Goal: Task Accomplishment & Management: Use online tool/utility

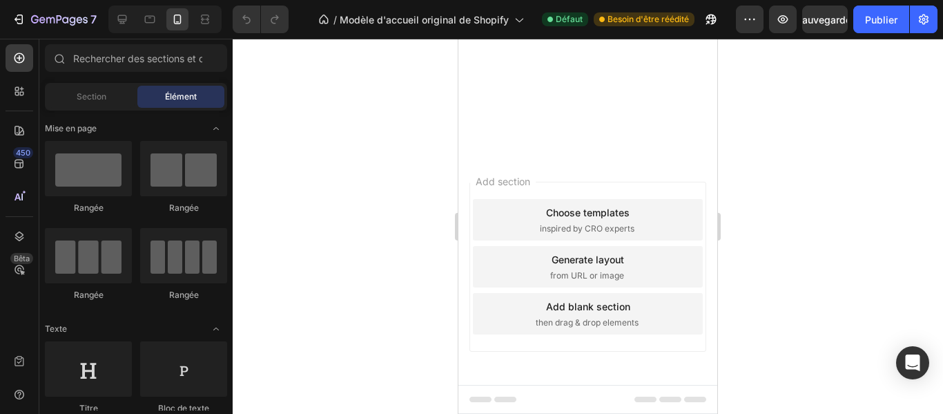
scroll to position [1133, 0]
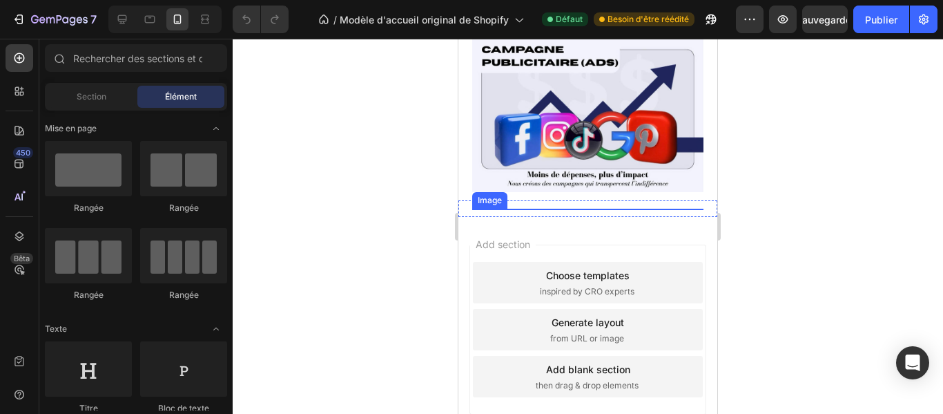
click at [586, 291] on img at bounding box center [587, 286] width 231 height 155
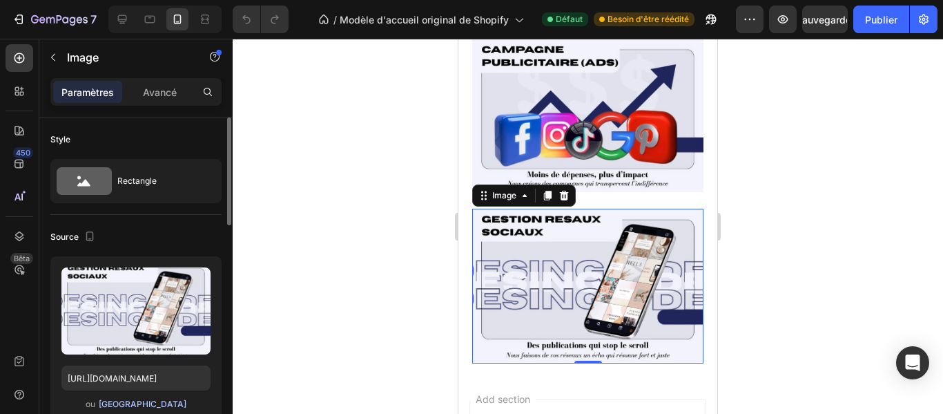
click at [155, 405] on font "[GEOGRAPHIC_DATA]" at bounding box center [143, 403] width 88 height 10
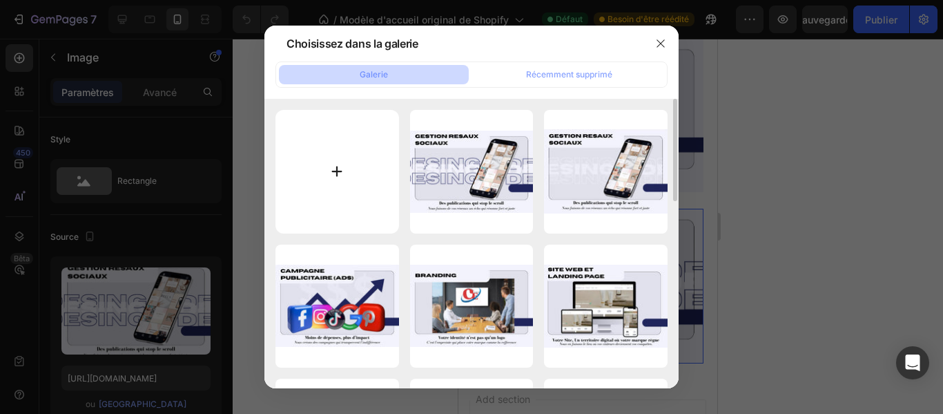
click at [336, 171] on input "file" at bounding box center [338, 172] width 124 height 124
type input "C:\fakepath\17.jpg"
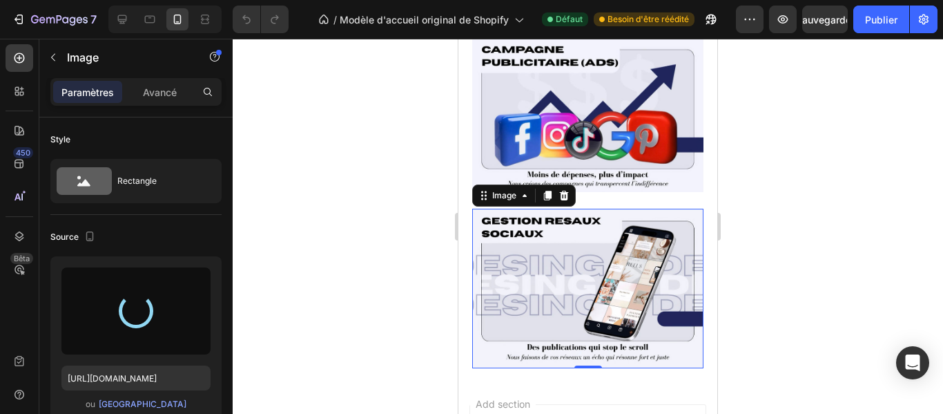
type input "[URL][DOMAIN_NAME]"
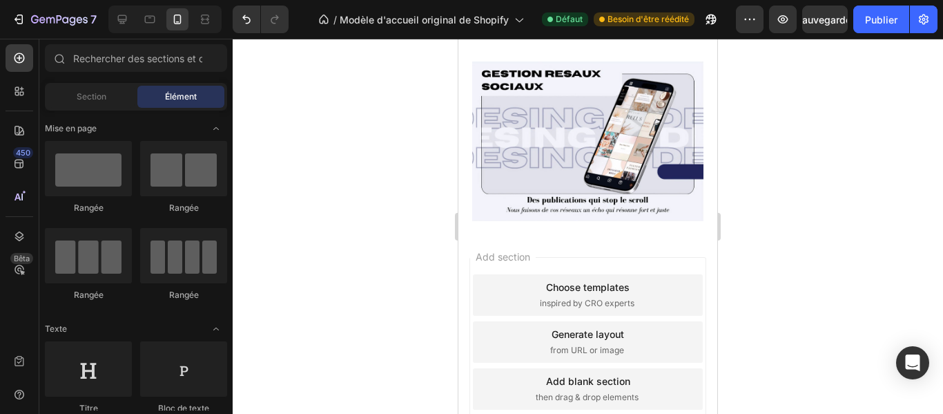
scroll to position [1340, 0]
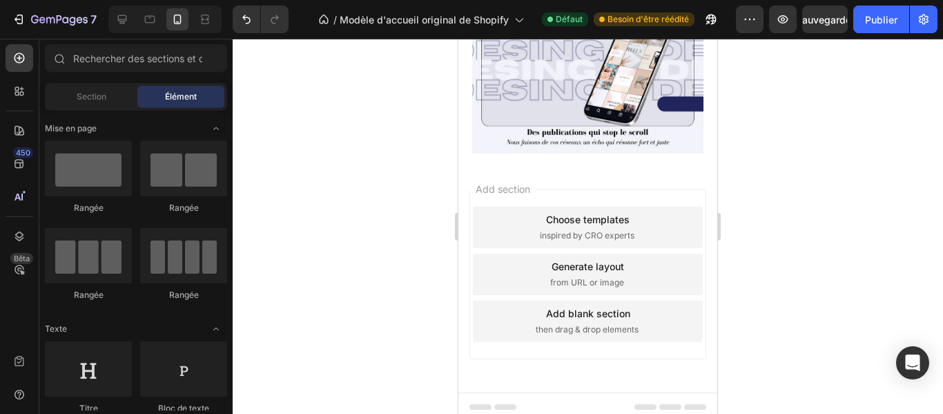
click at [601, 313] on div "Add blank section" at bounding box center [588, 313] width 84 height 15
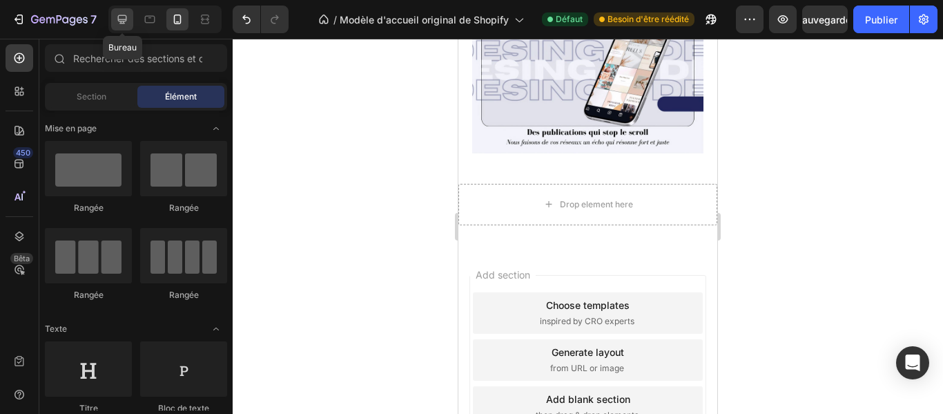
click at [119, 17] on icon at bounding box center [122, 19] width 14 height 14
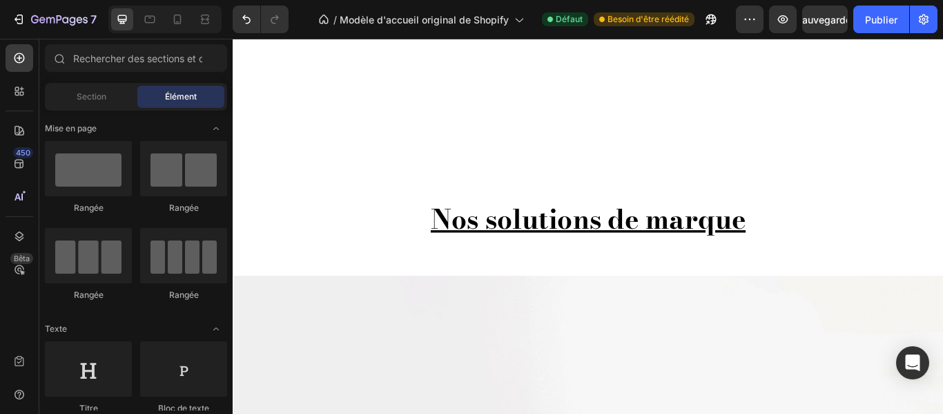
scroll to position [1460, 0]
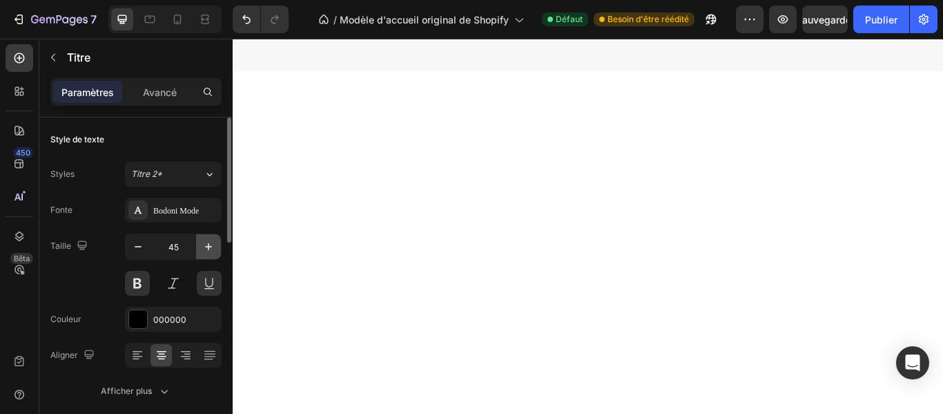
click at [211, 238] on button "button" at bounding box center [208, 246] width 25 height 25
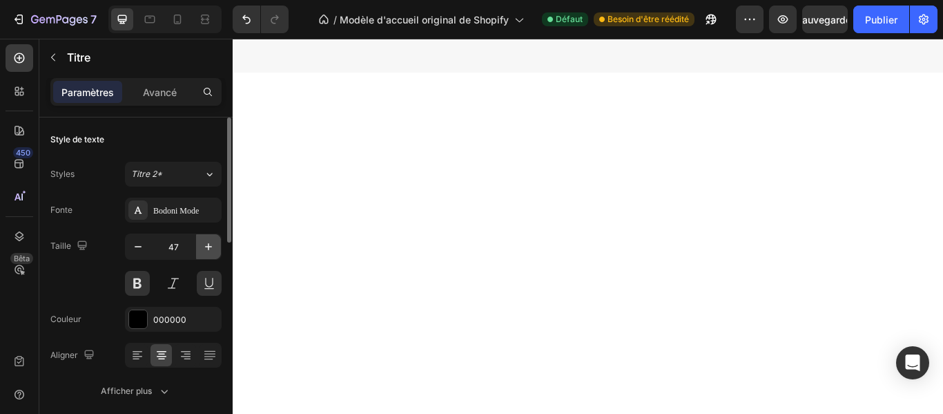
click at [211, 238] on button "button" at bounding box center [208, 246] width 25 height 25
click at [173, 19] on icon at bounding box center [178, 19] width 14 height 14
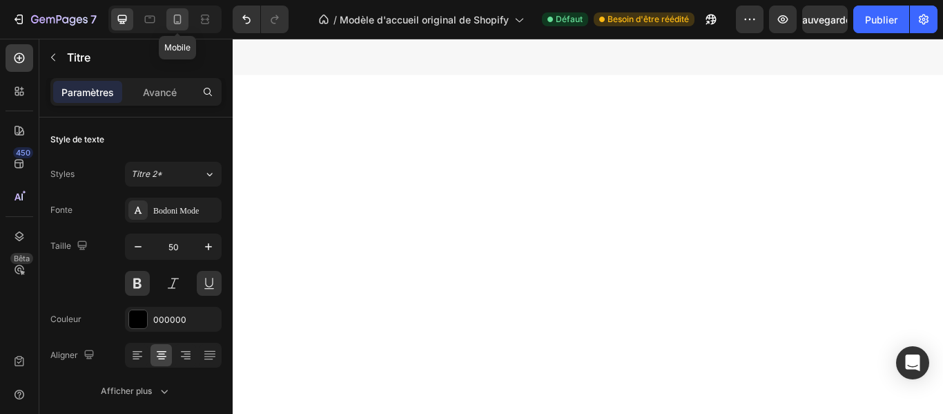
type input "25"
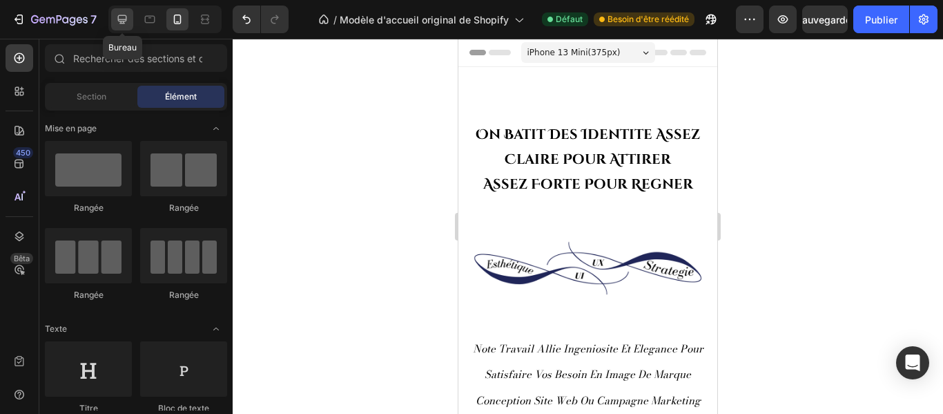
click at [124, 19] on icon at bounding box center [122, 19] width 14 height 14
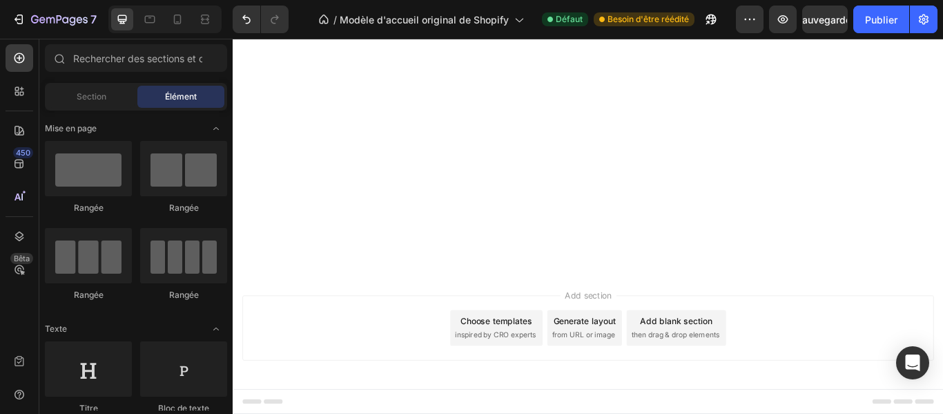
scroll to position [1536, 0]
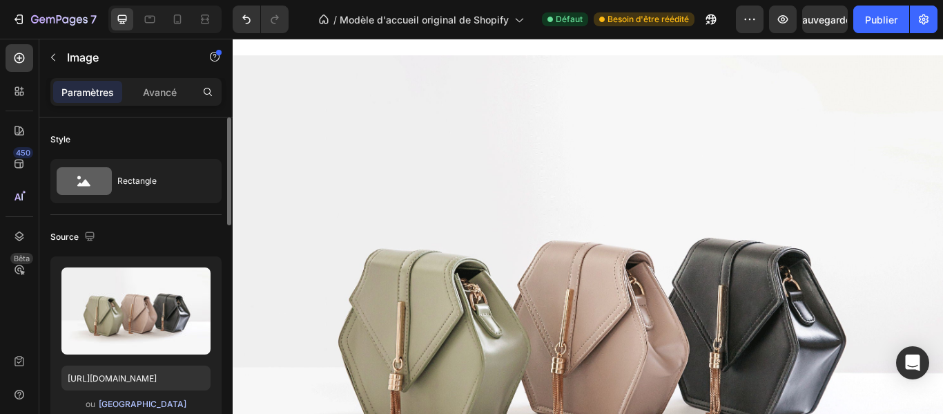
click at [160, 403] on font "[GEOGRAPHIC_DATA]" at bounding box center [143, 403] width 88 height 10
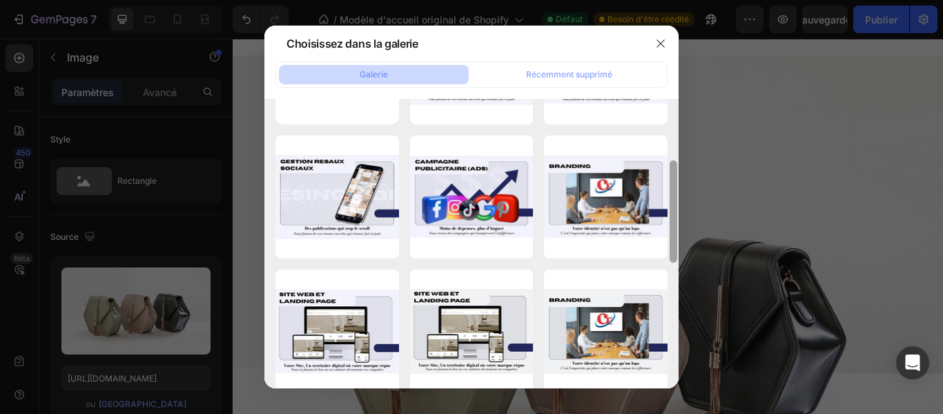
scroll to position [131, 0]
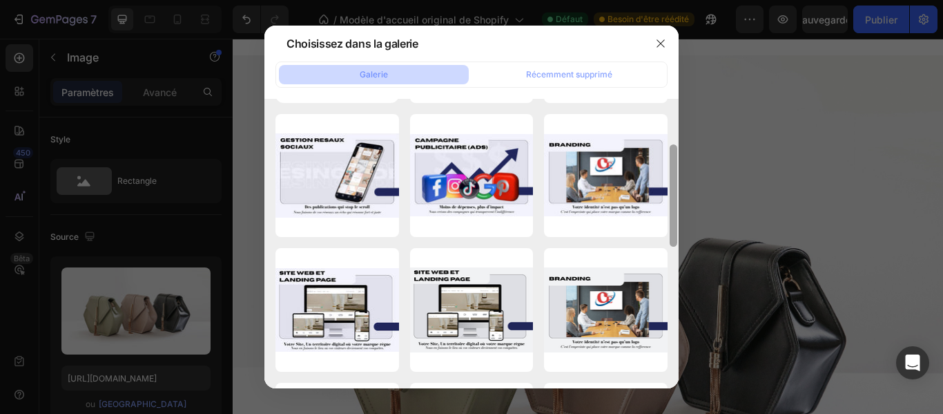
drag, startPoint x: 675, startPoint y: 156, endPoint x: 679, endPoint y: 202, distance: 46.5
click at [679, 202] on div "Choisissez dans la galerie Galerie Récemment supprimé 17.jpg 102,09 Ko 1.jpg 89…" at bounding box center [471, 207] width 943 height 414
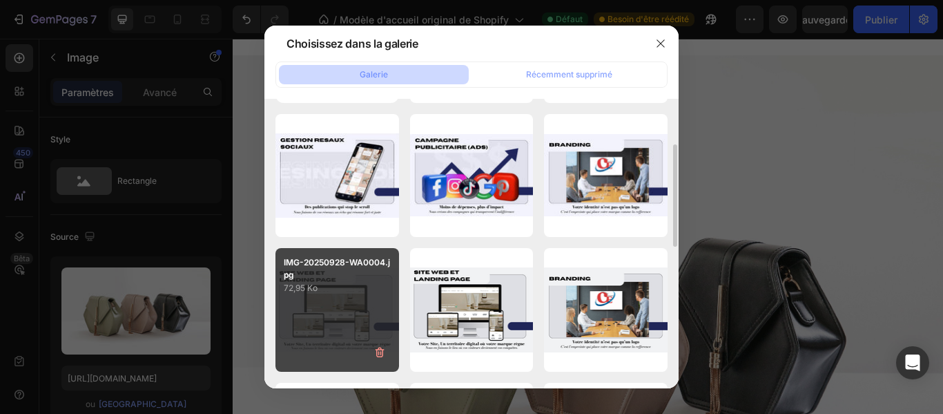
click at [356, 280] on p "IMG-20250928-WA0004.jpg" at bounding box center [337, 268] width 107 height 25
type input "[URL][DOMAIN_NAME]"
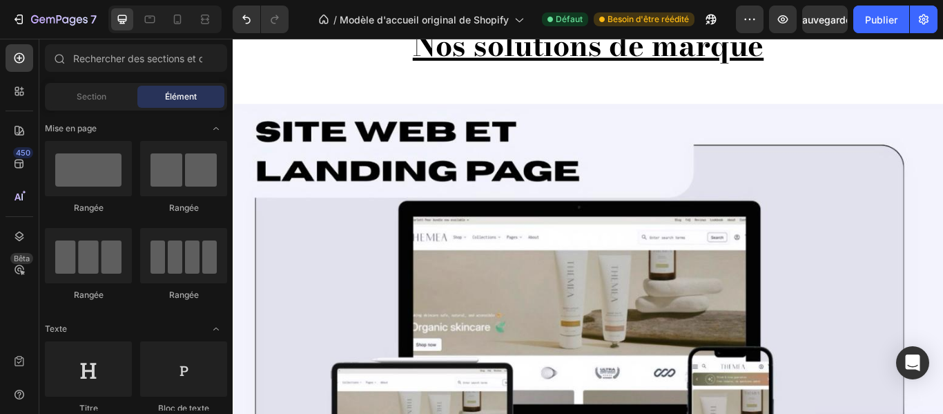
scroll to position [1711, 0]
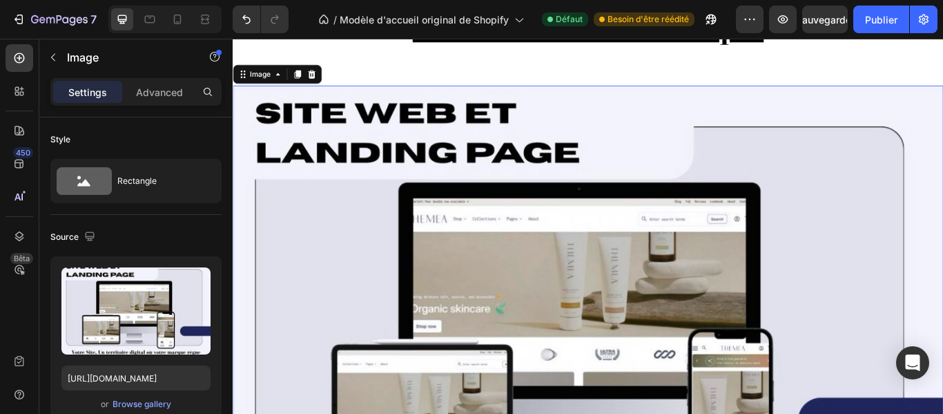
click at [256, 155] on img at bounding box center [647, 372] width 829 height 558
click at [170, 86] on font "Avancé" at bounding box center [160, 92] width 34 height 12
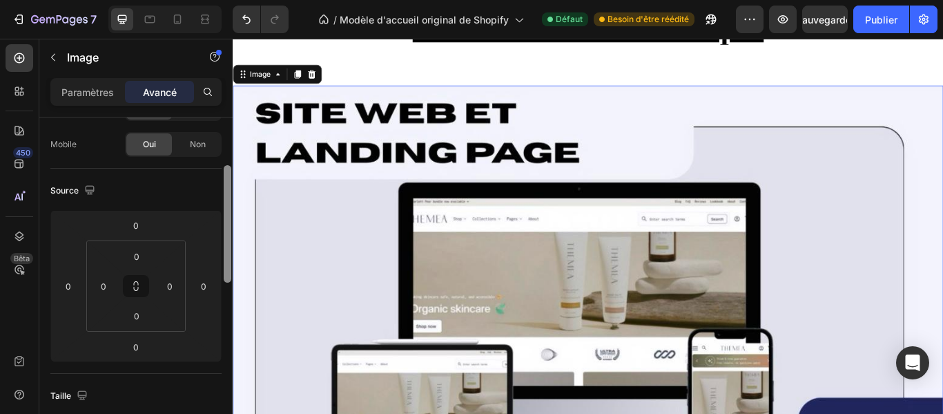
drag, startPoint x: 226, startPoint y: 131, endPoint x: 233, endPoint y: 170, distance: 40.0
click at [233, 0] on div "7 / Modèle d'accueil original de Shopify Défaut Besoin d'être réédité Aperçu Sa…" at bounding box center [471, 0] width 943 height 0
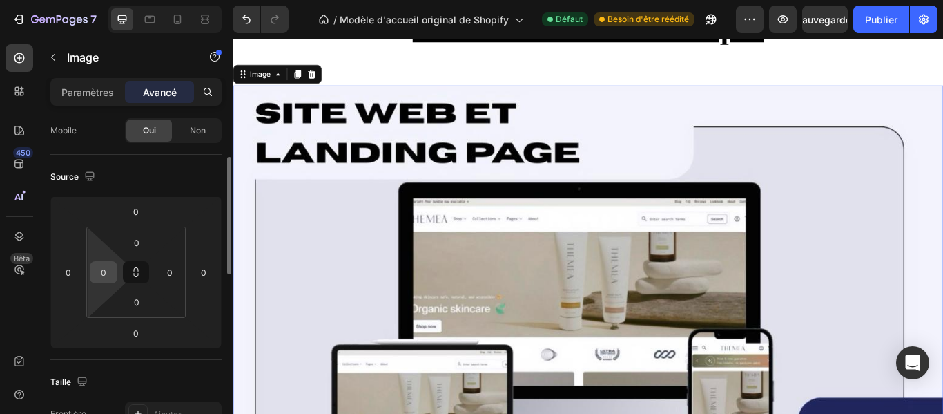
click at [115, 268] on div "0" at bounding box center [104, 272] width 28 height 22
click at [109, 268] on input "0" at bounding box center [103, 272] width 21 height 21
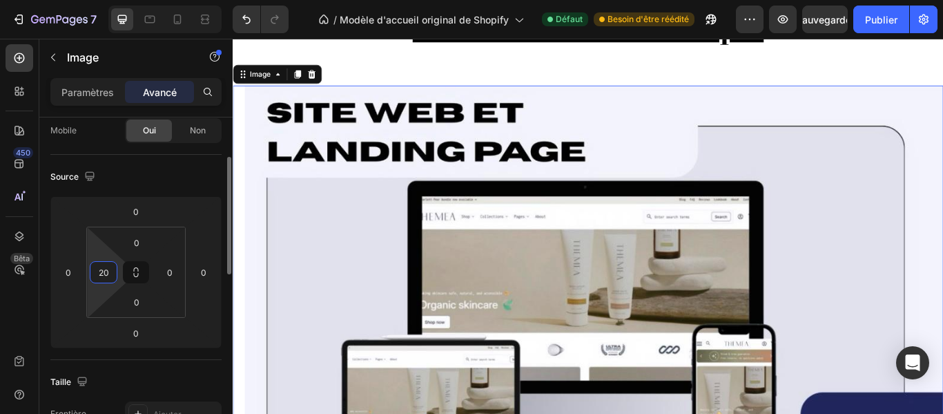
type input "2"
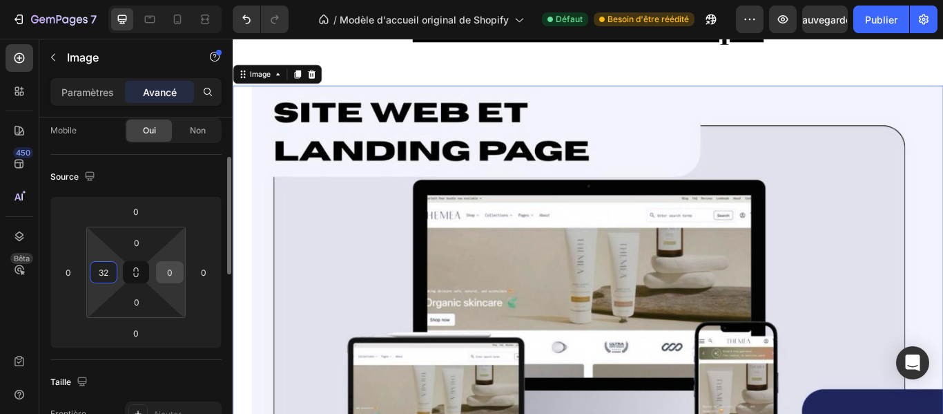
type input "32"
click at [171, 273] on input "0" at bounding box center [170, 272] width 21 height 21
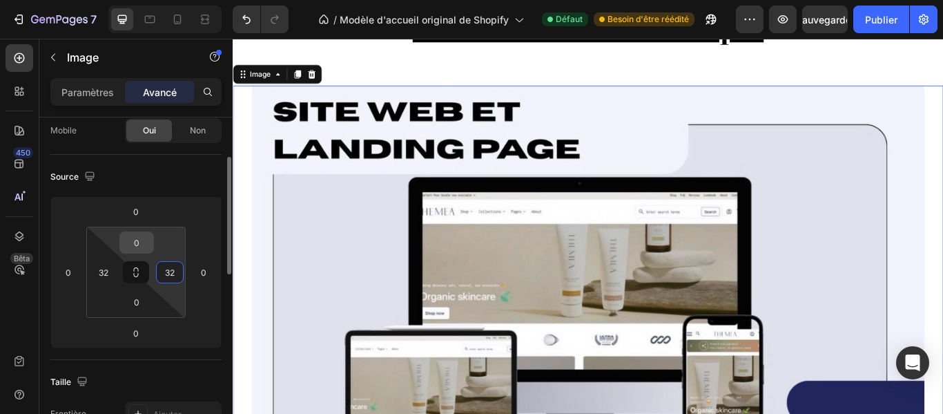
type input "32"
click at [145, 249] on input "0" at bounding box center [137, 242] width 28 height 21
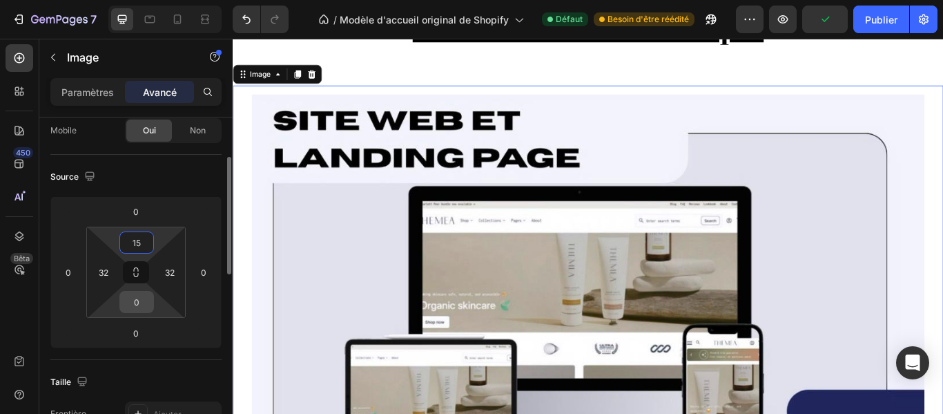
type input "15"
click at [146, 299] on input "0" at bounding box center [137, 301] width 28 height 21
type input "15"
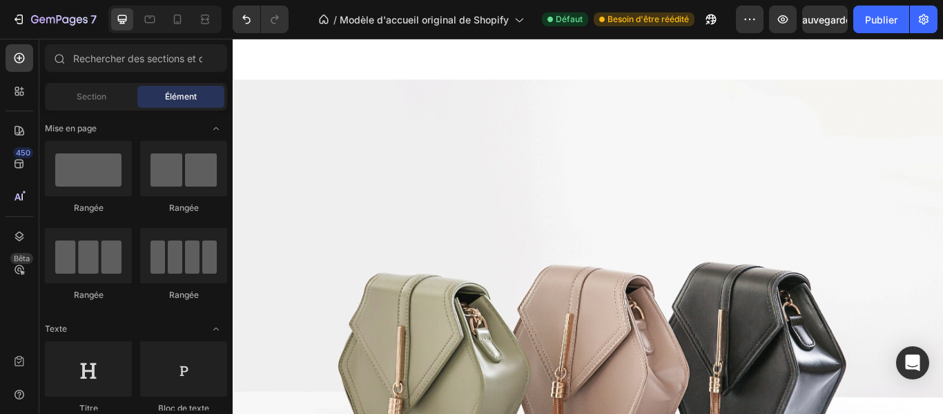
scroll to position [2325, 0]
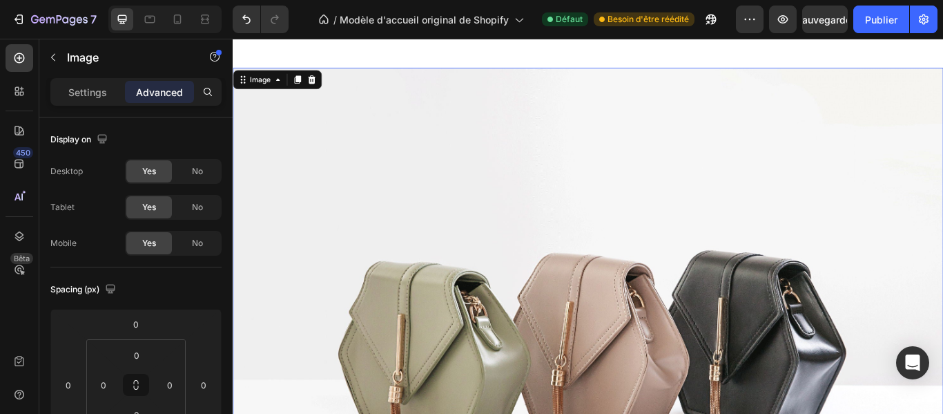
click at [943, 277] on img at bounding box center [647, 384] width 829 height 622
click at [99, 90] on font "Paramètres" at bounding box center [87, 92] width 52 height 12
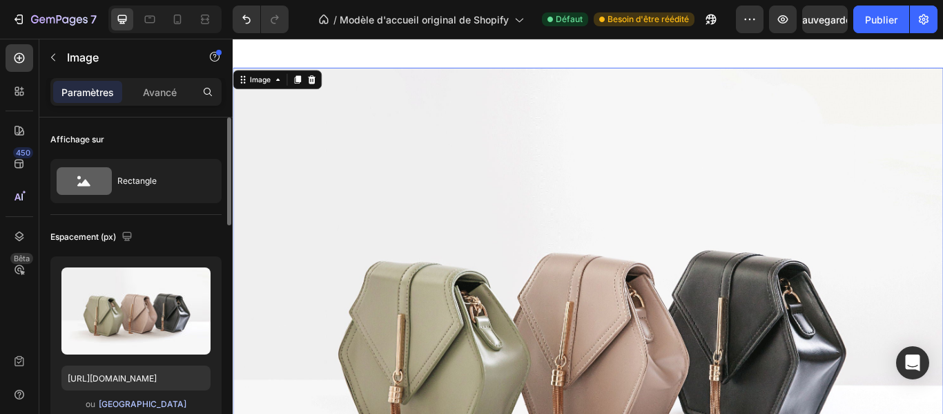
click at [160, 401] on font "[GEOGRAPHIC_DATA]" at bounding box center [143, 403] width 88 height 10
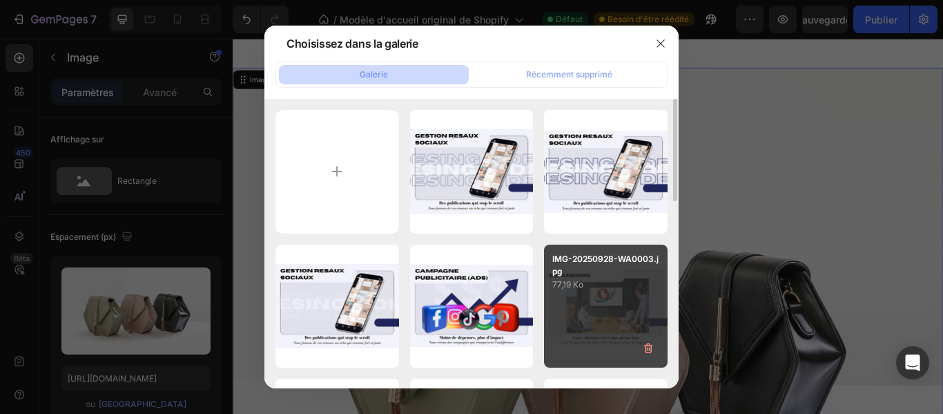
click at [599, 305] on div "IMG-20250928-WA0003.jpg 77,19 Ko" at bounding box center [606, 306] width 124 height 124
type input "[URL][DOMAIN_NAME]"
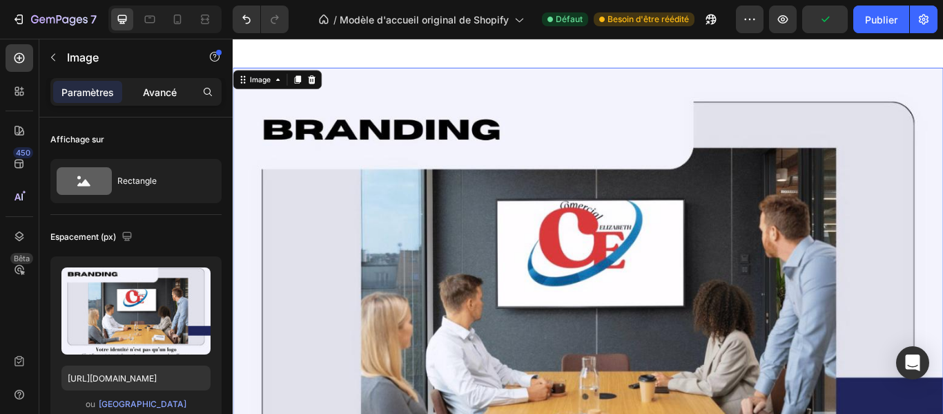
click at [174, 97] on font "Avancé" at bounding box center [160, 92] width 34 height 12
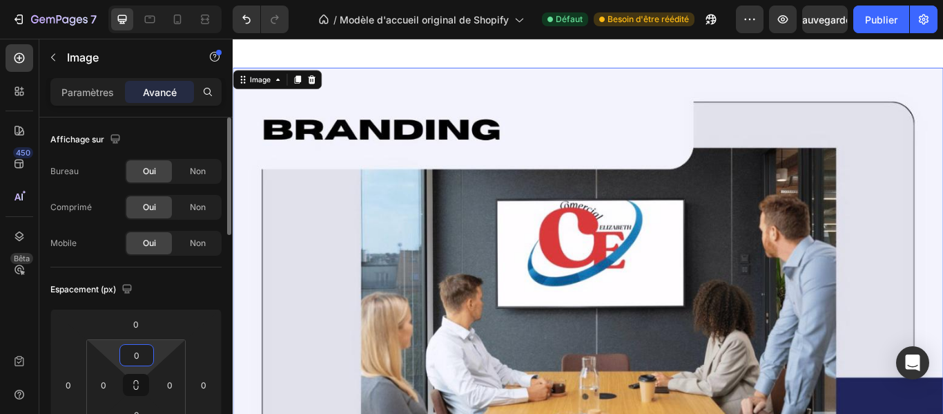
click at [144, 365] on input "0" at bounding box center [137, 355] width 28 height 21
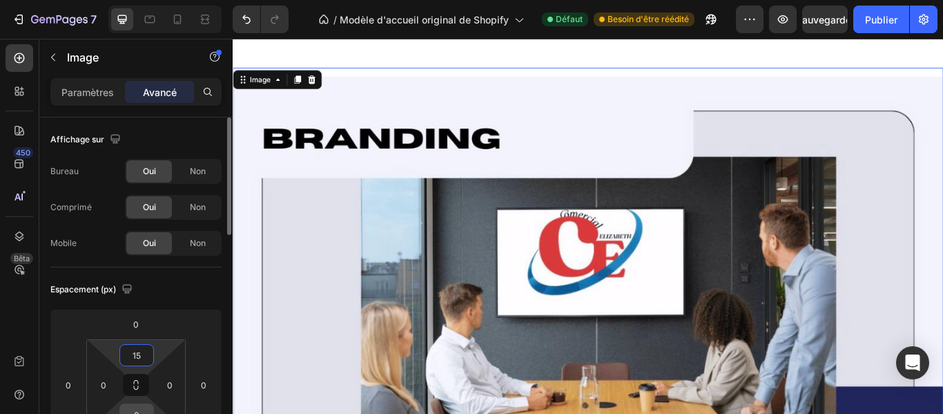
type input "15"
click at [142, 407] on input "0" at bounding box center [137, 414] width 28 height 21
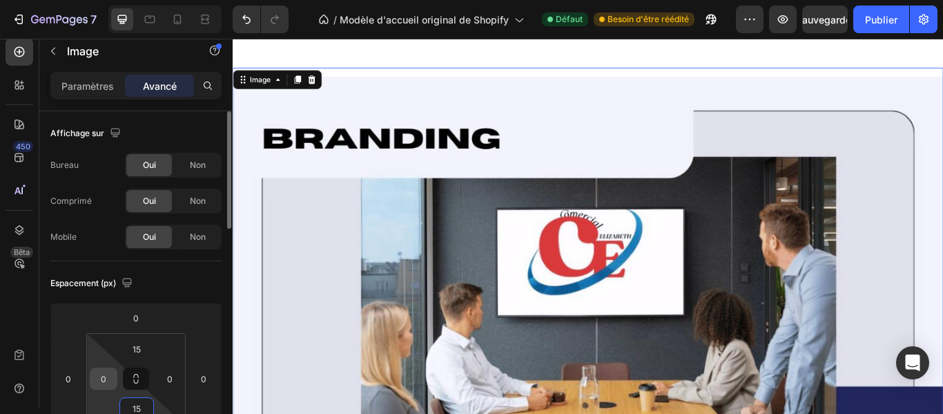
type input "15"
click at [116, 386] on div "0" at bounding box center [104, 378] width 28 height 22
click at [113, 381] on input "0" at bounding box center [103, 378] width 21 height 21
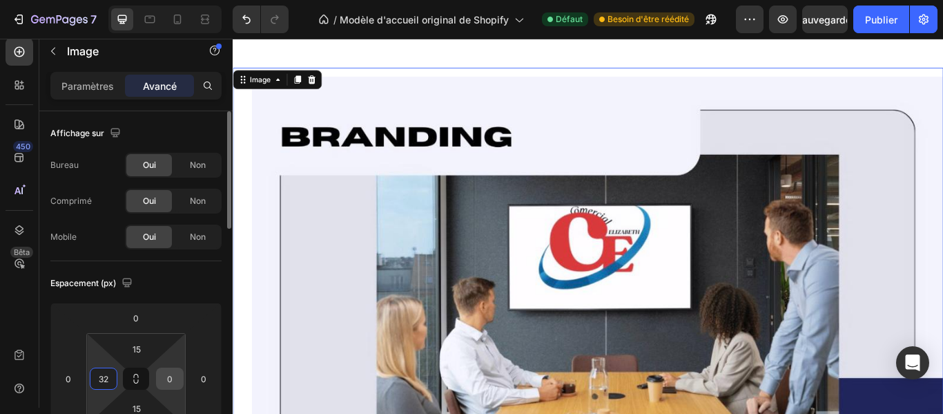
type input "32"
click at [172, 380] on input "0" at bounding box center [170, 378] width 21 height 21
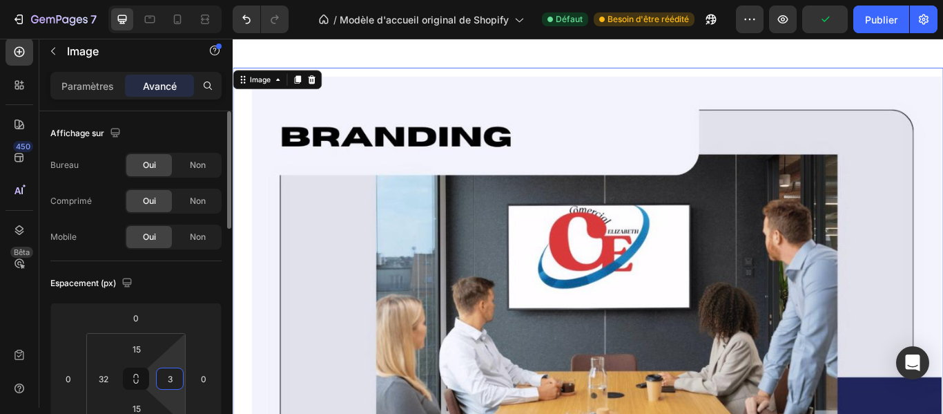
type input "32"
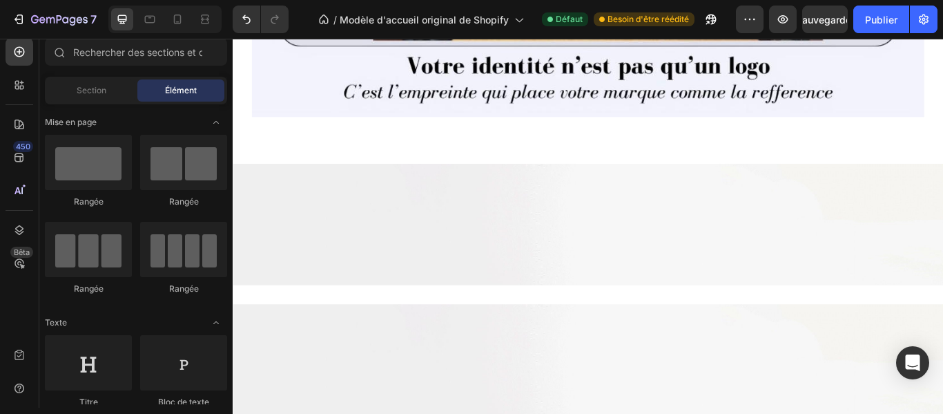
scroll to position [2804, 0]
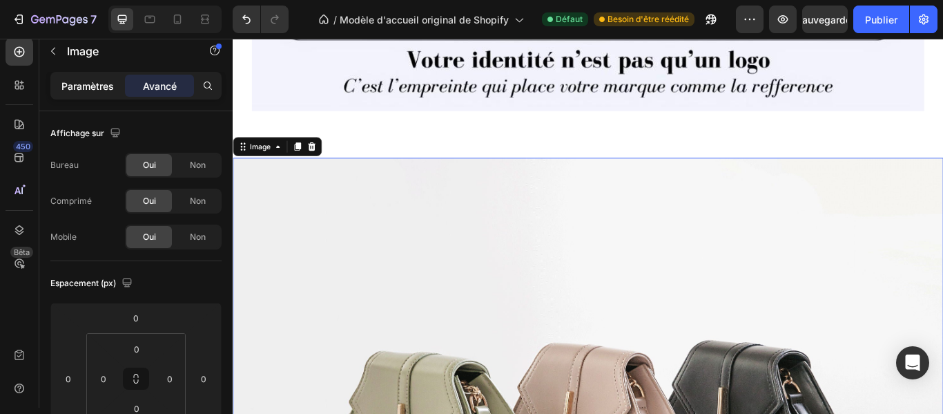
click at [94, 95] on div "Paramètres" at bounding box center [87, 86] width 69 height 22
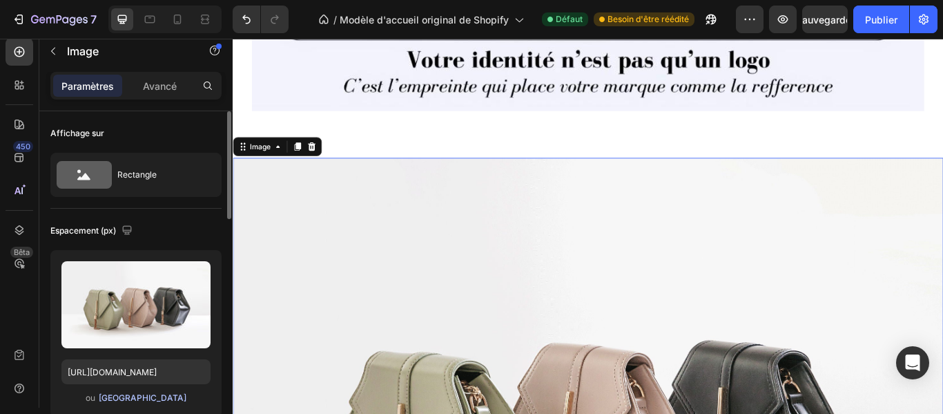
click at [134, 394] on font "[GEOGRAPHIC_DATA]" at bounding box center [143, 397] width 88 height 10
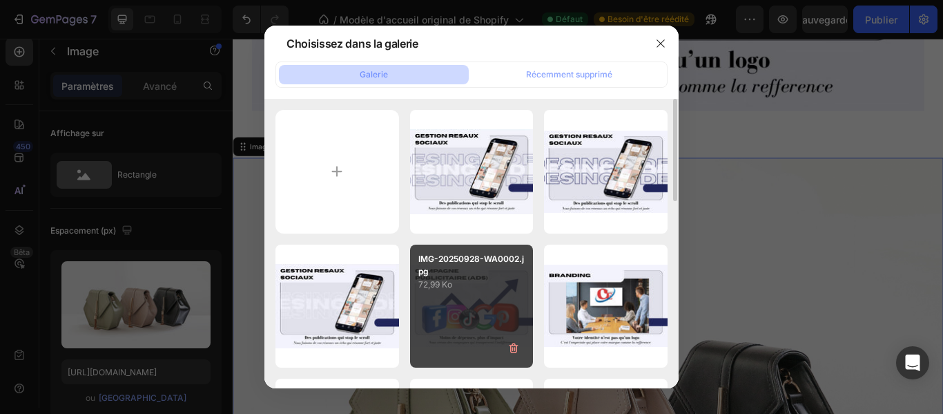
click at [476, 298] on div "IMG-20250928-WA0002.jpg 72,99 Ko" at bounding box center [472, 306] width 124 height 124
type input "[URL][DOMAIN_NAME]"
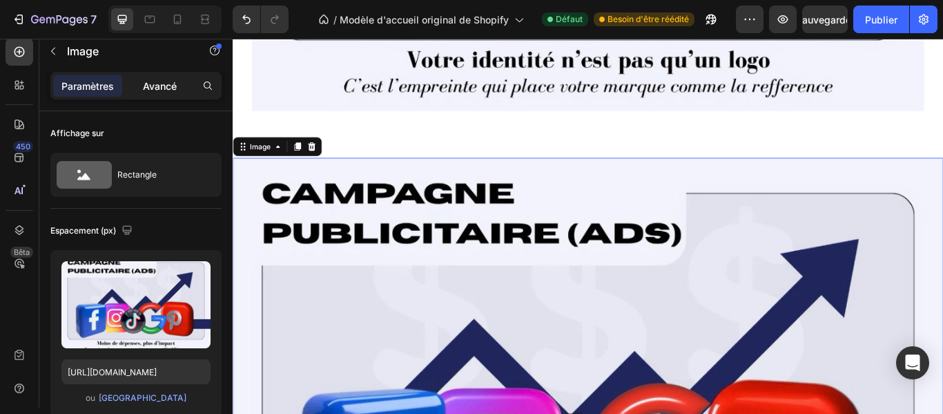
click at [163, 88] on font "Avancé" at bounding box center [160, 86] width 34 height 12
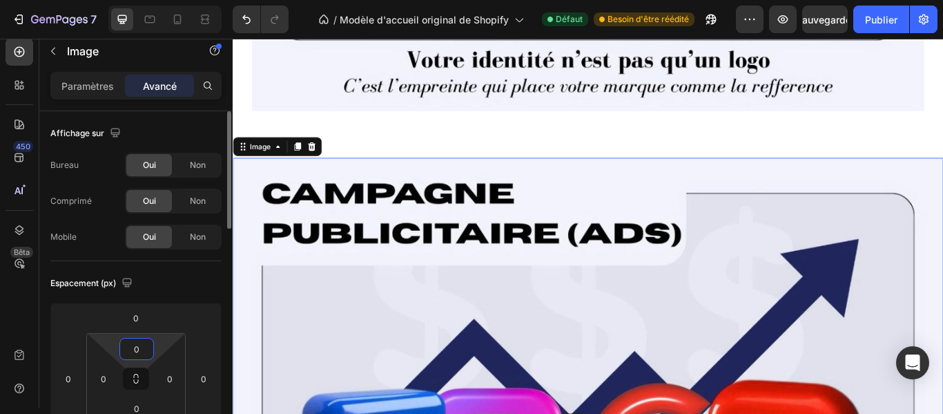
click at [142, 352] on input "0" at bounding box center [137, 348] width 28 height 21
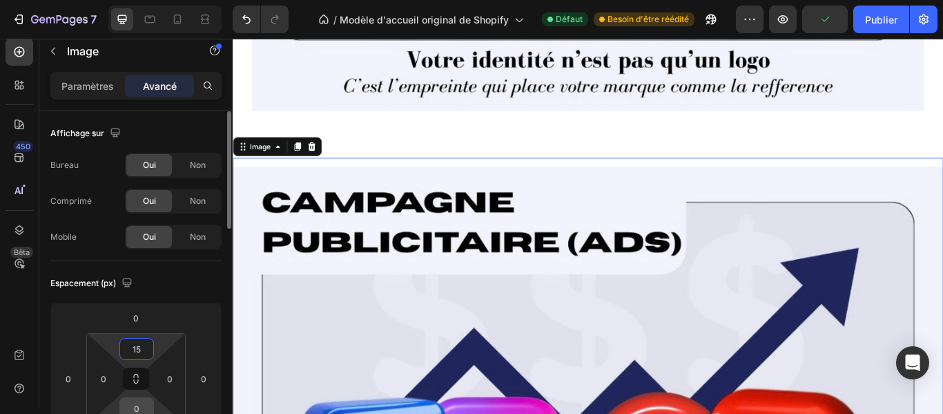
type input "15"
click at [142, 401] on input "0" at bounding box center [137, 408] width 28 height 21
type input "15"
click at [113, 385] on input "0" at bounding box center [103, 378] width 21 height 21
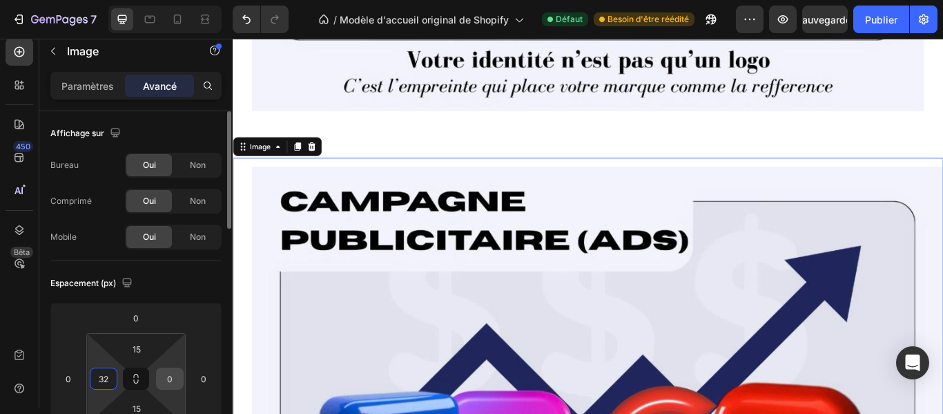
type input "32"
click at [174, 378] on input "0" at bounding box center [170, 378] width 21 height 21
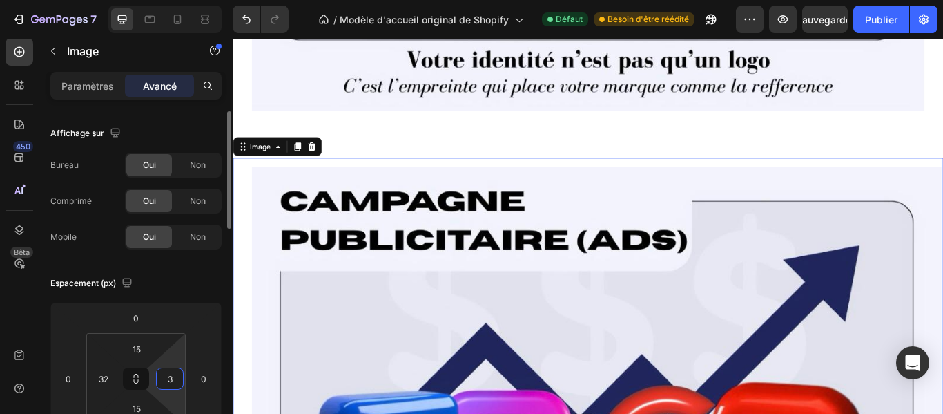
type input "32"
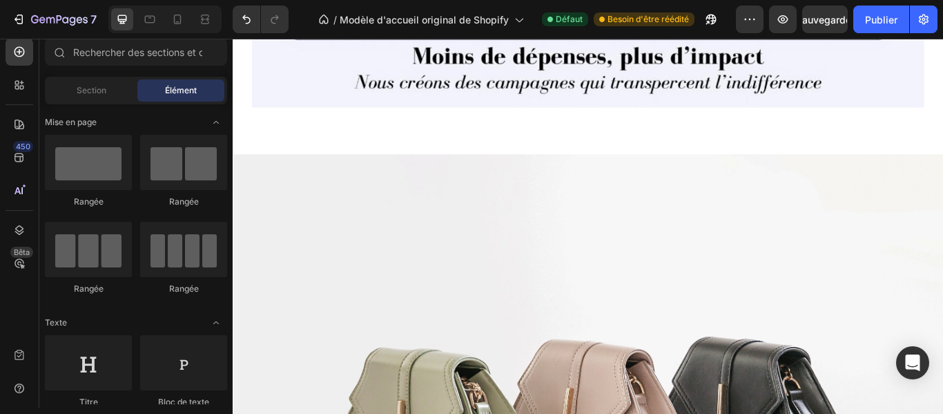
scroll to position [3397, 0]
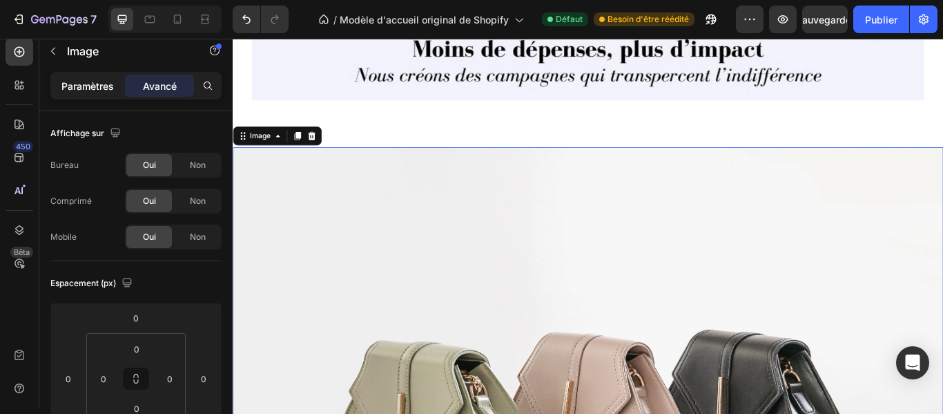
click at [95, 93] on div "Paramètres" at bounding box center [87, 86] width 69 height 22
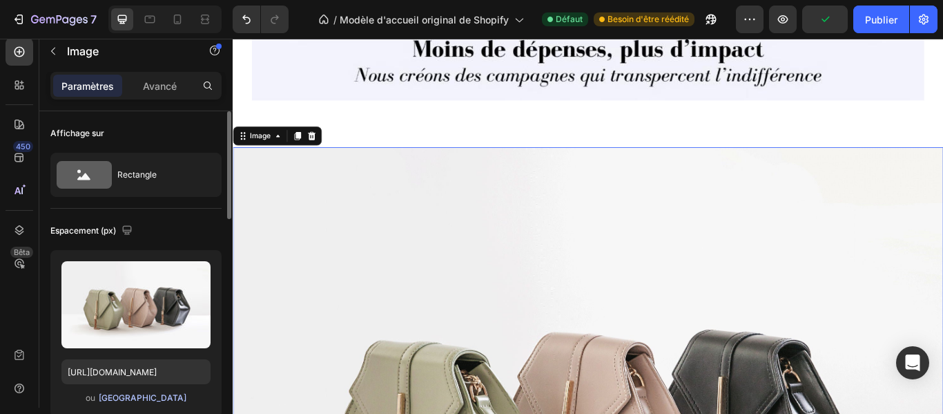
click at [166, 393] on font "[GEOGRAPHIC_DATA]" at bounding box center [143, 397] width 88 height 10
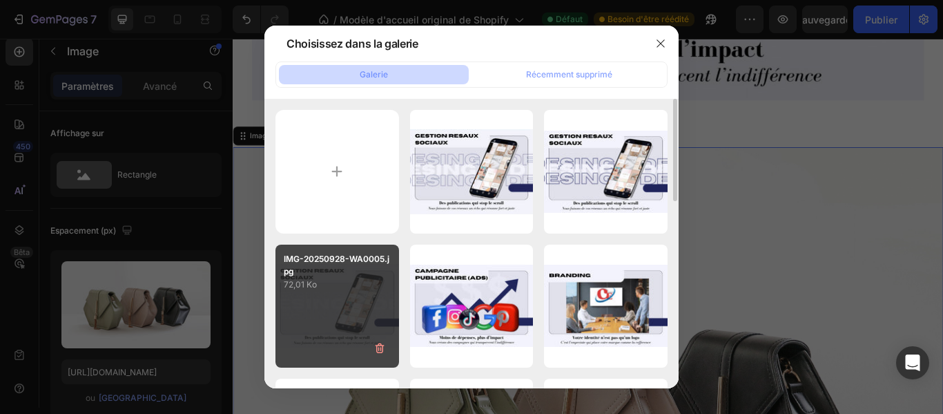
click at [363, 314] on div "IMG-20250928-WA0005.jpg 72,01 Ko" at bounding box center [338, 306] width 124 height 124
type input "[URL][DOMAIN_NAME]"
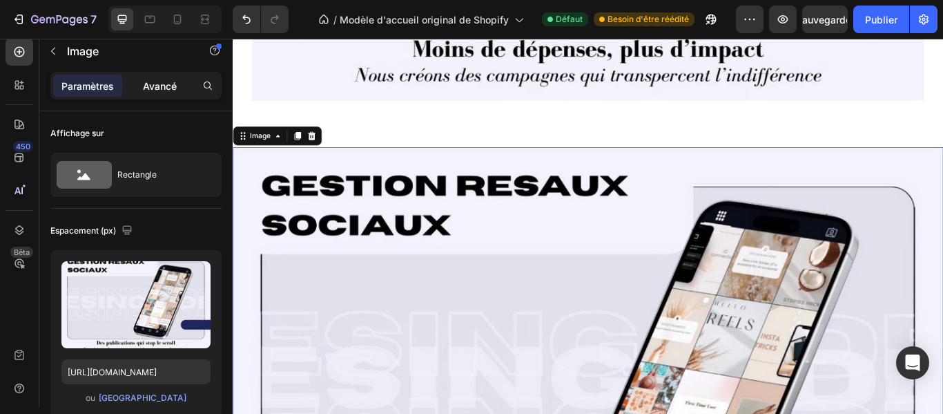
click at [168, 82] on font "Avancé" at bounding box center [160, 86] width 34 height 12
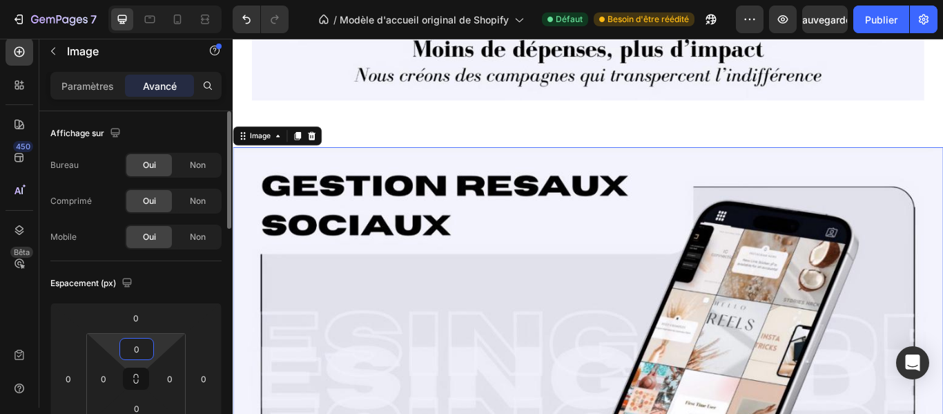
click at [144, 350] on input "0" at bounding box center [137, 348] width 28 height 21
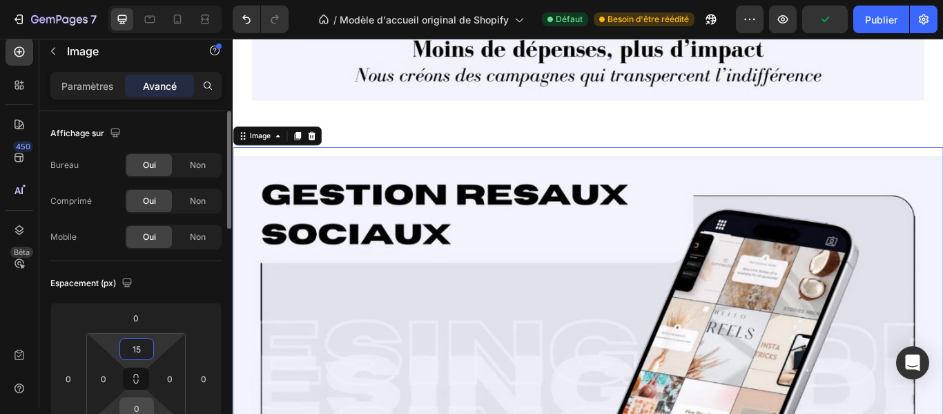
type input "15"
click at [144, 402] on input "0" at bounding box center [137, 408] width 28 height 21
type input "15"
click at [114, 386] on div "0" at bounding box center [104, 378] width 28 height 22
click at [110, 373] on input "0" at bounding box center [103, 378] width 21 height 21
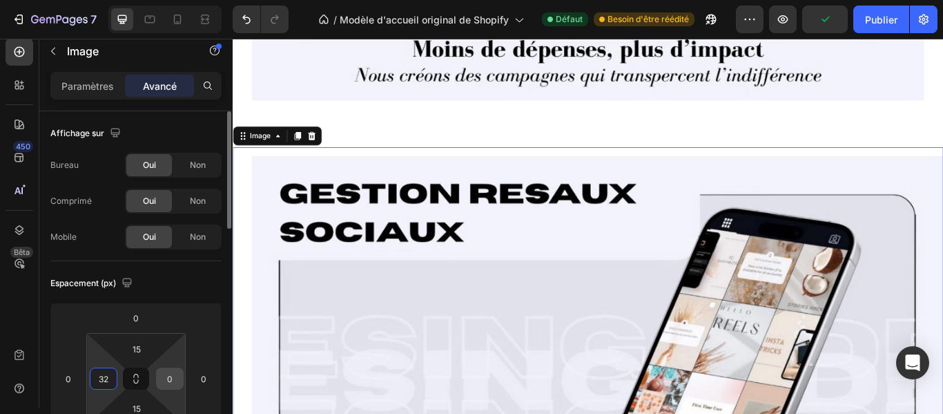
type input "32"
click at [173, 376] on input "0" at bounding box center [170, 378] width 21 height 21
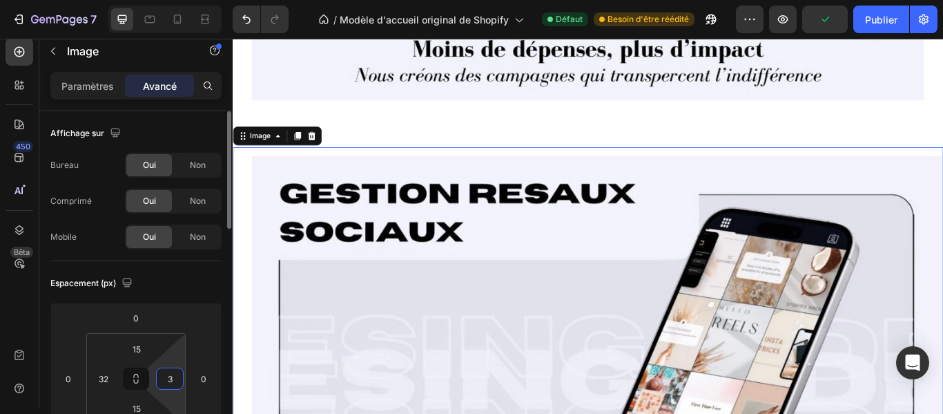
type input "32"
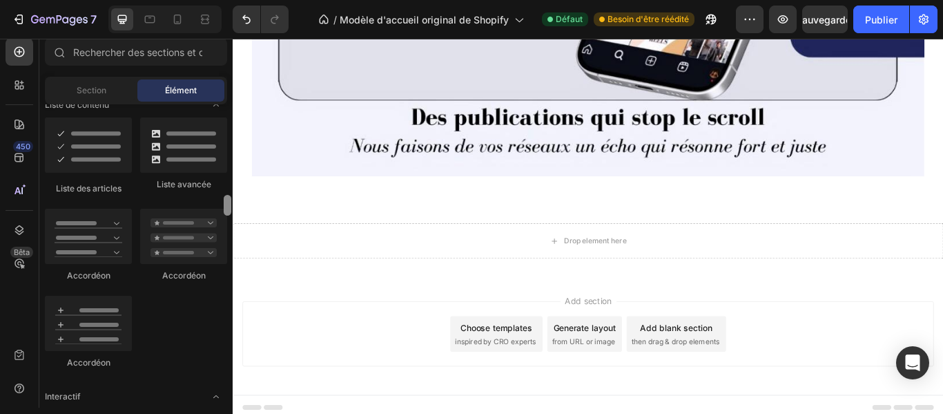
scroll to position [1140, 0]
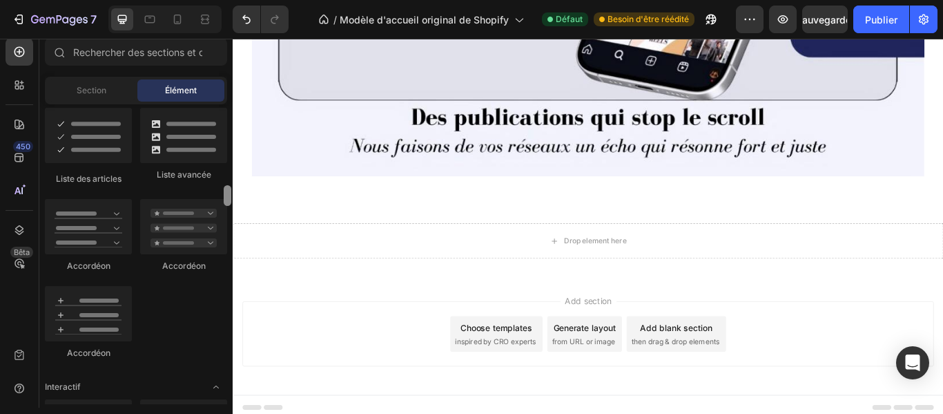
drag, startPoint x: 229, startPoint y: 117, endPoint x: 232, endPoint y: 199, distance: 81.5
click at [232, 199] on div at bounding box center [227, 254] width 10 height 300
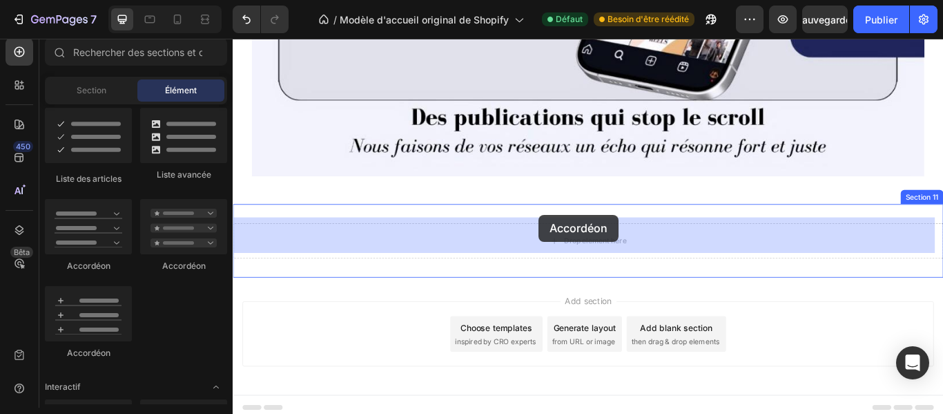
drag, startPoint x: 307, startPoint y: 266, endPoint x: 590, endPoint y: 244, distance: 283.9
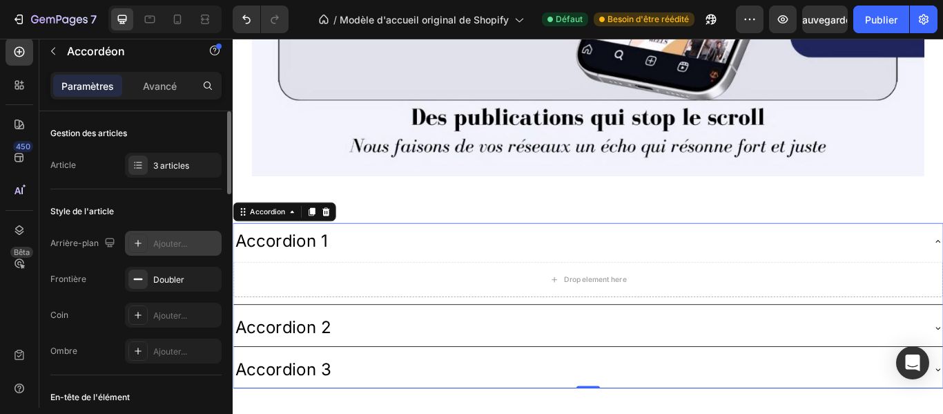
click at [173, 238] on font "Ajouter..." at bounding box center [170, 243] width 34 height 10
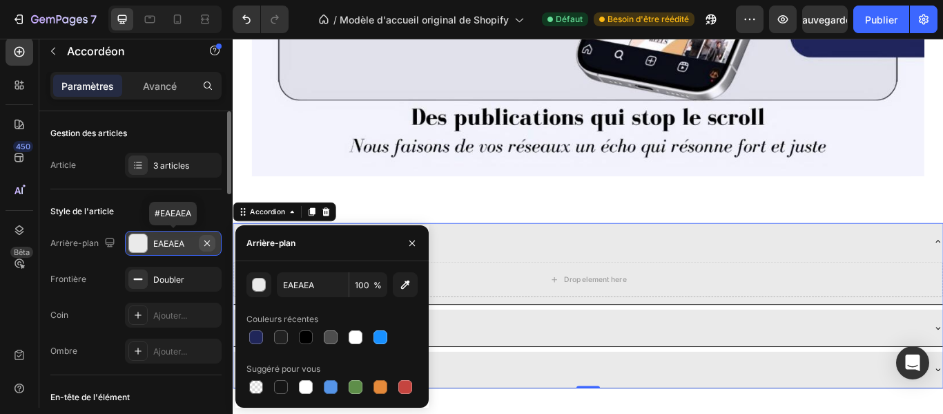
click at [206, 239] on icon "button" at bounding box center [207, 243] width 11 height 11
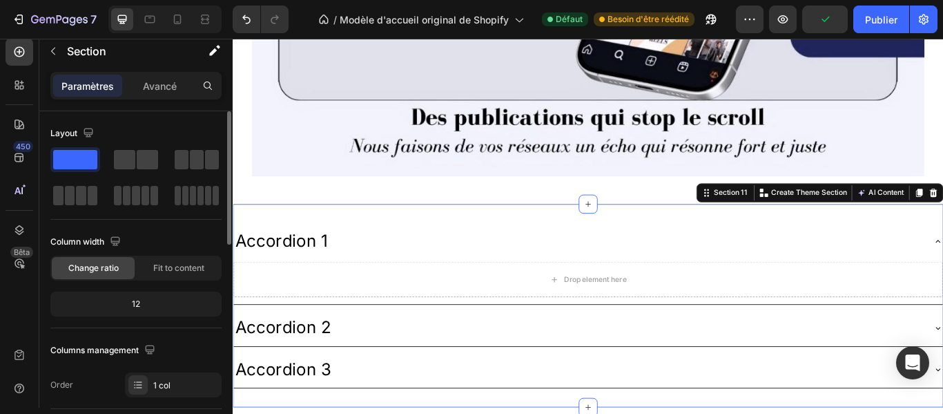
click at [288, 413] on div "Accordion 1 Drop element here Accordion 2 Accordion 3 Accordion Section 11 You …" at bounding box center [647, 349] width 829 height 237
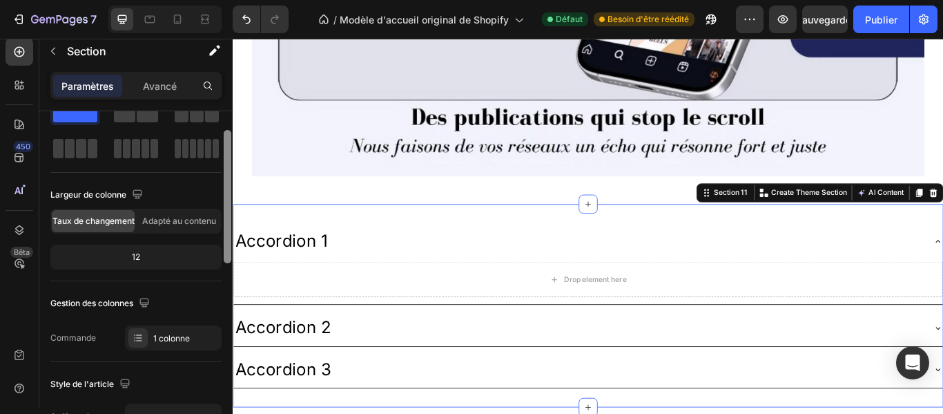
scroll to position [114, 0]
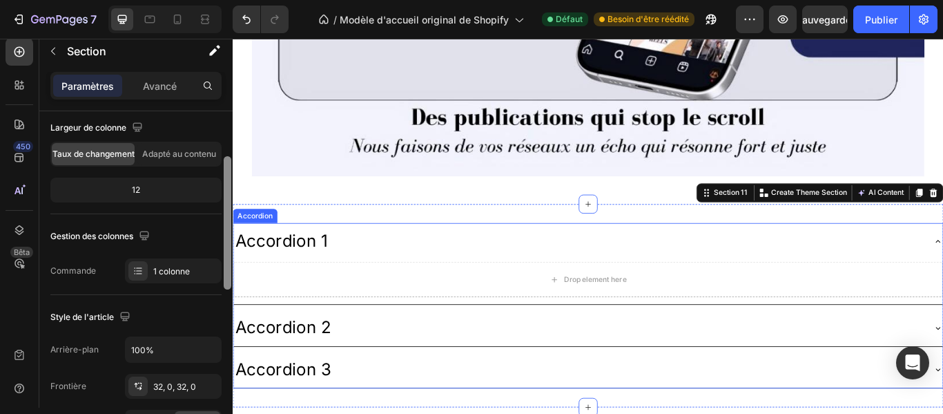
drag, startPoint x: 463, startPoint y: 246, endPoint x: 244, endPoint y: 364, distance: 248.1
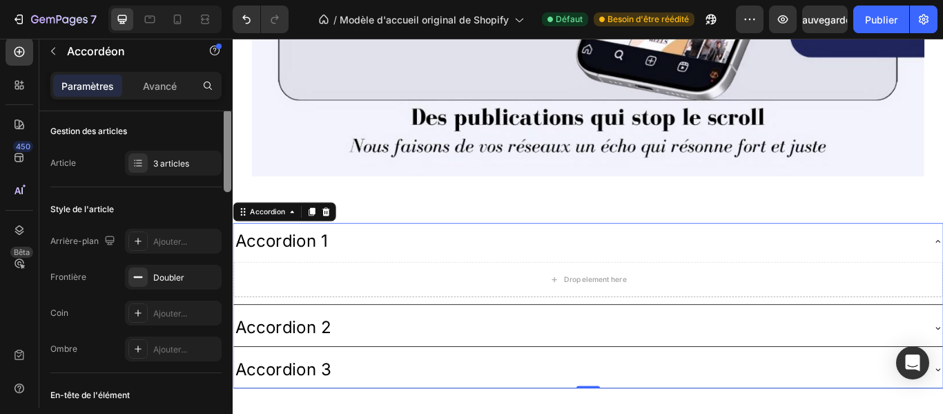
scroll to position [0, 0]
click at [213, 207] on div "Style de l'article" at bounding box center [135, 211] width 171 height 22
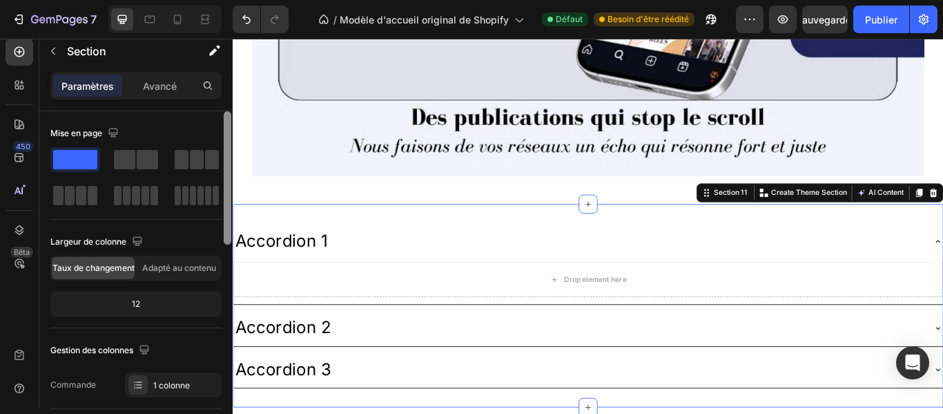
scroll to position [336, 0]
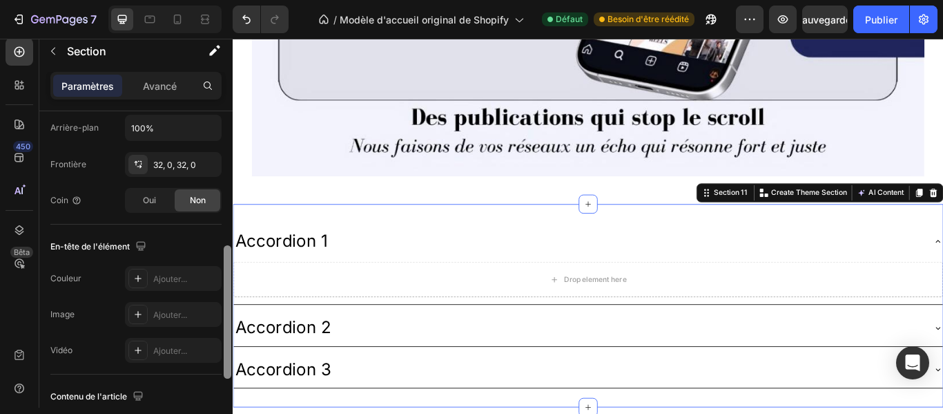
drag, startPoint x: 223, startPoint y: 173, endPoint x: 227, endPoint y: 321, distance: 148.5
click at [227, 321] on div at bounding box center [227, 279] width 10 height 336
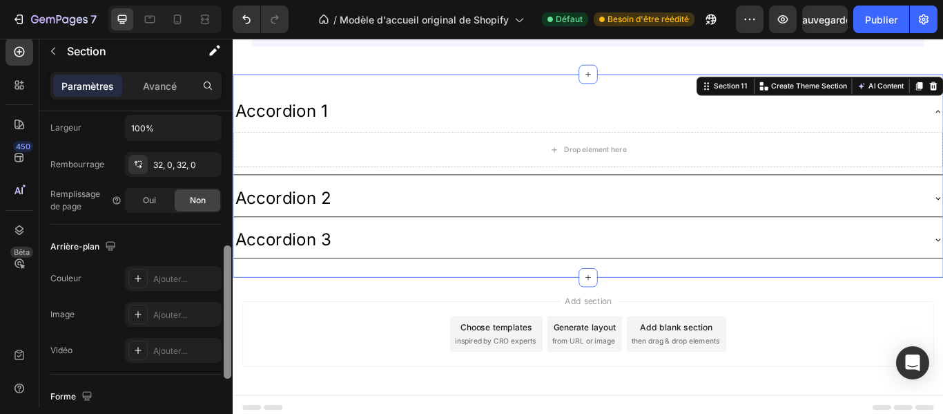
click at [227, 315] on div at bounding box center [227, 279] width 10 height 336
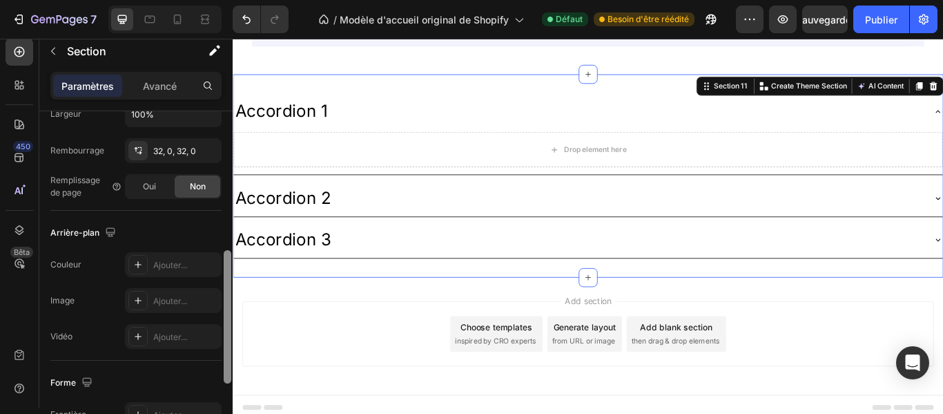
scroll to position [348, 0]
drag, startPoint x: 227, startPoint y: 315, endPoint x: 222, endPoint y: 320, distance: 7.3
click at [222, 320] on div "Mise en page Largeur de colonne Taux de changement Adapté au contenu 12 Gestion…" at bounding box center [135, 279] width 193 height 336
click at [186, 293] on div "Ajouter..." at bounding box center [173, 301] width 97 height 25
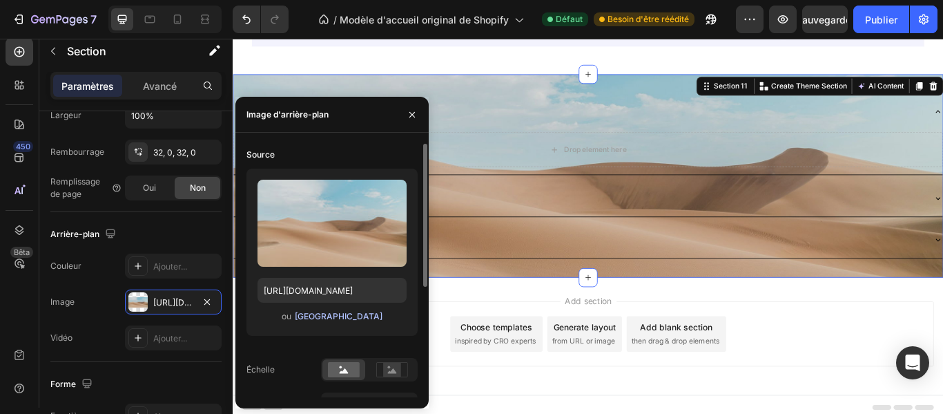
click at [351, 309] on button "[GEOGRAPHIC_DATA]" at bounding box center [338, 316] width 89 height 14
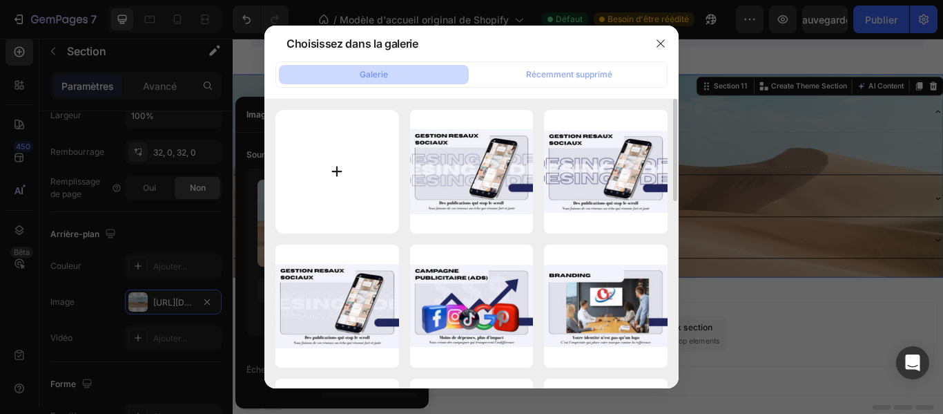
click at [338, 174] on input "file" at bounding box center [338, 172] width 124 height 124
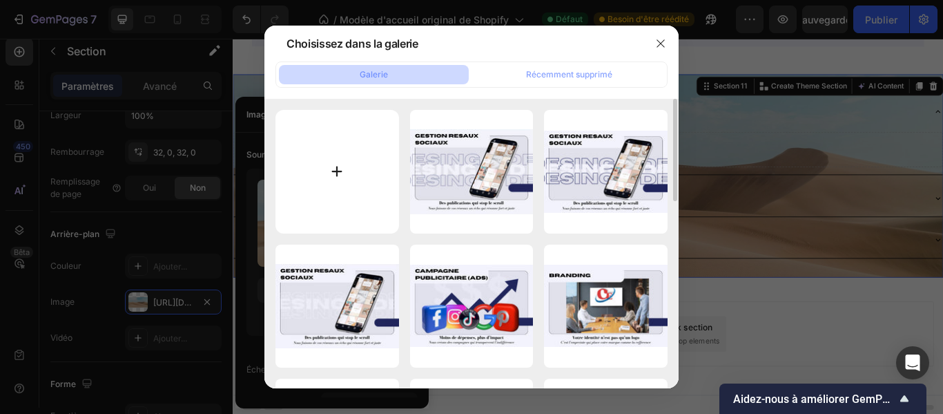
type input "C:\fakepath\18.png"
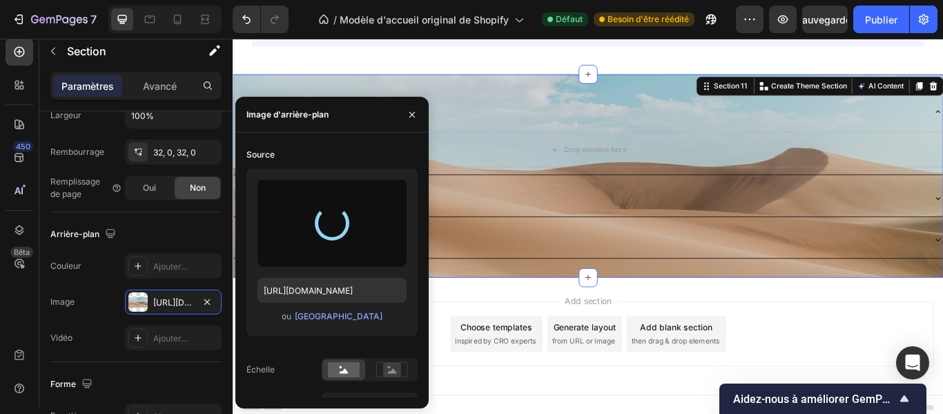
type input "[URL][DOMAIN_NAME]"
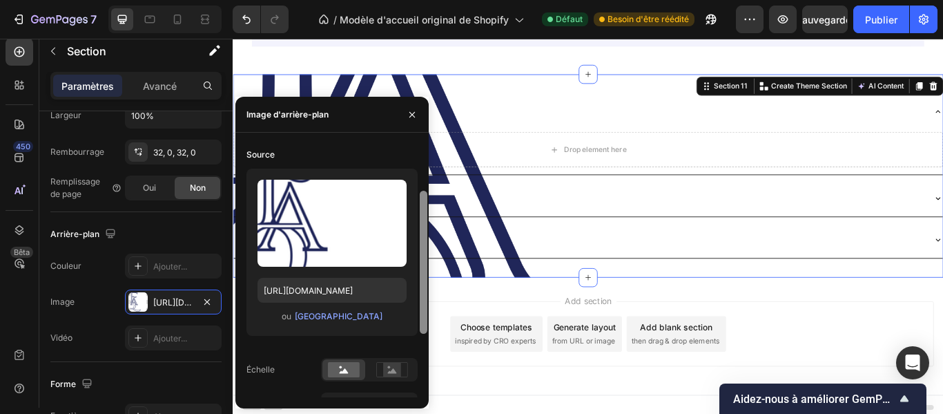
scroll to position [30, 0]
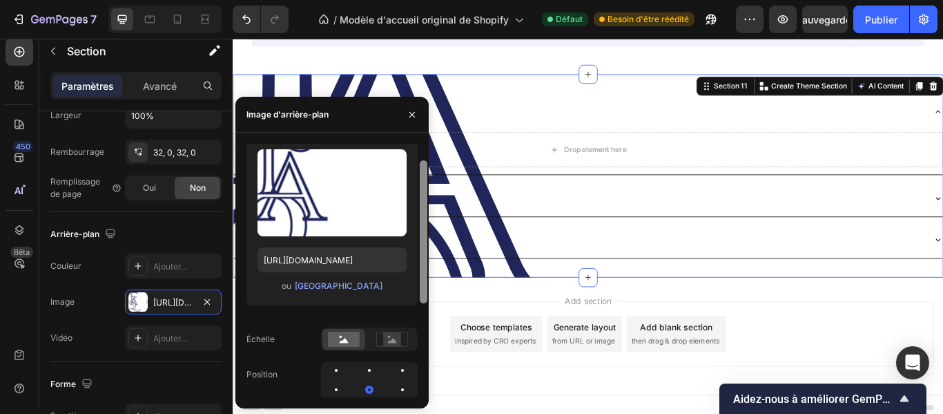
drag, startPoint x: 657, startPoint y: 291, endPoint x: 472, endPoint y: 390, distance: 210.1
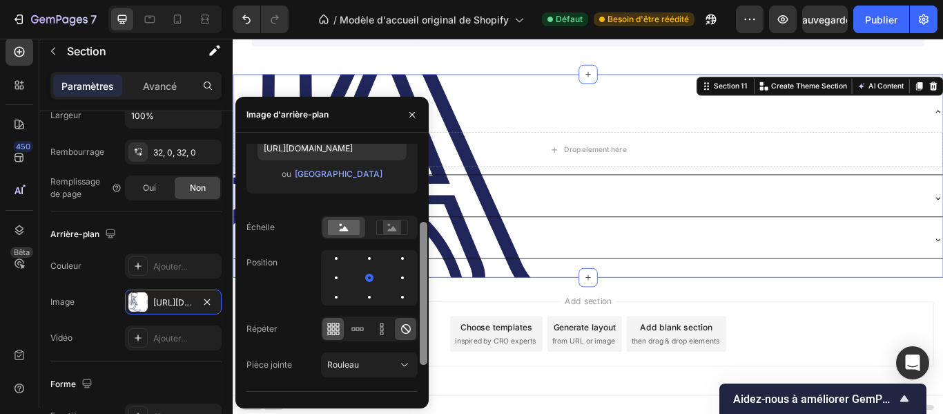
scroll to position [141, 0]
click at [337, 332] on icon at bounding box center [334, 330] width 14 height 14
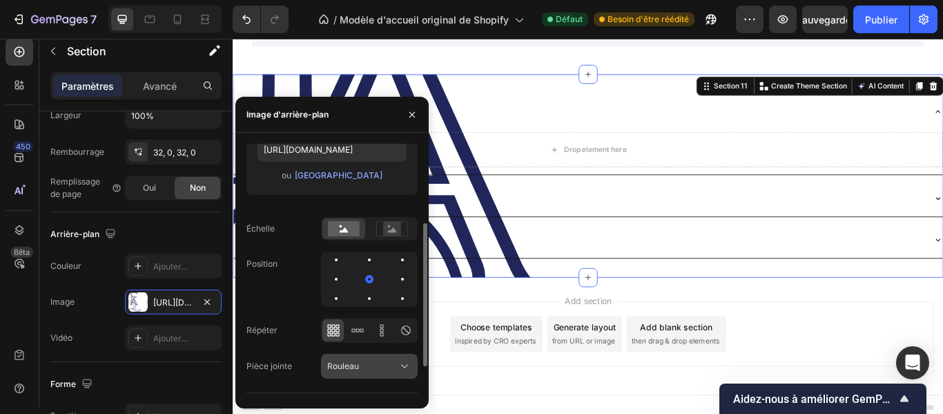
click at [407, 367] on icon at bounding box center [405, 366] width 14 height 14
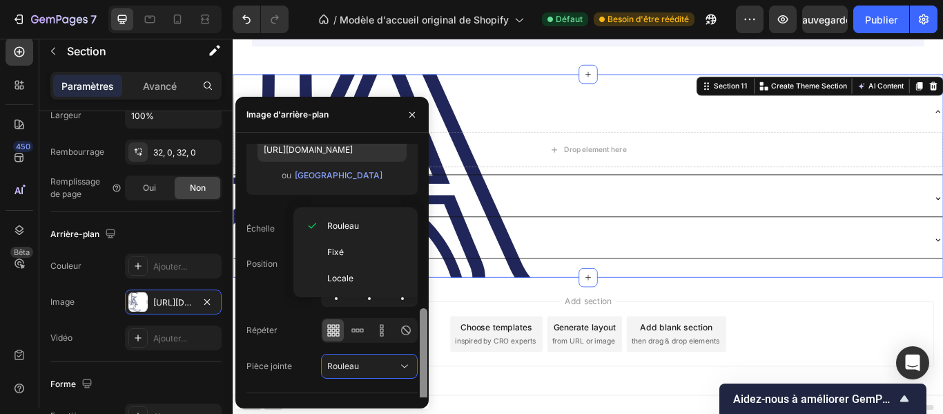
scroll to position [195, 0]
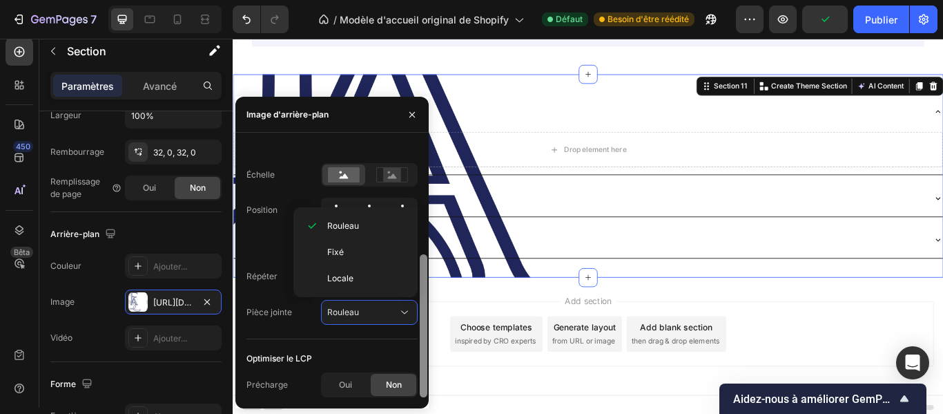
drag, startPoint x: 423, startPoint y: 313, endPoint x: 427, endPoint y: 372, distance: 58.9
click at [427, 372] on div at bounding box center [423, 270] width 10 height 253
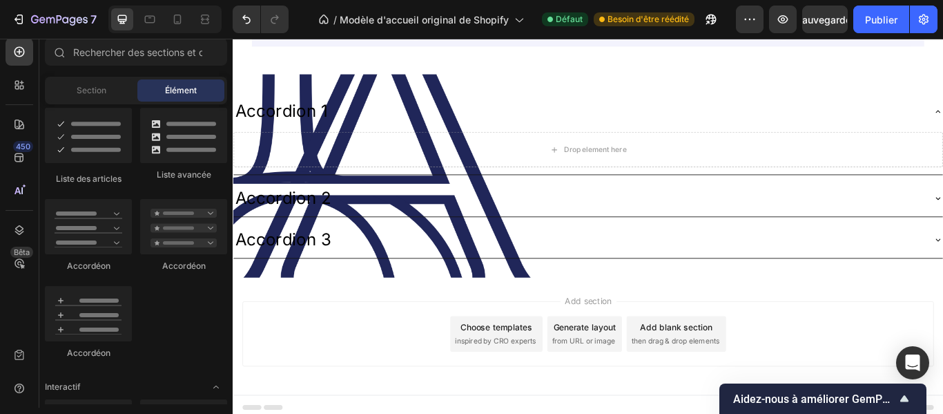
click at [512, 413] on div "Add section Choose templates inspired by CRO experts Generate layout from URL o…" at bounding box center [647, 385] width 829 height 137
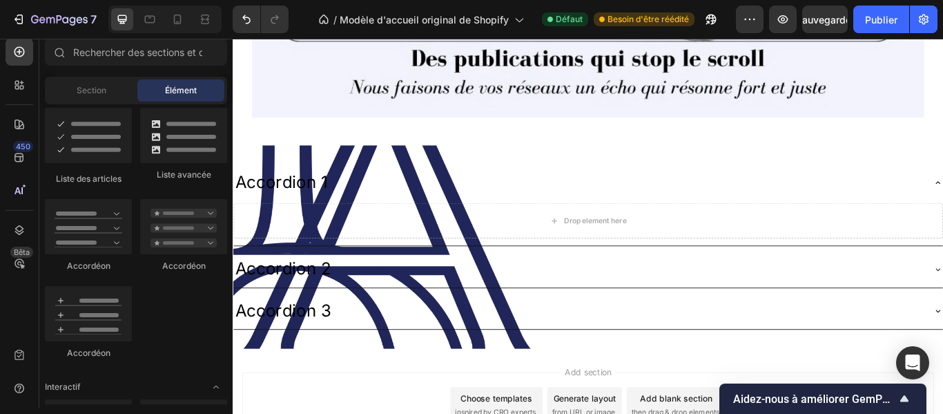
scroll to position [4055, 0]
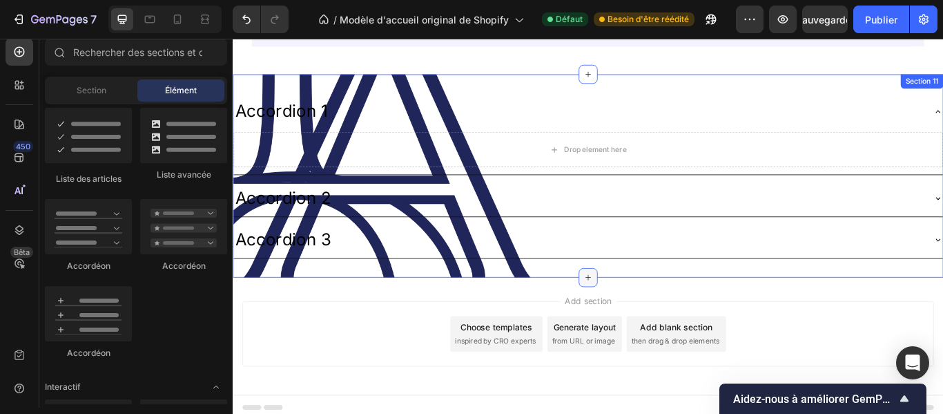
click at [643, 314] on icon at bounding box center [647, 316] width 11 height 11
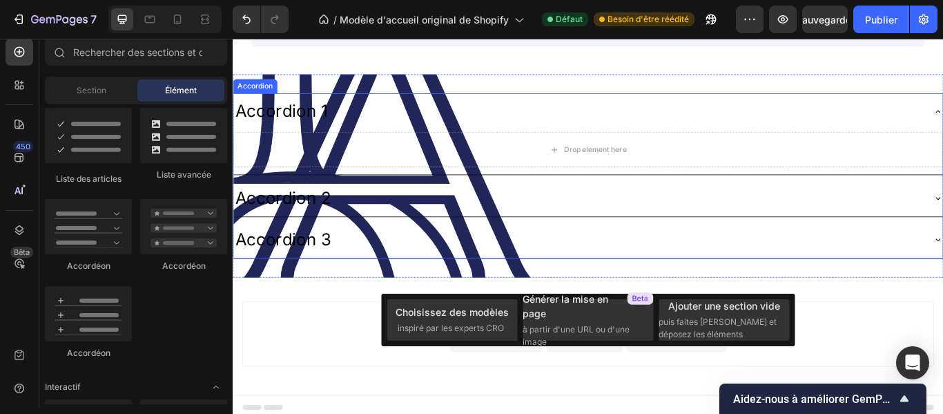
click at [353, 283] on div "Accordion 3" at bounding box center [646, 273] width 827 height 42
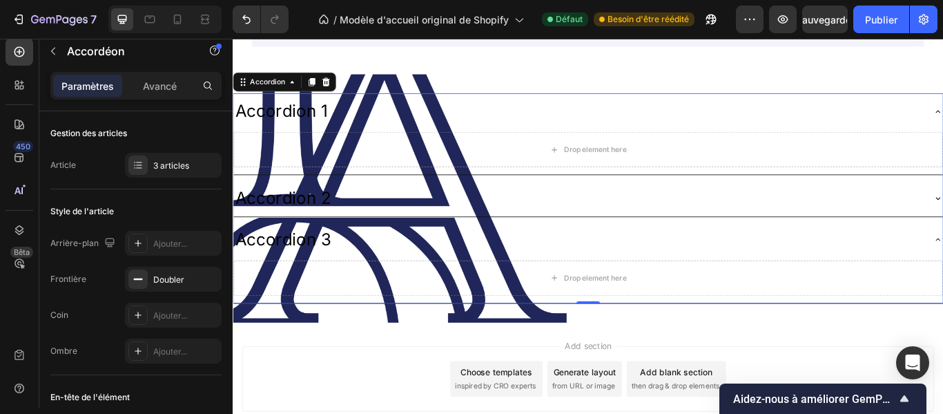
click at [299, 271] on div "Accordion 3" at bounding box center [291, 273] width 116 height 31
click at [360, 210] on div "Accordion 2" at bounding box center [635, 224] width 805 height 31
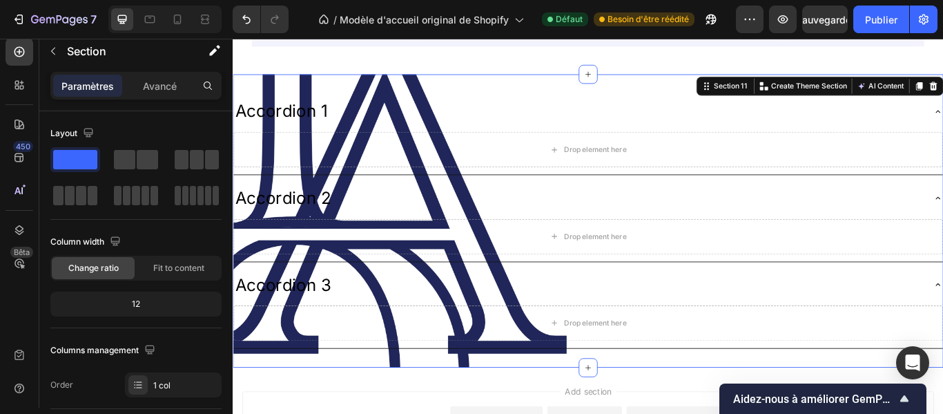
click at [648, 394] on div "Accordion 1 Drop element here Accordion 2 Drop element here Accordion 3 Drop el…" at bounding box center [647, 251] width 829 height 342
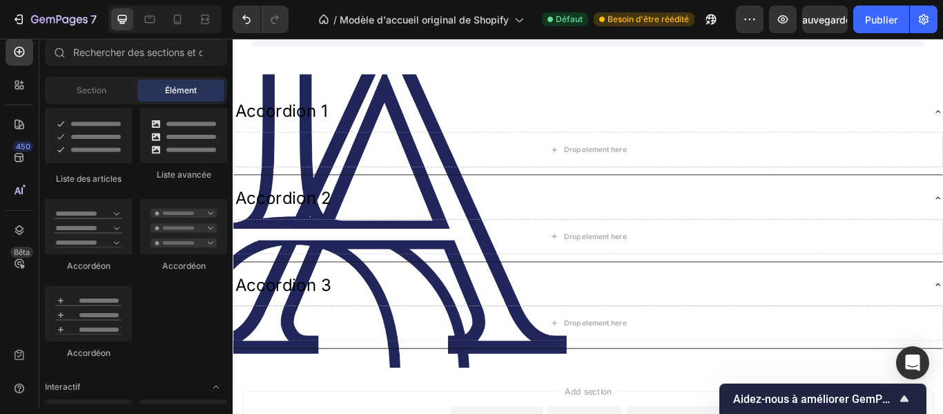
drag, startPoint x: 646, startPoint y: 413, endPoint x: 646, endPoint y: 443, distance: 29.7
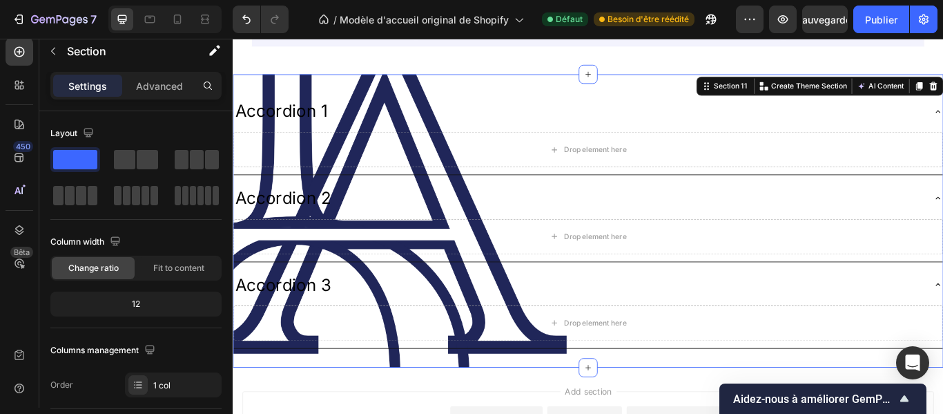
click at [389, 401] on div "Accordion 1 Drop element here Accordion 2 Drop element here Accordion 3 Drop el…" at bounding box center [647, 251] width 829 height 342
click at [173, 81] on font "Avancé" at bounding box center [160, 86] width 34 height 12
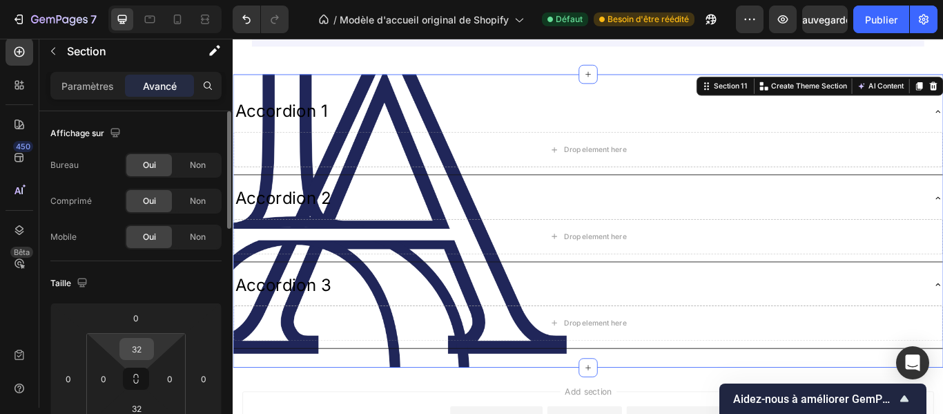
click at [150, 347] on input "32" at bounding box center [137, 348] width 28 height 21
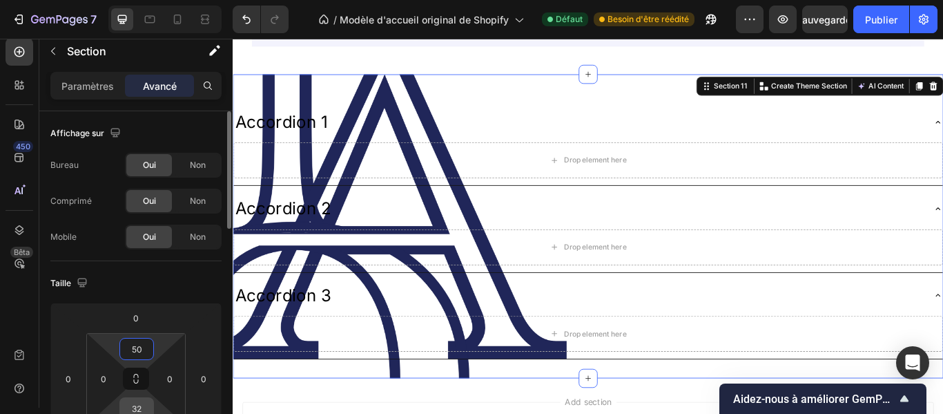
type input "50"
click at [142, 408] on input "32" at bounding box center [137, 408] width 28 height 21
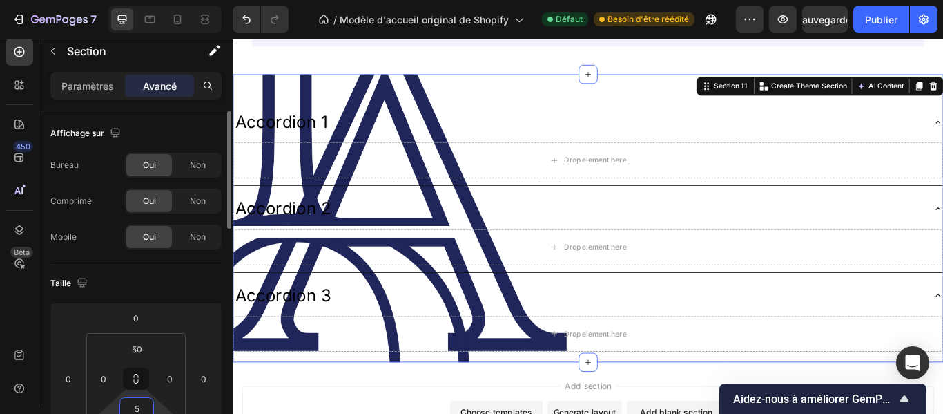
type input "50"
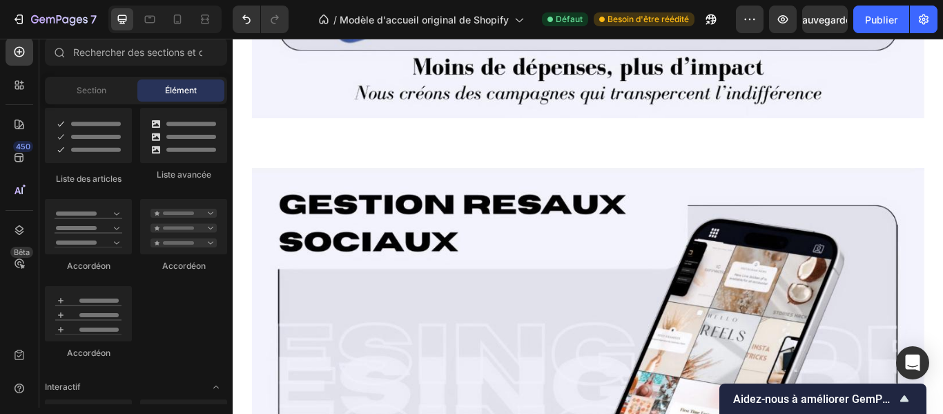
scroll to position [3353, 0]
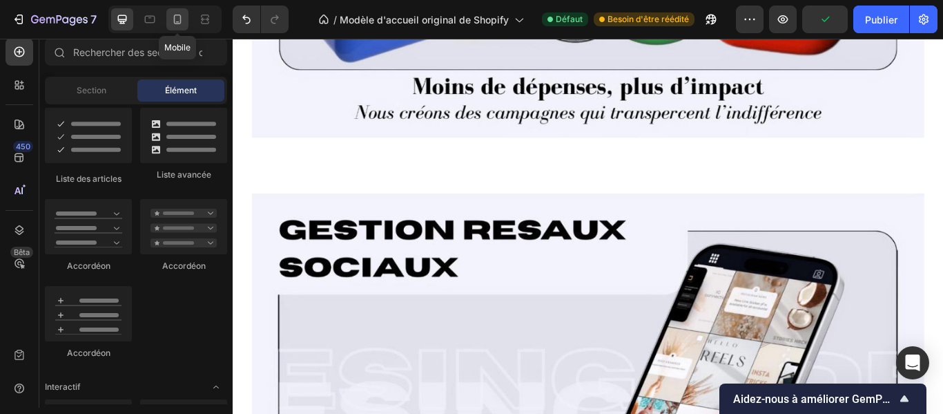
click at [180, 23] on icon at bounding box center [178, 20] width 8 height 10
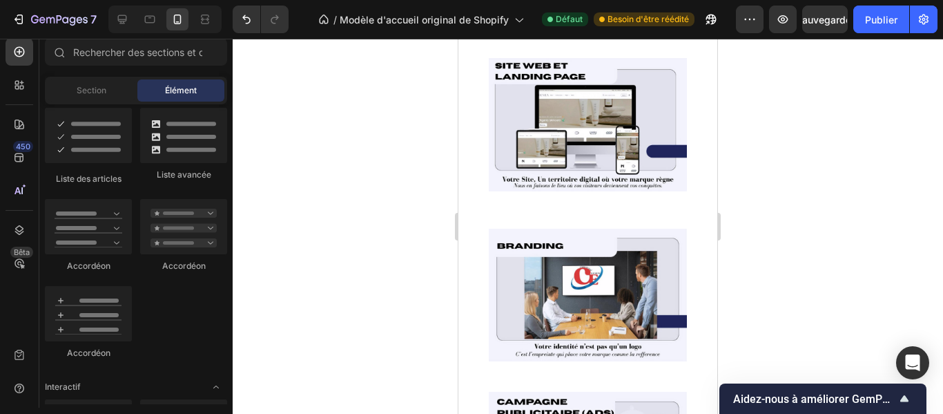
scroll to position [1119, 0]
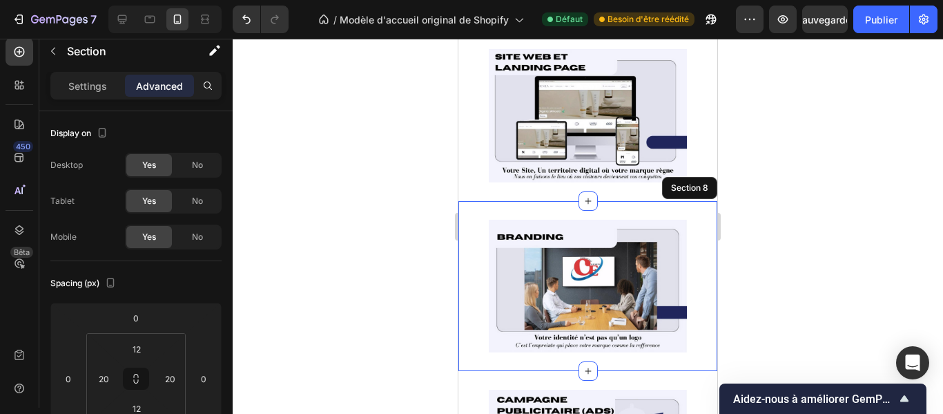
click at [697, 234] on div "Image Section 8" at bounding box center [588, 286] width 259 height 170
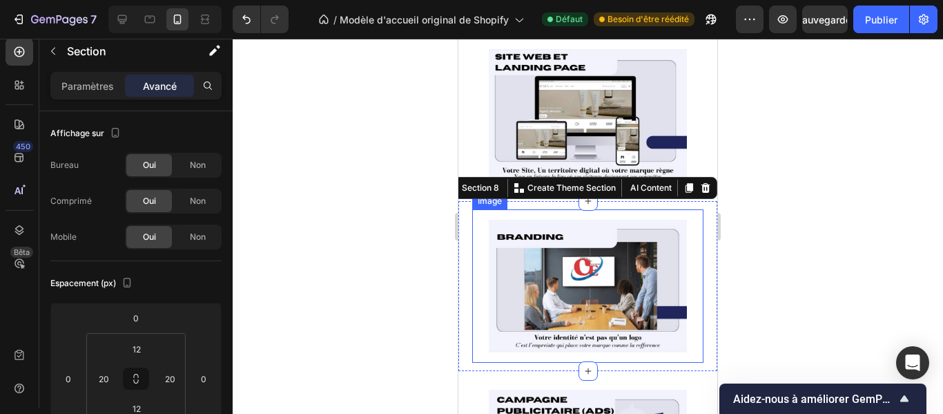
click at [486, 275] on div "Image" at bounding box center [587, 285] width 231 height 153
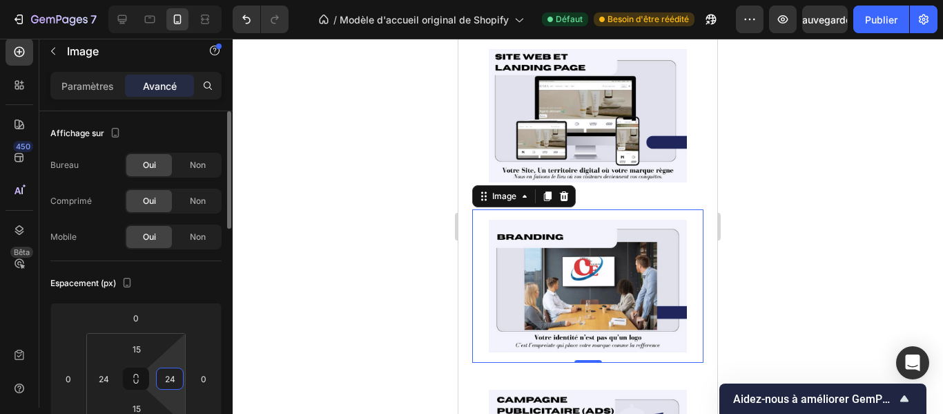
click at [176, 382] on input "24" at bounding box center [170, 378] width 21 height 21
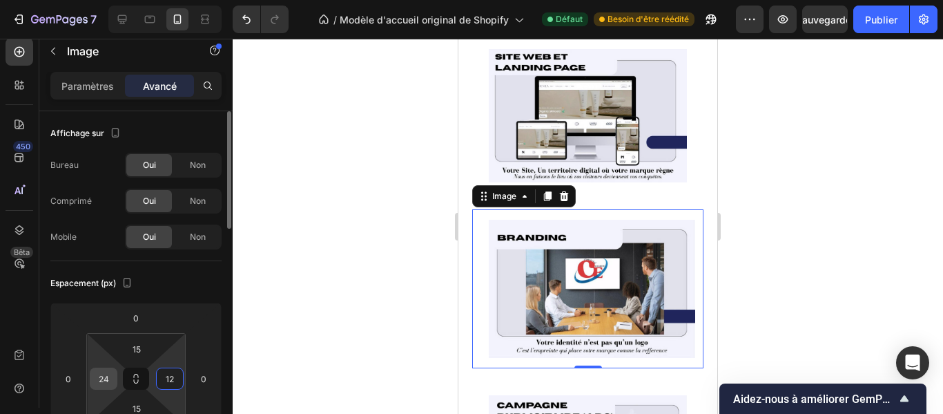
type input "12"
click at [110, 377] on input "24" at bounding box center [103, 378] width 21 height 21
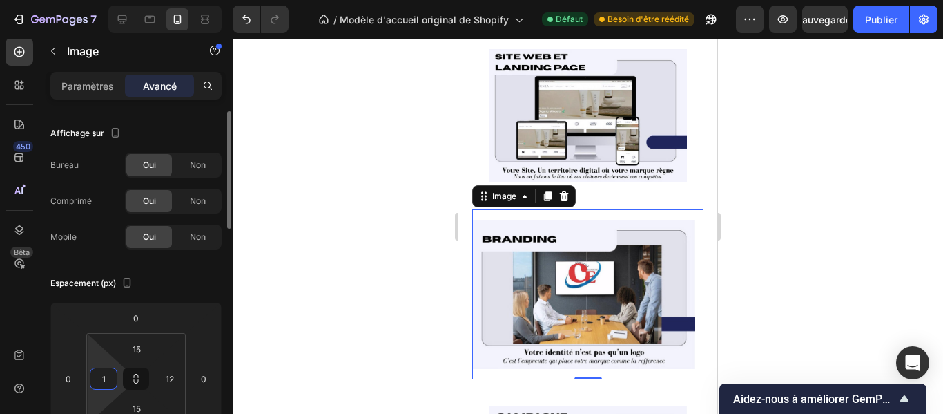
type input "12"
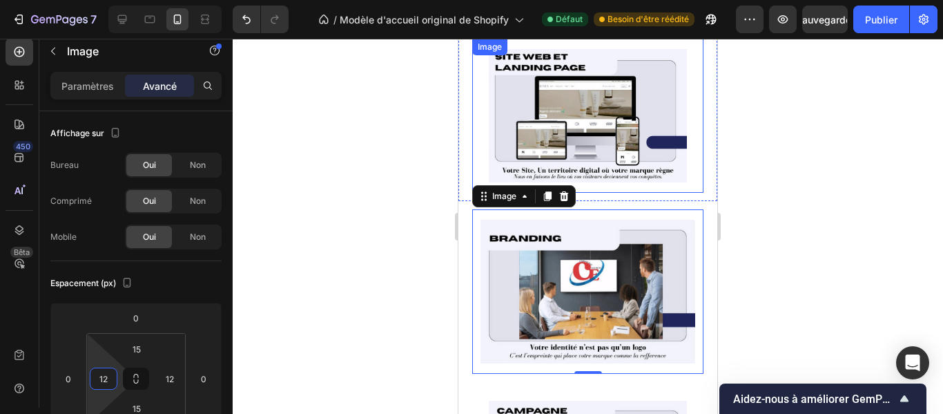
click at [680, 151] on div "Image" at bounding box center [587, 116] width 231 height 154
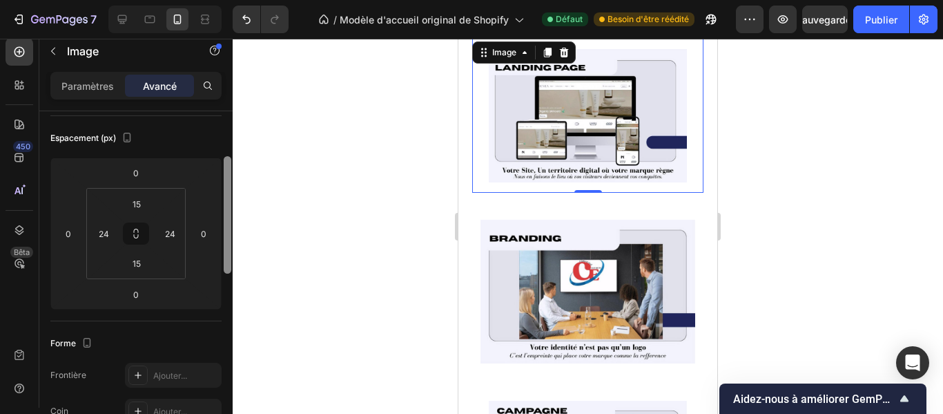
scroll to position [141, 0]
drag, startPoint x: 226, startPoint y: 268, endPoint x: 226, endPoint y: 195, distance: 72.5
click at [226, 195] on div at bounding box center [228, 218] width 8 height 117
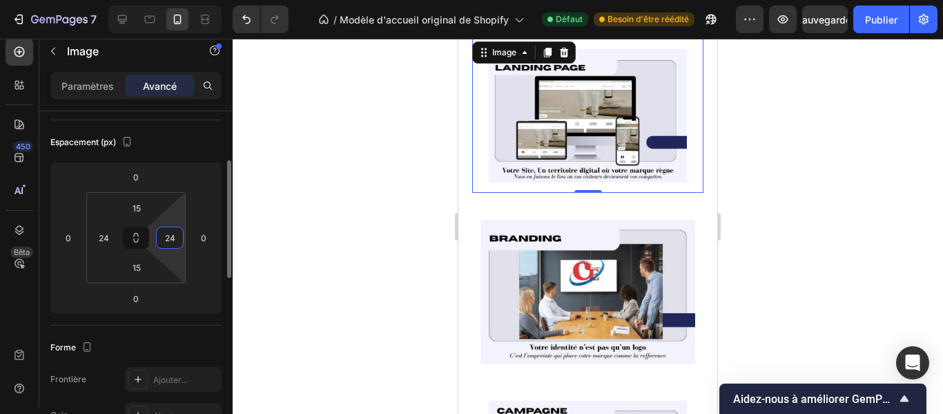
click at [176, 233] on input "24" at bounding box center [170, 237] width 21 height 21
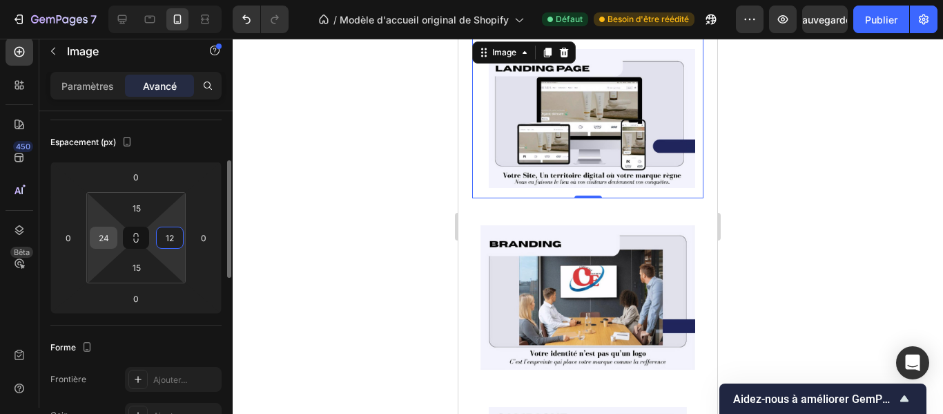
type input "12"
click at [113, 238] on input "24" at bounding box center [103, 237] width 21 height 21
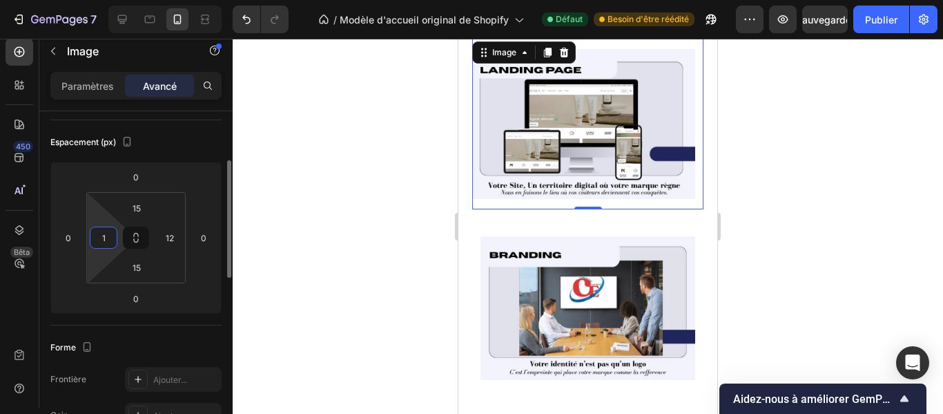
type input "12"
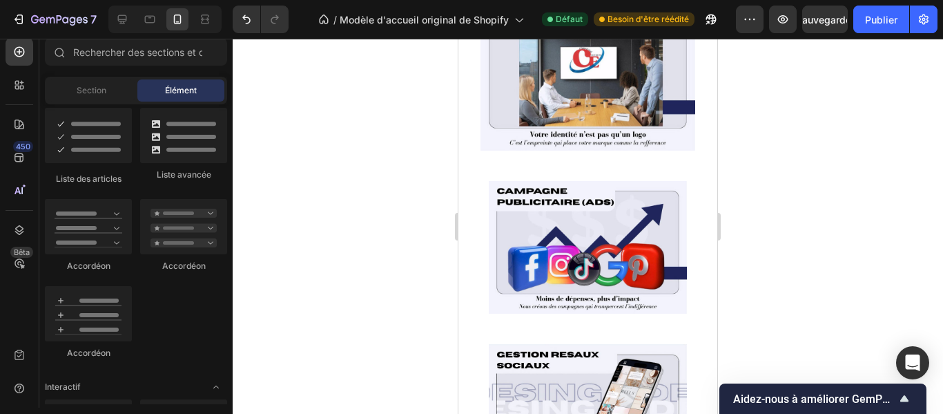
scroll to position [1345, 0]
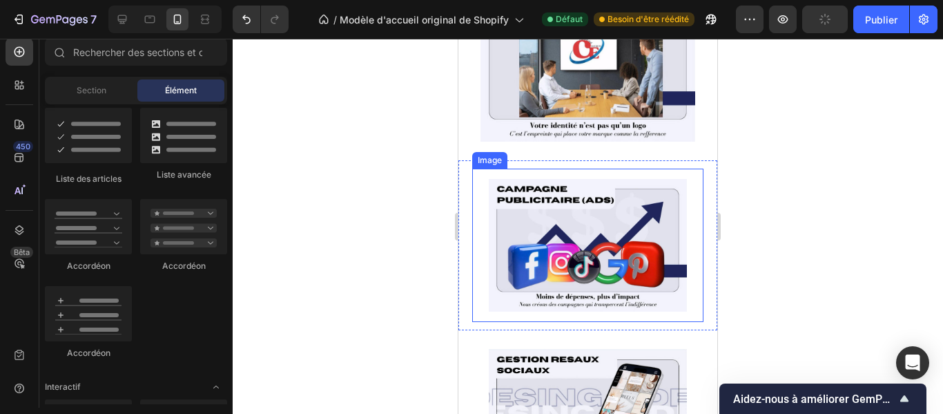
click at [683, 227] on div "Image" at bounding box center [587, 244] width 231 height 153
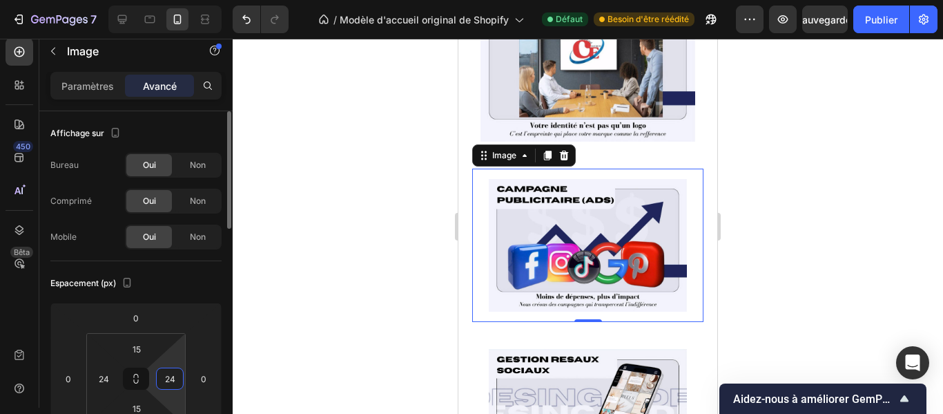
click at [179, 378] on input "24" at bounding box center [170, 378] width 21 height 21
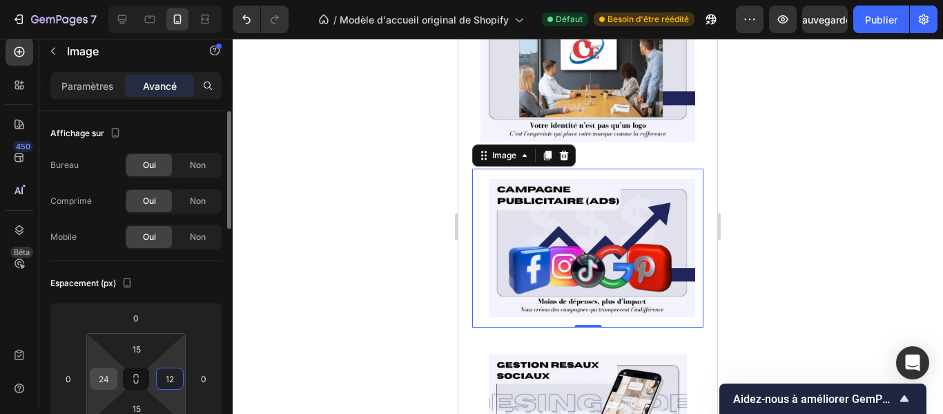
type input "12"
click at [104, 380] on input "24" at bounding box center [103, 378] width 21 height 21
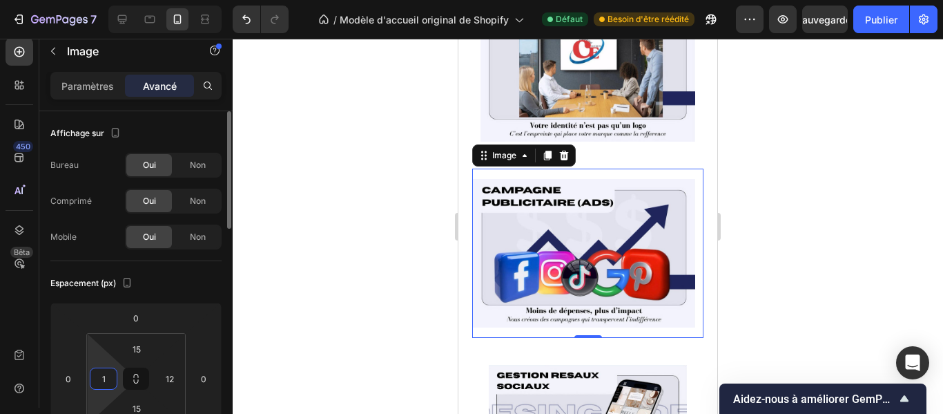
type input "12"
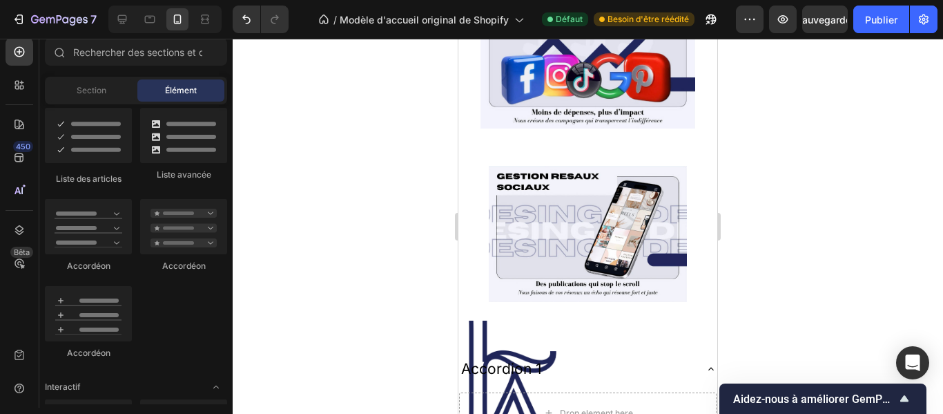
scroll to position [1536, 0]
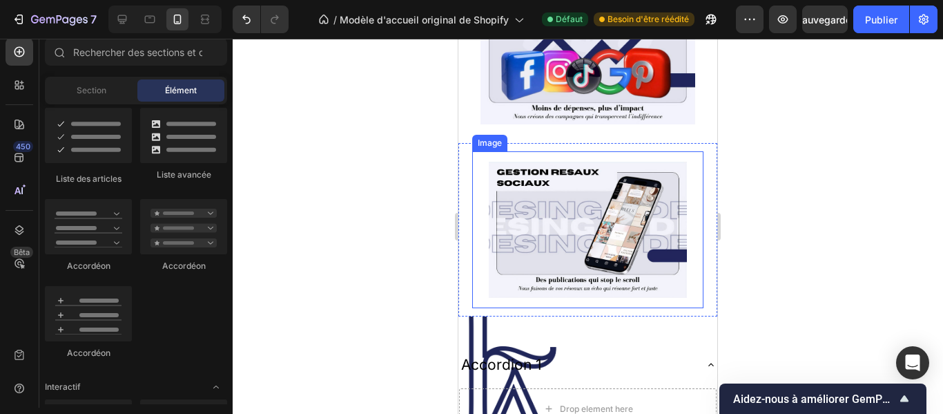
click at [689, 250] on div "Image" at bounding box center [587, 229] width 231 height 157
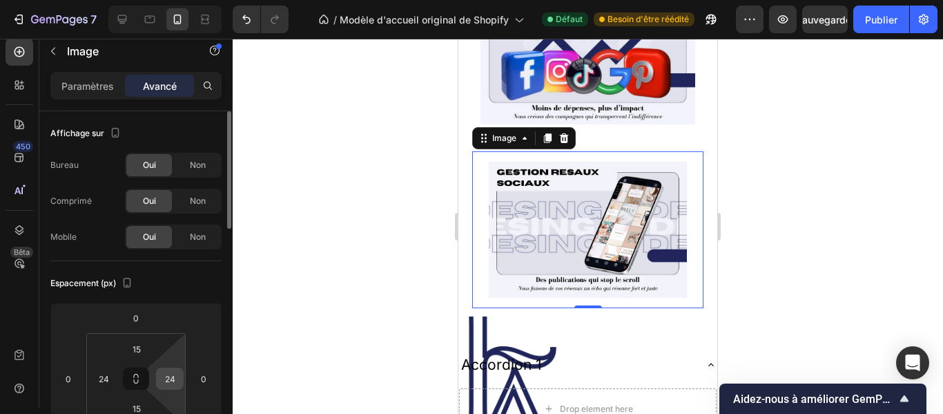
click at [181, 378] on div "24" at bounding box center [170, 378] width 28 height 22
click at [176, 378] on input "24" at bounding box center [170, 378] width 21 height 21
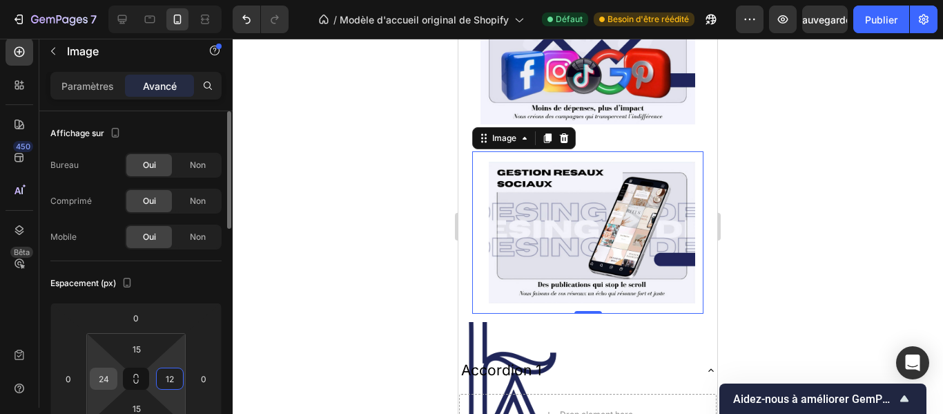
type input "12"
click at [113, 384] on input "24" at bounding box center [103, 378] width 21 height 21
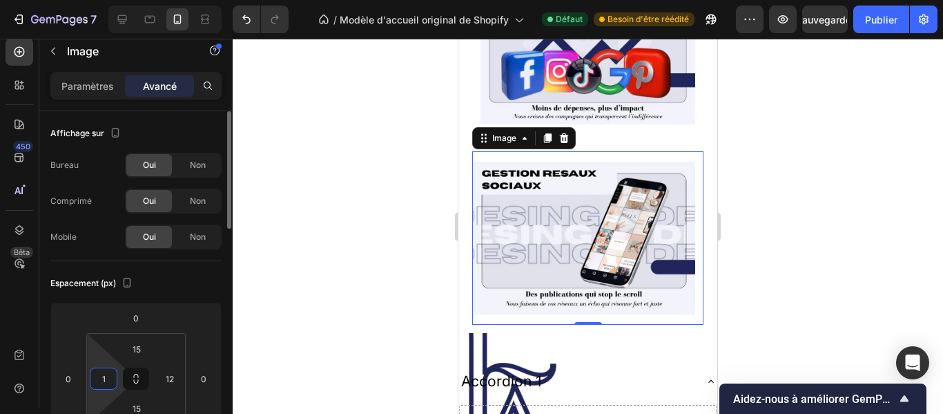
type input "12"
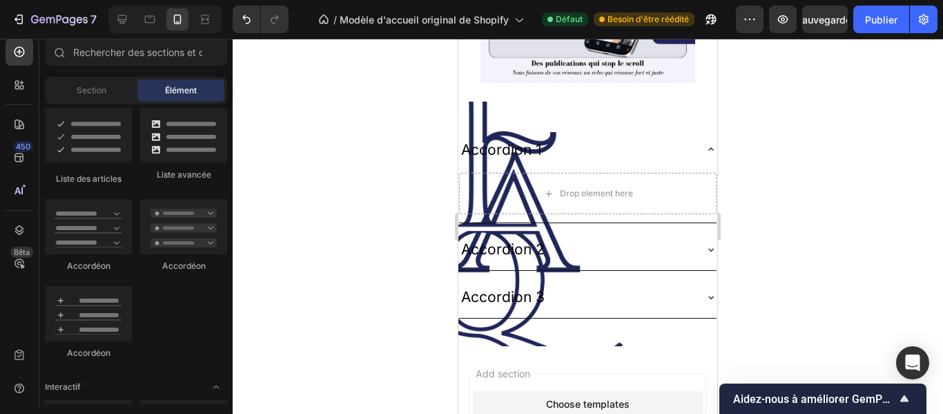
scroll to position [1760, 0]
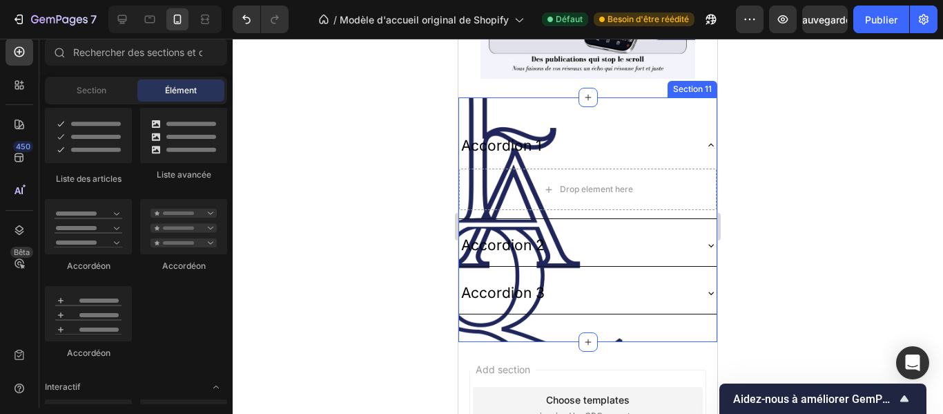
click at [642, 320] on div "Accordion 1 Drop element here Accordion 2 Accordion 3 Accordion Section 11" at bounding box center [588, 219] width 259 height 244
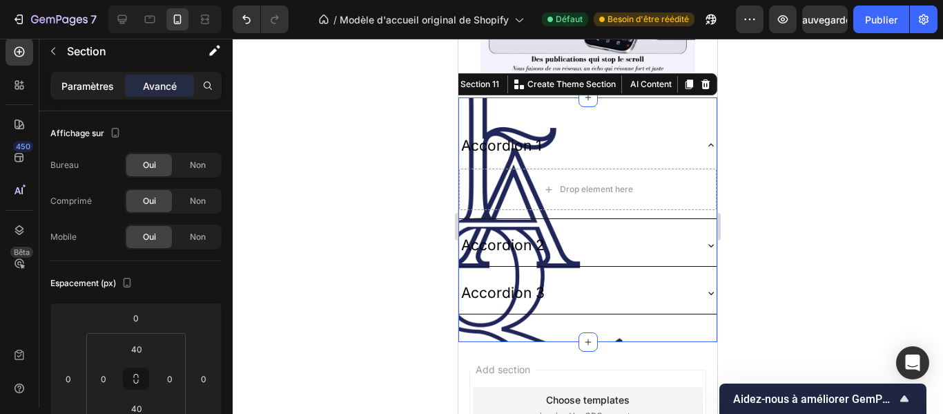
click at [102, 95] on div "Paramètres" at bounding box center [87, 86] width 69 height 22
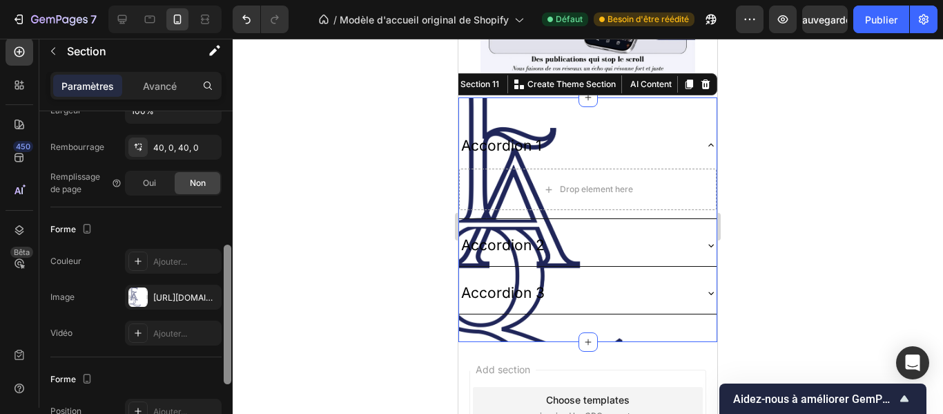
scroll to position [318, 0]
drag, startPoint x: 225, startPoint y: 215, endPoint x: 229, endPoint y: 348, distance: 132.6
click at [229, 348] on div at bounding box center [228, 312] width 8 height 139
click at [187, 300] on font "[URL][DOMAIN_NAME]" at bounding box center [197, 296] width 89 height 10
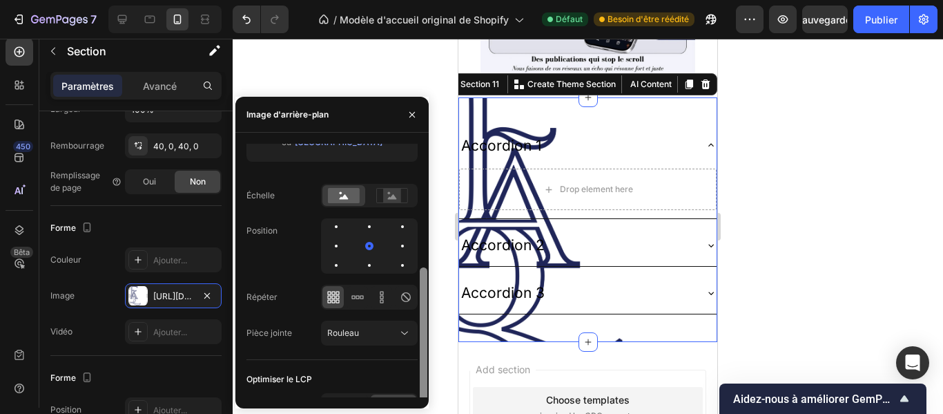
scroll to position [195, 0]
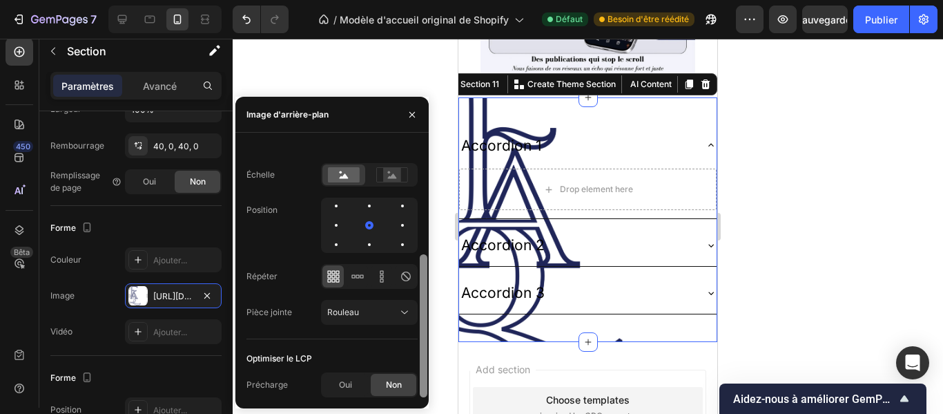
drag, startPoint x: 420, startPoint y: 253, endPoint x: 418, endPoint y: 383, distance: 129.8
click at [418, 383] on div at bounding box center [423, 270] width 10 height 253
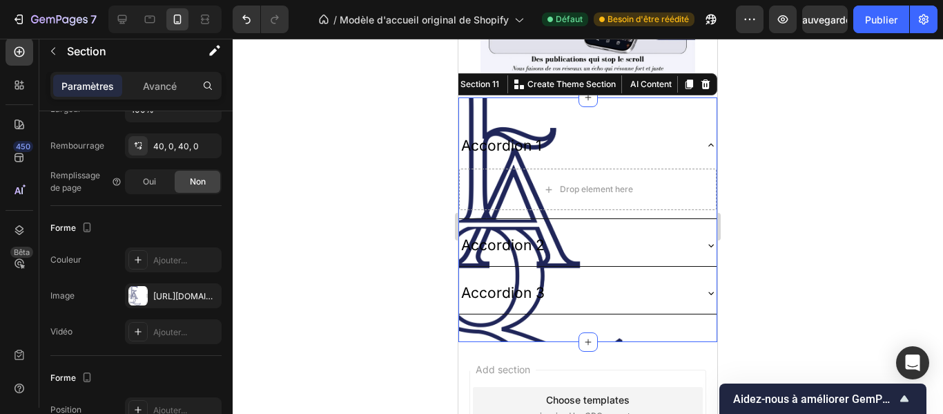
click at [444, 339] on div at bounding box center [588, 226] width 711 height 375
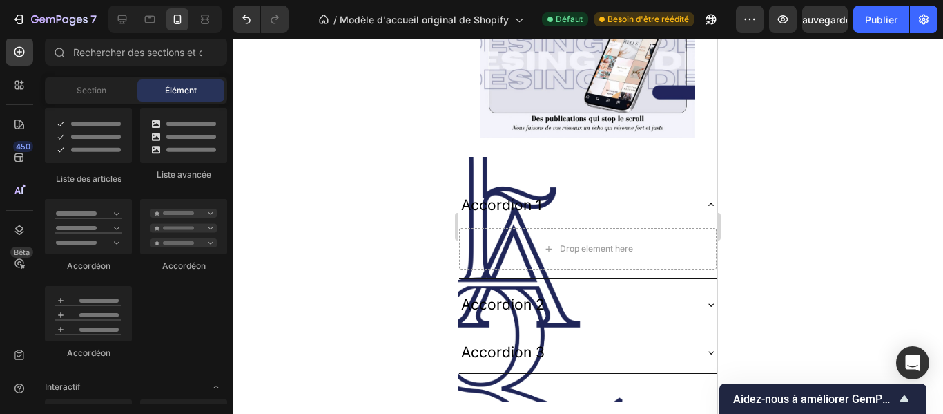
scroll to position [1686, 0]
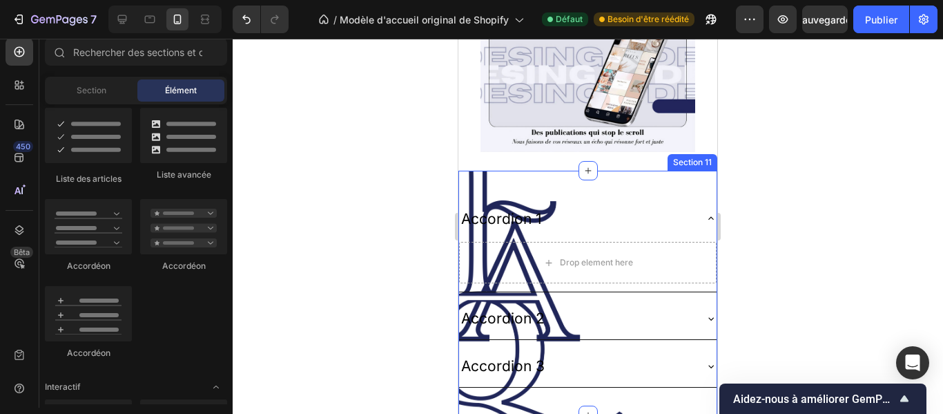
click at [580, 177] on div "Accordion 1 Drop element here Accordion 2 Accordion 3 Accordion Section 11" at bounding box center [588, 293] width 259 height 244
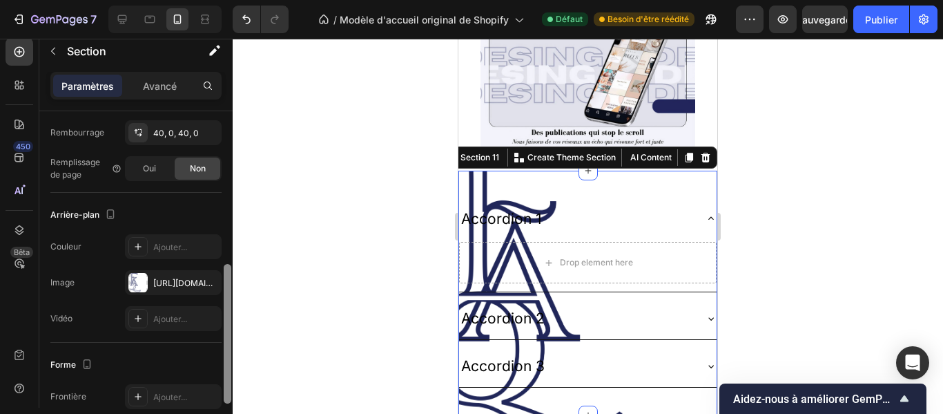
drag, startPoint x: 226, startPoint y: 141, endPoint x: 244, endPoint y: 283, distance: 143.5
click at [244, 0] on div "7 / Modèle d'accueil original de Shopify Défaut Besoin d'être réédité Aperçu Sa…" at bounding box center [471, 0] width 943 height 0
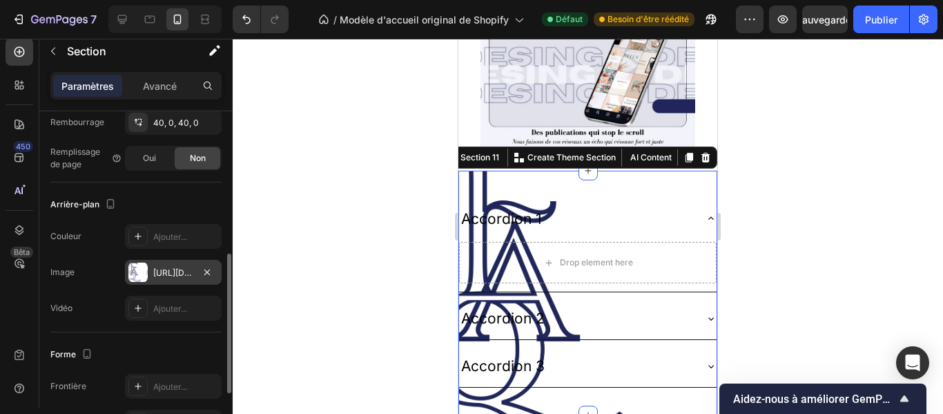
click at [183, 276] on font "[URL][DOMAIN_NAME]" at bounding box center [197, 272] width 89 height 10
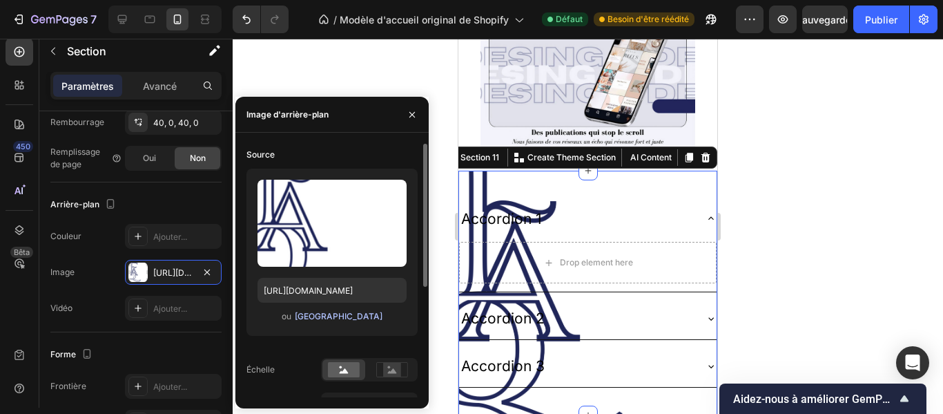
click at [340, 315] on font "[GEOGRAPHIC_DATA]" at bounding box center [339, 316] width 88 height 10
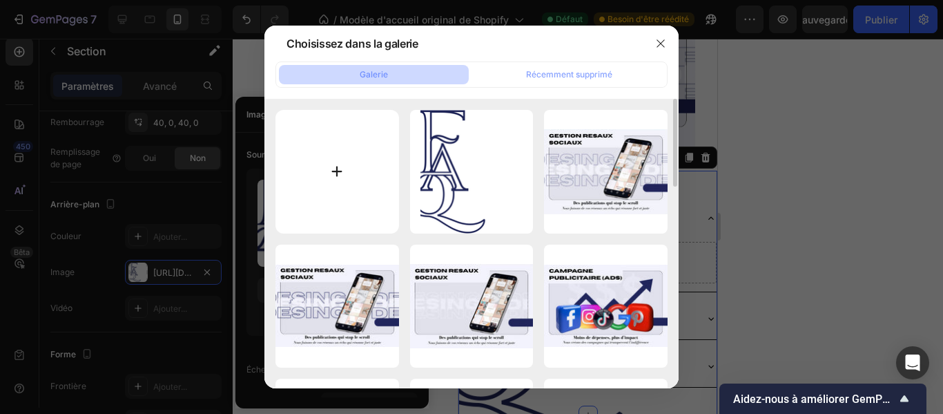
click at [336, 171] on input "file" at bounding box center [338, 172] width 124 height 124
type input "C:\fakepath\FAQ.png"
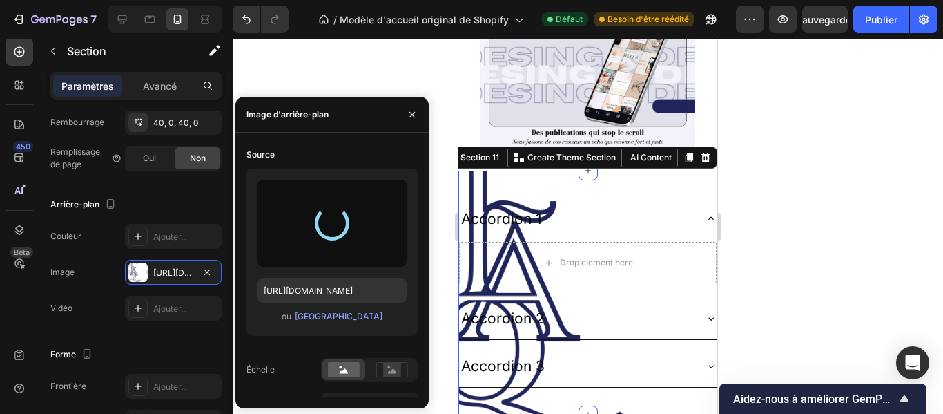
type input "[URL][DOMAIN_NAME]"
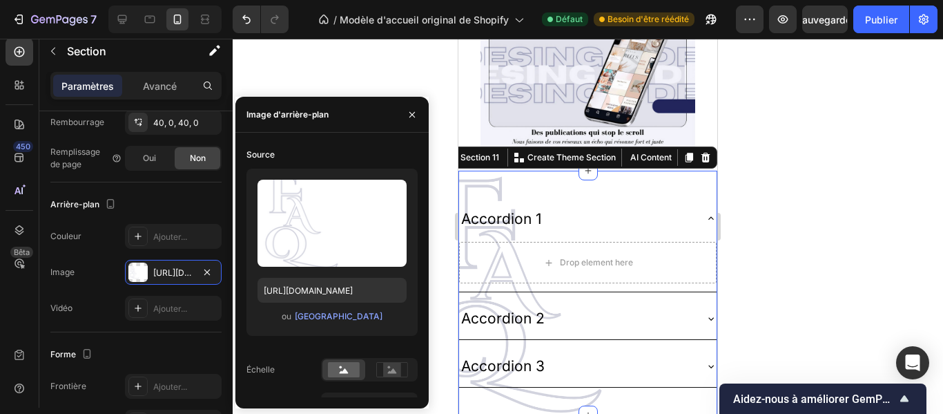
click at [770, 187] on div at bounding box center [588, 226] width 711 height 375
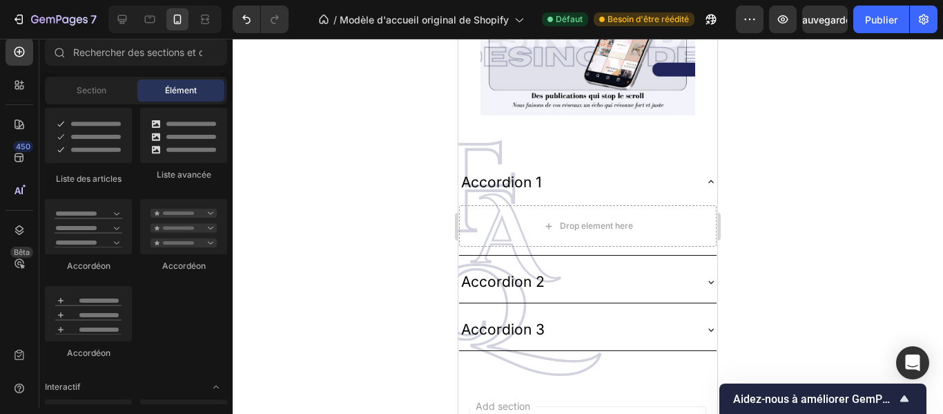
scroll to position [1728, 0]
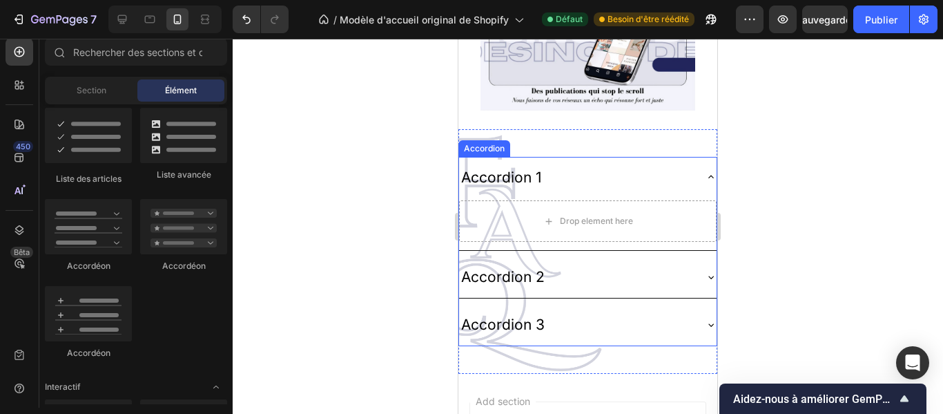
click at [682, 266] on div "Accordion 2" at bounding box center [576, 277] width 235 height 30
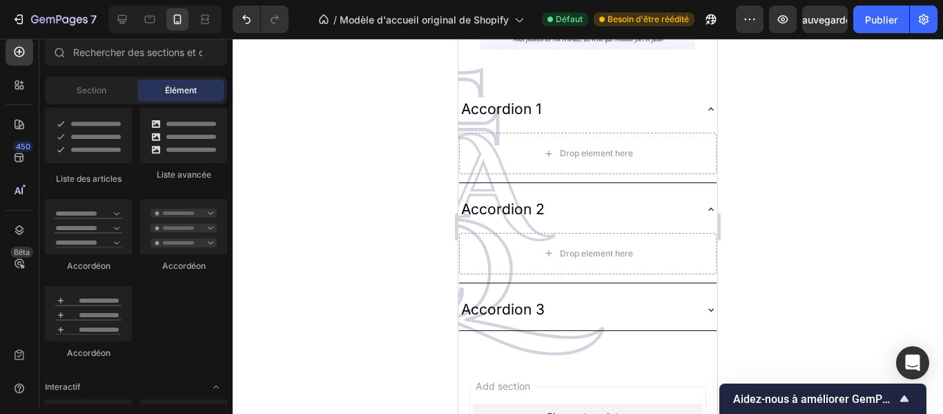
scroll to position [1774, 0]
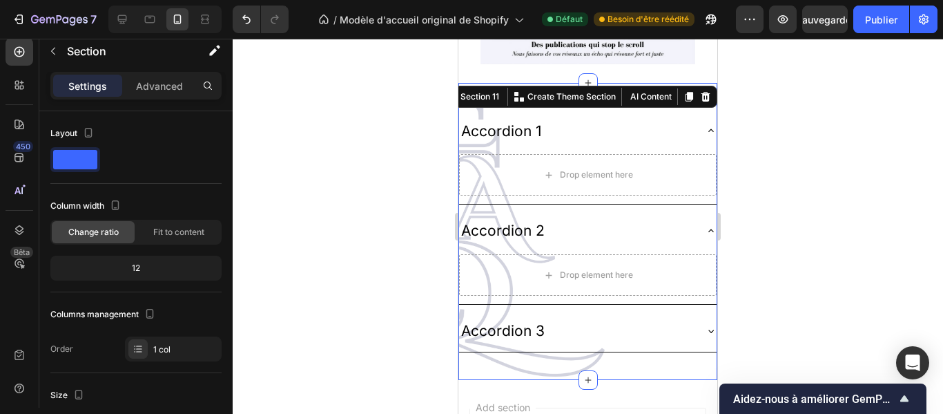
click at [675, 351] on div "Accordion 1 Drop element here Accordion 2 Drop element here Accordion 3 Accordi…" at bounding box center [588, 231] width 259 height 297
click at [174, 89] on font "Avancé" at bounding box center [160, 86] width 34 height 12
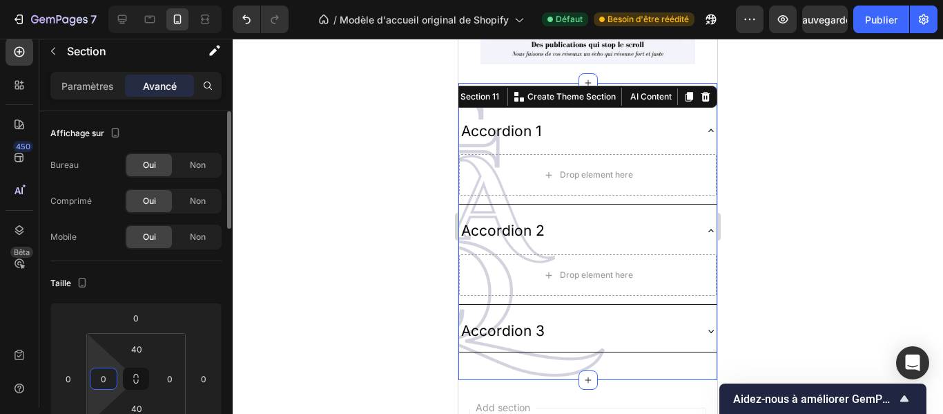
click at [111, 378] on input "0" at bounding box center [103, 378] width 21 height 21
type input "2"
type input "12"
click at [173, 381] on input "0" at bounding box center [170, 378] width 21 height 21
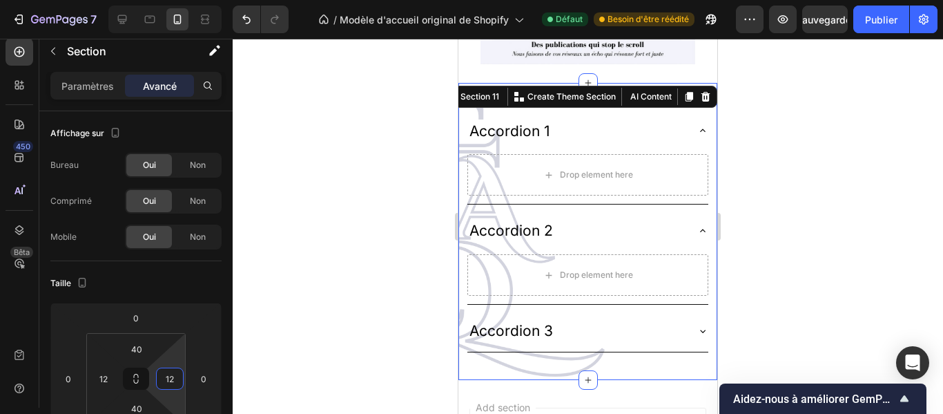
type input "12"
click at [754, 242] on div at bounding box center [588, 226] width 711 height 375
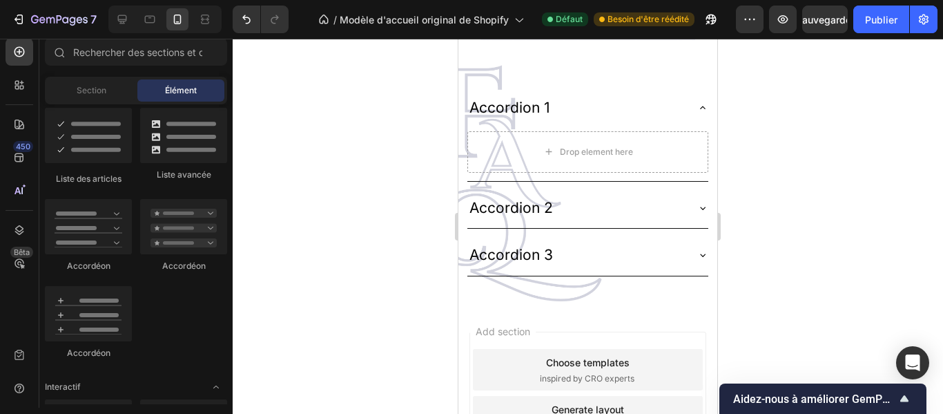
scroll to position [1488, 0]
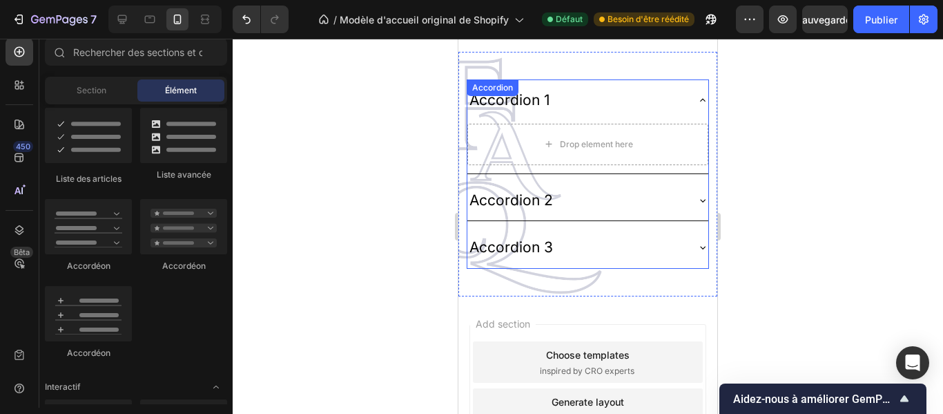
click at [697, 195] on icon at bounding box center [702, 200] width 11 height 11
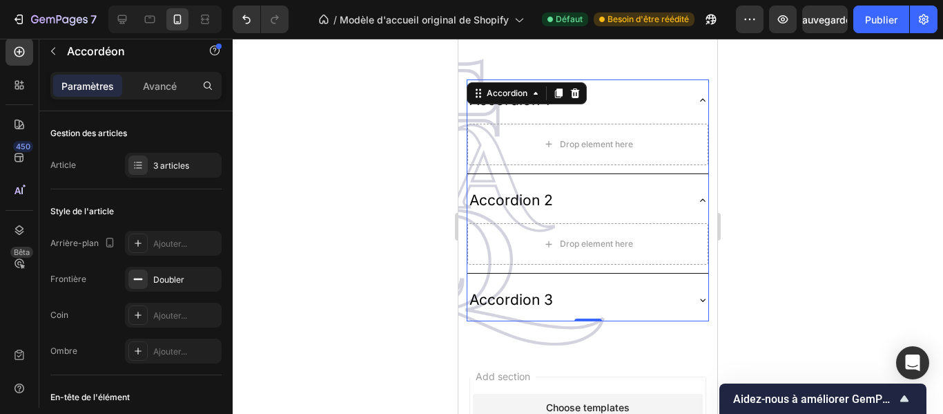
click at [840, 130] on div at bounding box center [588, 226] width 711 height 375
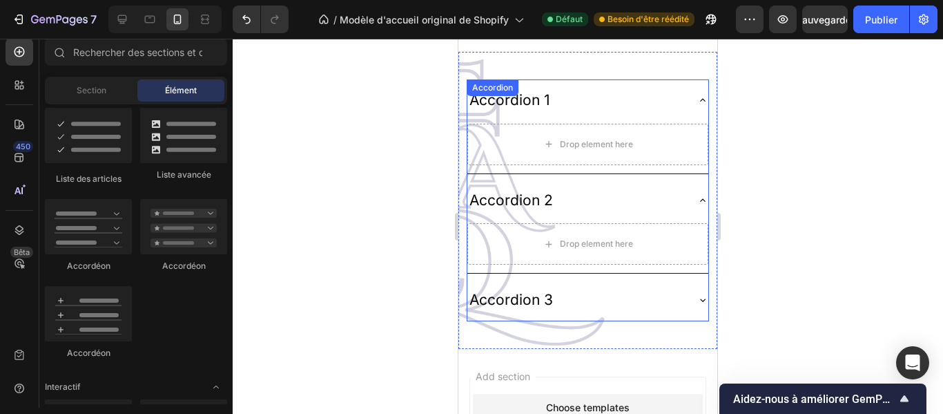
click at [538, 99] on div "Accordion 1" at bounding box center [510, 100] width 85 height 30
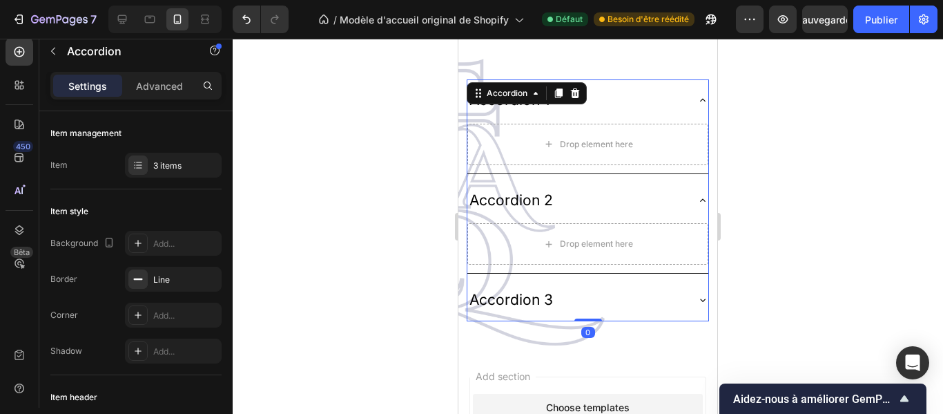
click at [538, 99] on div "Accordion 1" at bounding box center [510, 100] width 85 height 30
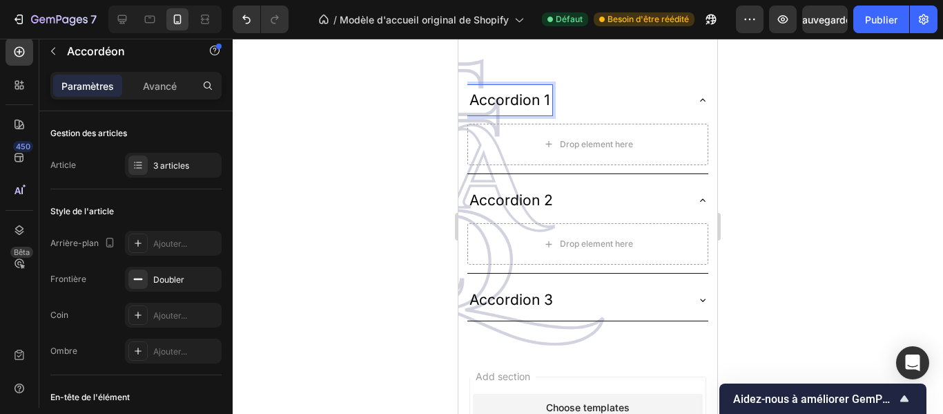
click at [549, 89] on p "Accordion 1" at bounding box center [510, 100] width 81 height 26
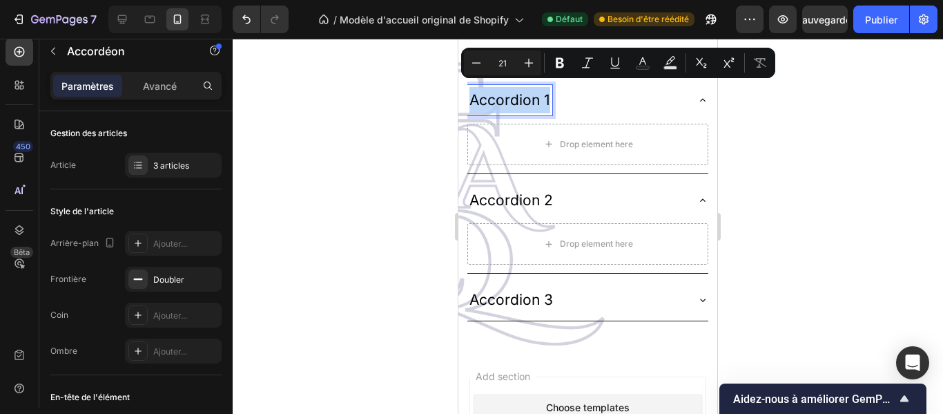
drag, startPoint x: 549, startPoint y: 89, endPoint x: 468, endPoint y: 94, distance: 80.9
click at [468, 94] on div "Accordion 1" at bounding box center [510, 100] width 85 height 30
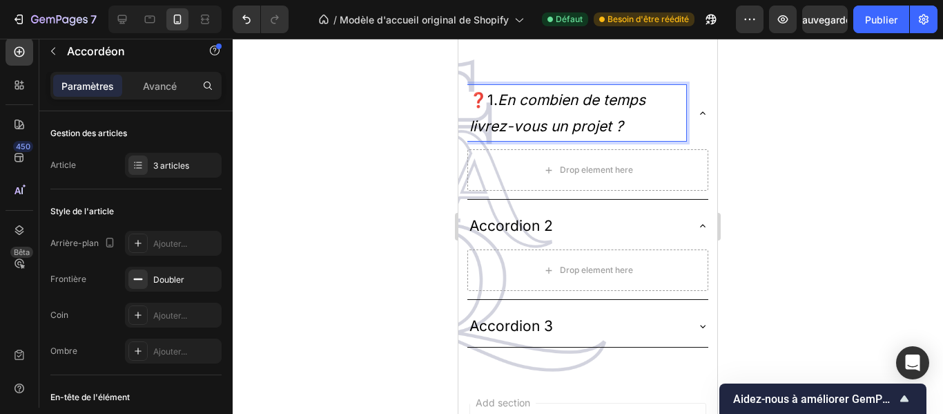
click at [501, 95] on p "❓1. En combien de temps livrez-vous un projet ?" at bounding box center [577, 113] width 215 height 52
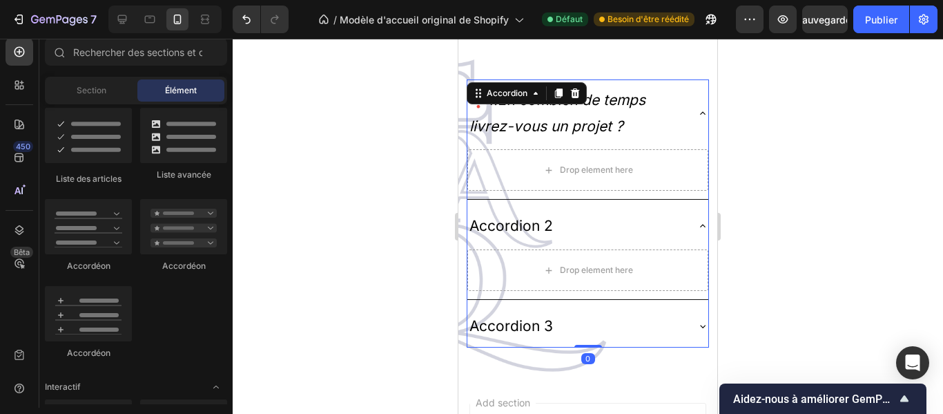
click at [549, 216] on p "Accordion 2" at bounding box center [512, 226] width 84 height 26
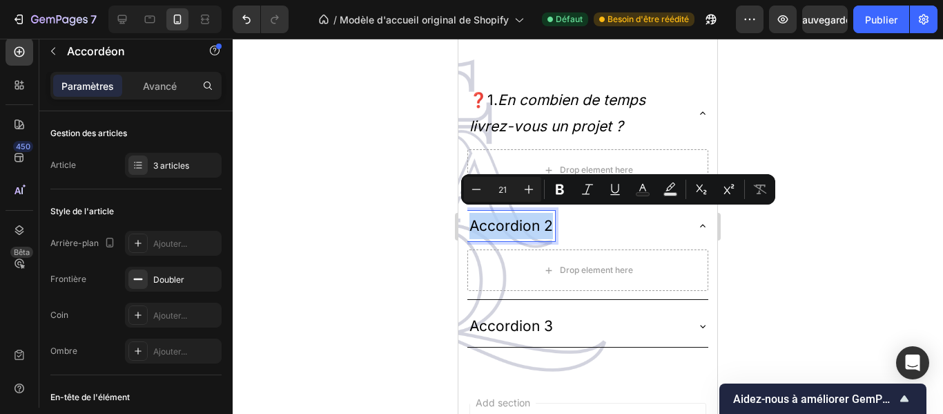
drag, startPoint x: 549, startPoint y: 216, endPoint x: 470, endPoint y: 215, distance: 79.4
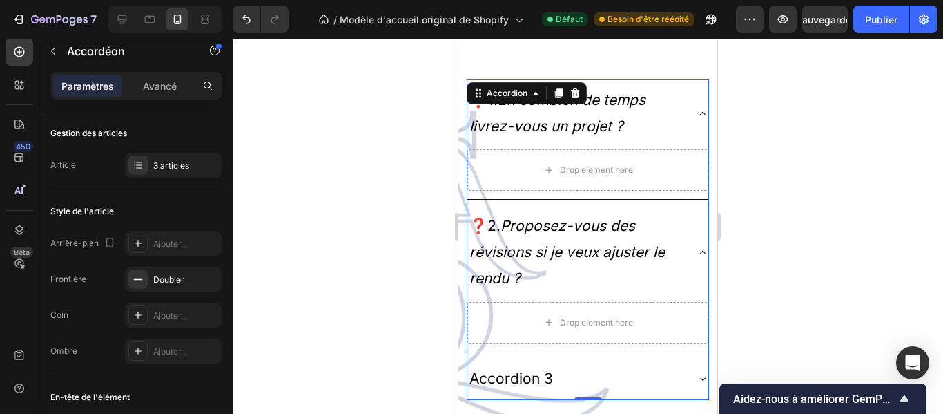
click at [818, 337] on div at bounding box center [588, 226] width 711 height 375
click at [565, 370] on div "Accordion 3" at bounding box center [577, 378] width 219 height 30
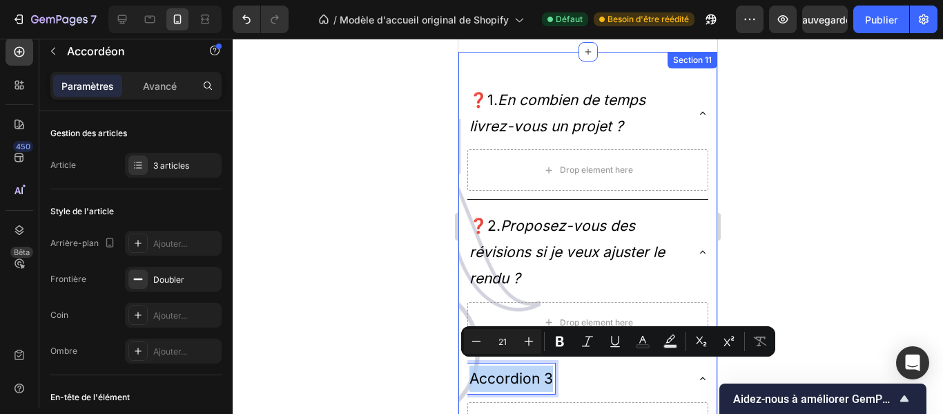
drag, startPoint x: 552, startPoint y: 364, endPoint x: 466, endPoint y: 367, distance: 85.7
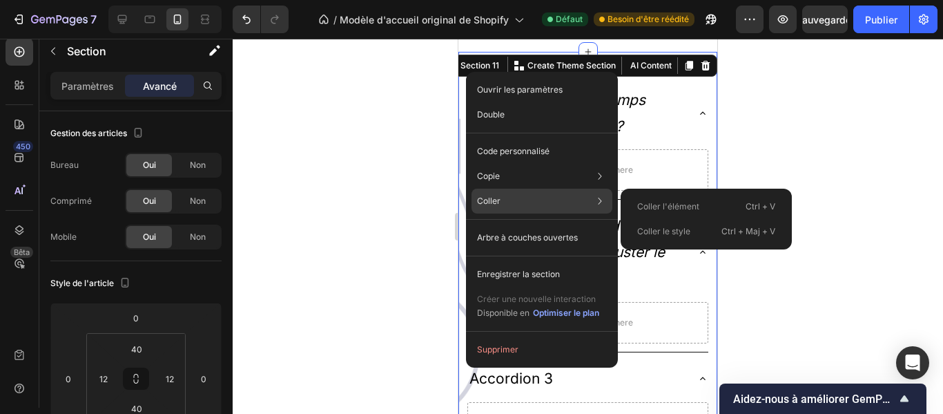
click at [495, 197] on font "Coller" at bounding box center [488, 200] width 23 height 10
click at [515, 195] on div "Coller Coller l'élément Ctrl + V Coller le style Ctrl + Maj + V" at bounding box center [542, 201] width 141 height 25
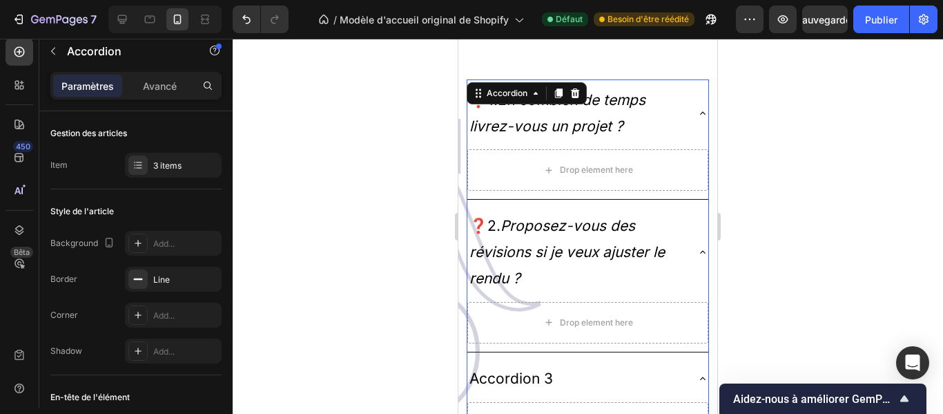
click at [650, 358] on div "Accordion 3" at bounding box center [588, 378] width 241 height 41
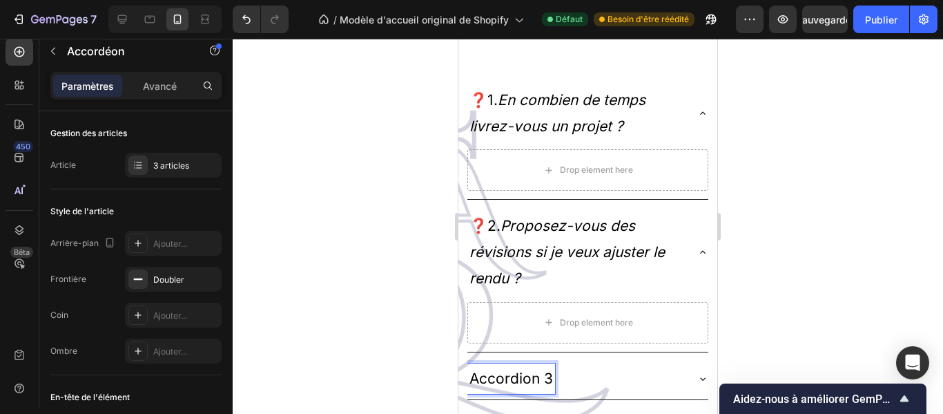
click at [552, 366] on p "Accordion 3" at bounding box center [512, 378] width 84 height 26
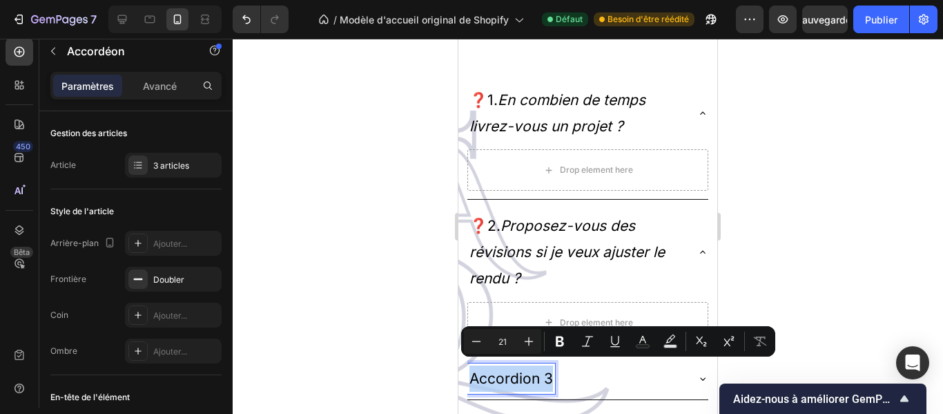
drag, startPoint x: 552, startPoint y: 366, endPoint x: 468, endPoint y: 367, distance: 83.6
click at [468, 367] on div "Accordion 3" at bounding box center [512, 378] width 88 height 30
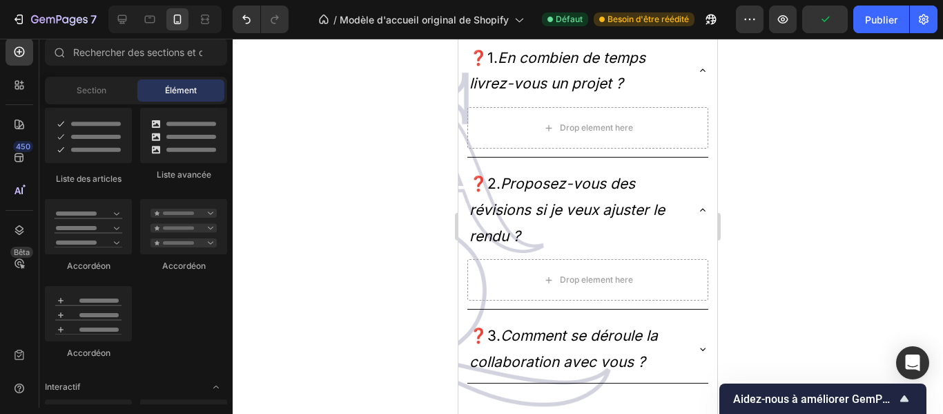
scroll to position [1515, 0]
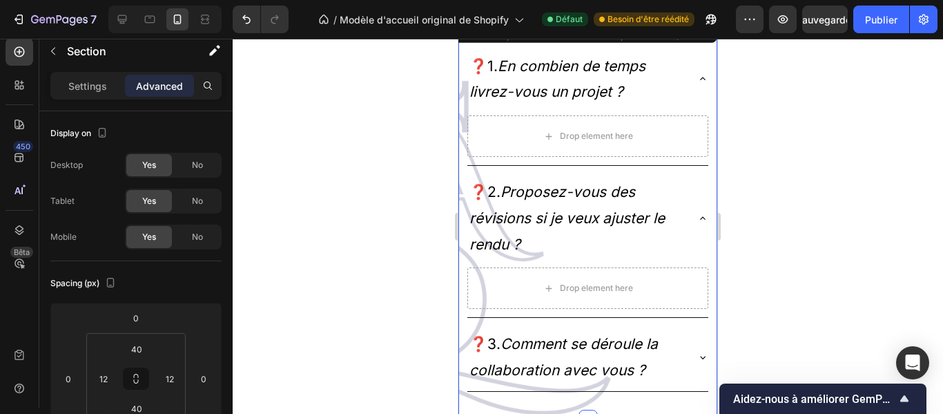
click at [684, 397] on div "❓1. En combien de temps livrez-vous un projet ? Drop element here ❓2. Proposez-…" at bounding box center [588, 219] width 259 height 402
click at [99, 90] on font "Paramètres" at bounding box center [87, 86] width 52 height 12
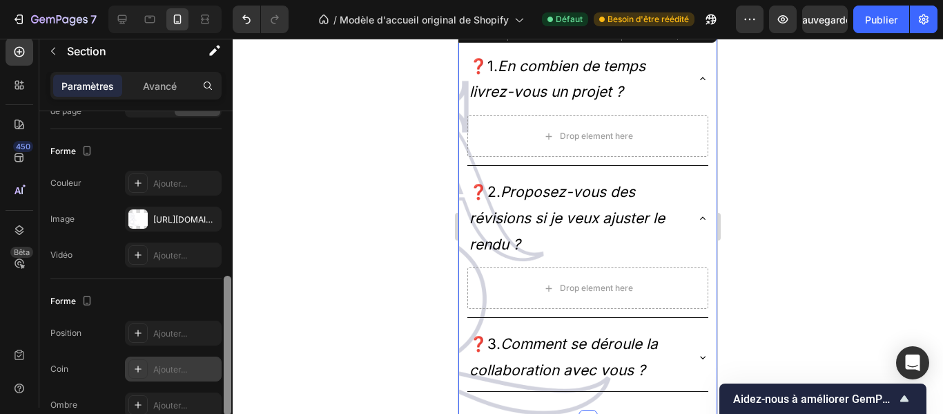
drag, startPoint x: 229, startPoint y: 211, endPoint x: 218, endPoint y: 376, distance: 165.4
click at [218, 376] on div "Mise en page Largeur de colonne Taux de changement Adapté au contenu 12 Gestion…" at bounding box center [135, 279] width 193 height 336
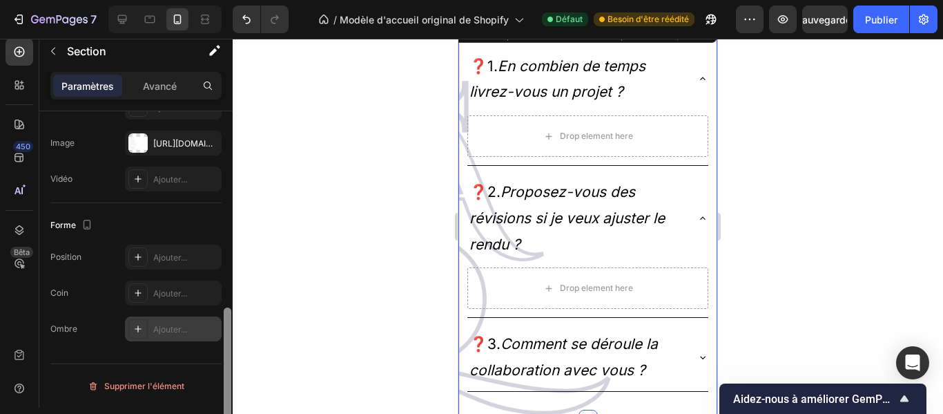
drag, startPoint x: 226, startPoint y: 302, endPoint x: 218, endPoint y: 340, distance: 38.9
click at [218, 340] on div "Mise en page Largeur de colonne Taux de changement Adapté au contenu 12 Gestion…" at bounding box center [135, 279] width 193 height 336
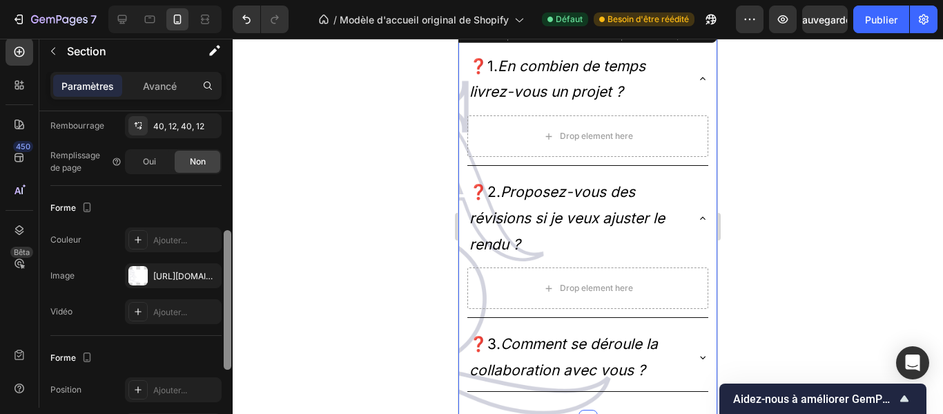
scroll to position [303, 0]
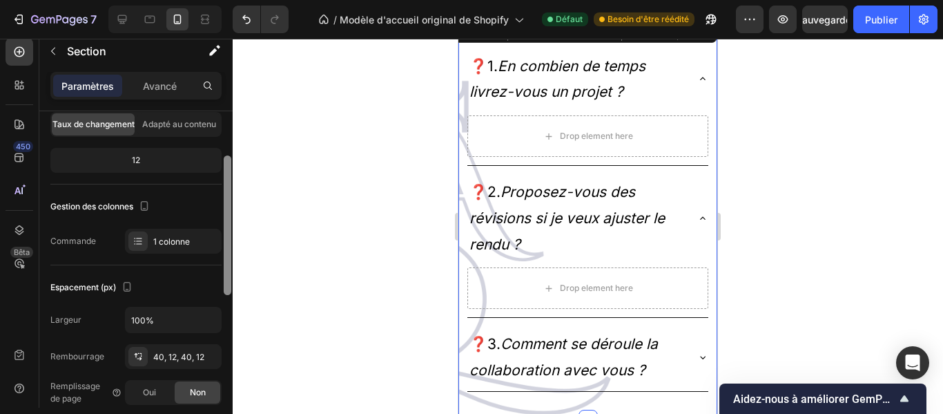
drag, startPoint x: 224, startPoint y: 346, endPoint x: 220, endPoint y: 193, distance: 152.7
click at [220, 193] on div "Mise en page Largeur de colonne Taux de changement Adapté au contenu 12 Gestion…" at bounding box center [135, 279] width 193 height 336
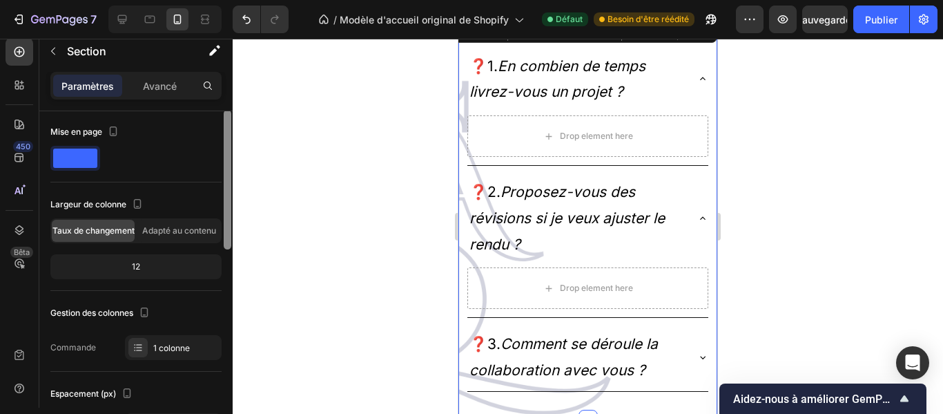
scroll to position [0, 0]
drag, startPoint x: 227, startPoint y: 202, endPoint x: 230, endPoint y: 146, distance: 56.0
click at [230, 146] on div at bounding box center [228, 180] width 8 height 139
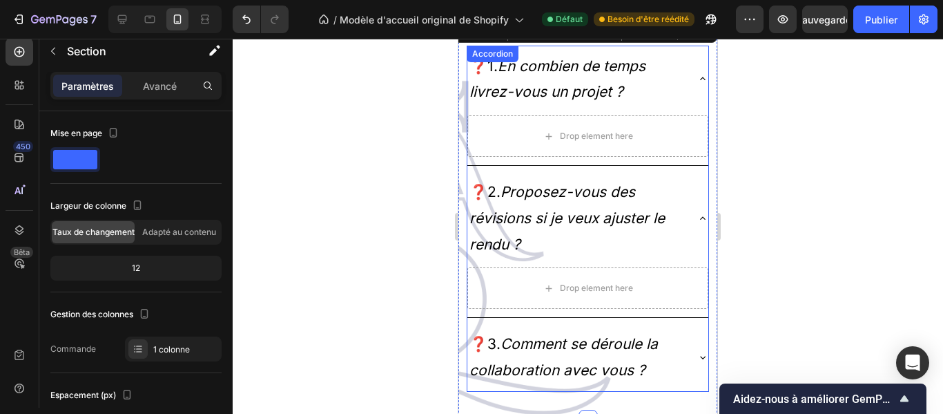
click at [610, 233] on p "❓2. Proposez-vous des révisions si je veux ajuster le rendu ?" at bounding box center [577, 218] width 215 height 78
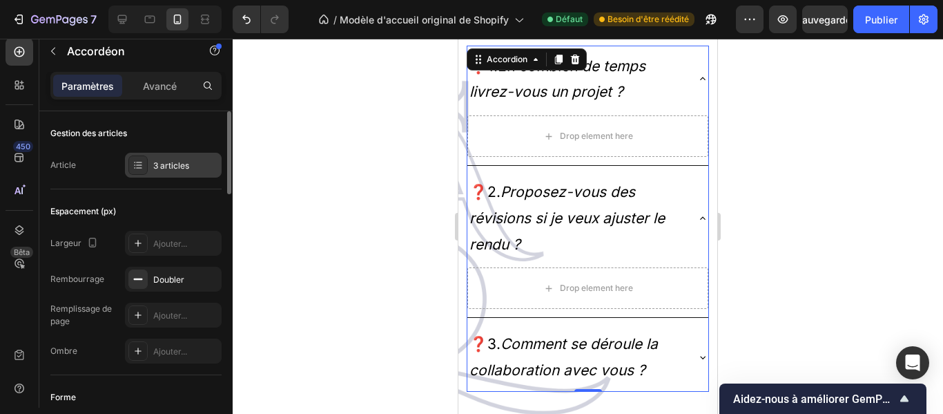
click at [195, 162] on div "3 articles" at bounding box center [185, 166] width 65 height 12
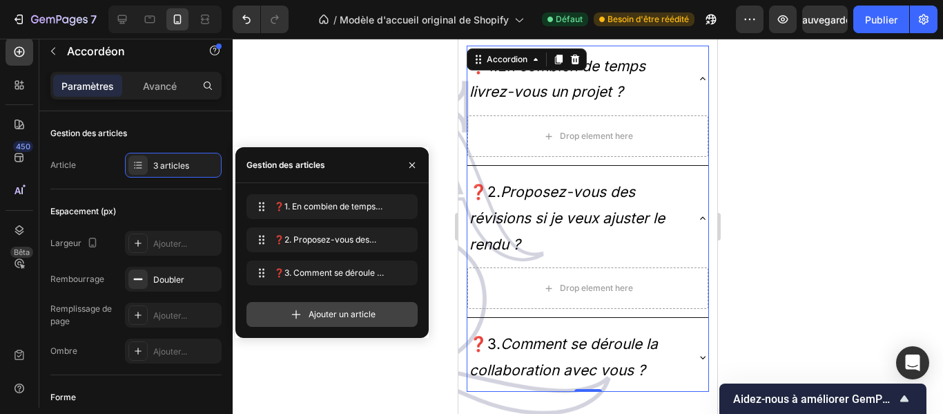
click at [345, 313] on font "Ajouter un article" at bounding box center [342, 314] width 67 height 10
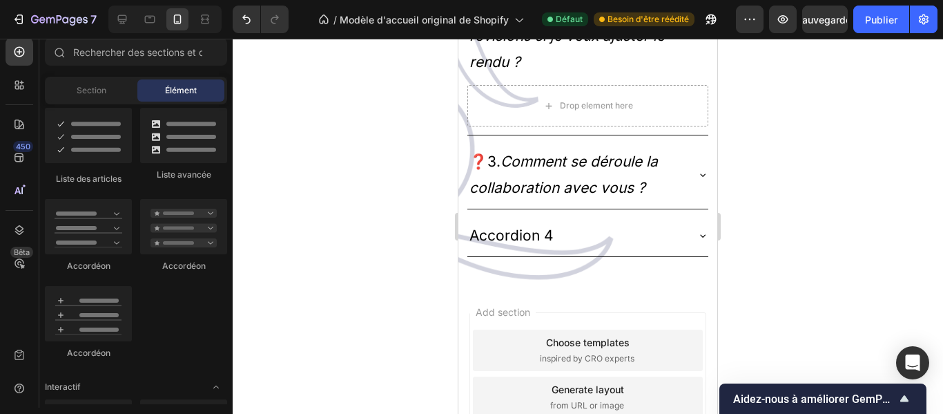
scroll to position [1702, 0]
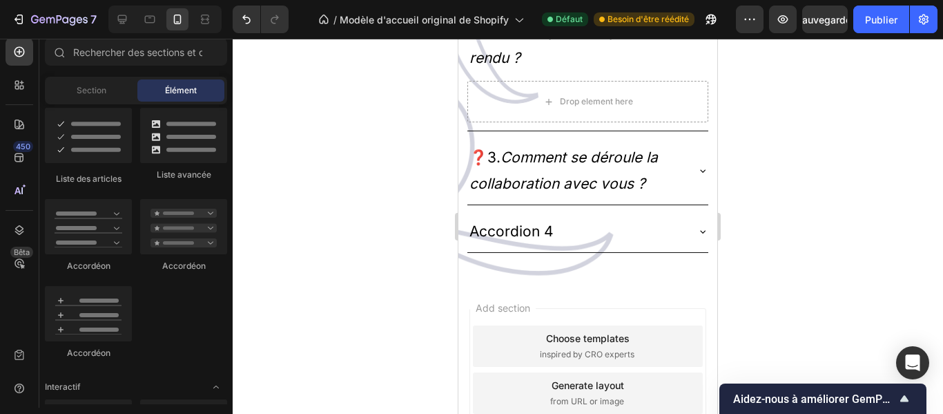
click at [800, 332] on div at bounding box center [588, 226] width 711 height 375
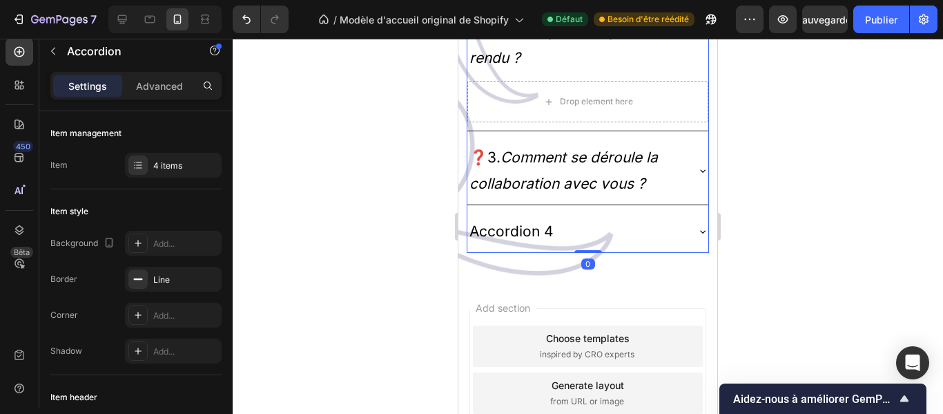
click at [554, 232] on div "Accordion 4" at bounding box center [512, 231] width 88 height 30
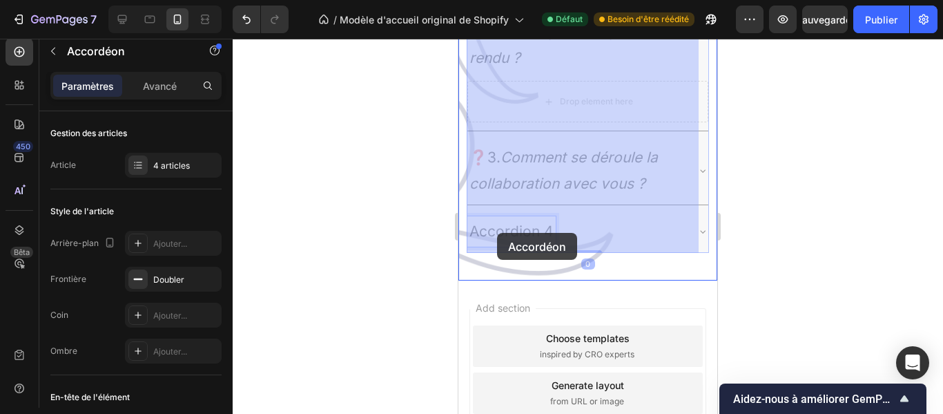
drag, startPoint x: 554, startPoint y: 232, endPoint x: 499, endPoint y: 233, distance: 55.2
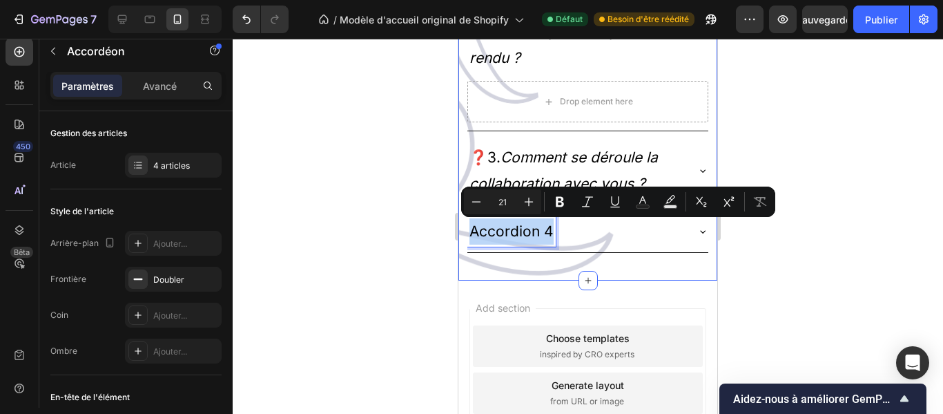
drag, startPoint x: 550, startPoint y: 229, endPoint x: 463, endPoint y: 231, distance: 87.0
click at [463, 231] on div "❓1. En combien de temps livrez-vous un projet ? Drop element here ❓2. Proposez-…" at bounding box center [588, 56] width 259 height 449
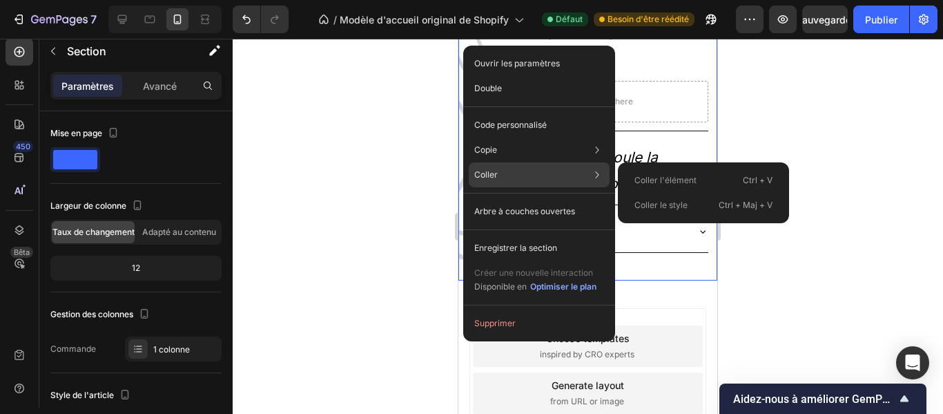
click at [515, 172] on div "Coller Coller l'élément Ctrl + V Coller le style Ctrl + Maj + V" at bounding box center [539, 174] width 141 height 25
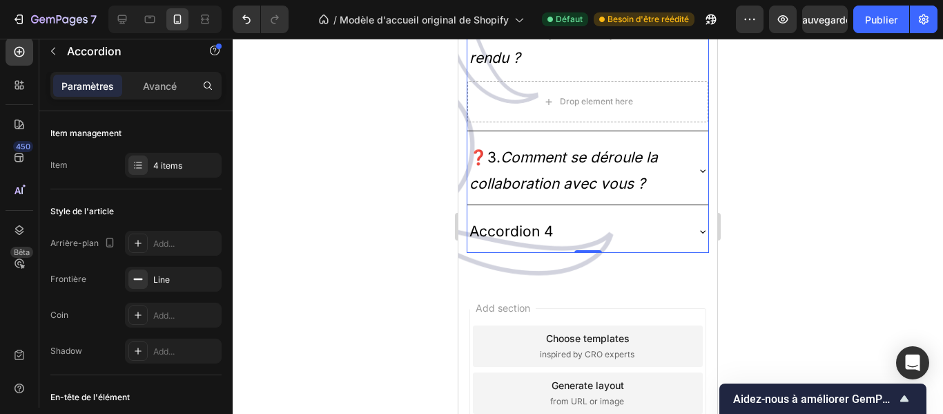
click at [550, 231] on p "Accordion 4" at bounding box center [512, 231] width 84 height 26
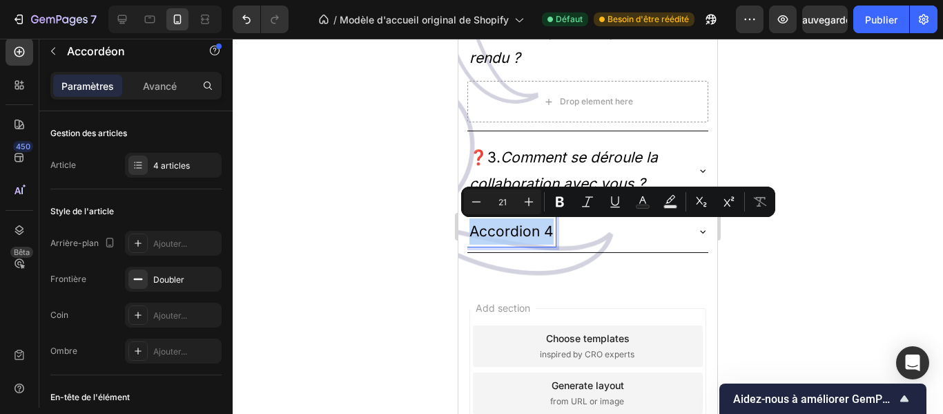
drag, startPoint x: 553, startPoint y: 228, endPoint x: 470, endPoint y: 230, distance: 83.6
click at [470, 230] on p "Accordion 4" at bounding box center [512, 231] width 84 height 26
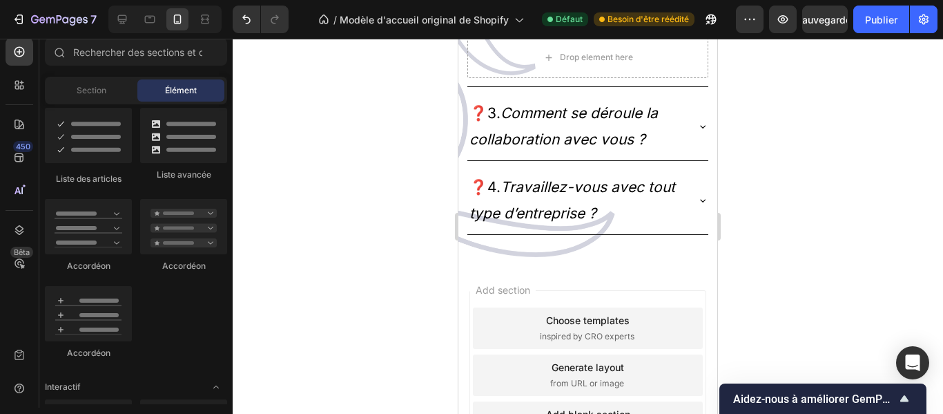
scroll to position [1759, 0]
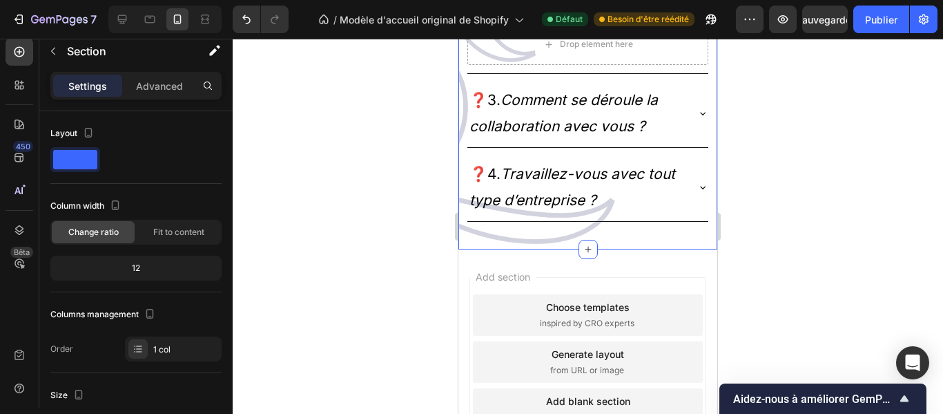
click at [537, 247] on div "❓1. En combien de temps livrez-vous un projet ? Drop element here ❓2. Proposez-…" at bounding box center [588, 11] width 259 height 475
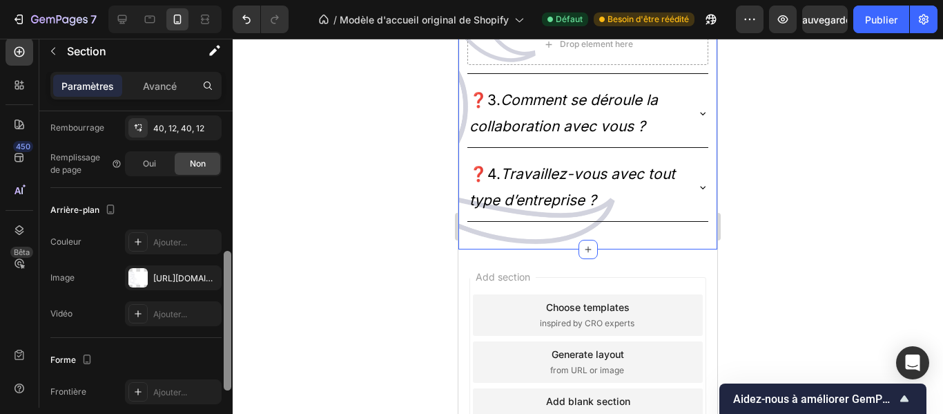
scroll to position [340, 0]
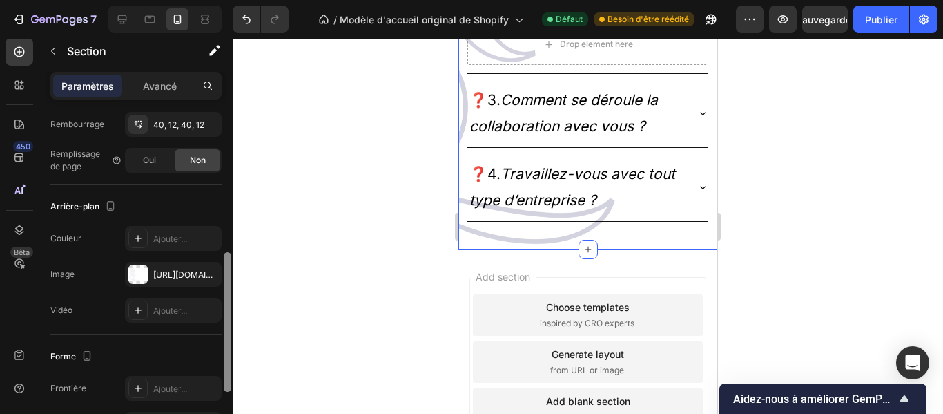
drag, startPoint x: 226, startPoint y: 196, endPoint x: 227, endPoint y: 338, distance: 141.6
click at [227, 338] on div at bounding box center [228, 321] width 8 height 139
click at [181, 267] on div "[URL][DOMAIN_NAME]" at bounding box center [173, 274] width 97 height 25
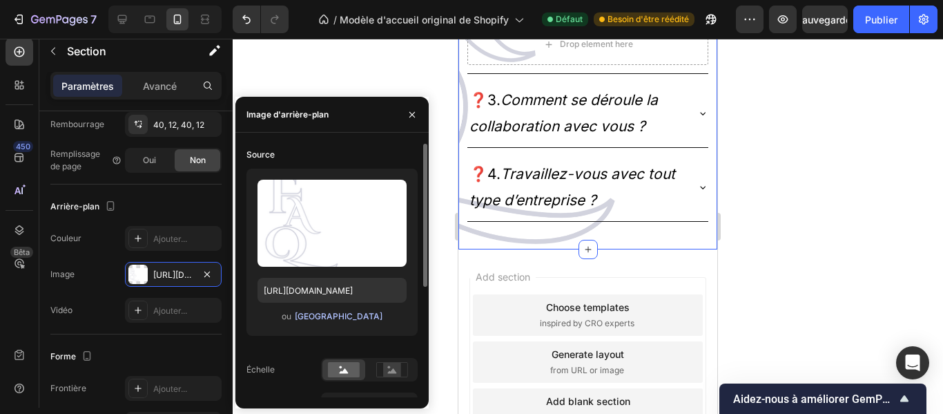
click at [320, 311] on font "[GEOGRAPHIC_DATA]" at bounding box center [339, 316] width 88 height 10
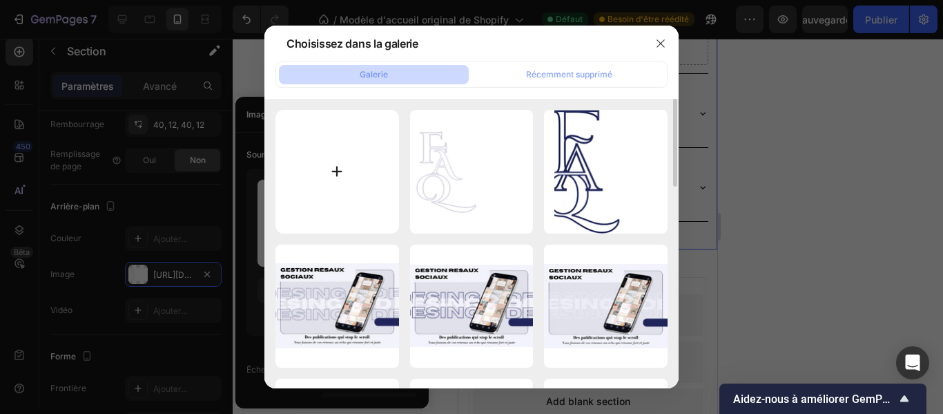
click at [334, 168] on input "file" at bounding box center [338, 172] width 124 height 124
type input "C:\fakepath\FAQ.png"
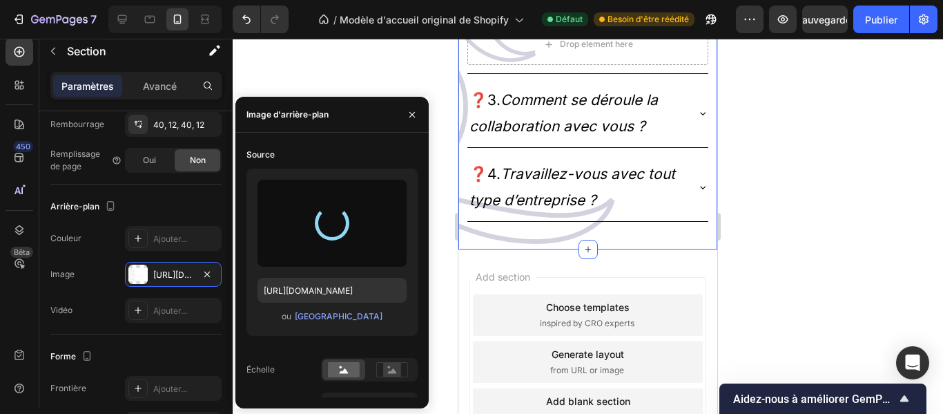
type input "[URL][DOMAIN_NAME]"
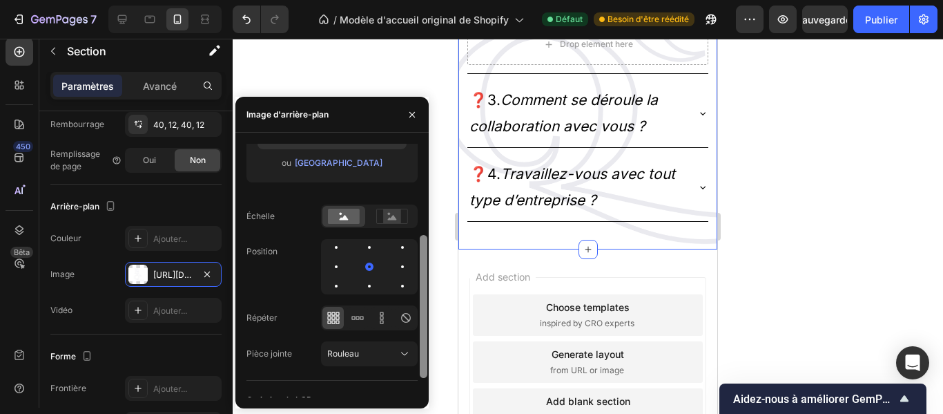
scroll to position [157, 0]
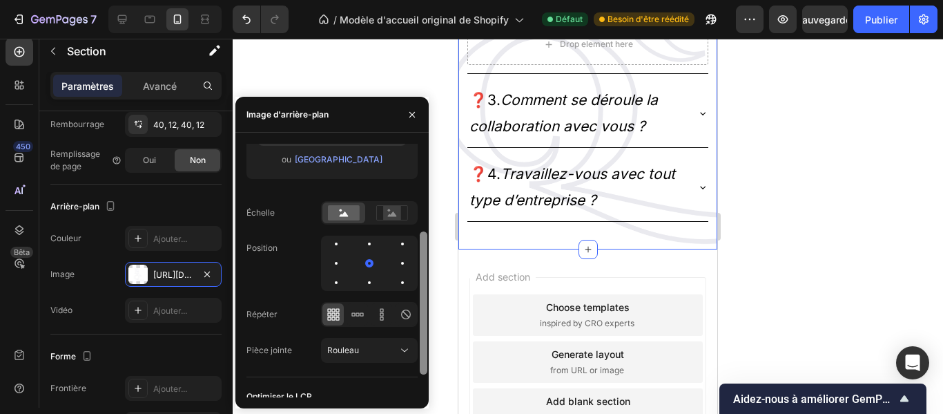
drag, startPoint x: 424, startPoint y: 181, endPoint x: 427, endPoint y: 270, distance: 89.1
click at [427, 270] on div at bounding box center [423, 269] width 10 height 253
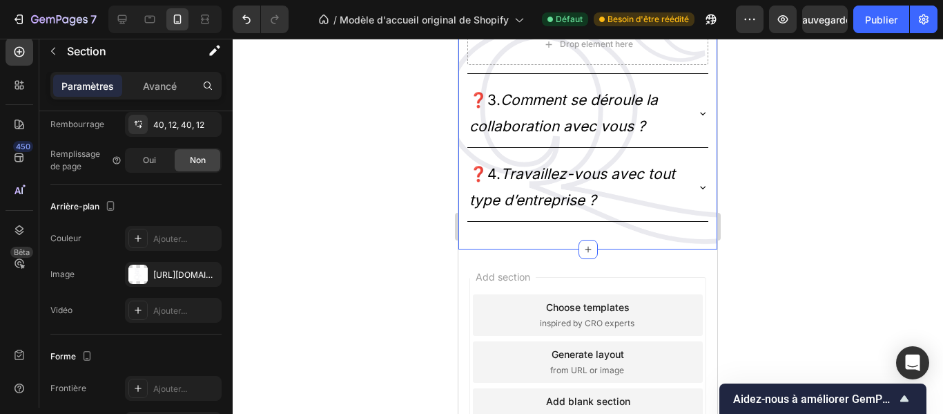
click at [753, 200] on div at bounding box center [588, 226] width 711 height 375
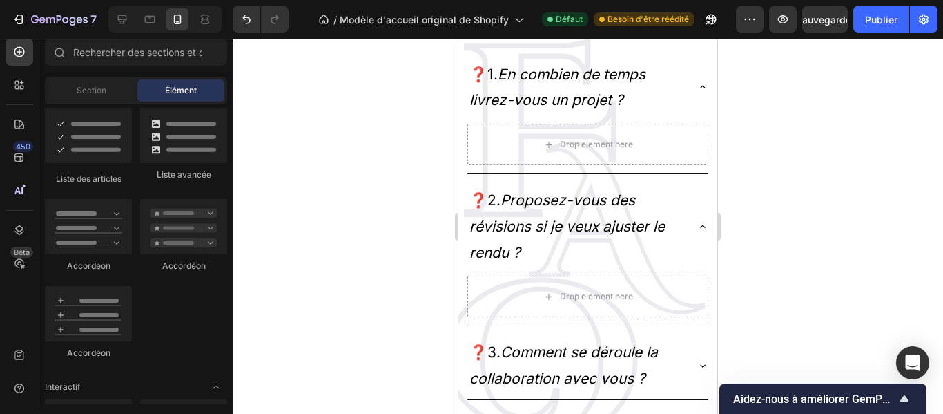
scroll to position [1494, 0]
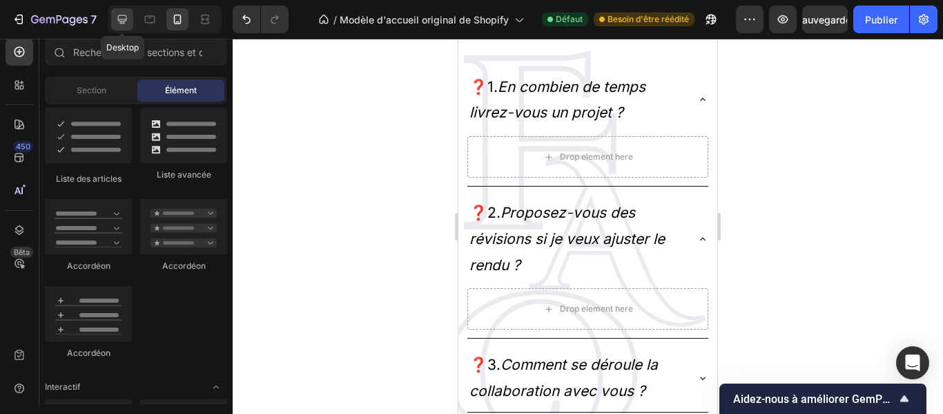
click at [124, 18] on icon at bounding box center [122, 19] width 14 height 14
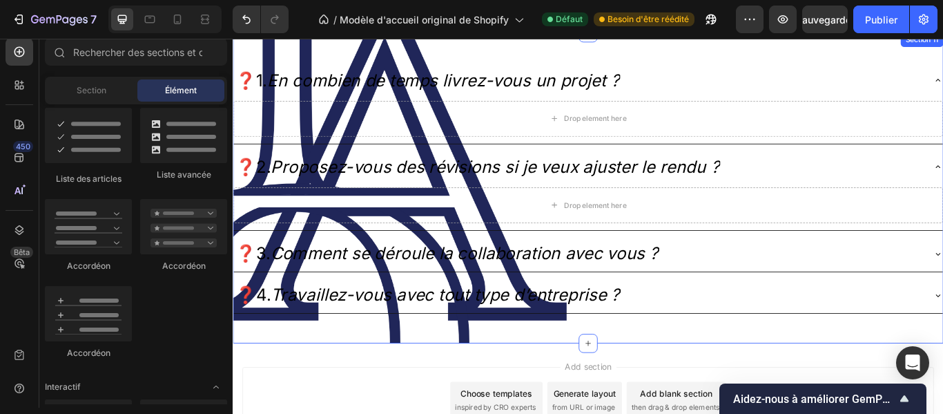
click at [346, 380] on div "❓1. En combien de temps livrez-vous un projet ? Drop element here ❓2. Proposez-…" at bounding box center [647, 213] width 829 height 363
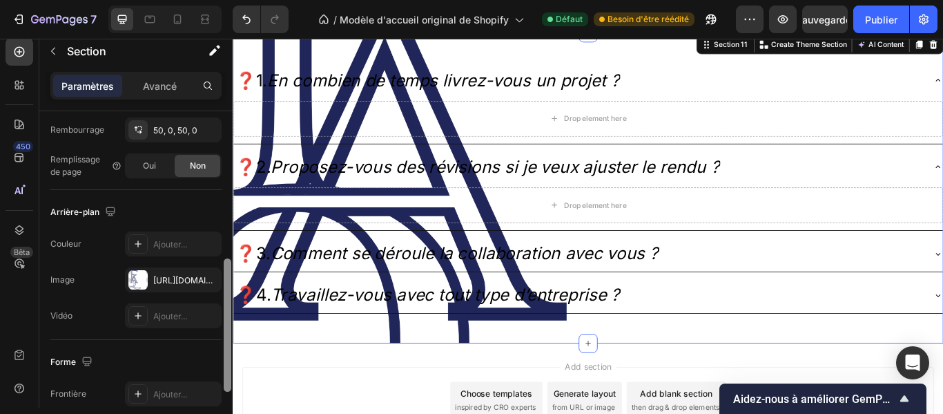
scroll to position [374, 0]
drag, startPoint x: 228, startPoint y: 146, endPoint x: 221, endPoint y: 296, distance: 149.3
click at [221, 296] on div "Mise en page Largeur de colonne Taux de changement Adapté au contenu 12 Gestion…" at bounding box center [135, 279] width 193 height 336
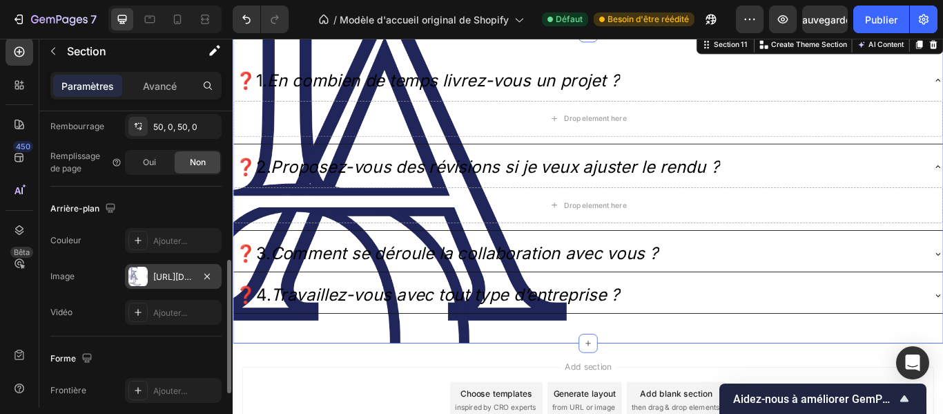
click at [181, 271] on div "[URL][DOMAIN_NAME]" at bounding box center [173, 277] width 40 height 12
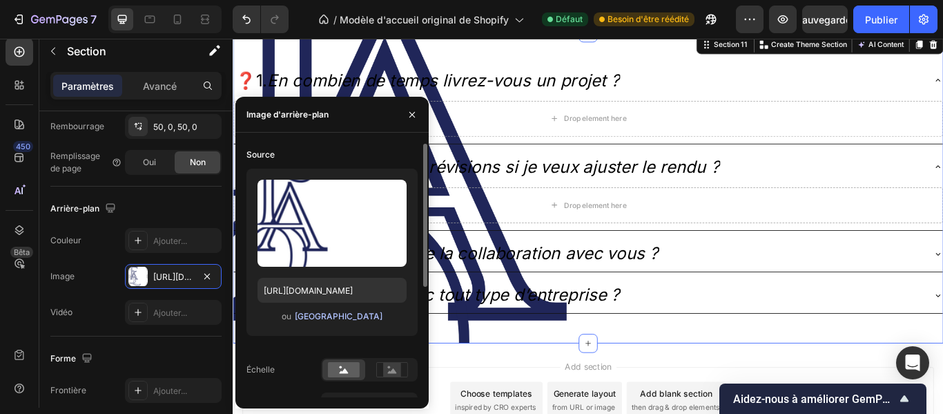
click at [325, 315] on font "[GEOGRAPHIC_DATA]" at bounding box center [339, 316] width 88 height 10
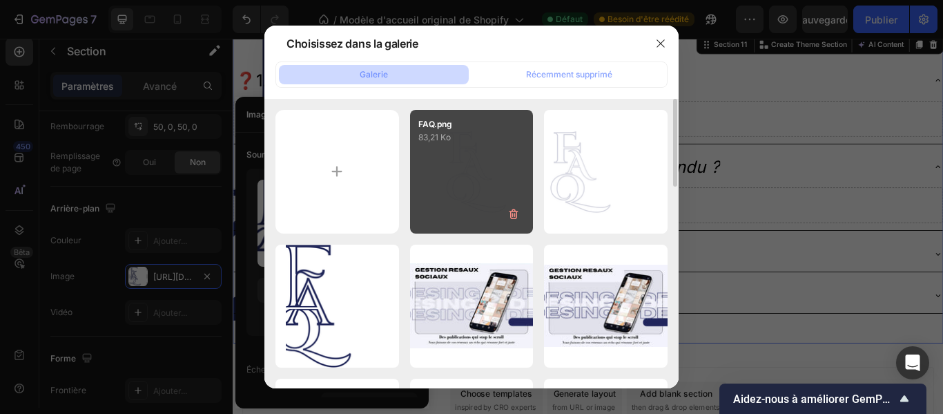
click at [439, 193] on div "FAQ.png 83,21 Ko" at bounding box center [472, 172] width 124 height 124
type input "[URL][DOMAIN_NAME]"
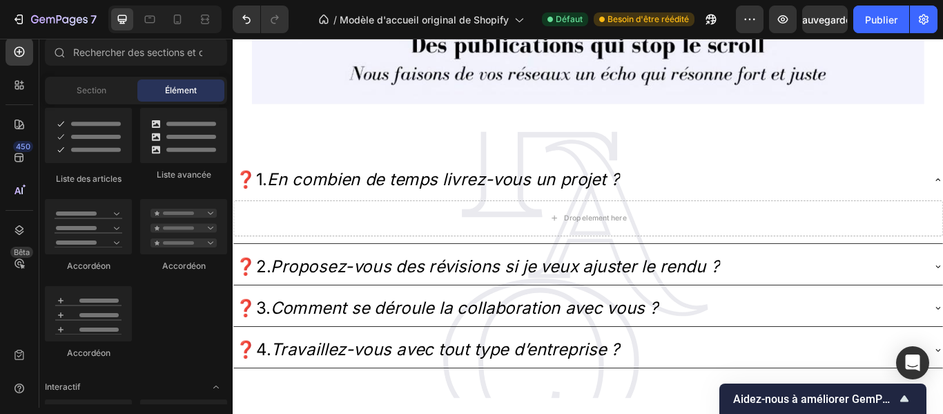
scroll to position [2206, 0]
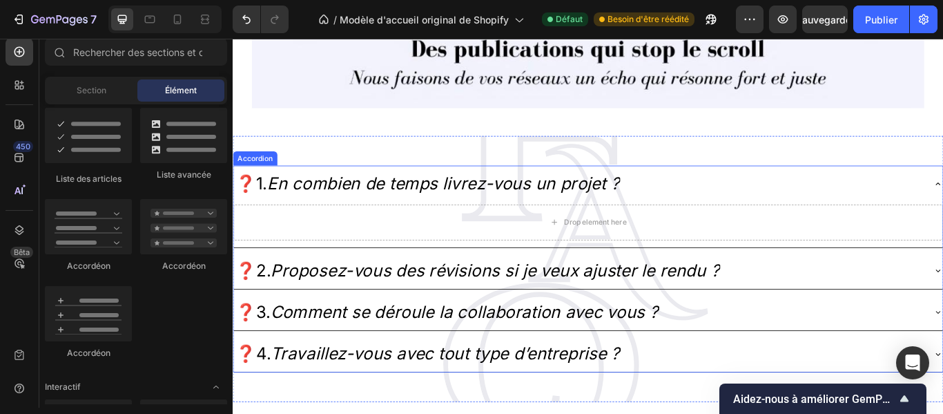
click at [636, 197] on icon "En combien de temps livrez-vous un projet ?" at bounding box center [478, 206] width 410 height 23
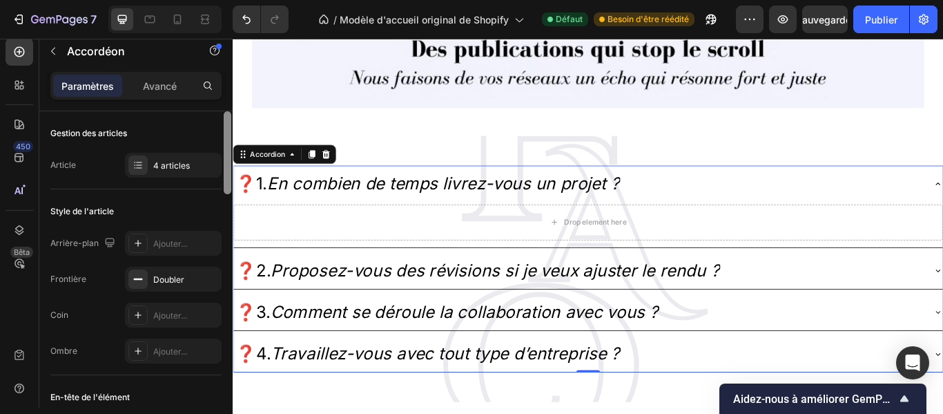
drag, startPoint x: 227, startPoint y: 170, endPoint x: 222, endPoint y: 137, distance: 32.7
click at [222, 137] on div at bounding box center [227, 279] width 10 height 336
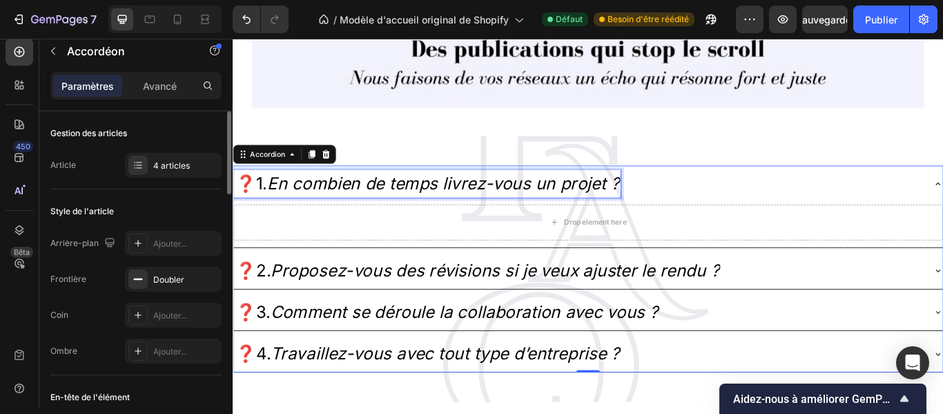
click at [309, 206] on icon "En combien de temps livrez-vous un projet ?" at bounding box center [478, 206] width 410 height 23
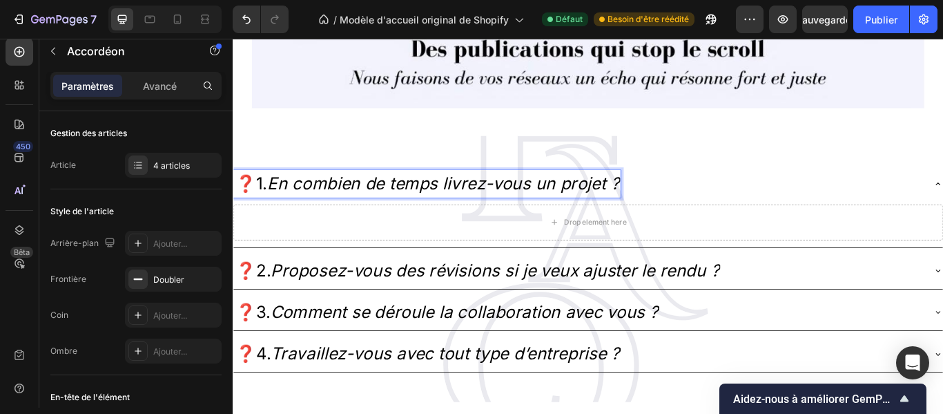
click at [677, 204] on icon "En combien de temps livrez-vous un projet ?" at bounding box center [478, 206] width 410 height 23
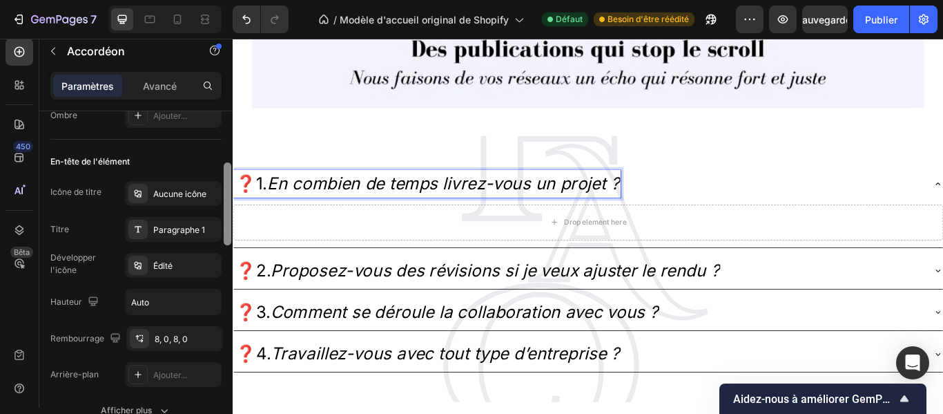
scroll to position [230, 0]
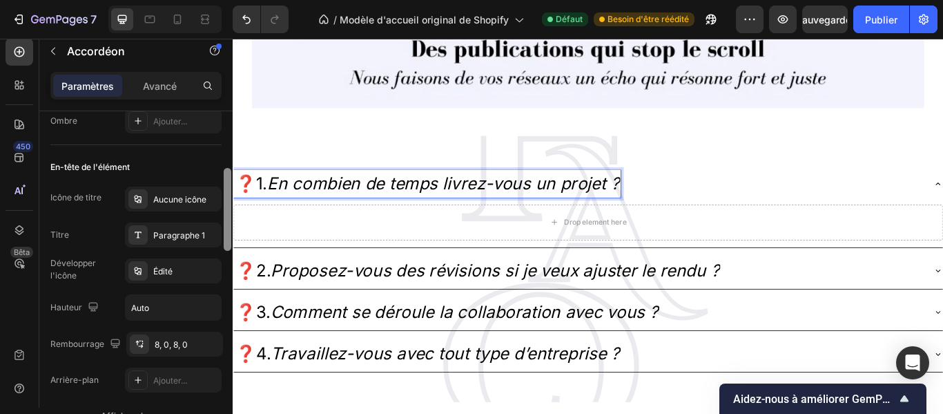
drag, startPoint x: 225, startPoint y: 163, endPoint x: 228, endPoint y: 220, distance: 57.4
click at [228, 220] on div at bounding box center [228, 209] width 8 height 83
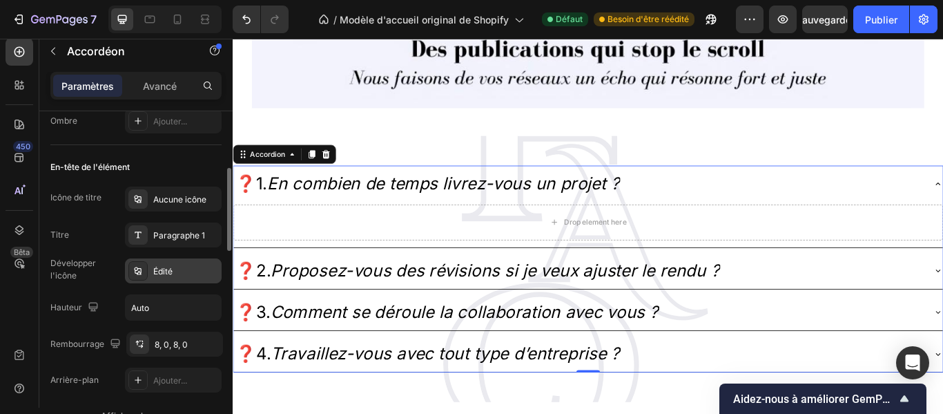
click at [191, 265] on div "Édité" at bounding box center [185, 271] width 65 height 12
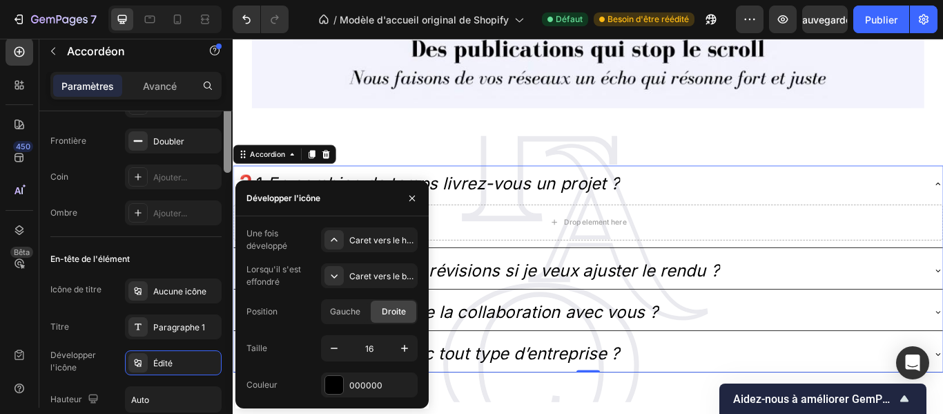
scroll to position [94, 0]
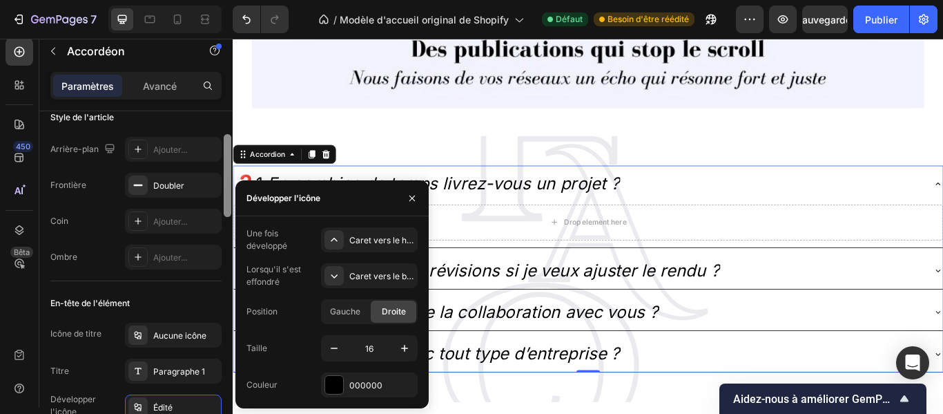
drag, startPoint x: 225, startPoint y: 235, endPoint x: 221, endPoint y: 201, distance: 34.1
click at [221, 201] on div "Gestion des articles Article 4 articles Style de l'article Arrière-plan Ajouter…" at bounding box center [135, 279] width 193 height 336
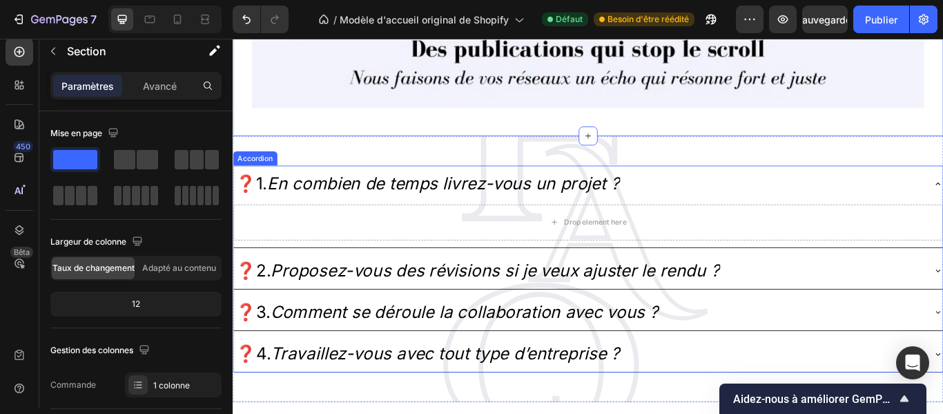
click at [622, 206] on icon "En combien de temps livrez-vous un projet ?" at bounding box center [478, 206] width 410 height 23
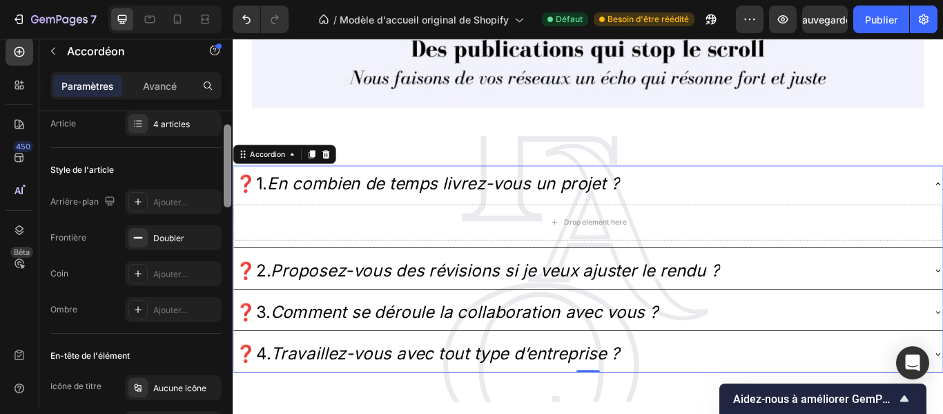
scroll to position [44, 0]
drag, startPoint x: 229, startPoint y: 168, endPoint x: 229, endPoint y: 180, distance: 11.1
click at [229, 180] on div at bounding box center [228, 163] width 8 height 83
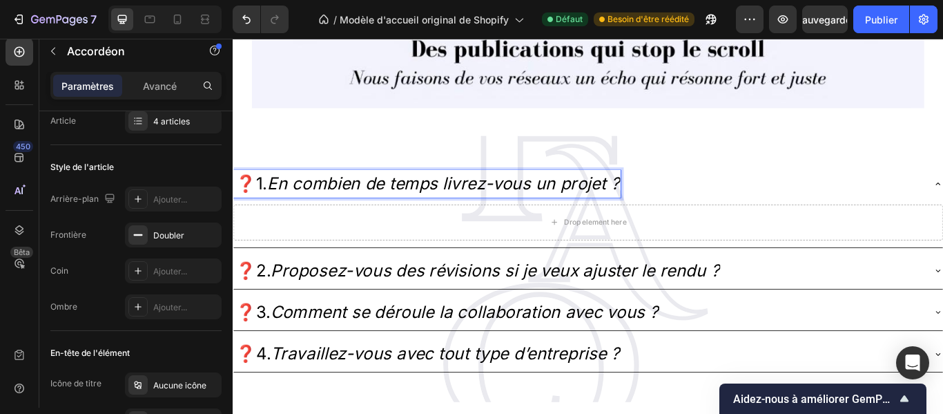
click at [670, 205] on icon "En combien de temps livrez-vous un projet ?" at bounding box center [478, 206] width 410 height 23
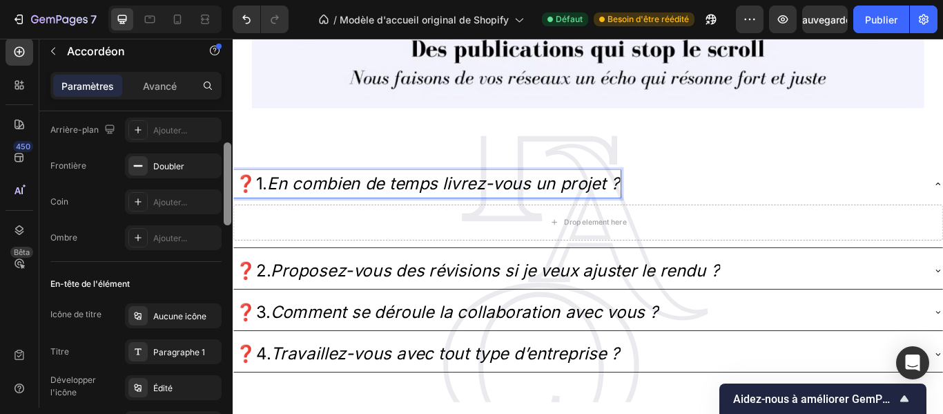
scroll to position [122, 0]
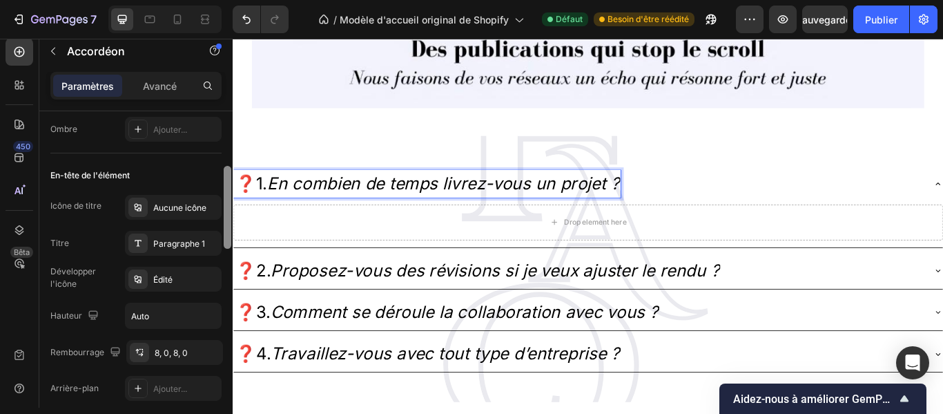
drag, startPoint x: 225, startPoint y: 173, endPoint x: 227, endPoint y: 218, distance: 44.9
click at [227, 218] on div at bounding box center [228, 207] width 8 height 83
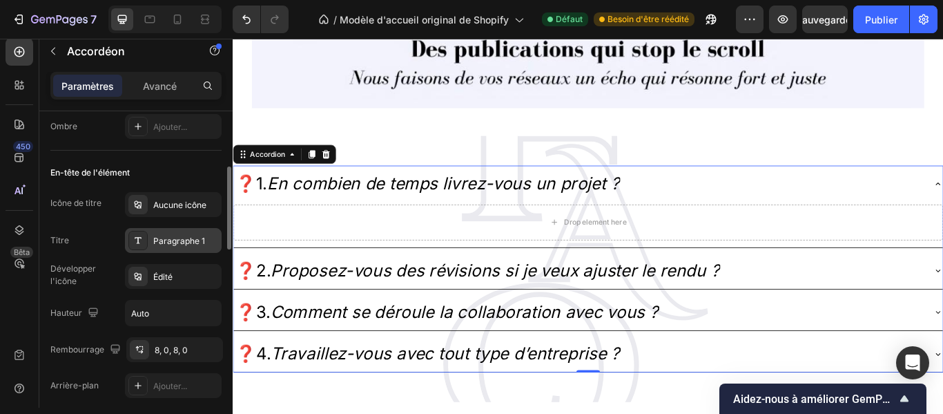
click at [193, 240] on font "Paragraphe 1" at bounding box center [179, 240] width 52 height 10
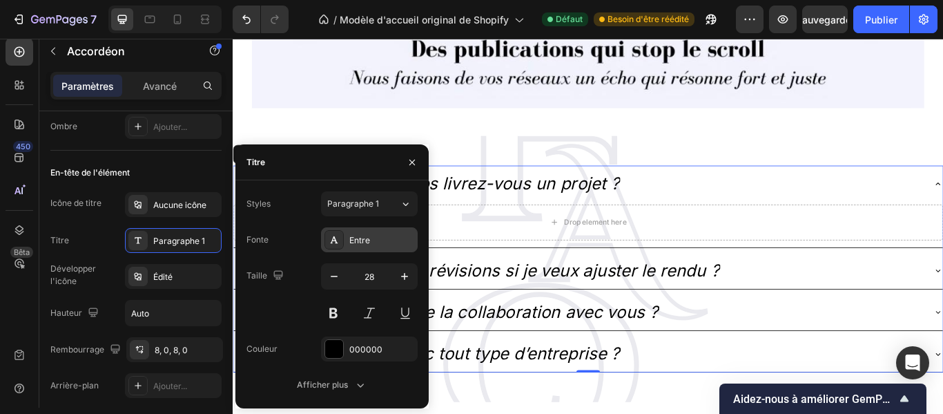
click at [380, 234] on div "Entre" at bounding box center [381, 240] width 65 height 12
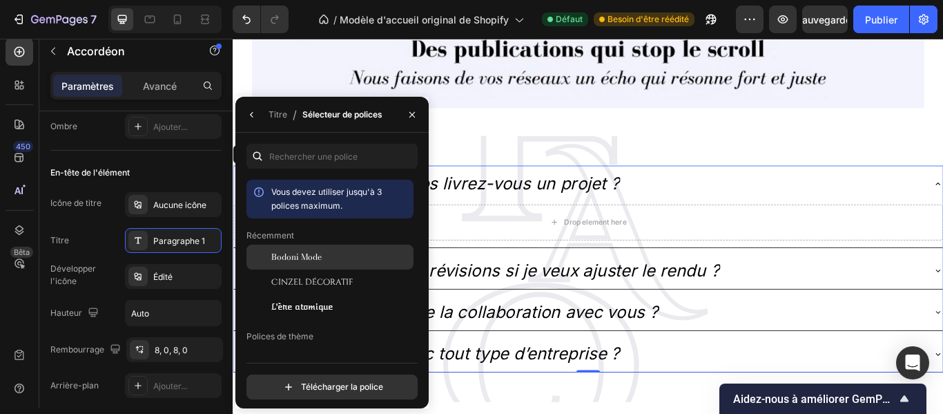
click at [351, 267] on div "Bodoni Mode" at bounding box center [330, 256] width 167 height 25
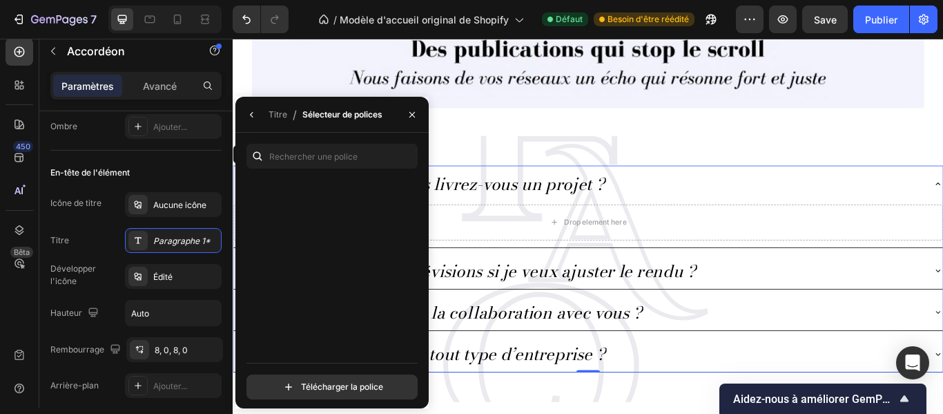
scroll to position [4633, 0]
click at [255, 117] on icon "button" at bounding box center [252, 114] width 11 height 11
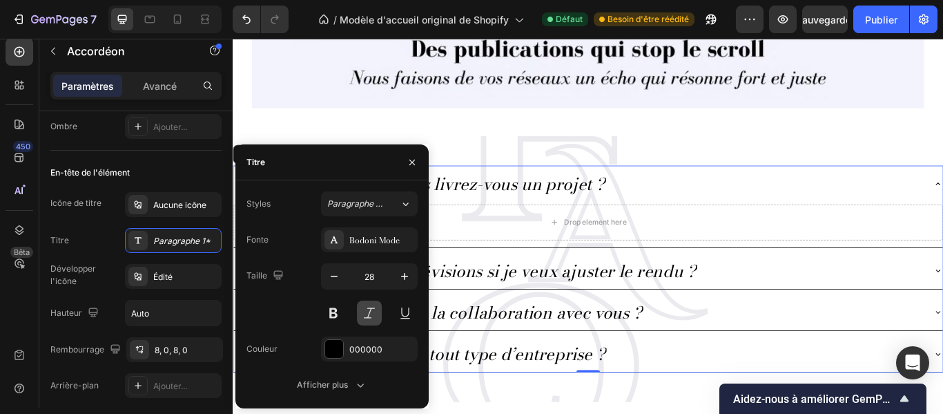
click at [366, 311] on button at bounding box center [369, 312] width 25 height 25
click at [338, 311] on button at bounding box center [333, 312] width 25 height 25
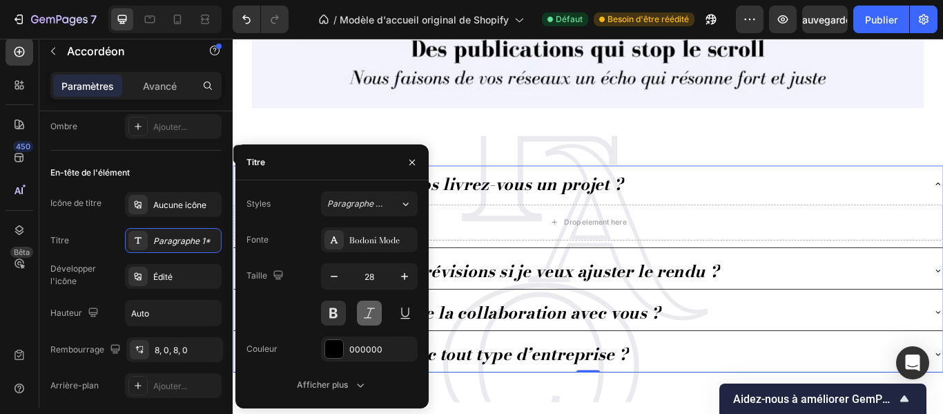
click at [363, 318] on button at bounding box center [369, 312] width 25 height 25
click at [341, 315] on button at bounding box center [333, 312] width 25 height 25
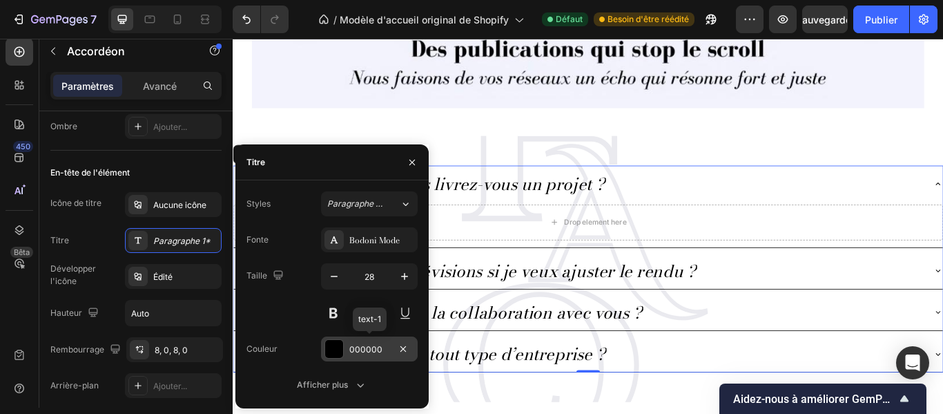
click at [387, 347] on div "000000" at bounding box center [369, 349] width 40 height 12
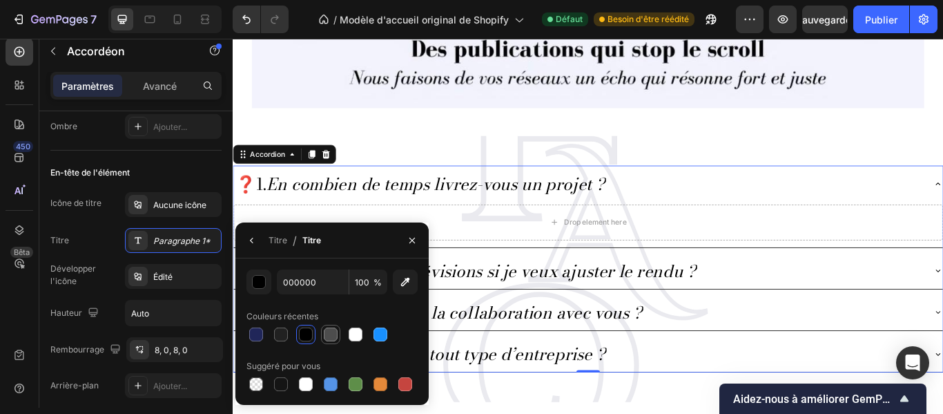
click at [328, 336] on div at bounding box center [331, 334] width 14 height 14
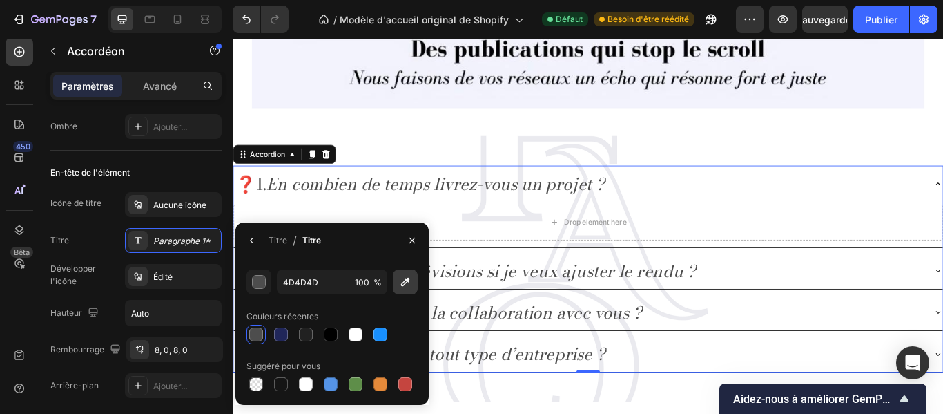
click at [403, 278] on icon "button" at bounding box center [405, 282] width 14 height 14
click at [258, 282] on div "button" at bounding box center [260, 283] width 14 height 14
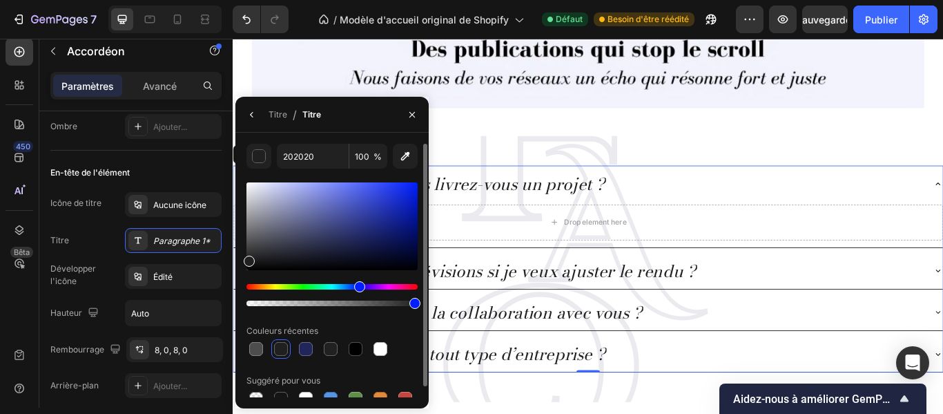
drag, startPoint x: 249, startPoint y: 287, endPoint x: 358, endPoint y: 282, distance: 109.2
click at [358, 282] on div "Teinte" at bounding box center [359, 286] width 11 height 11
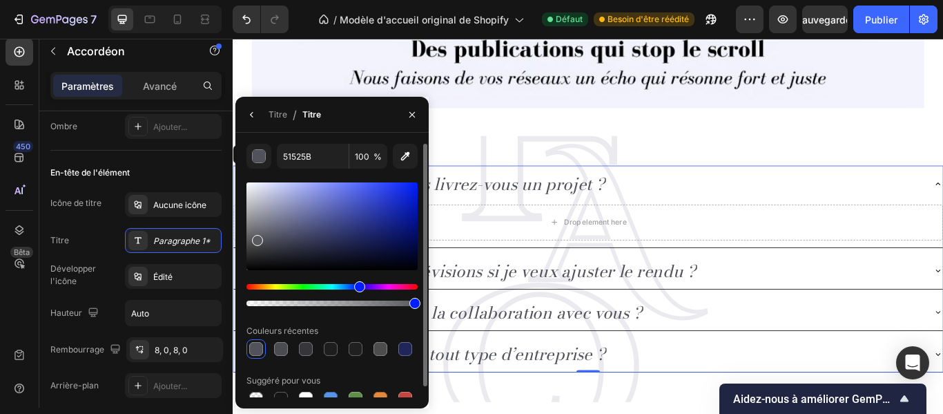
drag, startPoint x: 249, startPoint y: 259, endPoint x: 256, endPoint y: 237, distance: 23.4
click at [256, 237] on div at bounding box center [257, 240] width 11 height 11
drag, startPoint x: 258, startPoint y: 242, endPoint x: 251, endPoint y: 238, distance: 9.0
click at [251, 238] on div at bounding box center [252, 240] width 11 height 11
click at [249, 233] on div at bounding box center [250, 236] width 11 height 11
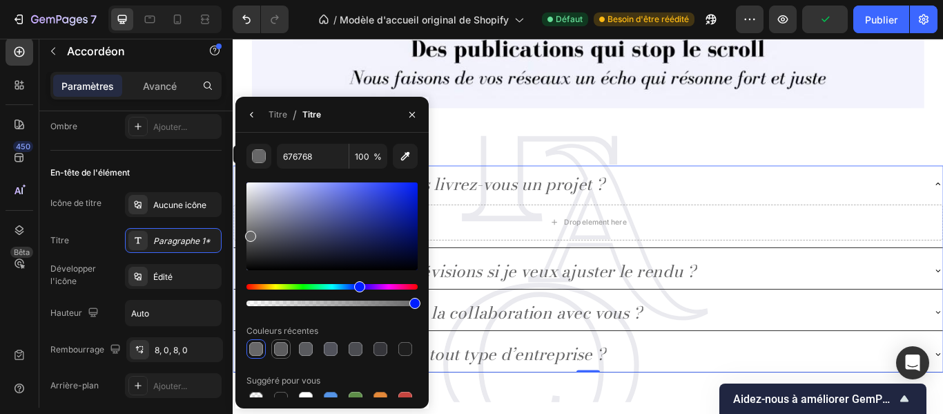
click at [273, 351] on div at bounding box center [281, 348] width 17 height 17
type input "5C5C5E"
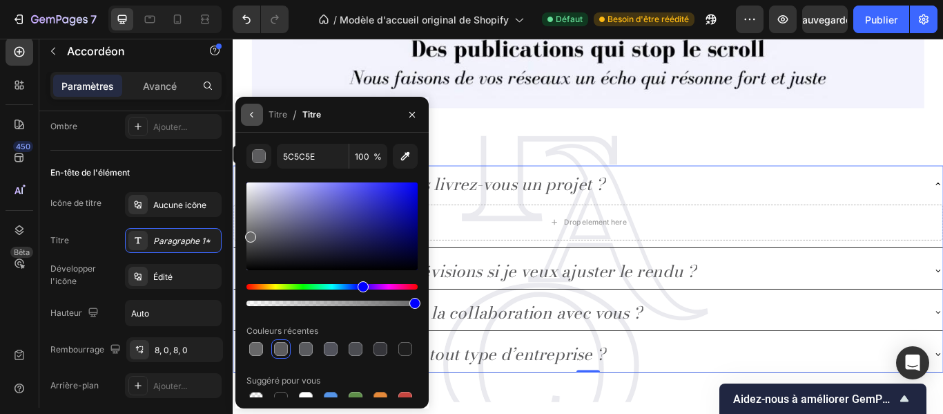
click at [253, 119] on icon "button" at bounding box center [252, 114] width 11 height 11
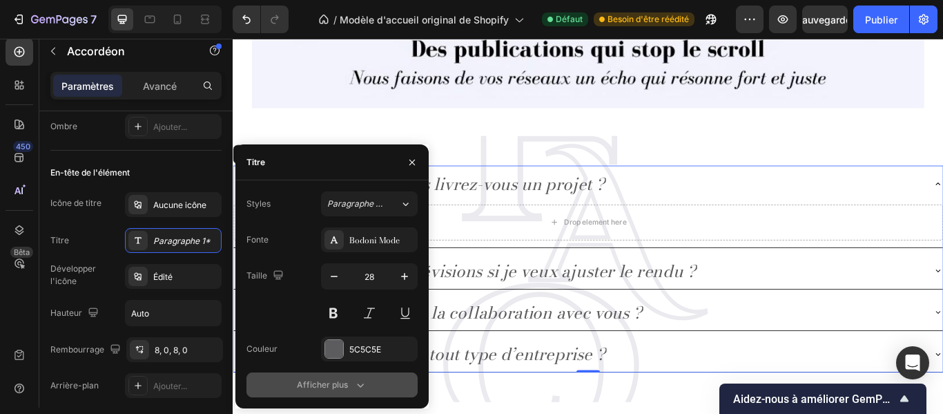
click at [359, 380] on icon "button" at bounding box center [361, 385] width 14 height 14
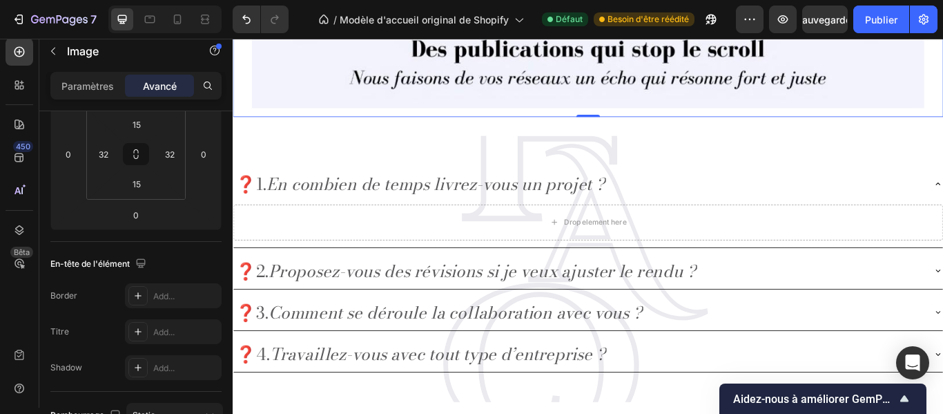
scroll to position [0, 0]
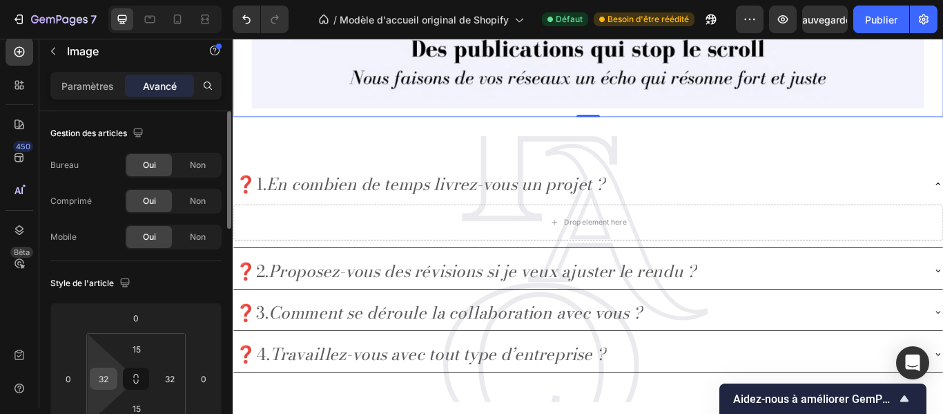
click at [113, 383] on input "32" at bounding box center [103, 378] width 21 height 21
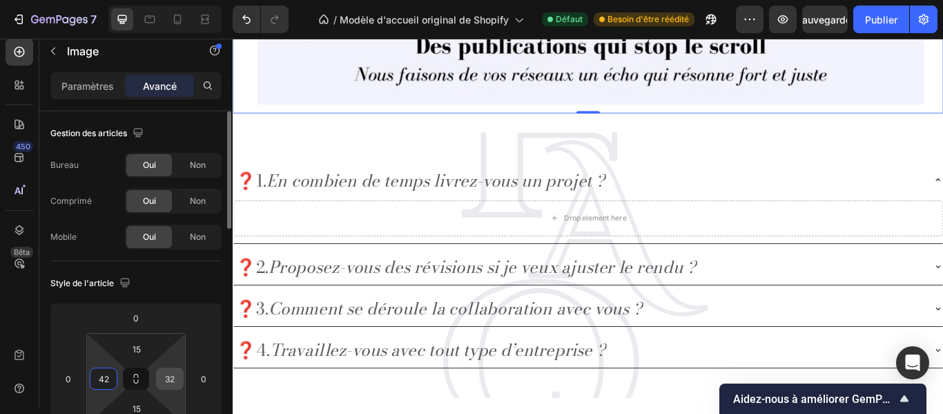
type input "42"
click at [174, 375] on input "32" at bounding box center [170, 378] width 21 height 21
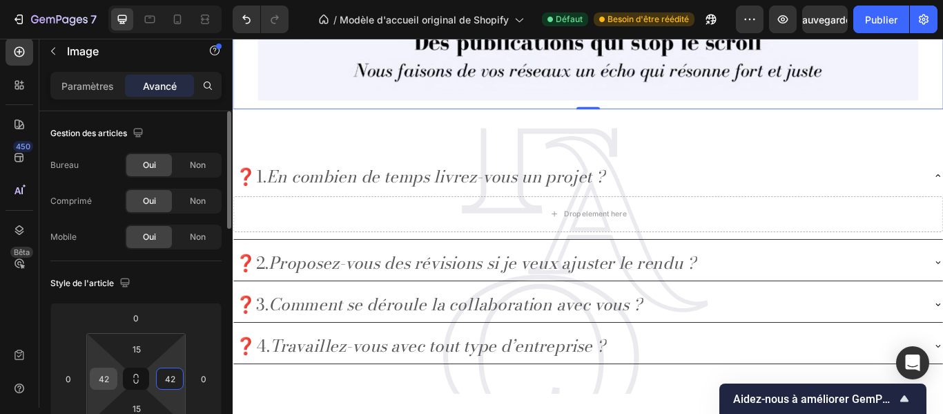
type input "42"
click at [111, 372] on input "42" at bounding box center [103, 378] width 21 height 21
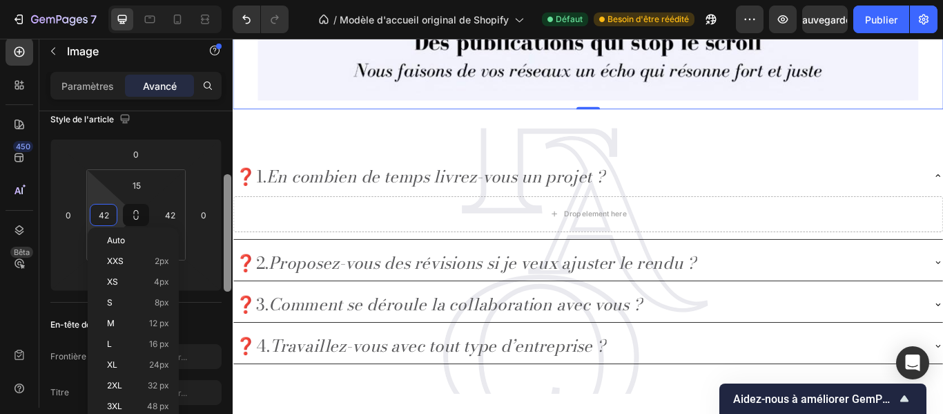
scroll to position [169, 0]
drag, startPoint x: 225, startPoint y: 212, endPoint x: 227, endPoint y: 271, distance: 59.4
click at [227, 271] on div at bounding box center [228, 228] width 8 height 117
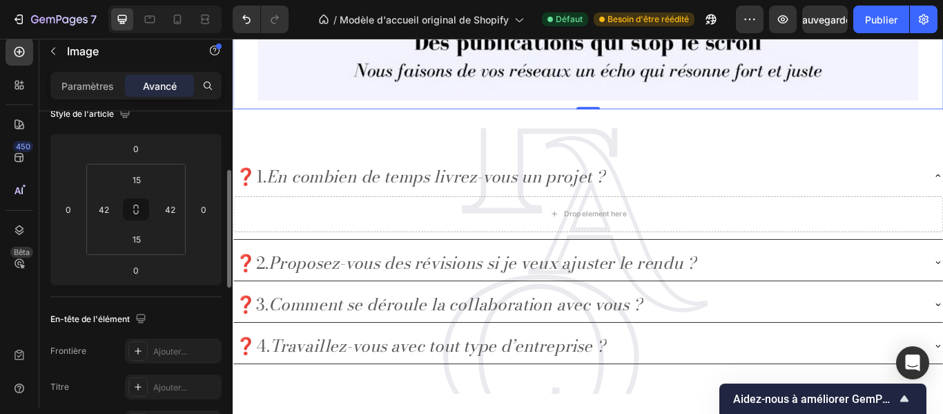
click at [218, 296] on div "Style de l'article 0 0 0 0 15 42 15 42" at bounding box center [135, 194] width 171 height 205
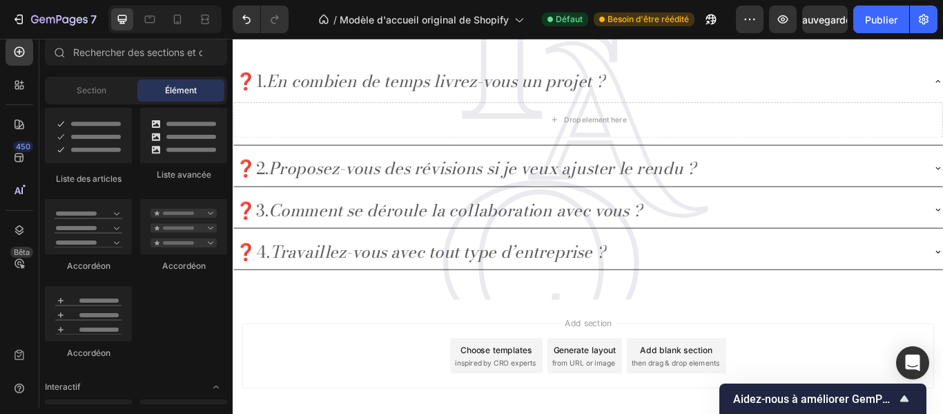
scroll to position [2341, 0]
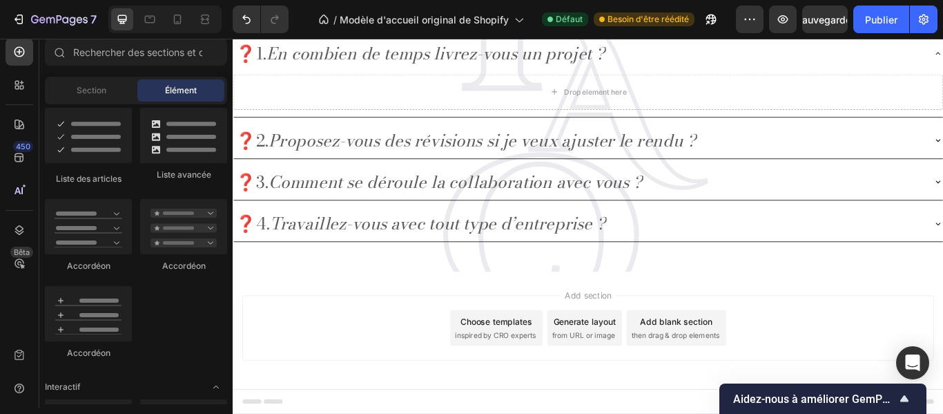
click at [219, 335] on div "Liste des articles Liste avancée Accordéon Accordéon Accordéon" at bounding box center [136, 240] width 182 height 264
drag, startPoint x: 228, startPoint y: 305, endPoint x: 224, endPoint y: 282, distance: 23.8
click at [224, 282] on div "Liste des articles Liste avancée Accordéon Accordéon Accordéon" at bounding box center [136, 240] width 182 height 264
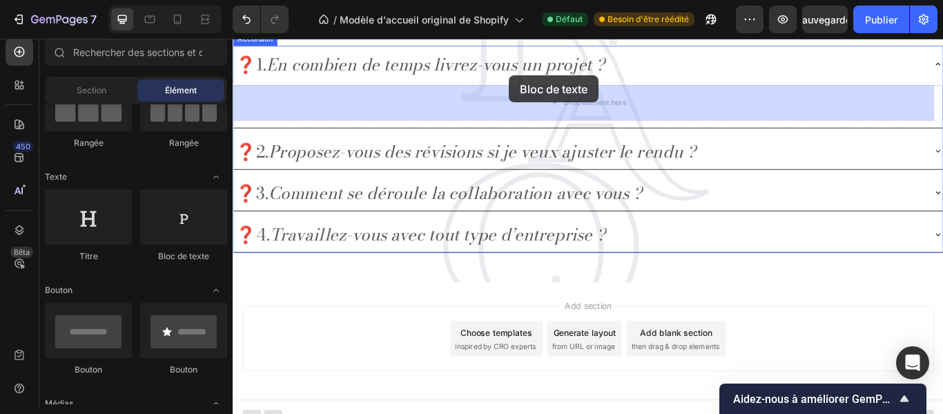
scroll to position [2308, 0]
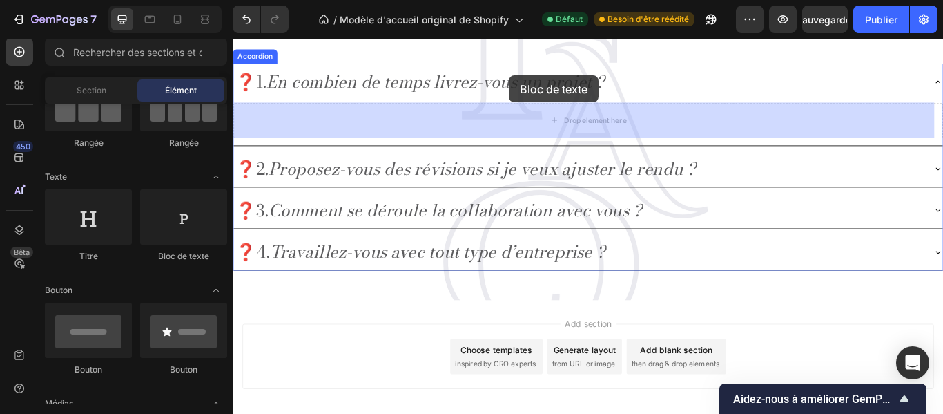
drag, startPoint x: 404, startPoint y: 273, endPoint x: 555, endPoint y: 81, distance: 243.4
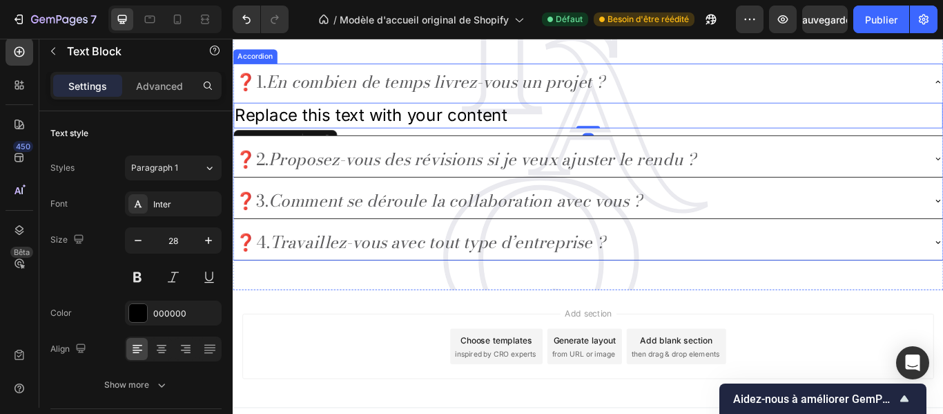
scroll to position [2295, 0]
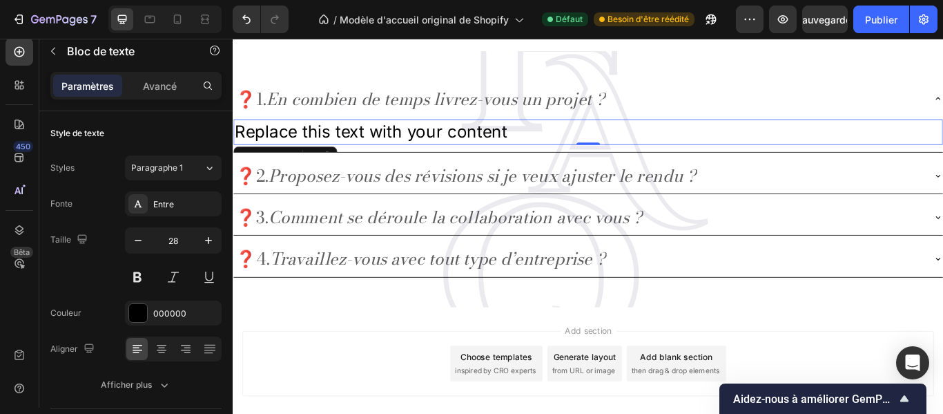
click at [597, 413] on div "Add section Choose templates inspired by CRO experts Generate layout from URL o…" at bounding box center [647, 417] width 807 height 76
click at [545, 141] on div "Replace this text with your content" at bounding box center [646, 148] width 827 height 30
click at [550, 141] on p "Replace this text with your content" at bounding box center [647, 147] width 825 height 27
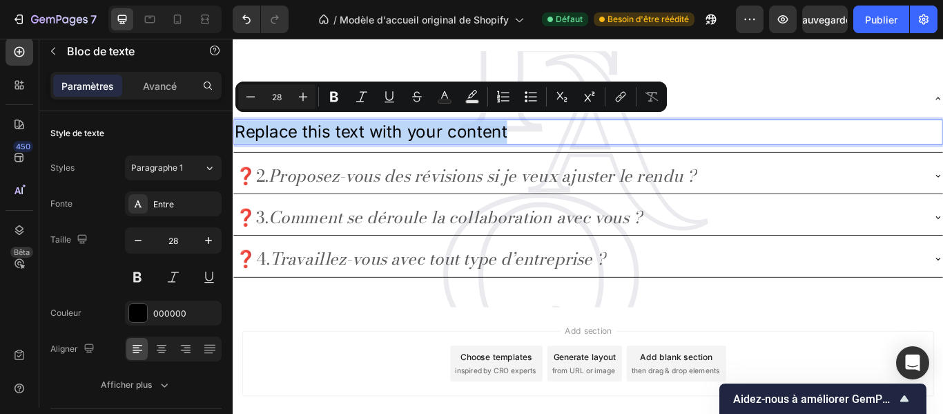
drag, startPoint x: 550, startPoint y: 141, endPoint x: 237, endPoint y: 151, distance: 313.0
click at [237, 151] on p "Replace this text with your content" at bounding box center [647, 147] width 825 height 27
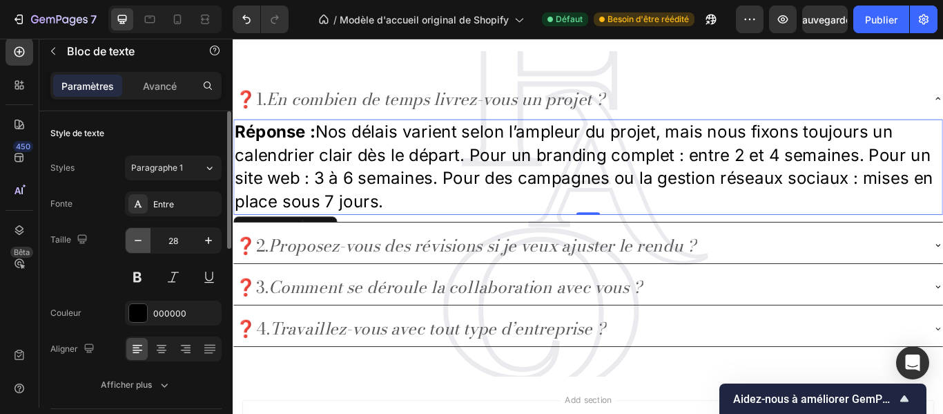
click at [136, 237] on icon "button" at bounding box center [138, 240] width 14 height 14
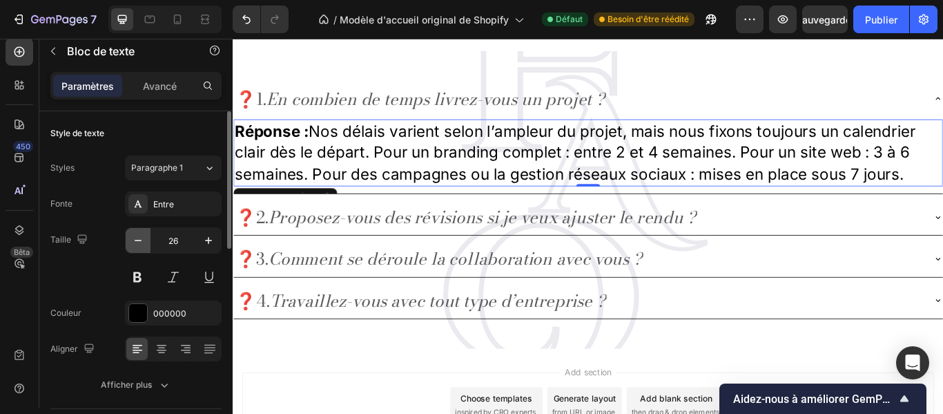
click at [136, 237] on icon "button" at bounding box center [138, 240] width 14 height 14
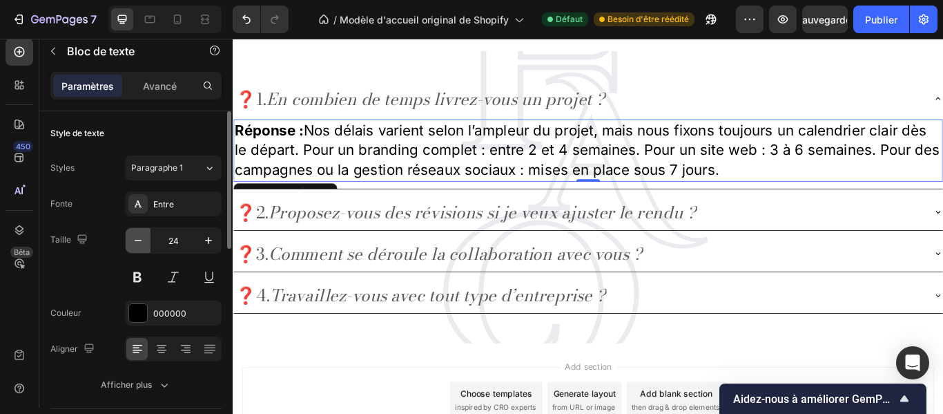
click at [136, 237] on icon "button" at bounding box center [138, 240] width 14 height 14
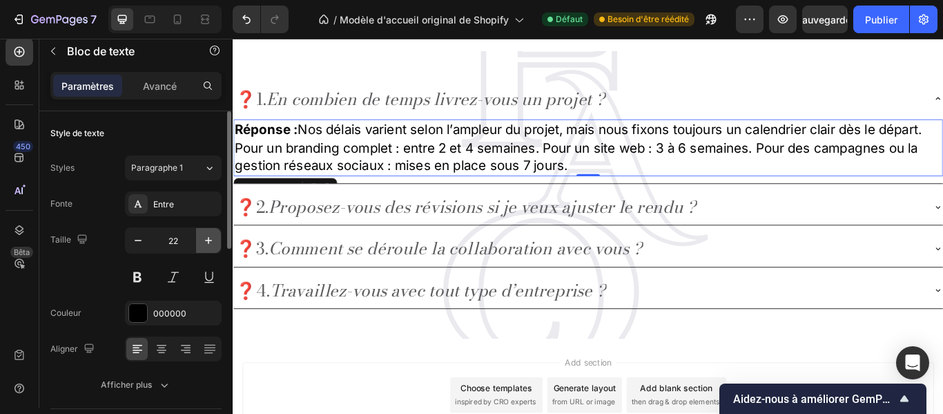
click at [206, 244] on icon "button" at bounding box center [209, 240] width 14 height 14
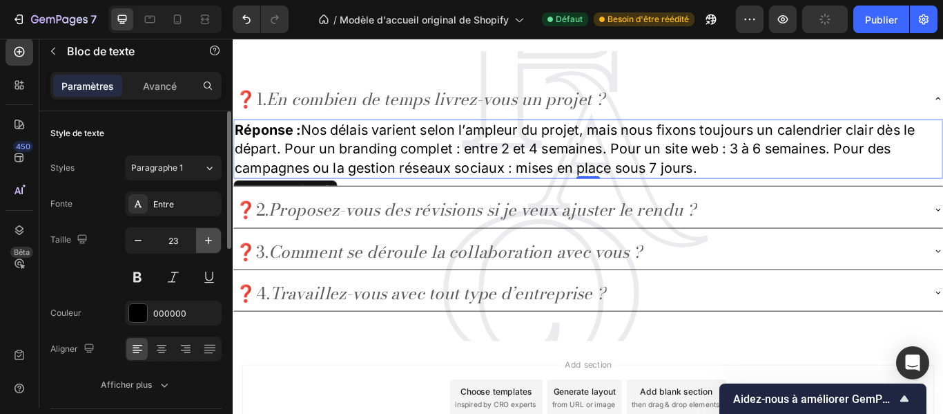
type input "24"
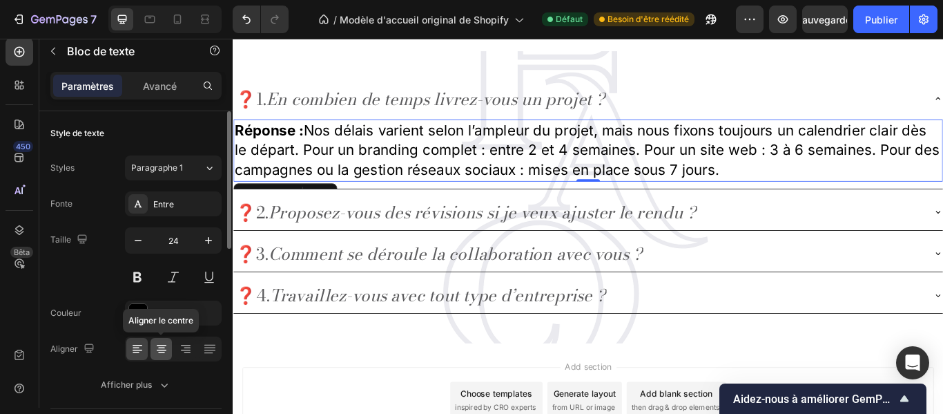
click at [160, 346] on icon at bounding box center [162, 349] width 14 height 14
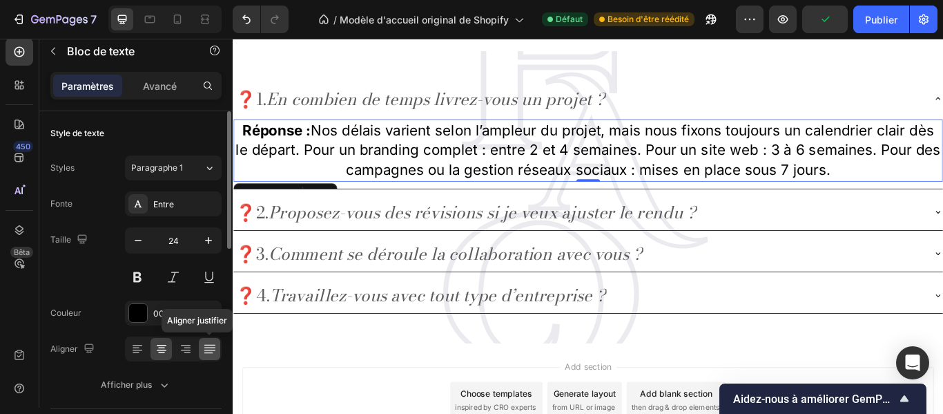
click at [204, 354] on icon at bounding box center [210, 349] width 14 height 14
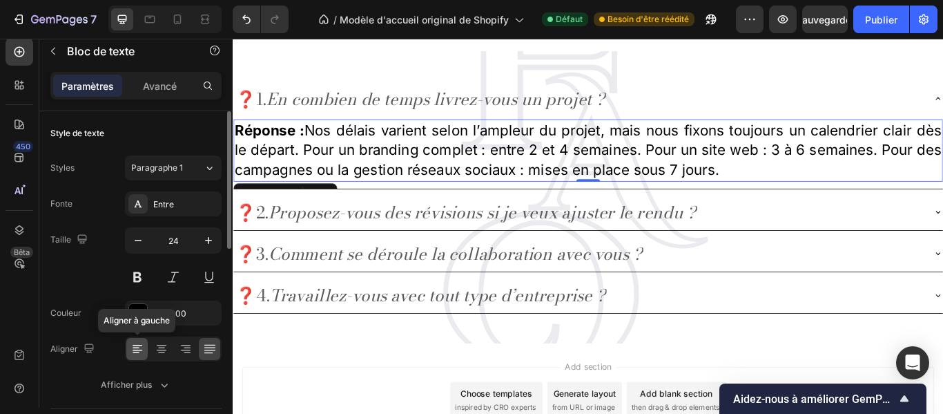
click at [142, 348] on icon at bounding box center [138, 349] width 14 height 14
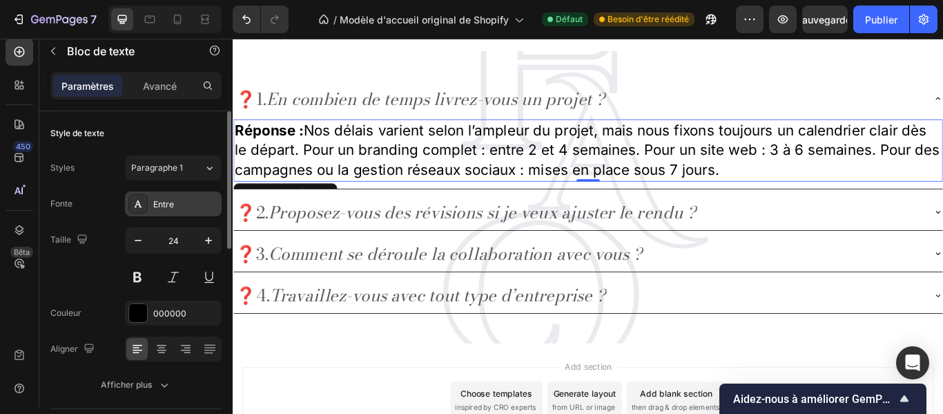
click at [197, 206] on div "Entre" at bounding box center [185, 204] width 65 height 12
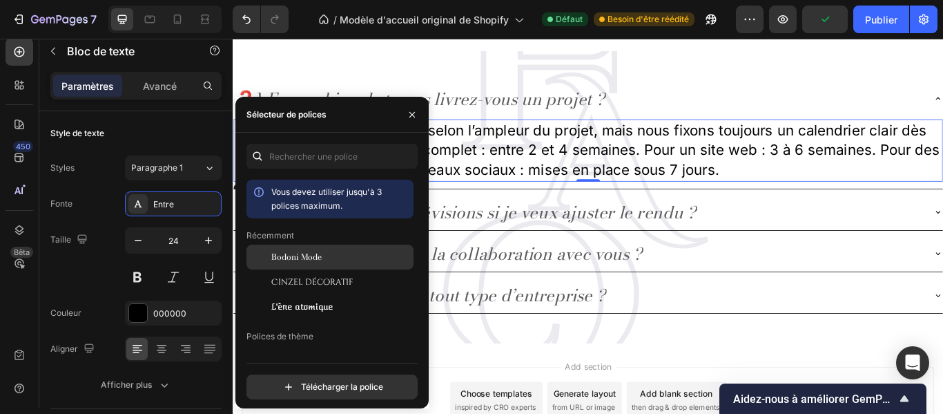
click at [331, 254] on div "Bodoni Mode" at bounding box center [340, 257] width 139 height 12
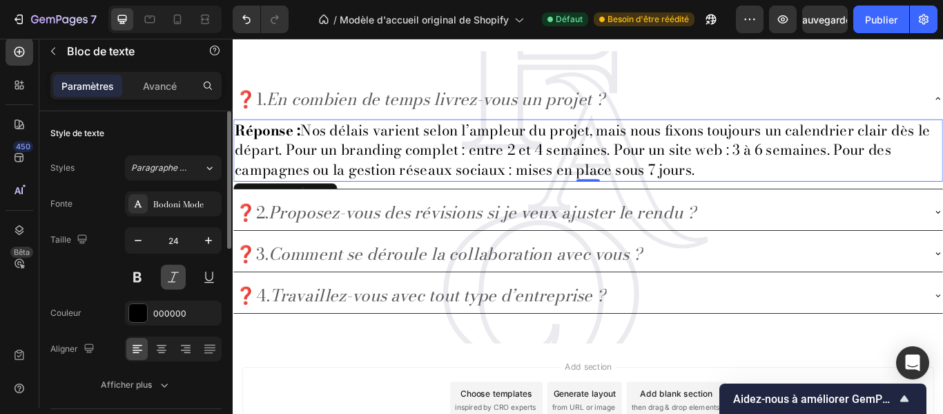
click at [167, 274] on button at bounding box center [173, 276] width 25 height 25
click at [182, 318] on font "000000" at bounding box center [169, 313] width 33 height 10
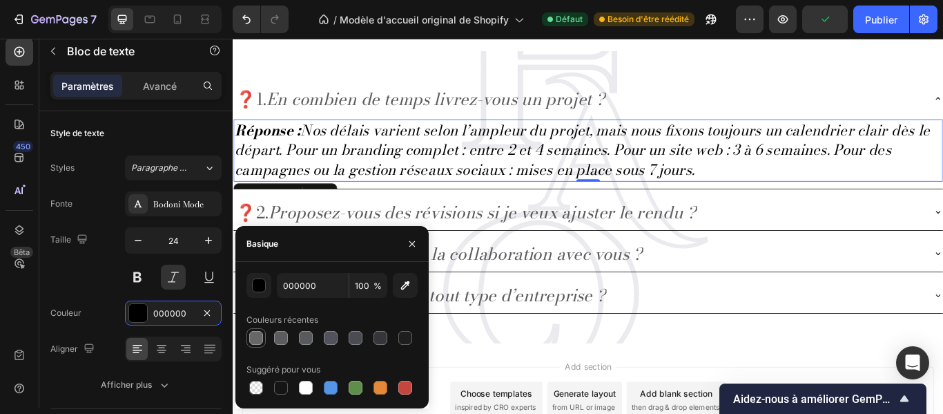
click at [255, 336] on div at bounding box center [256, 338] width 14 height 14
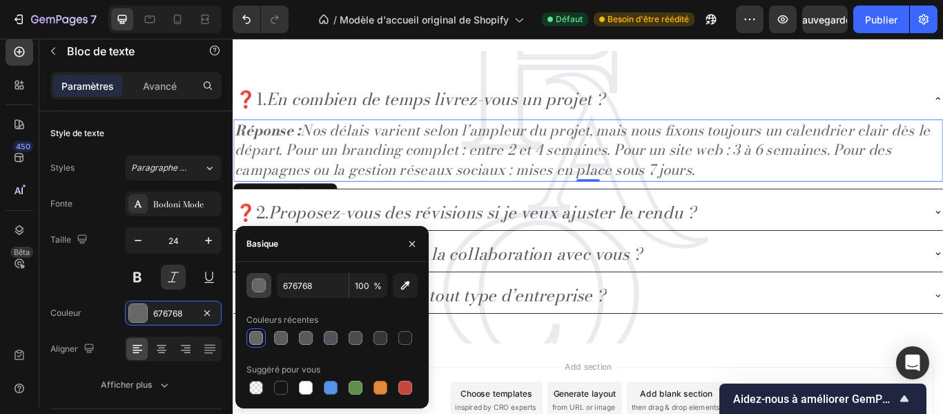
click at [259, 281] on div "button" at bounding box center [260, 286] width 14 height 14
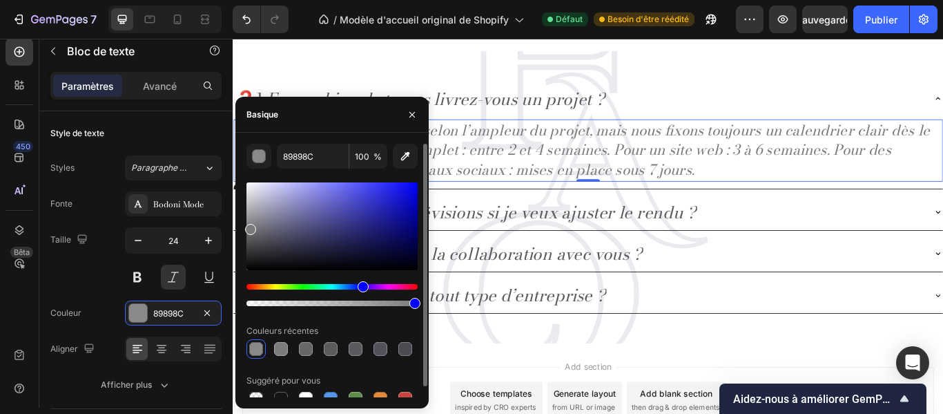
drag, startPoint x: 251, startPoint y: 239, endPoint x: 249, endPoint y: 227, distance: 12.5
click at [249, 227] on div at bounding box center [250, 229] width 11 height 11
type input "7B7B7C"
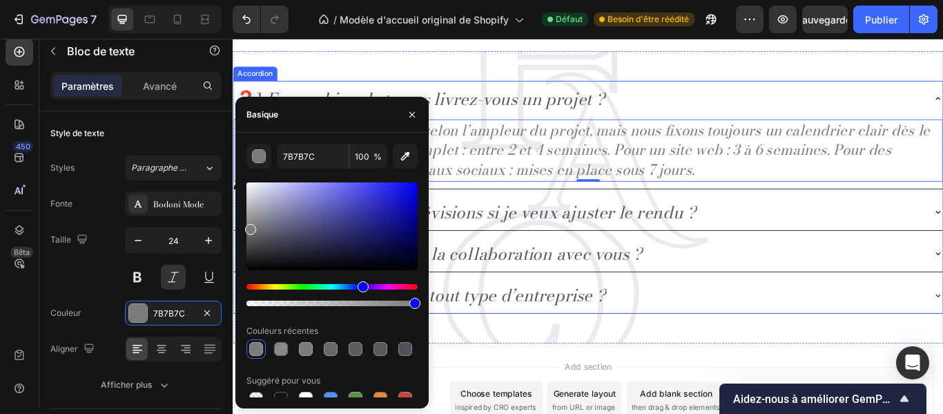
click at [566, 110] on icon "En combien de temps livrez-vous un projet ?" at bounding box center [469, 109] width 394 height 30
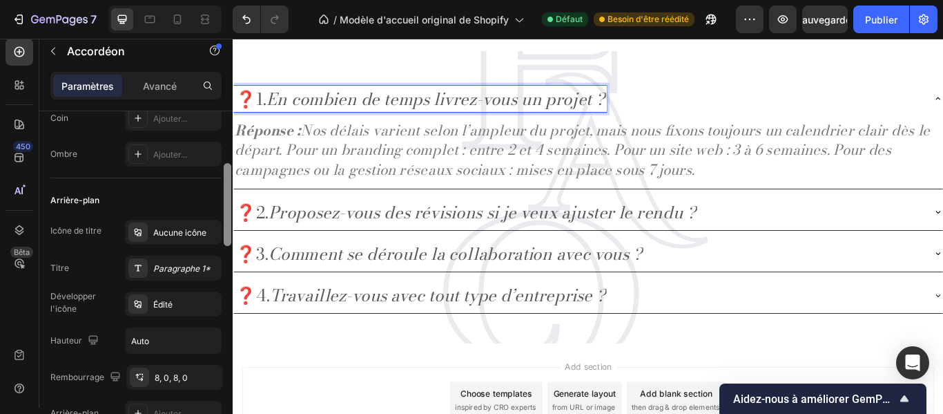
drag, startPoint x: 231, startPoint y: 173, endPoint x: 231, endPoint y: 222, distance: 49.7
click at [231, 222] on div at bounding box center [227, 282] width 10 height 336
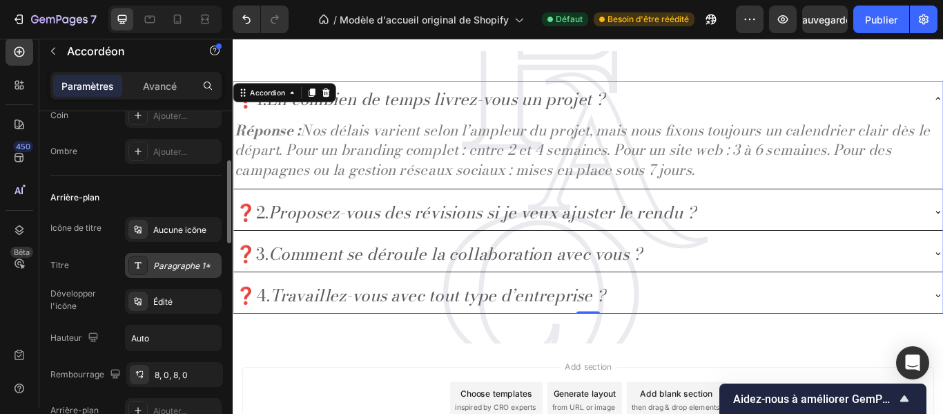
click at [174, 260] on div "Paragraphe 1*" at bounding box center [185, 266] width 65 height 12
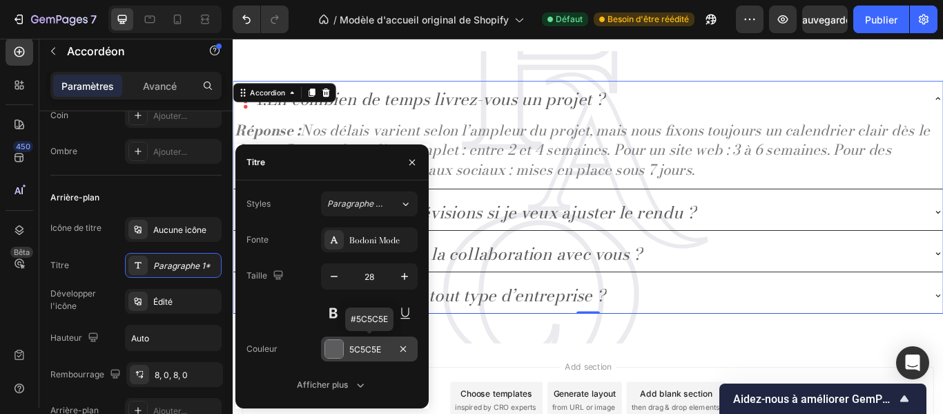
click at [338, 345] on div at bounding box center [334, 349] width 18 height 18
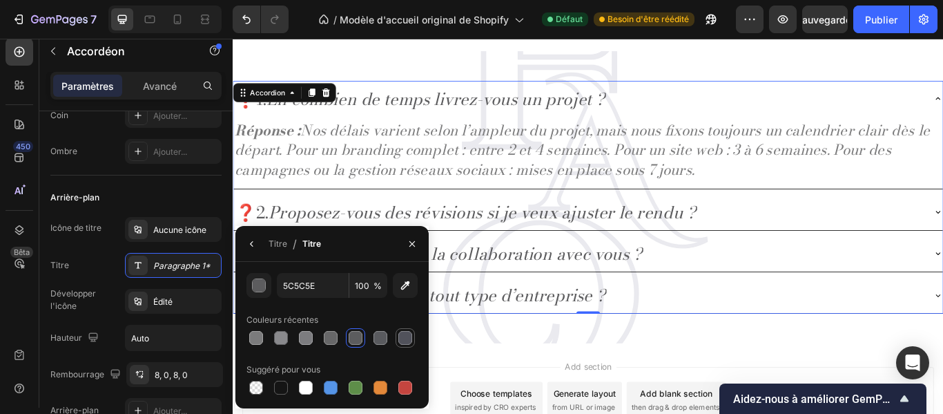
click at [403, 335] on div at bounding box center [405, 338] width 14 height 14
click at [377, 333] on div at bounding box center [381, 338] width 14 height 14
type input "595A5E"
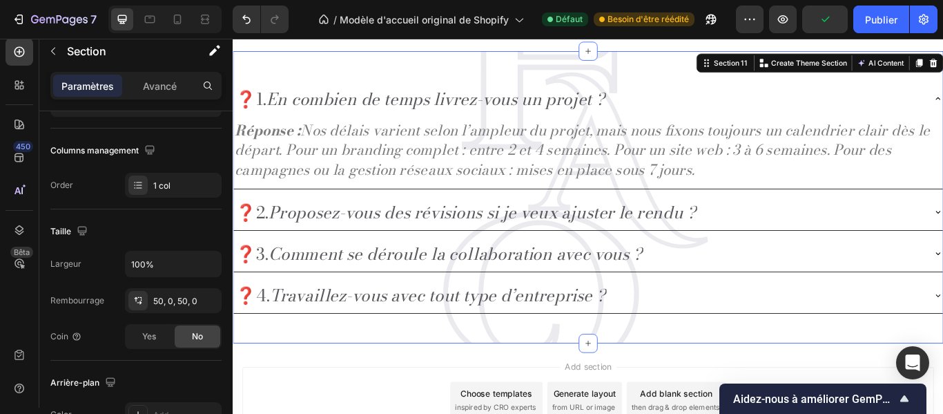
click at [486, 376] on div "❓1. En combien de temps livrez-vous un projet ? Réponse : Nos délais varient se…" at bounding box center [647, 223] width 829 height 341
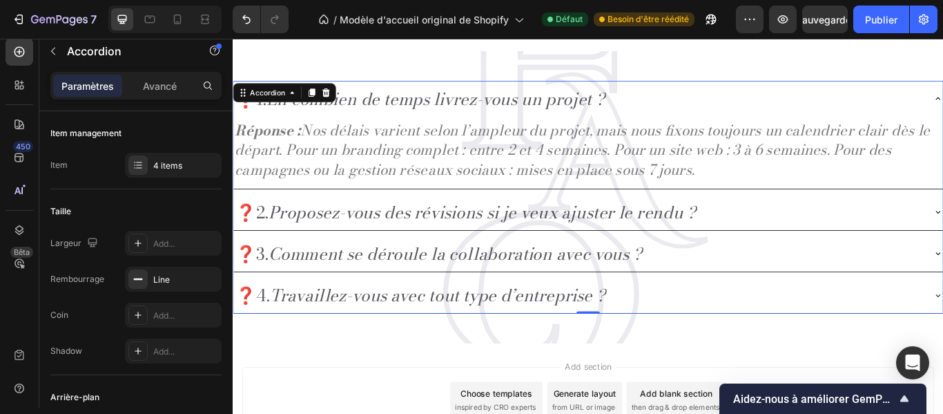
click at [890, 249] on div "❓2. Proposez-vous des révisions si je veux ajuster le rendu ?" at bounding box center [646, 241] width 827 height 42
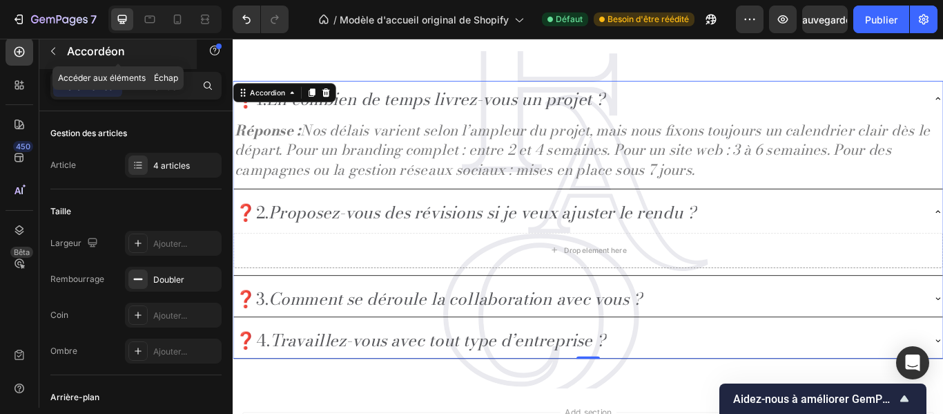
click at [52, 60] on button "button" at bounding box center [53, 51] width 22 height 22
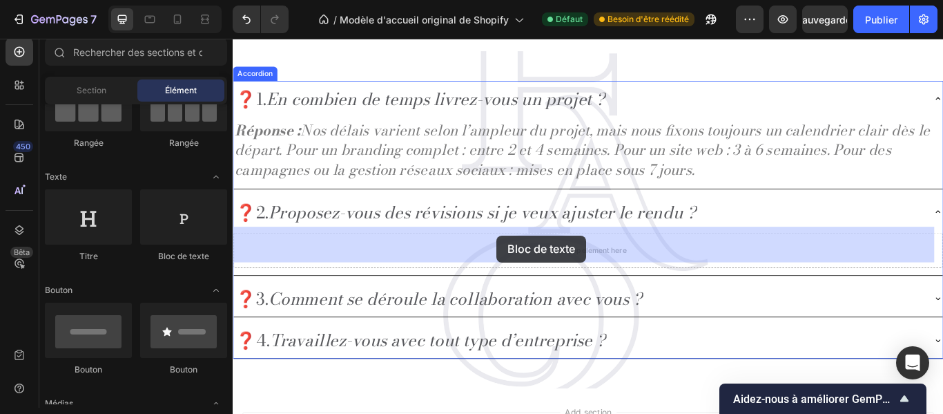
drag, startPoint x: 394, startPoint y: 276, endPoint x: 541, endPoint y: 269, distance: 148.0
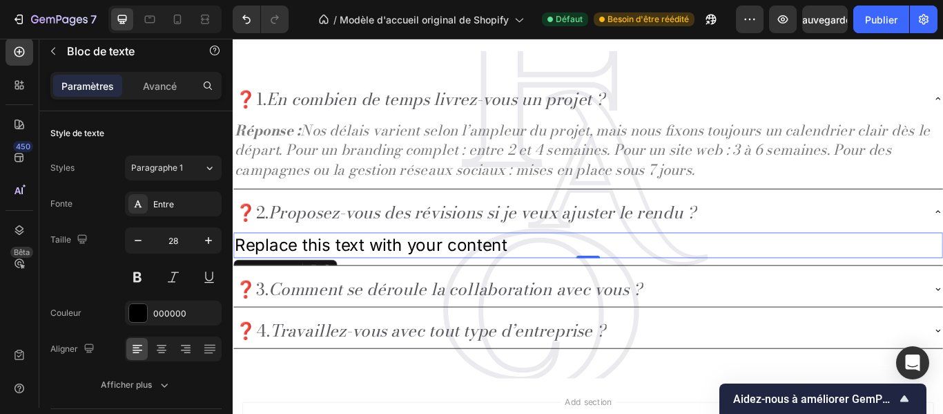
click at [546, 268] on div "Replace this text with your content" at bounding box center [646, 279] width 827 height 30
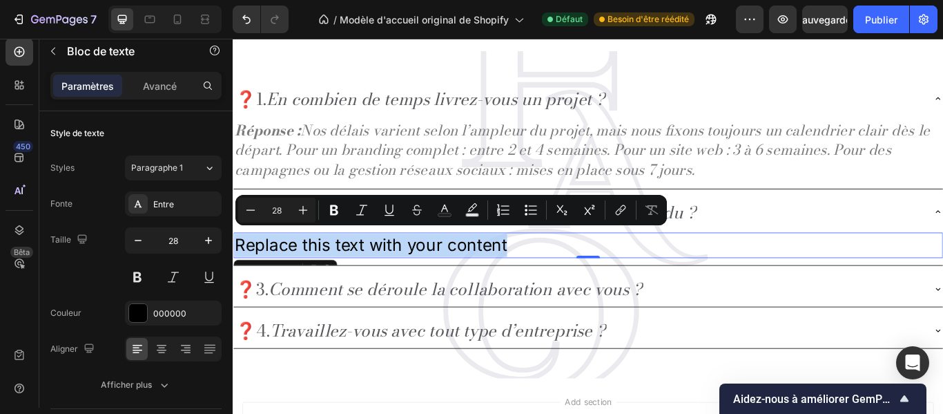
drag, startPoint x: 550, startPoint y: 272, endPoint x: 234, endPoint y: 269, distance: 316.3
click at [235, 269] on p "Replace this text with your content" at bounding box center [647, 279] width 825 height 27
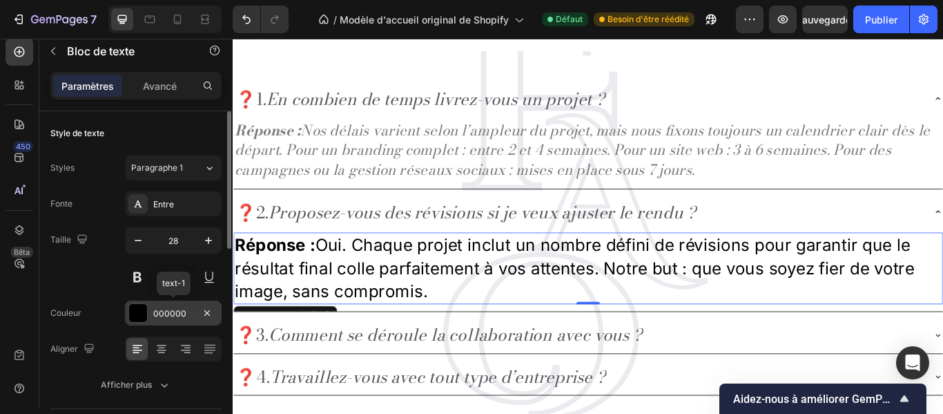
click at [182, 316] on font "000000" at bounding box center [169, 313] width 33 height 10
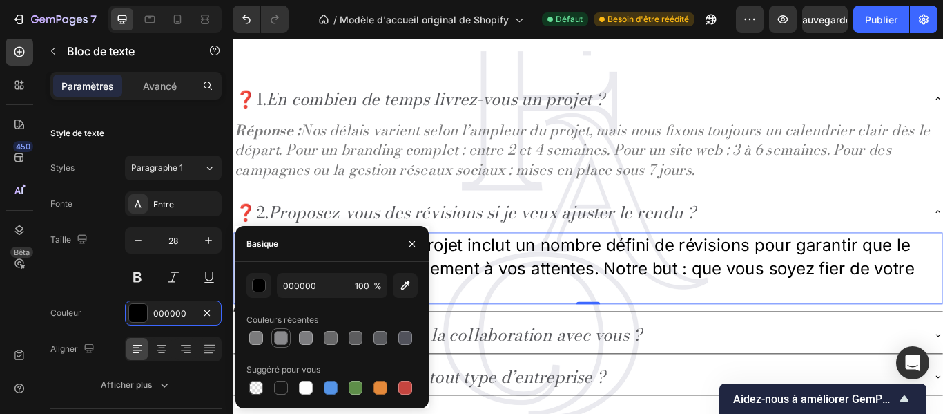
click at [275, 334] on div at bounding box center [281, 338] width 14 height 14
type input "89898C"
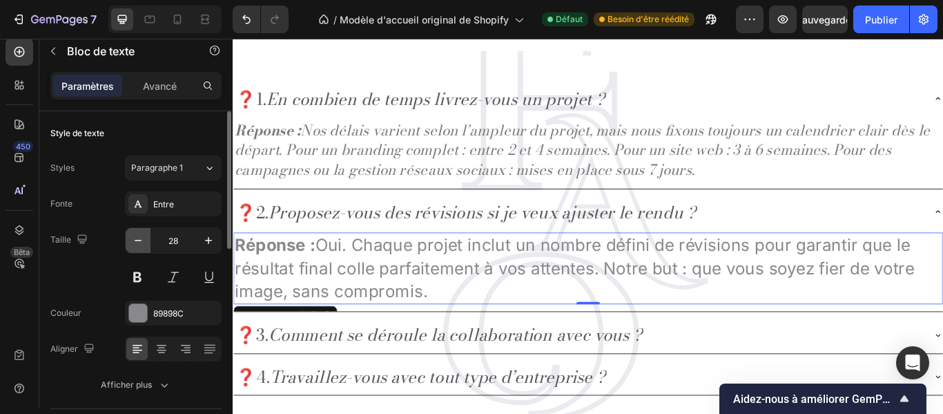
click at [142, 242] on icon "button" at bounding box center [138, 240] width 14 height 14
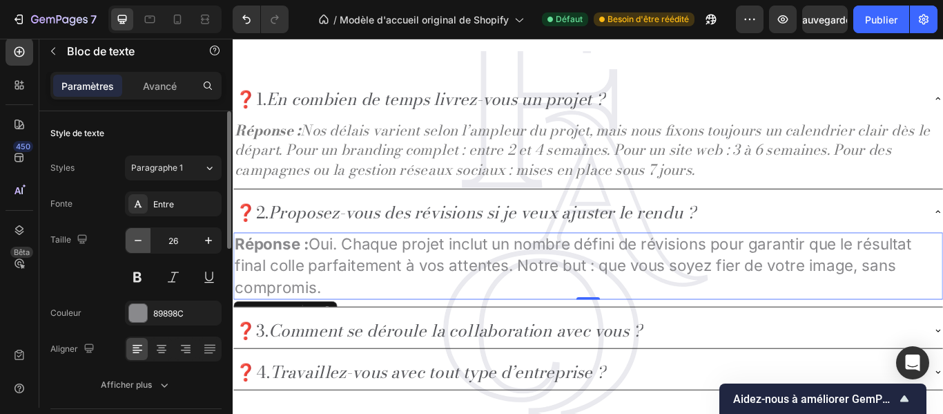
click at [142, 242] on icon "button" at bounding box center [138, 240] width 14 height 14
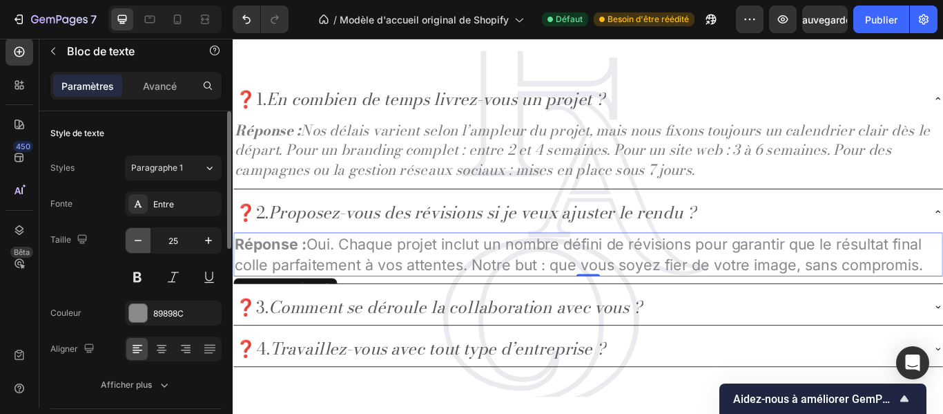
click at [142, 242] on icon "button" at bounding box center [138, 240] width 14 height 14
type input "24"
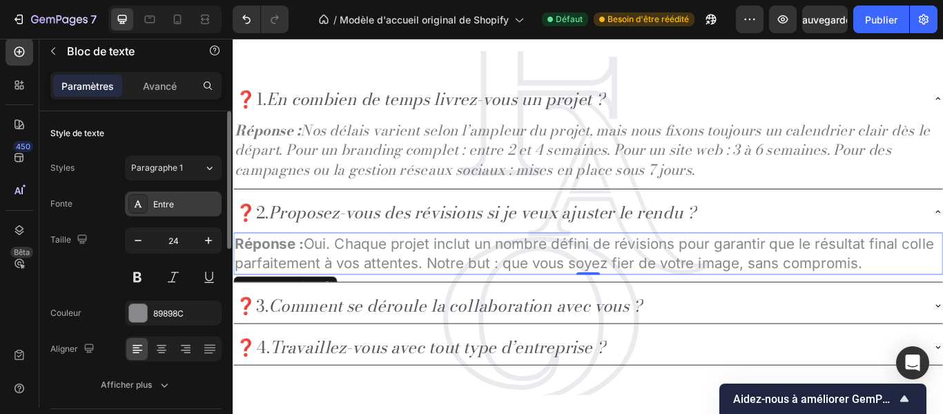
click at [180, 206] on div "Entre" at bounding box center [185, 204] width 65 height 12
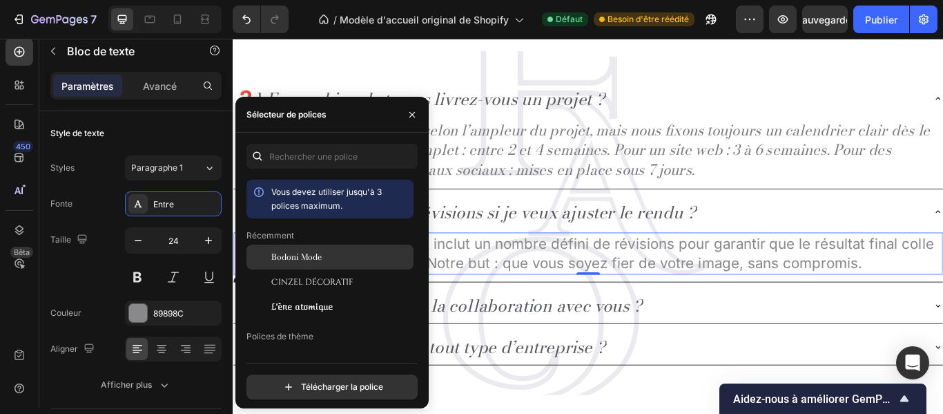
click at [263, 256] on div at bounding box center [259, 256] width 25 height 25
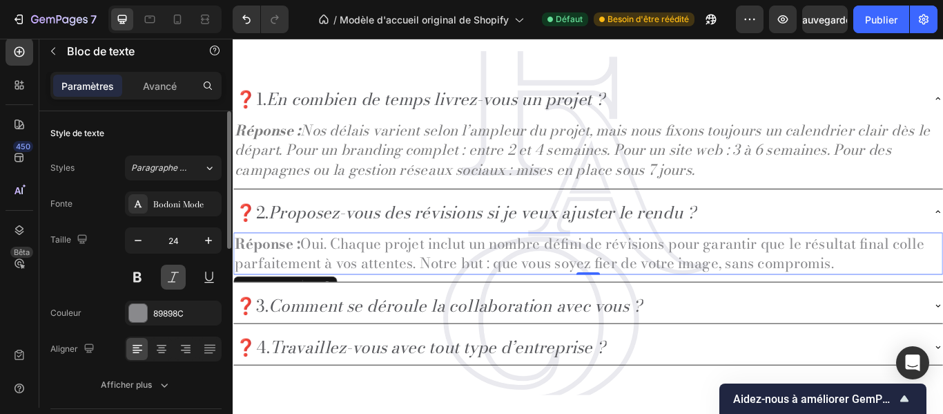
click at [174, 276] on button at bounding box center [173, 276] width 25 height 25
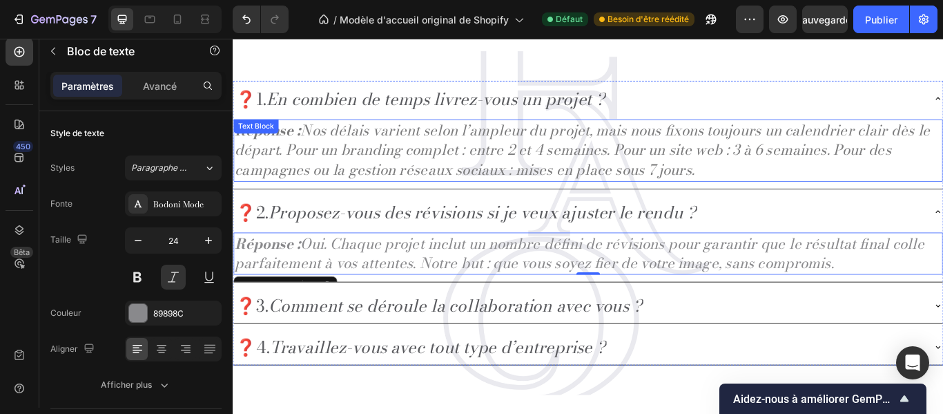
click at [380, 191] on p "Réponse : Nos délais varient selon l’ampleur du projet, mais nous fixons toujou…" at bounding box center [647, 169] width 825 height 70
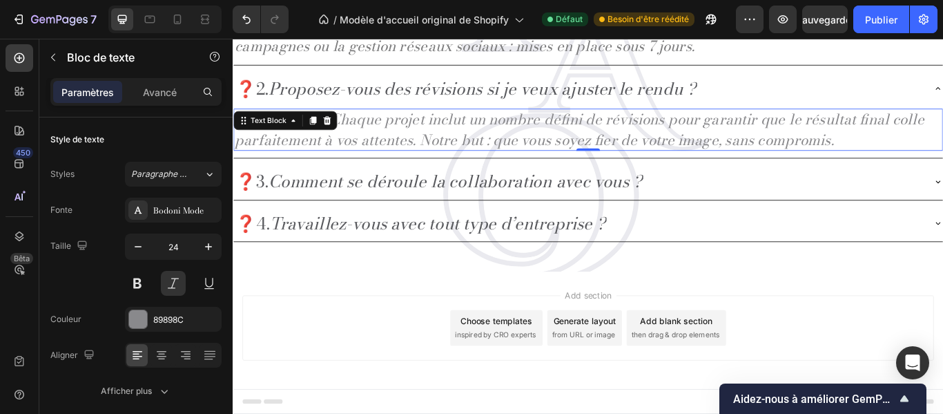
scroll to position [6, 0]
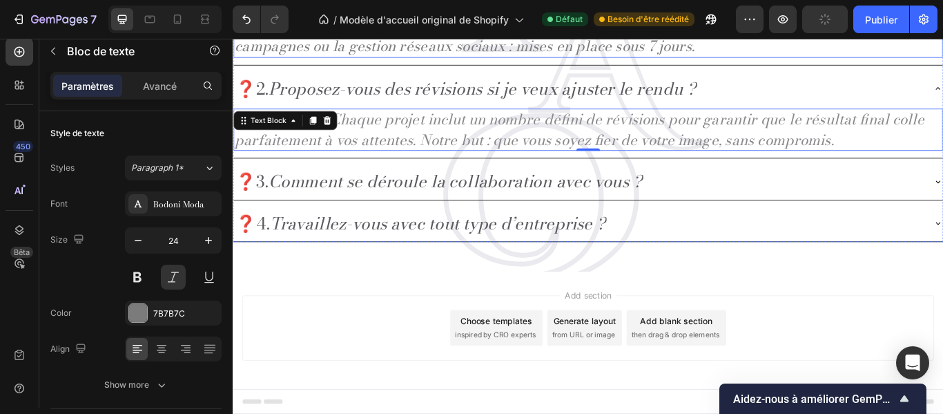
click at [398, 59] on p "Réponse : Nos délais varient selon l’ampleur du projet, mais nous fixons toujou…" at bounding box center [647, 25] width 825 height 70
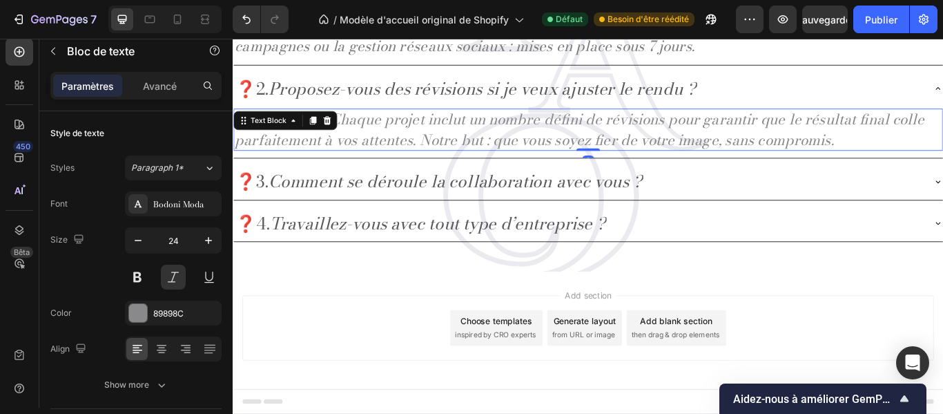
click at [384, 168] on p "Réponse : Oui. Chaque projet inclut un nombre défini de révisions pour garantir…" at bounding box center [647, 145] width 825 height 46
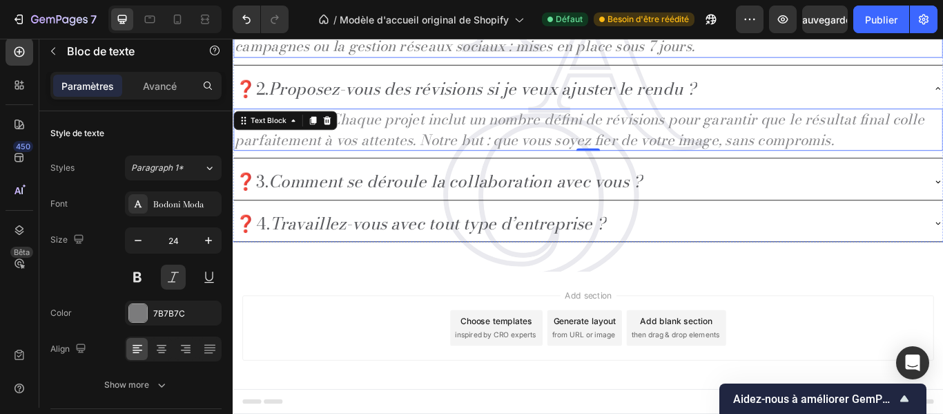
click at [365, 59] on p "Réponse : Nos délais varient selon l’ampleur du projet, mais nous fixons toujou…" at bounding box center [647, 25] width 825 height 70
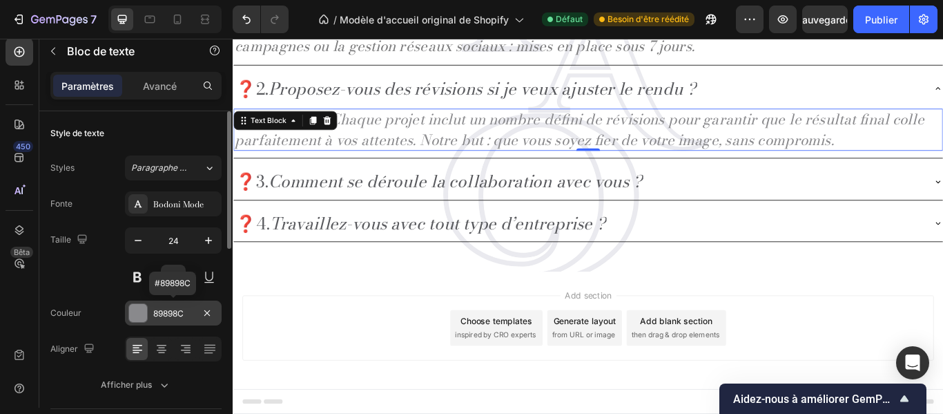
click at [185, 311] on div "89898C" at bounding box center [173, 313] width 40 height 12
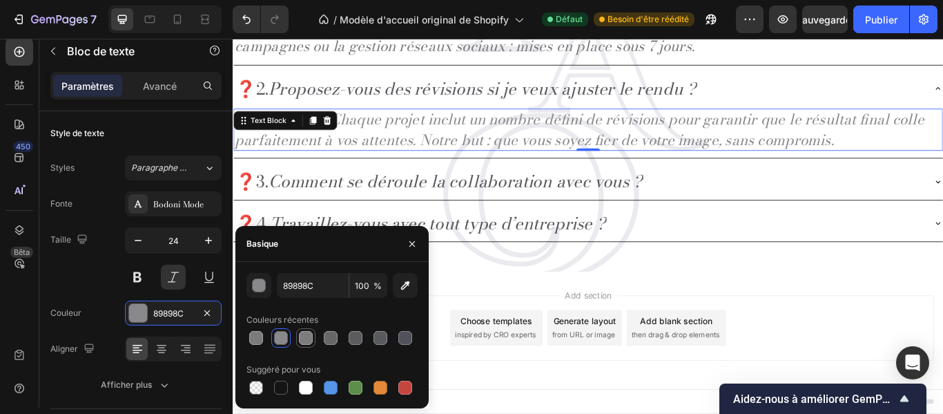
click at [306, 334] on div at bounding box center [306, 338] width 14 height 14
type input "7C7C7F"
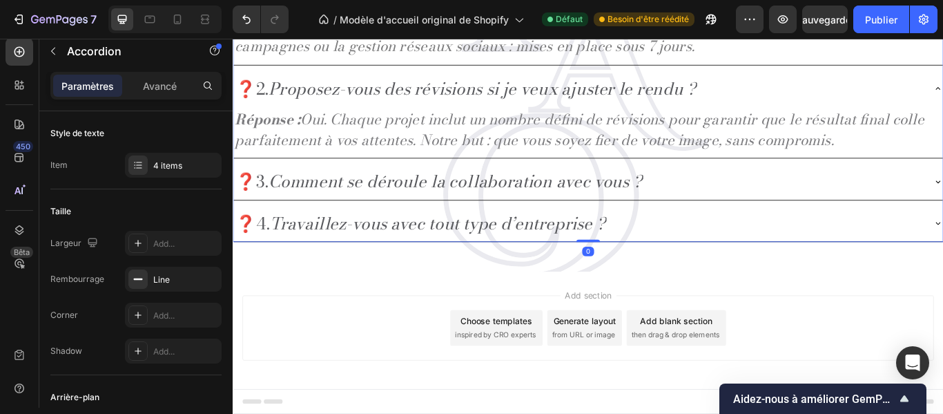
click at [793, 220] on div "❓3. Comment se déroule la collaboration avec vous ?" at bounding box center [635, 204] width 805 height 31
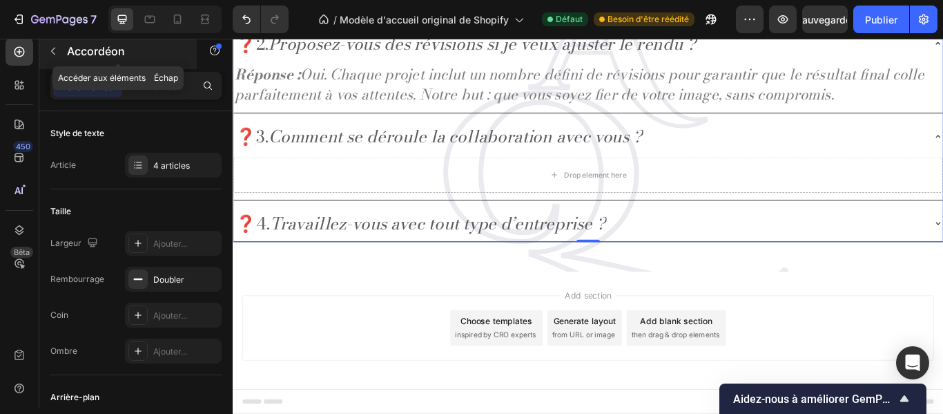
click at [53, 48] on icon "button" at bounding box center [53, 51] width 11 height 11
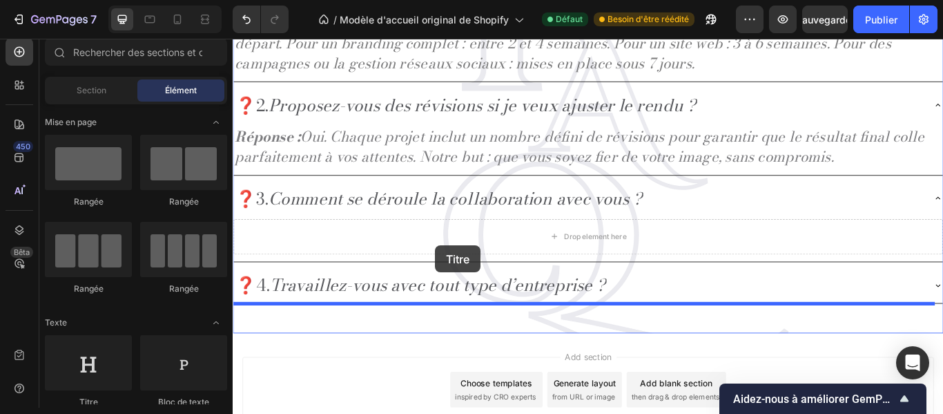
scroll to position [2434, 0]
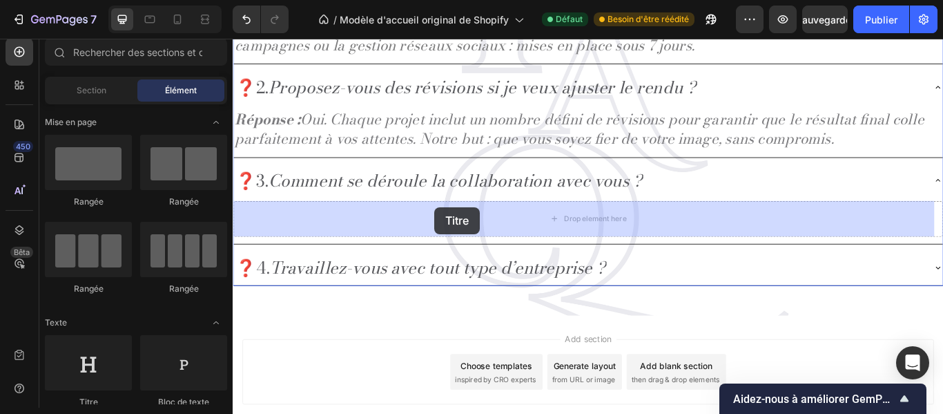
drag, startPoint x: 333, startPoint y: 256, endPoint x: 468, endPoint y: 235, distance: 136.9
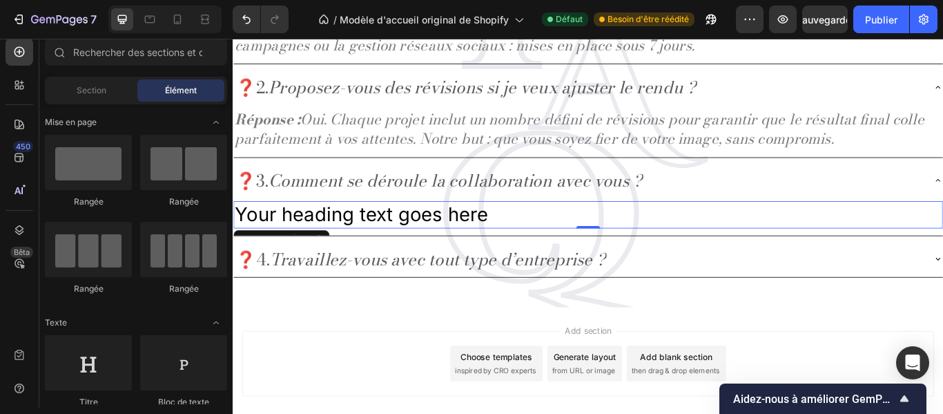
click at [664, 413] on div "Add section Choose templates inspired by CRO experts Generate layout from URL o…" at bounding box center [647, 417] width 807 height 76
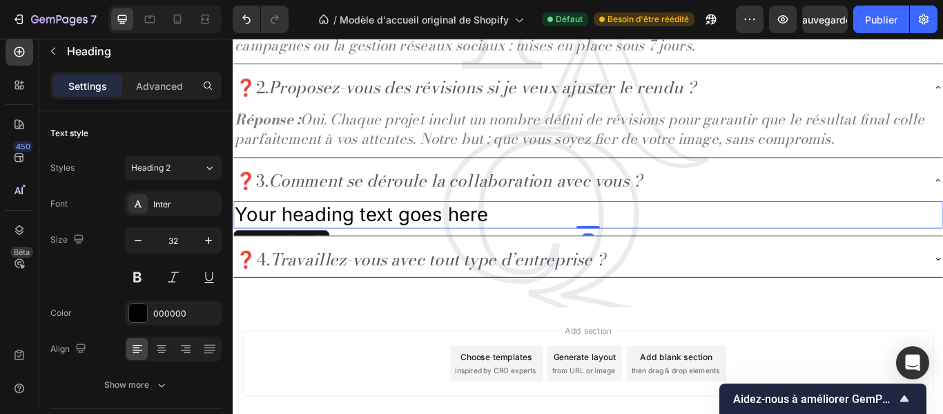
click at [530, 238] on h2 "Your heading text goes here" at bounding box center [646, 244] width 827 height 32
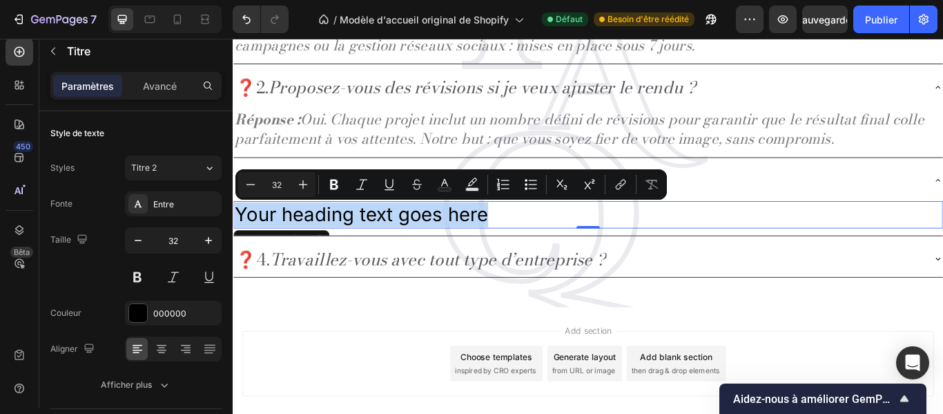
drag, startPoint x: 530, startPoint y: 238, endPoint x: 237, endPoint y: 247, distance: 293.6
click at [237, 247] on p "Your heading text goes here" at bounding box center [647, 243] width 825 height 29
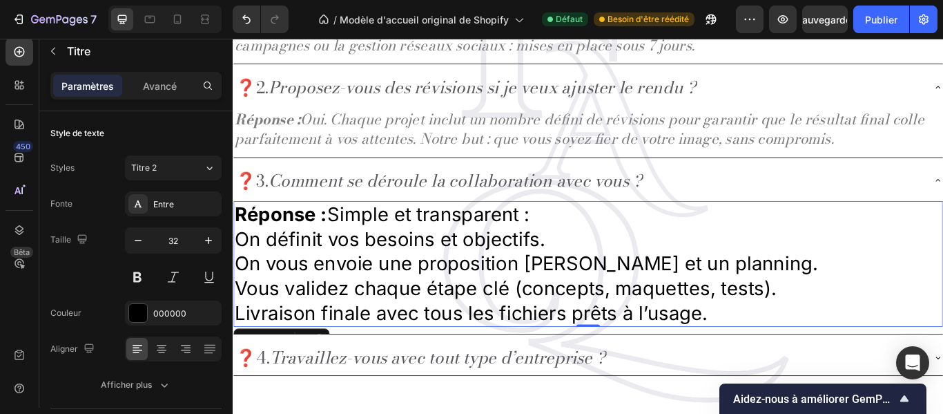
click at [235, 264] on p "On définit vos besoins et objectifs." at bounding box center [647, 272] width 825 height 29
click at [235, 296] on p "On vous envoie une proposition claire et un planning." at bounding box center [647, 301] width 825 height 29
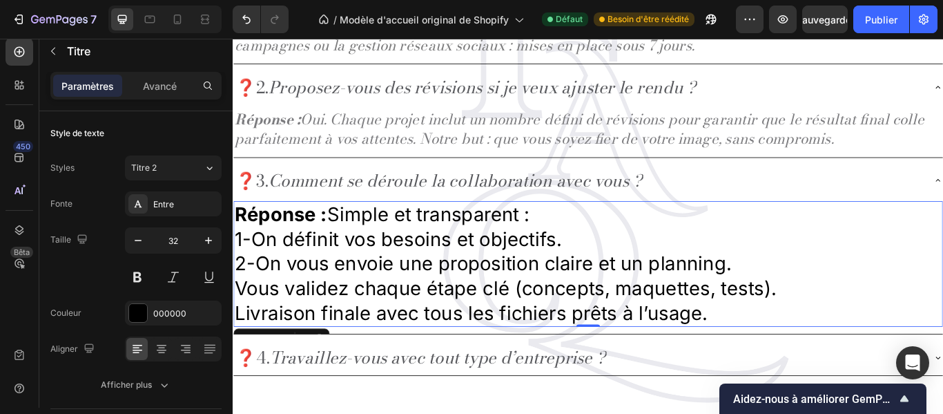
click at [235, 318] on p "Vous validez chaque étape clé (concepts, maquettes, tests)." at bounding box center [647, 330] width 825 height 29
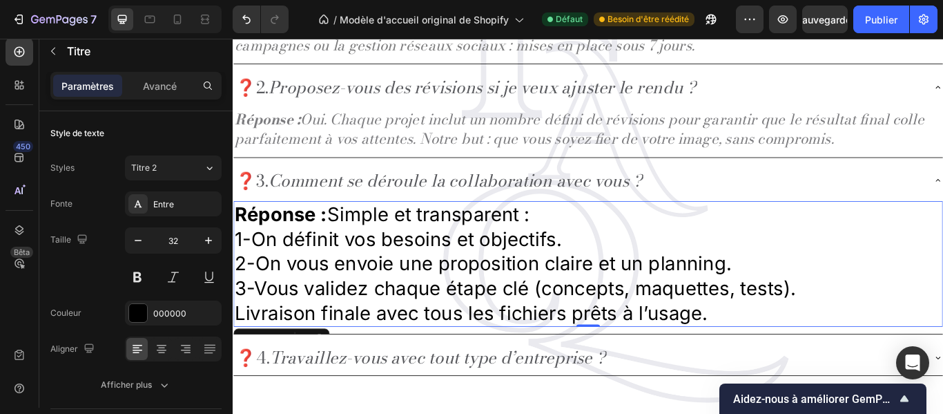
click at [236, 354] on p "Livraison finale avec tous les fichiers prêts à l’usage." at bounding box center [647, 358] width 825 height 29
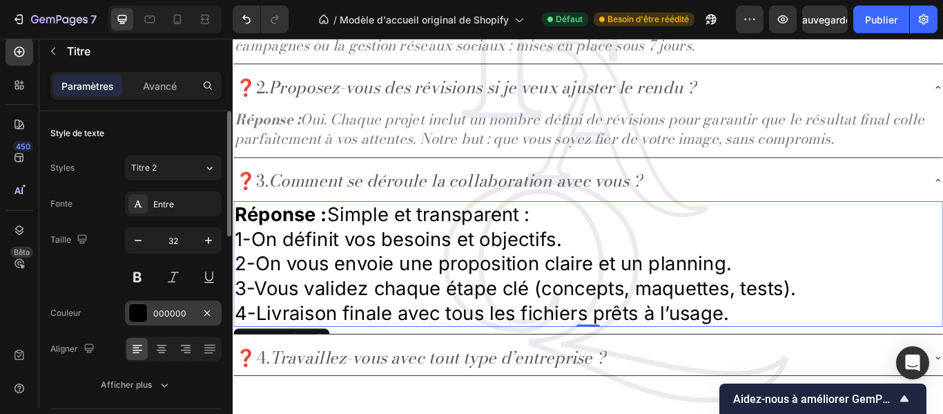
click at [189, 308] on div "000000" at bounding box center [173, 313] width 40 height 12
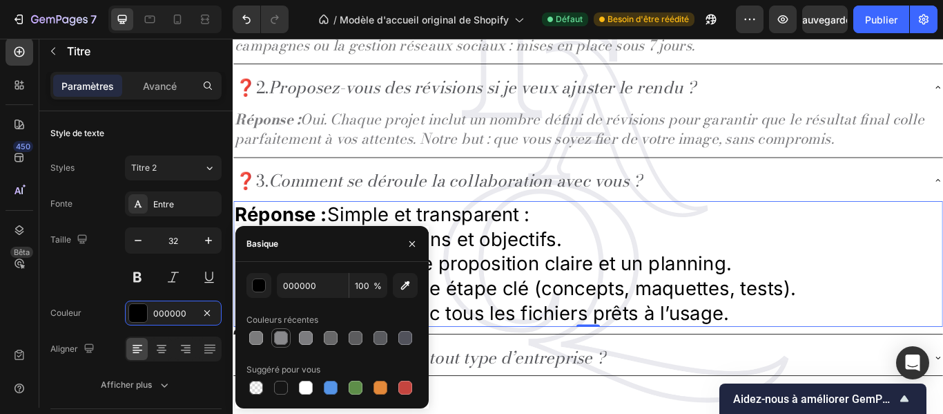
click at [282, 338] on div at bounding box center [281, 338] width 14 height 14
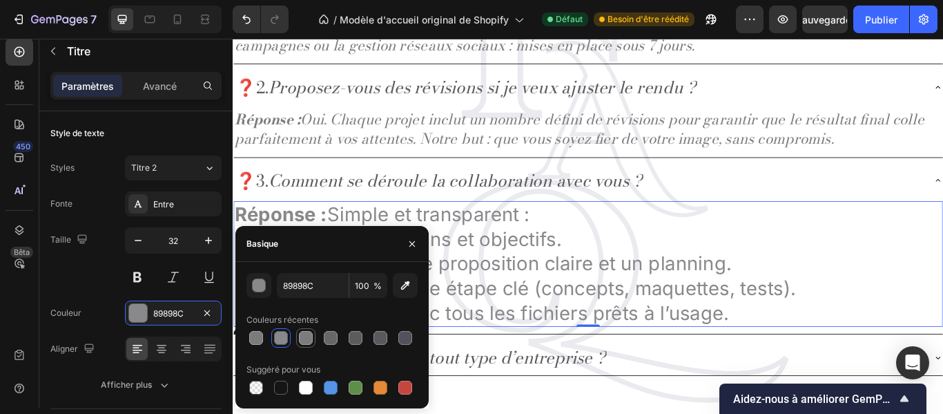
click at [300, 337] on div at bounding box center [306, 338] width 14 height 14
type input "7C7C7F"
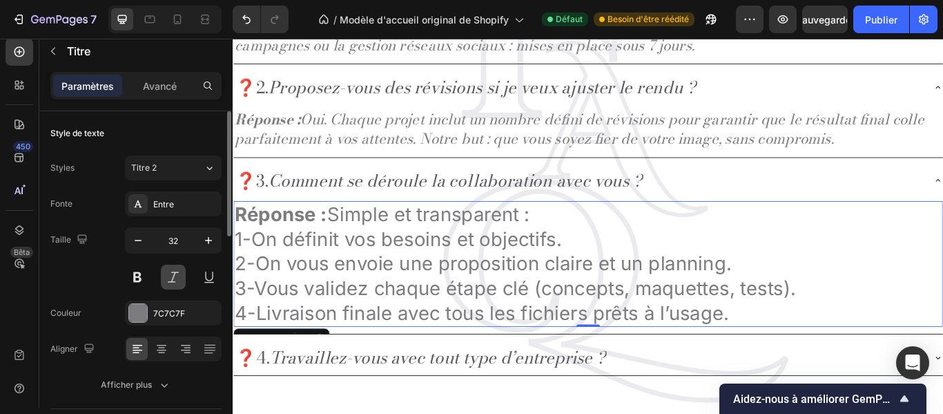
click at [176, 282] on button at bounding box center [173, 276] width 25 height 25
click at [164, 201] on font "Entre" at bounding box center [163, 204] width 21 height 10
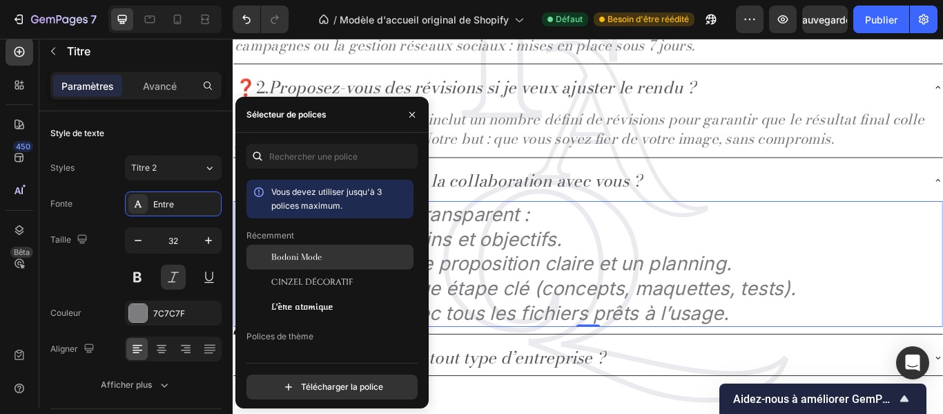
click at [287, 261] on font "Bodoni Mode" at bounding box center [296, 256] width 50 height 13
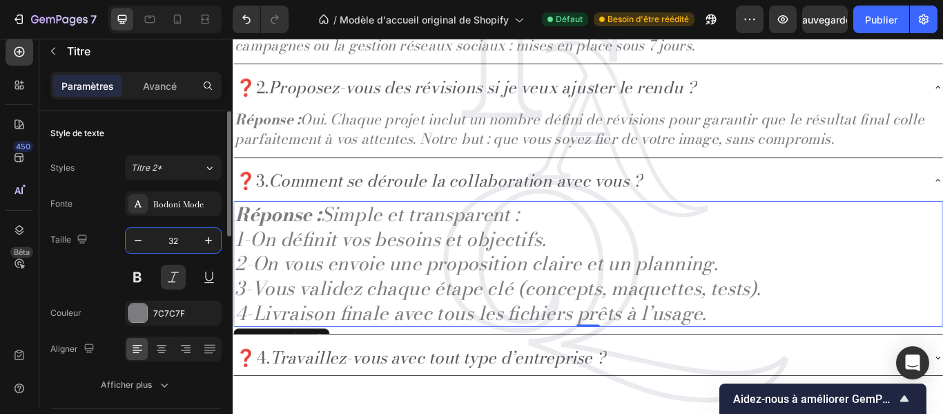
click at [186, 243] on input "32" at bounding box center [174, 240] width 46 height 25
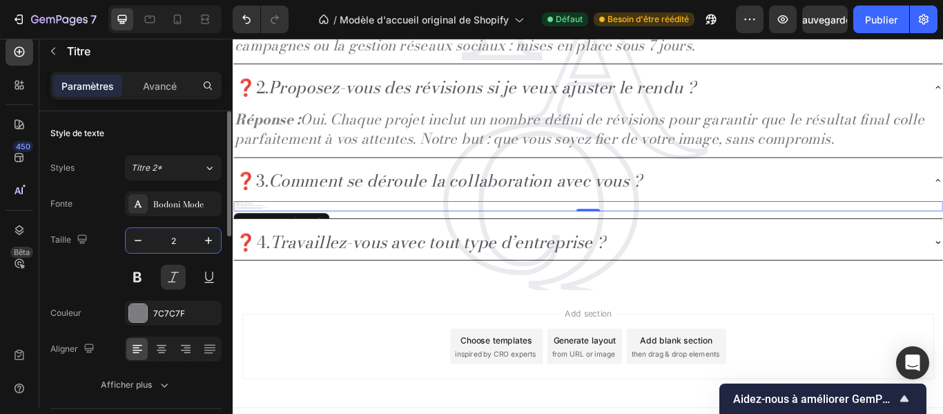
type input "24"
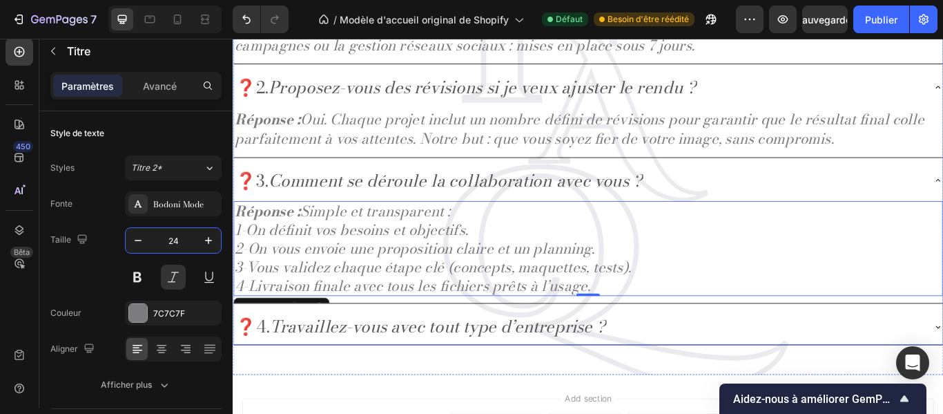
click at [728, 369] on div "❓4. Travaillez-vous avec tout type d’entreprise ?" at bounding box center [635, 373] width 805 height 31
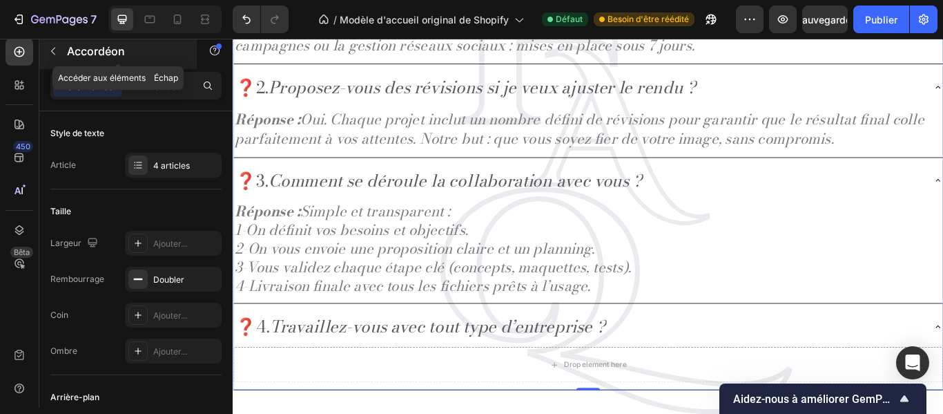
click at [48, 46] on icon "button" at bounding box center [53, 51] width 11 height 11
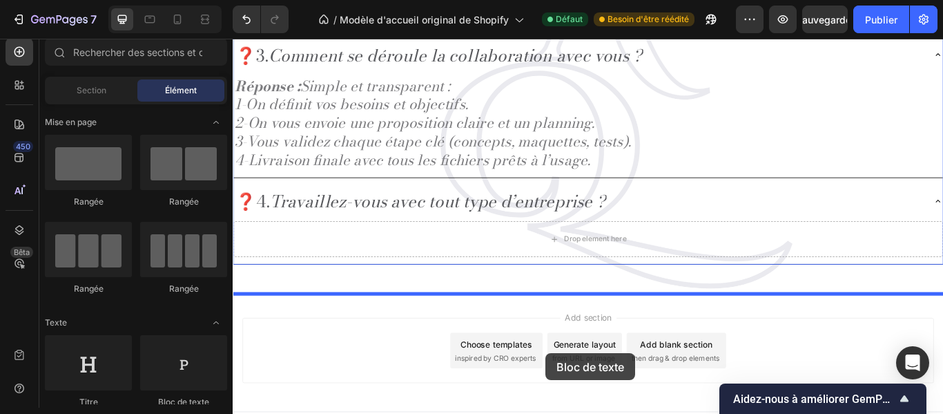
scroll to position [2606, 0]
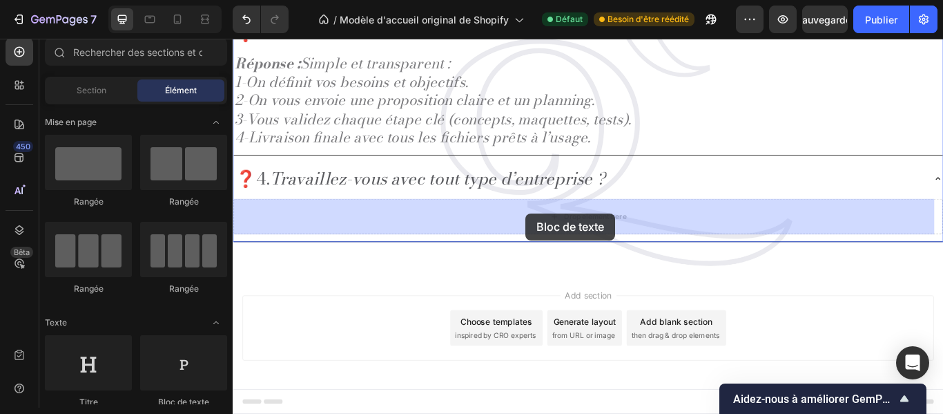
drag, startPoint x: 392, startPoint y: 276, endPoint x: 574, endPoint y: 242, distance: 184.7
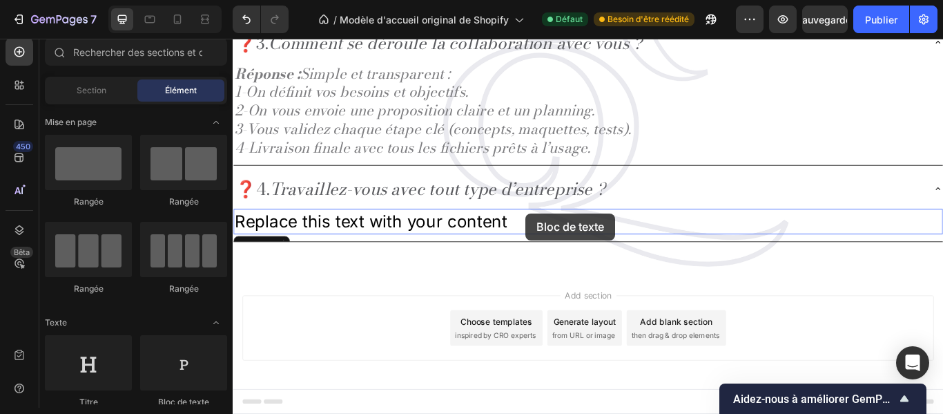
scroll to position [2594, 0]
click at [553, 413] on div "Add section Choose templates inspired by CRO experts Generate layout from URL o…" at bounding box center [647, 378] width 829 height 137
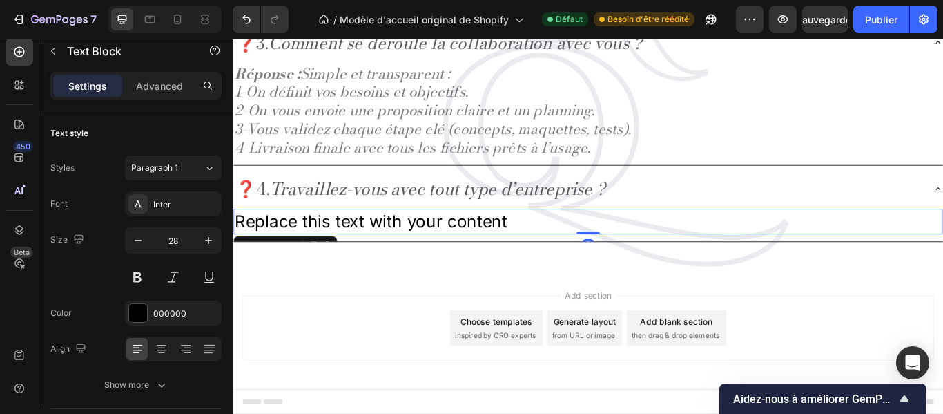
click at [550, 252] on div "Replace this text with your content" at bounding box center [646, 252] width 827 height 30
click at [550, 252] on p "Replace this text with your content" at bounding box center [647, 251] width 825 height 27
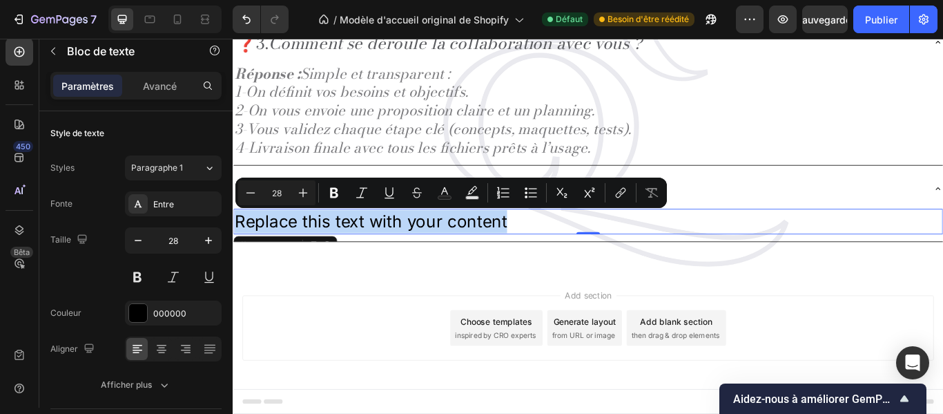
drag, startPoint x: 550, startPoint y: 252, endPoint x: 465, endPoint y: 268, distance: 87.1
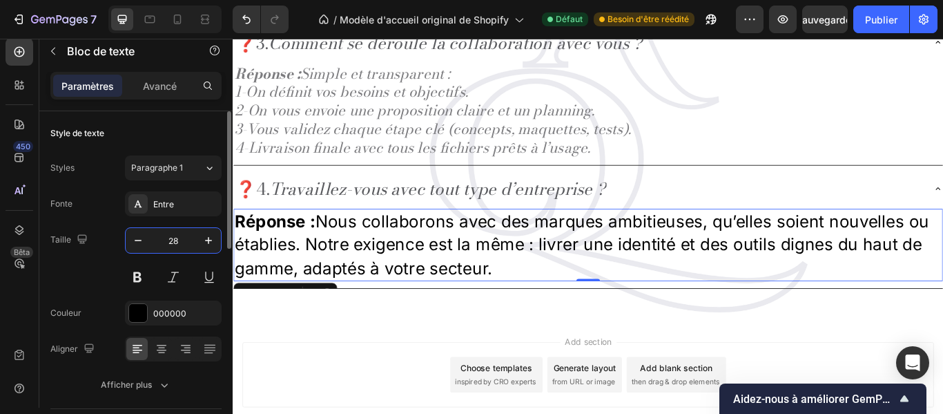
click at [179, 238] on input "28" at bounding box center [174, 240] width 46 height 25
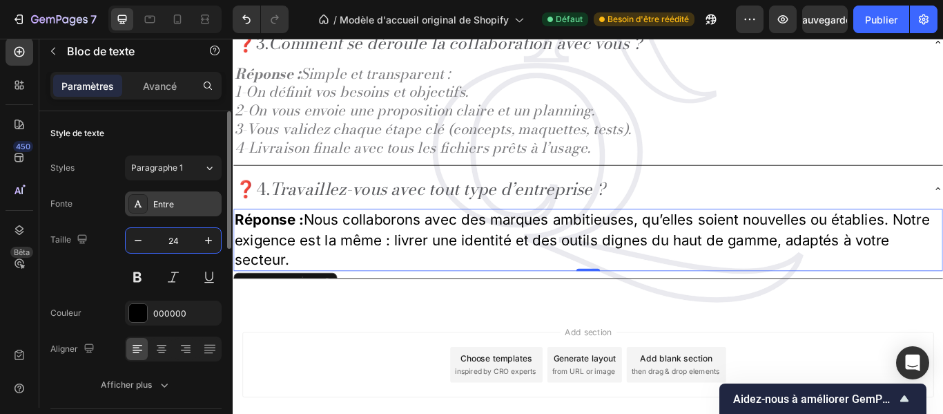
type input "24"
click at [198, 206] on div "Entre" at bounding box center [185, 204] width 65 height 12
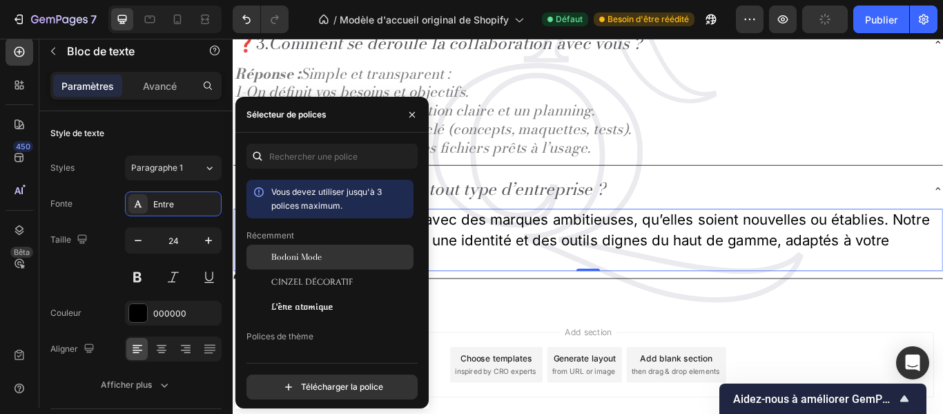
click at [307, 251] on font "Bodoni Mode" at bounding box center [296, 256] width 50 height 13
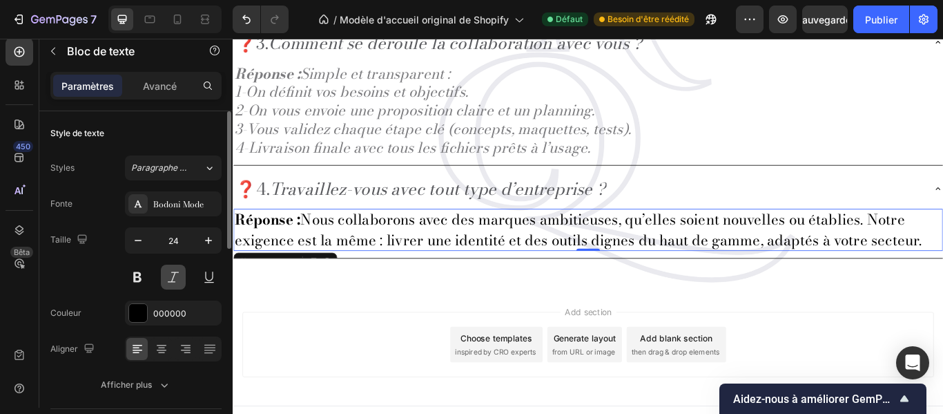
click at [175, 283] on button at bounding box center [173, 276] width 25 height 25
click at [182, 318] on font "000000" at bounding box center [169, 313] width 33 height 10
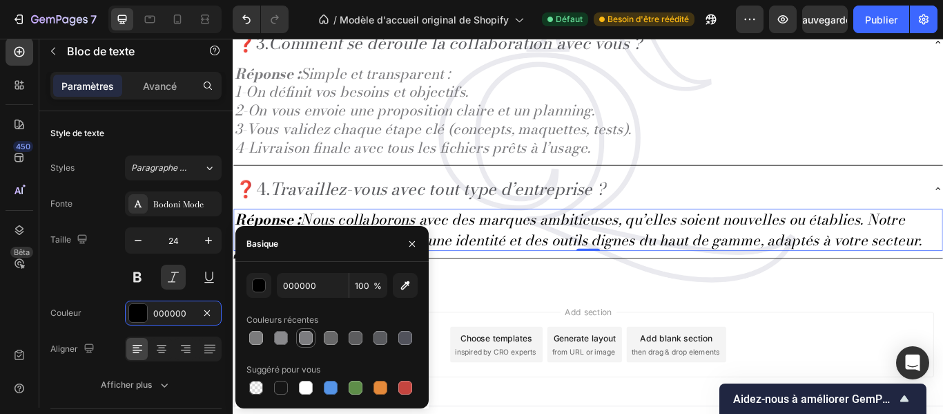
click at [301, 336] on div at bounding box center [306, 338] width 14 height 14
type input "7C7C7F"
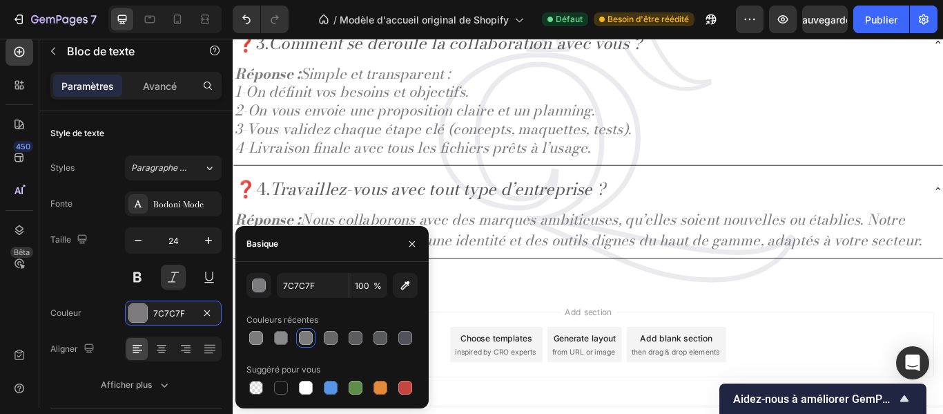
click at [525, 335] on div "Add section Choose templates inspired by CRO experts Generate layout from URL o…" at bounding box center [647, 397] width 829 height 137
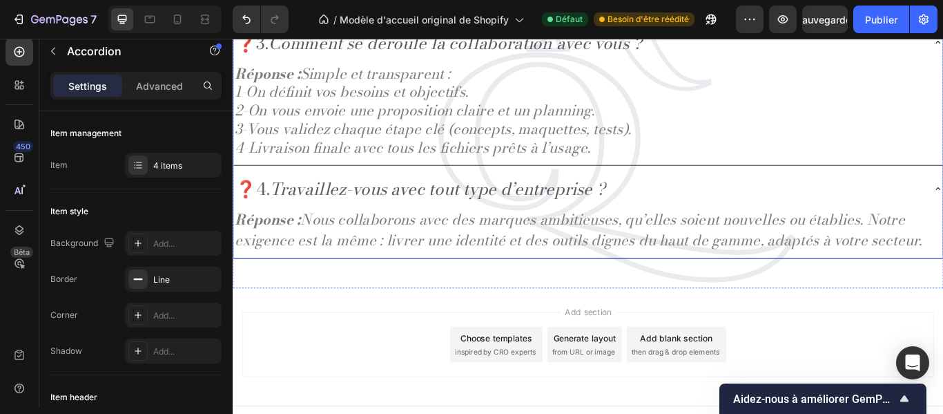
click at [667, 224] on icon "Travaillez-vous avec tout type d’entreprise ?" at bounding box center [472, 213] width 392 height 30
click at [176, 84] on font "Avancé" at bounding box center [160, 86] width 34 height 12
type input "100%"
type input "100"
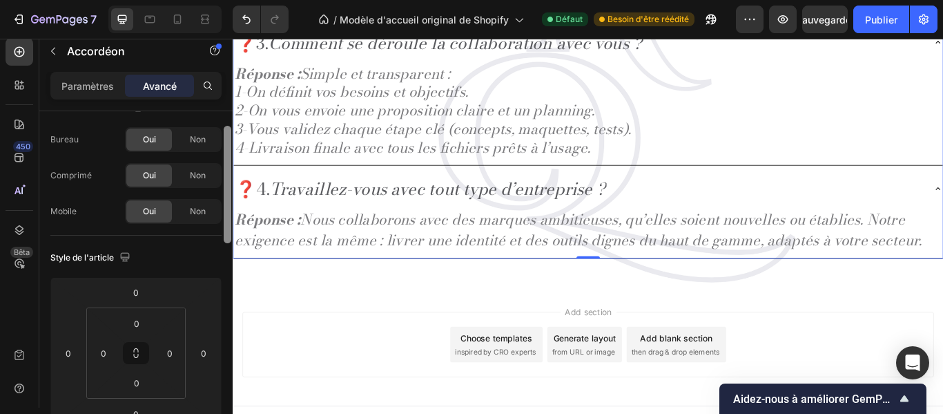
scroll to position [30, 0]
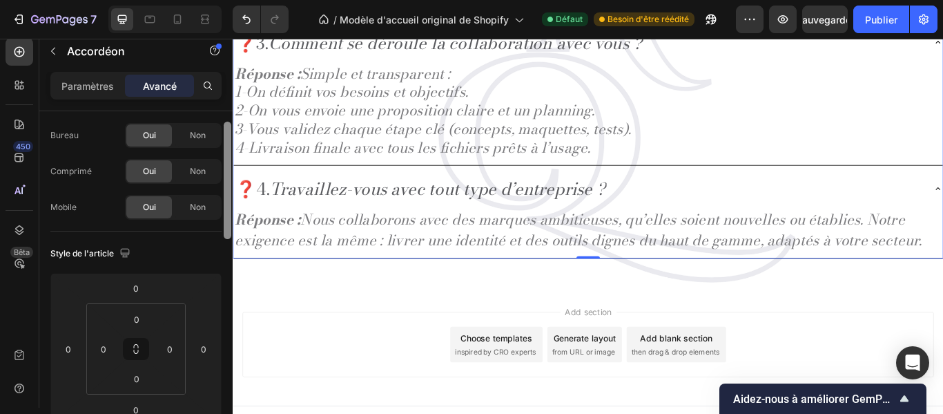
drag, startPoint x: 224, startPoint y: 133, endPoint x: 225, endPoint y: 143, distance: 10.5
click at [225, 143] on div at bounding box center [228, 180] width 8 height 117
click at [151, 378] on div "0" at bounding box center [136, 378] width 35 height 22
click at [144, 377] on input "0" at bounding box center [137, 378] width 28 height 21
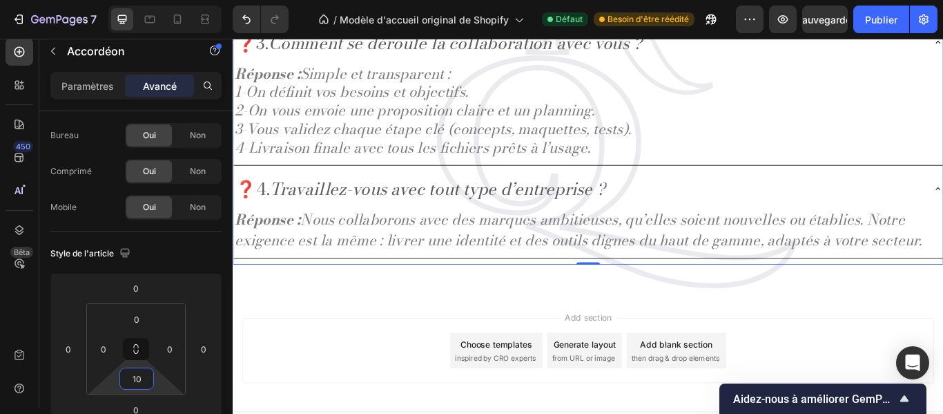
type input "10"
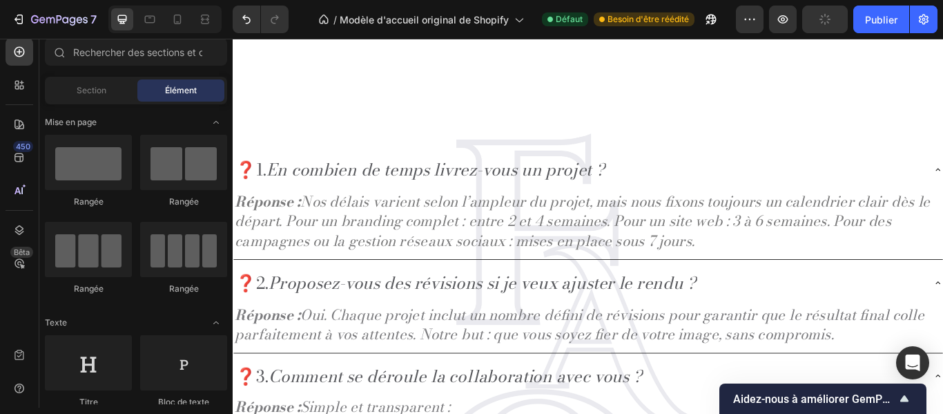
scroll to position [2206, 0]
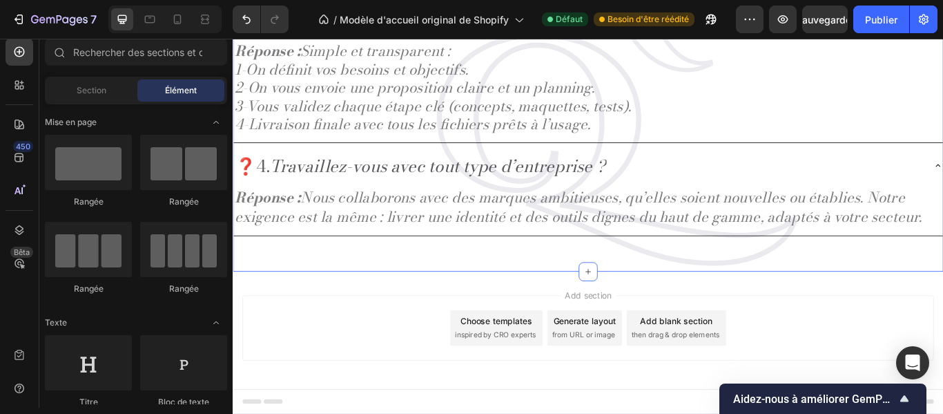
click at [943, 148] on div "❓1. En combien de temps livrez-vous un projet ? Réponse : Nos délais varient se…" at bounding box center [647, 15] width 829 height 590
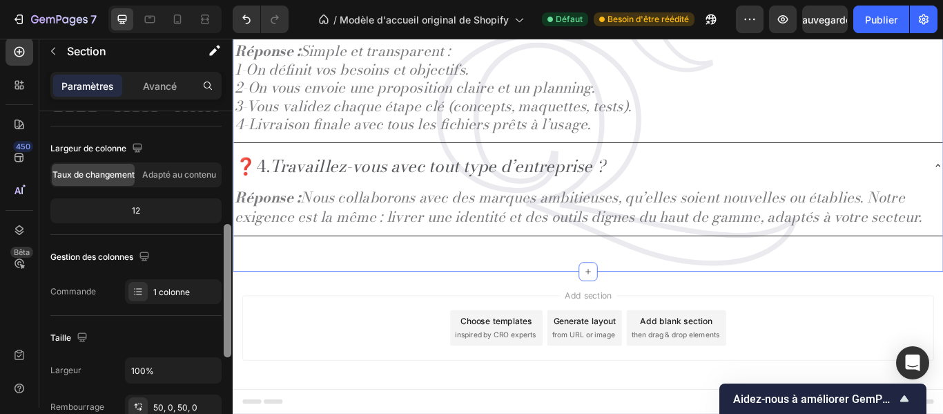
scroll to position [147, 0]
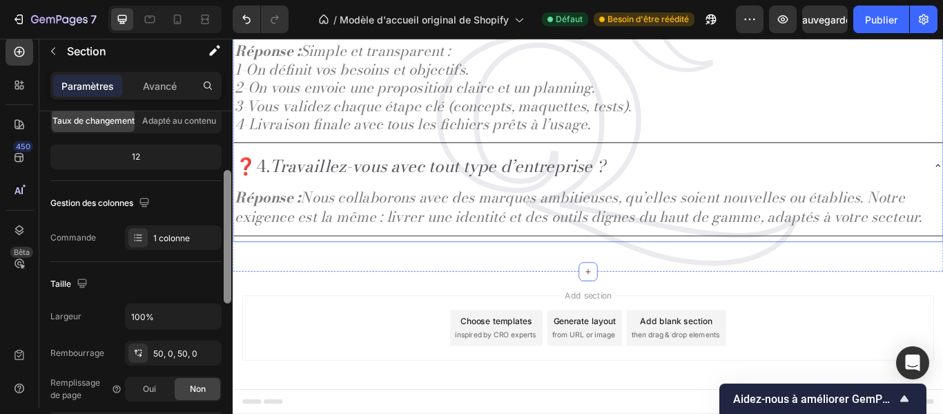
drag, startPoint x: 460, startPoint y: 191, endPoint x: 243, endPoint y: 305, distance: 244.6
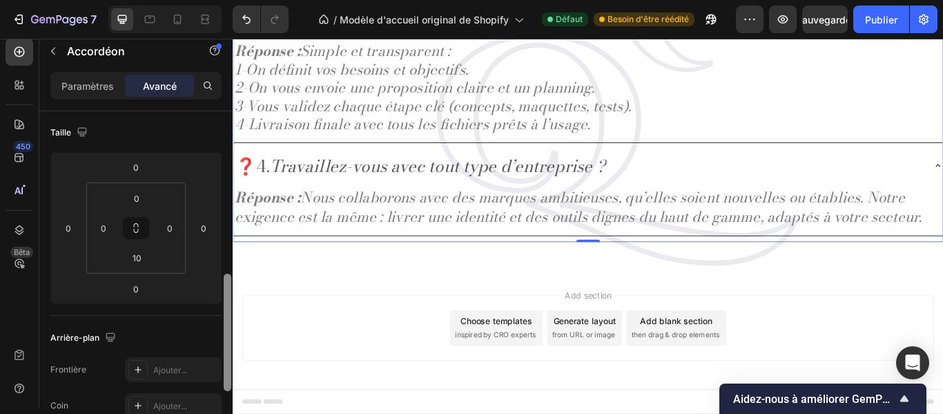
scroll to position [232, 0]
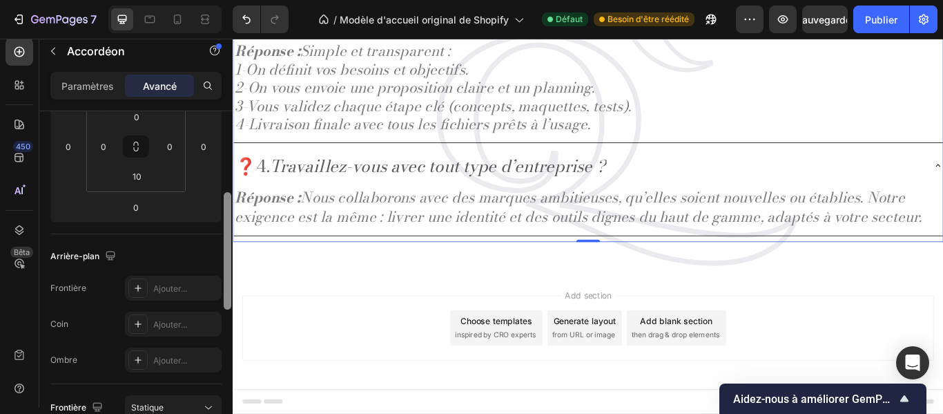
click at [193, 245] on div "Arrière-plan" at bounding box center [135, 256] width 171 height 22
click at [113, 150] on input "0" at bounding box center [103, 146] width 21 height 21
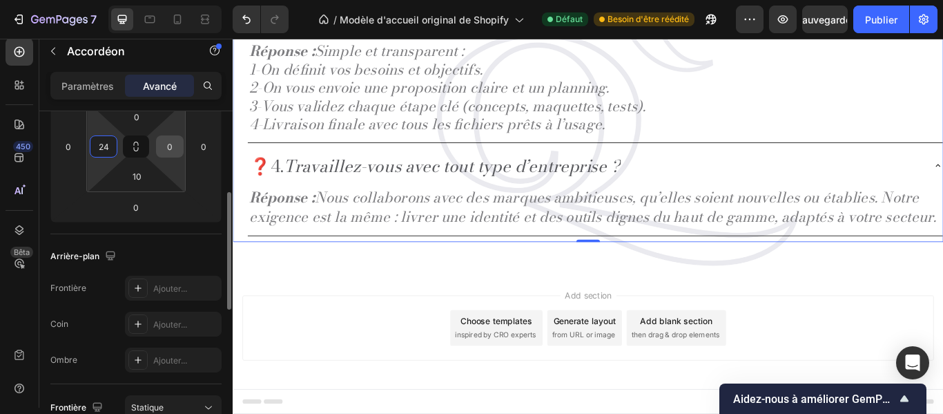
type input "24"
click at [179, 147] on input "0" at bounding box center [170, 146] width 21 height 21
type input "24"
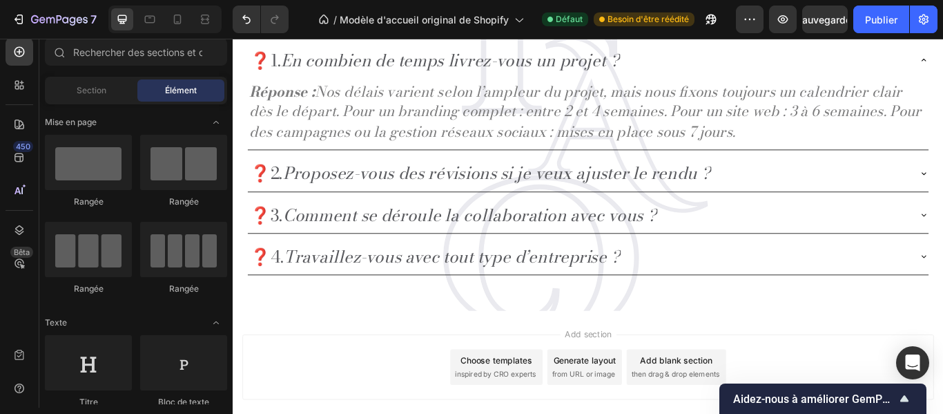
scroll to position [2108, 0]
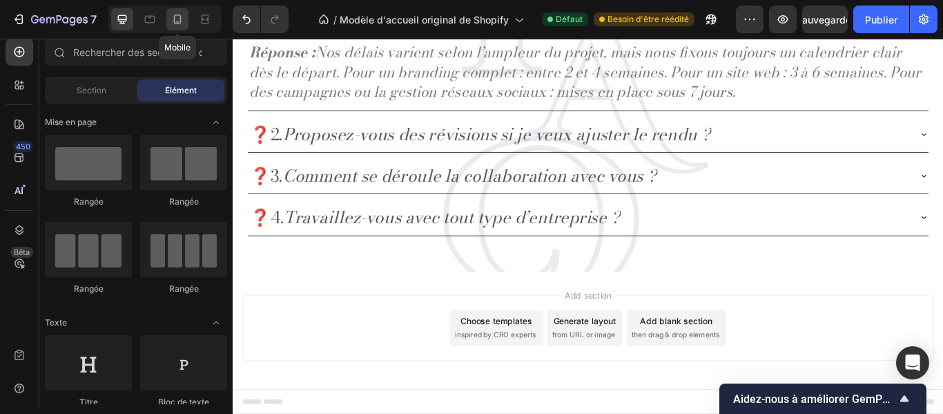
click at [175, 24] on icon at bounding box center [178, 19] width 14 height 14
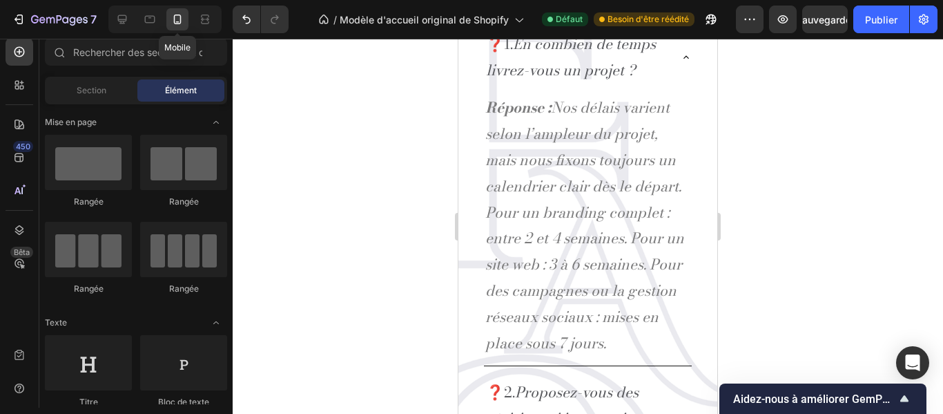
scroll to position [2134, 0]
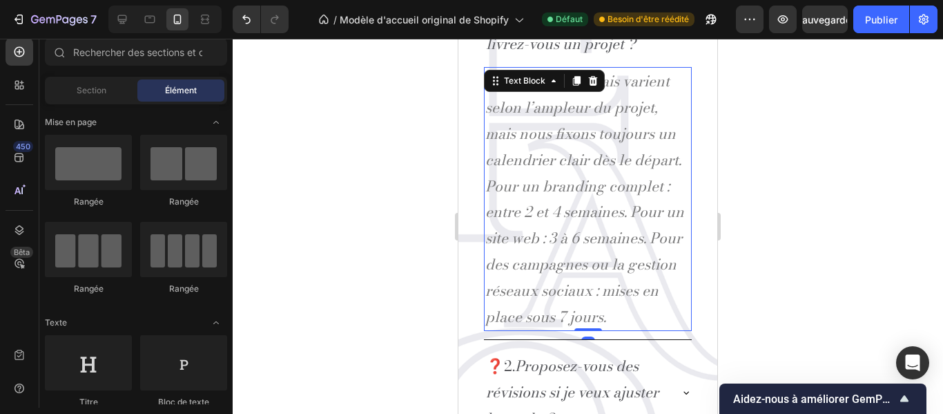
click at [678, 312] on p "Réponse : Nos délais varient selon l’ampleur du projet, mais nous fixons toujou…" at bounding box center [587, 198] width 205 height 261
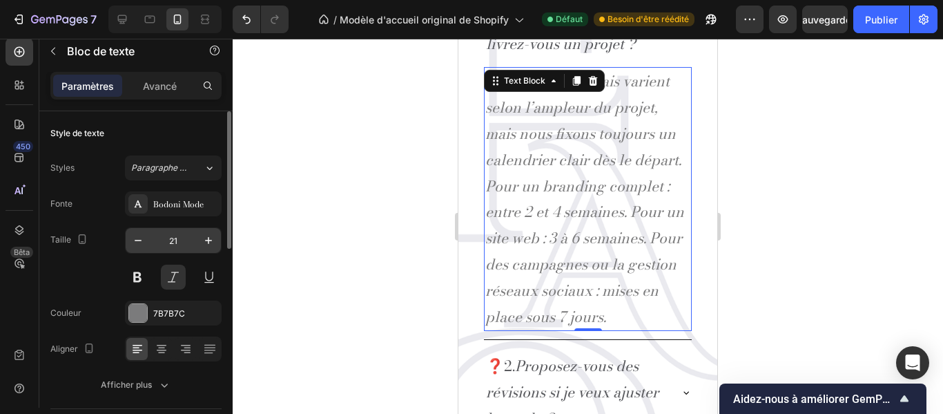
click at [176, 245] on input "21" at bounding box center [174, 240] width 46 height 25
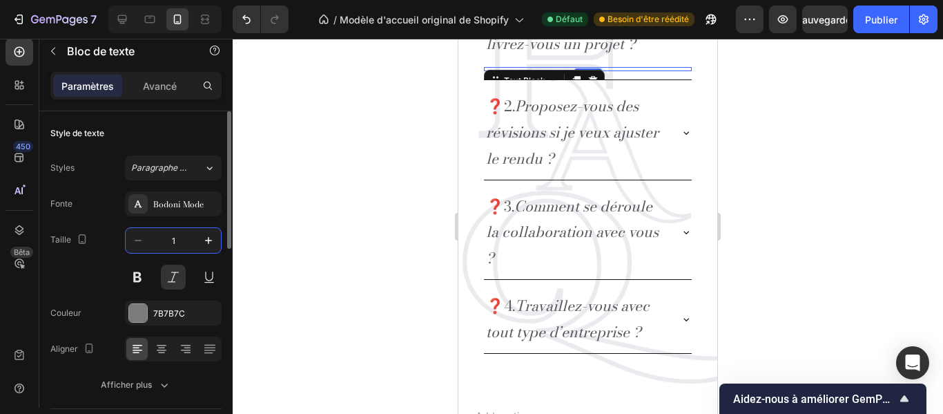
type input "12"
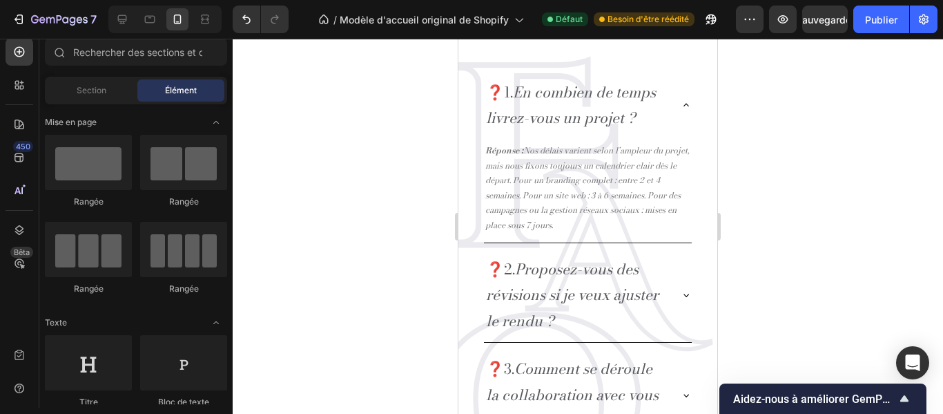
scroll to position [1880, 0]
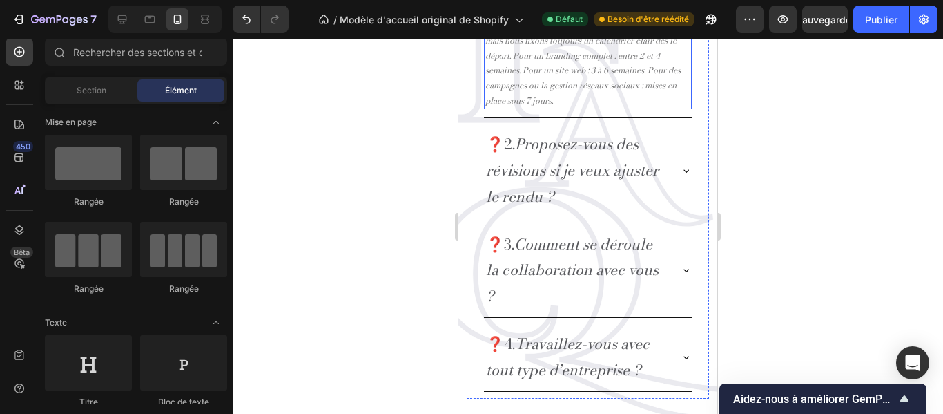
click at [628, 108] on p "Réponse : Nos délais varient selon l’ampleur du projet, mais nous fixons toujou…" at bounding box center [587, 64] width 205 height 90
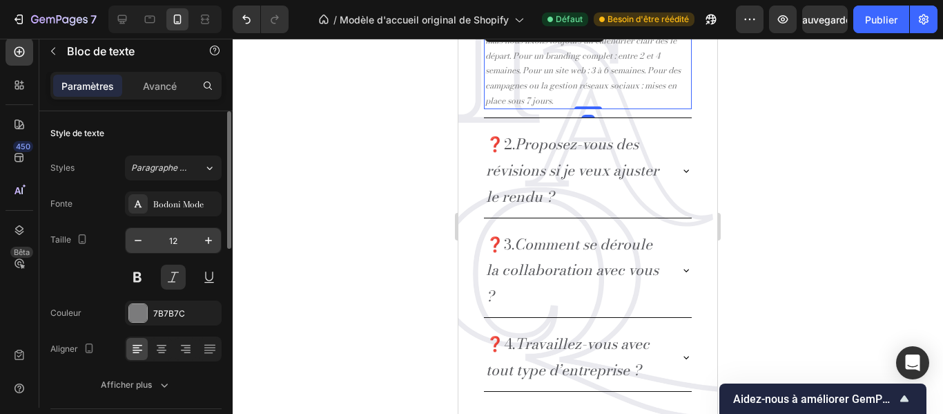
click at [182, 250] on input "12" at bounding box center [174, 240] width 46 height 25
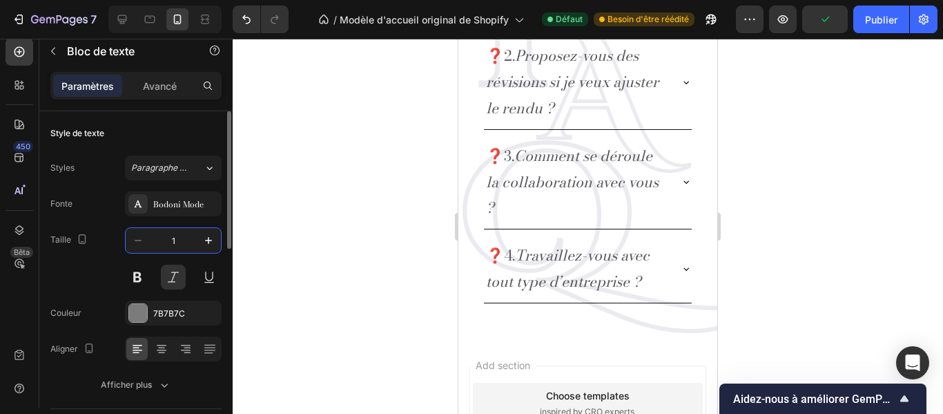
type input "15"
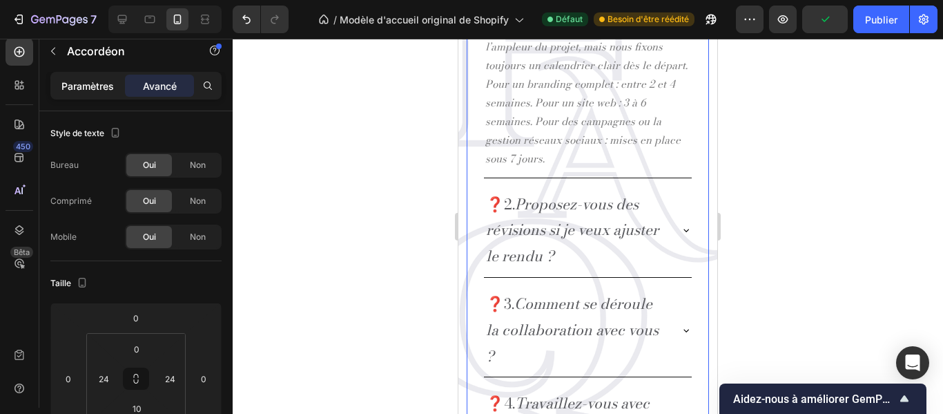
click at [105, 92] on p "Paramètres" at bounding box center [87, 86] width 52 height 15
type input "8"
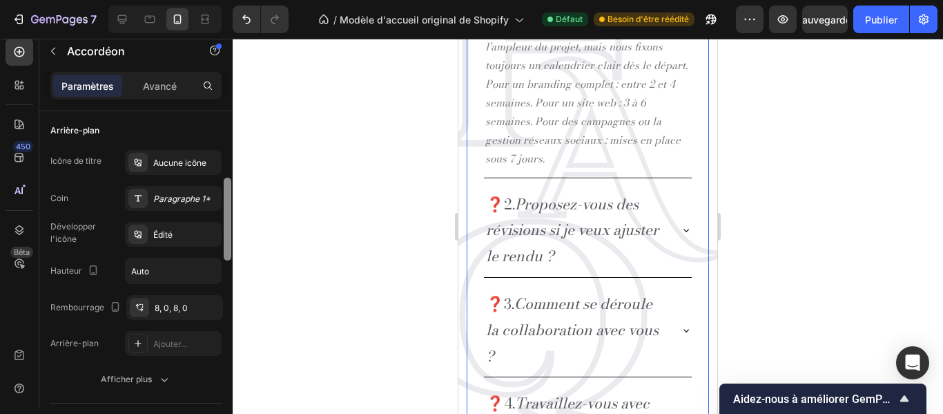
drag, startPoint x: 228, startPoint y: 181, endPoint x: 233, endPoint y: 249, distance: 68.5
click at [233, 0] on div "7 / Modèle d'accueil original de Shopify Défaut Besoin d'être réédité Aperçu Sa…" at bounding box center [471, 0] width 943 height 0
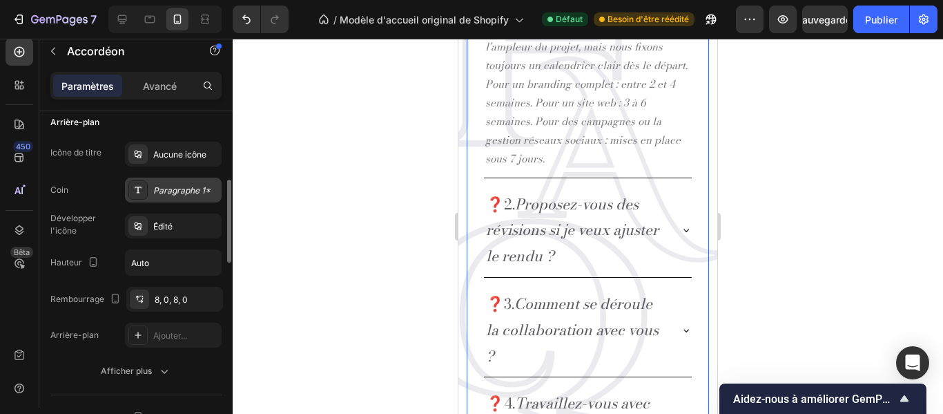
click at [175, 192] on font "Paragraphe 1*" at bounding box center [181, 190] width 57 height 10
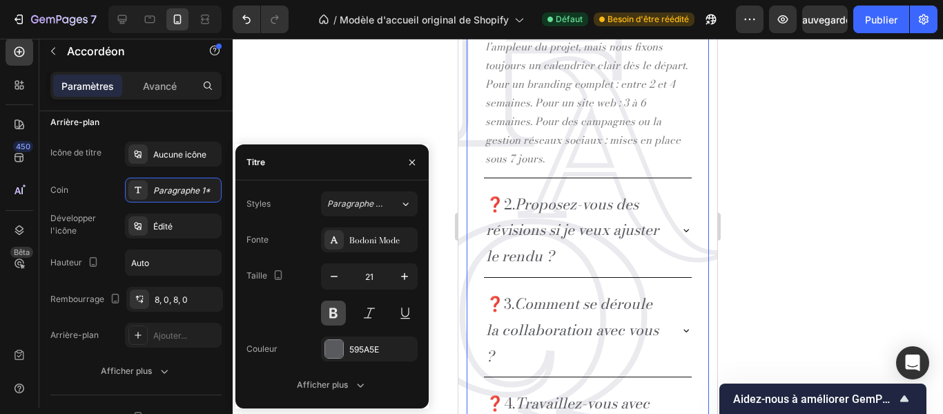
click at [332, 310] on button at bounding box center [333, 312] width 25 height 25
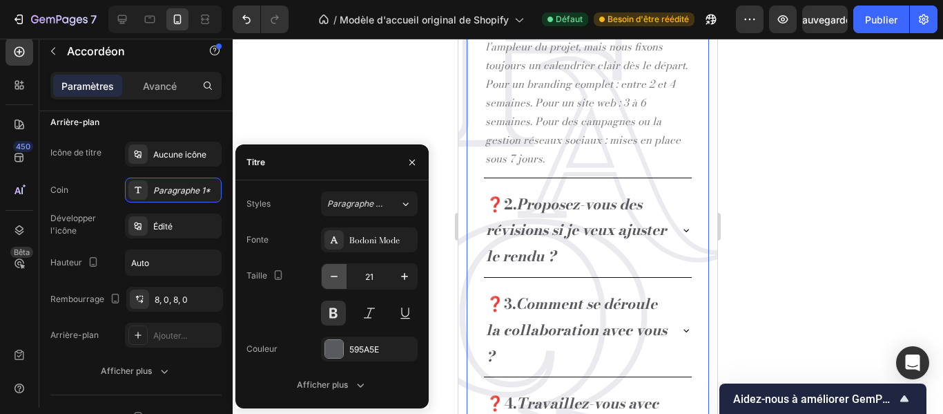
click at [334, 280] on icon "button" at bounding box center [334, 276] width 14 height 14
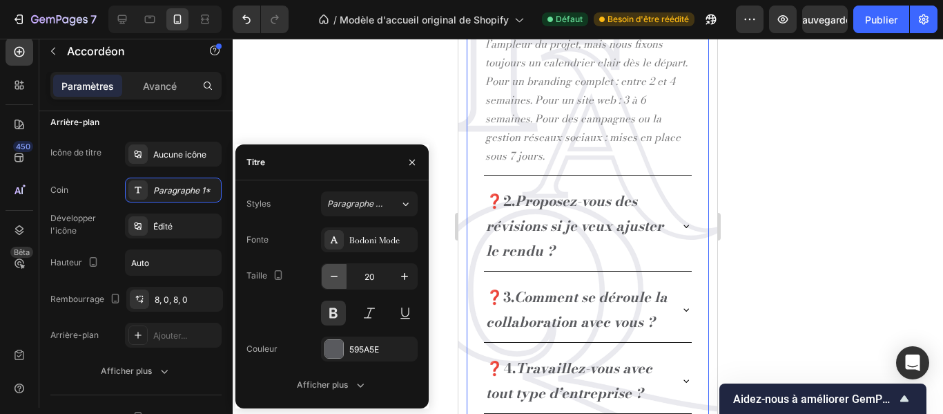
click at [334, 280] on icon "button" at bounding box center [334, 276] width 14 height 14
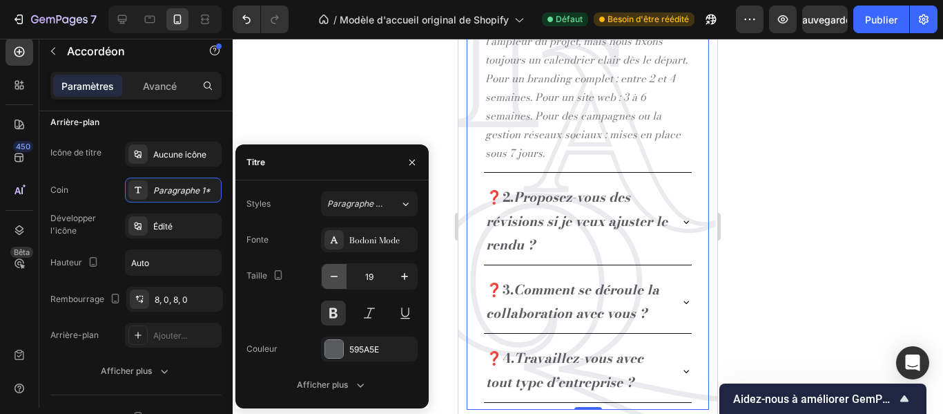
click at [334, 280] on icon "button" at bounding box center [334, 276] width 14 height 14
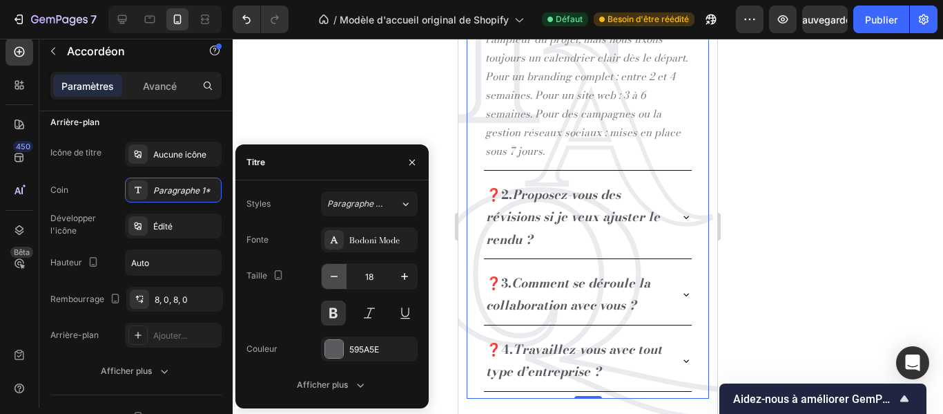
click at [334, 280] on icon "button" at bounding box center [334, 276] width 14 height 14
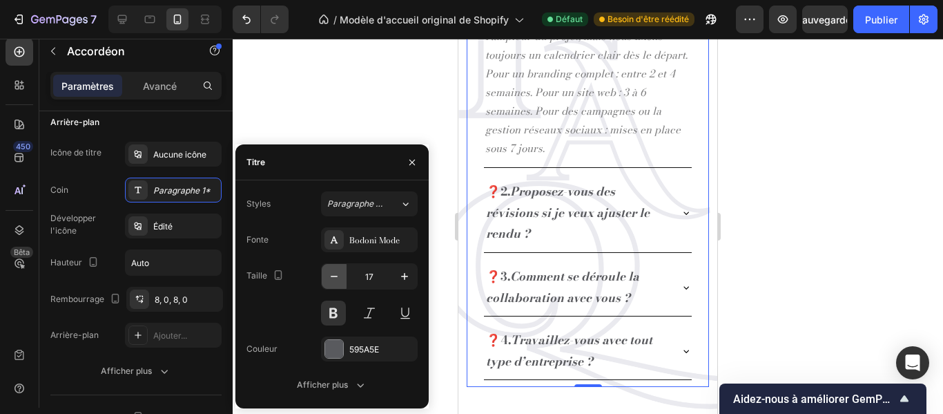
click at [334, 280] on icon "button" at bounding box center [334, 276] width 14 height 14
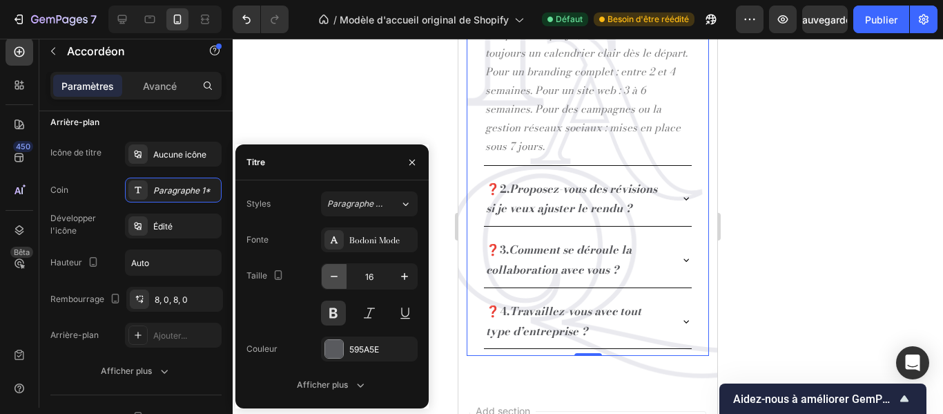
click at [334, 280] on icon "button" at bounding box center [334, 276] width 14 height 14
type input "15"
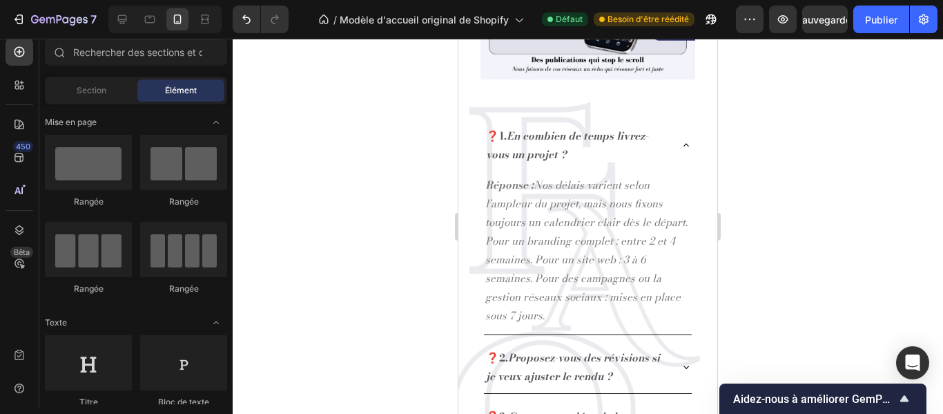
scroll to position [1839, 0]
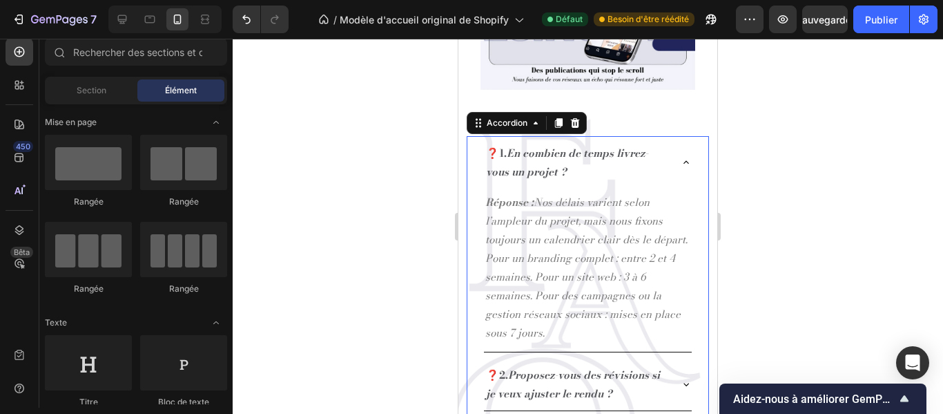
click at [681, 157] on icon at bounding box center [686, 162] width 11 height 11
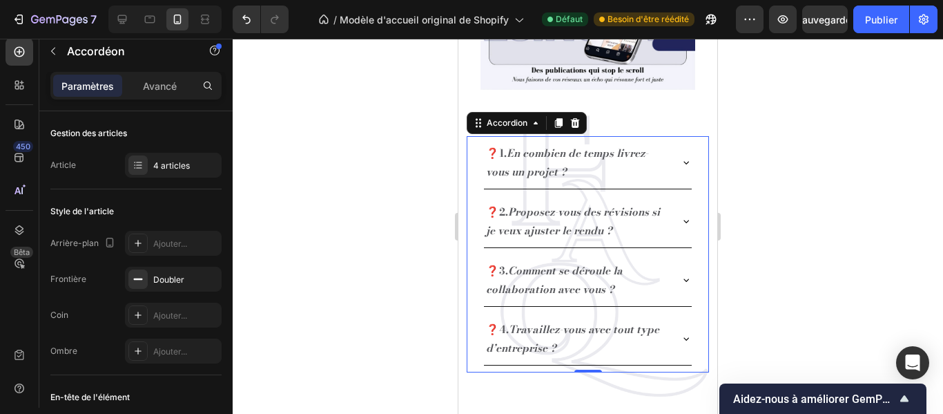
click at [681, 215] on icon at bounding box center [686, 220] width 11 height 11
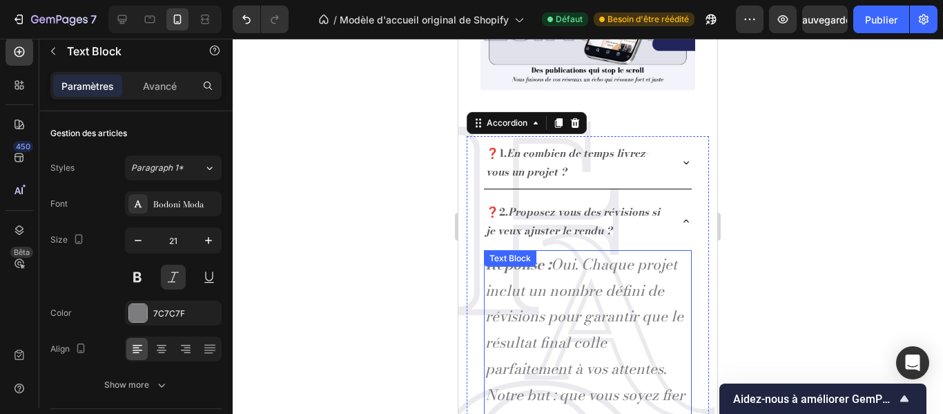
click at [627, 316] on p "Réponse : Oui. Chaque projet inclut un nombre défini de révisions pour garantir…" at bounding box center [587, 355] width 205 height 209
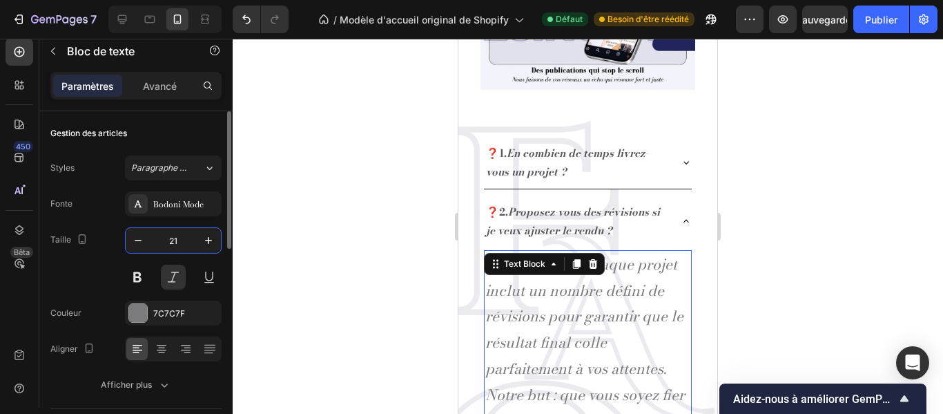
click at [178, 243] on input "21" at bounding box center [174, 240] width 46 height 25
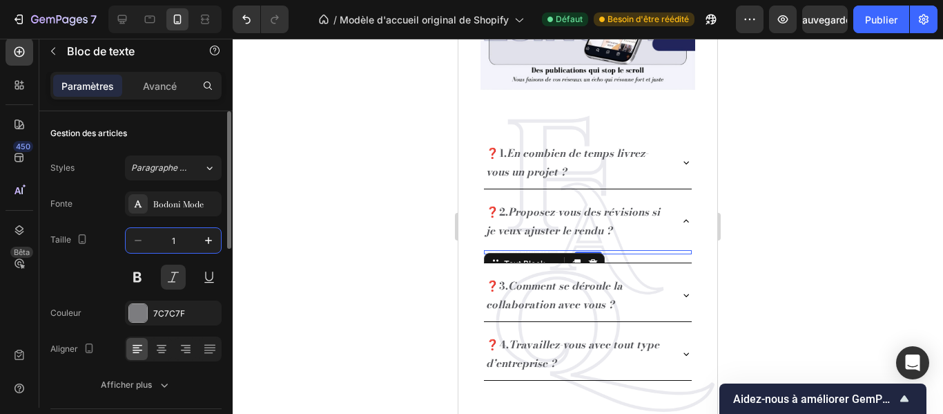
type input "15"
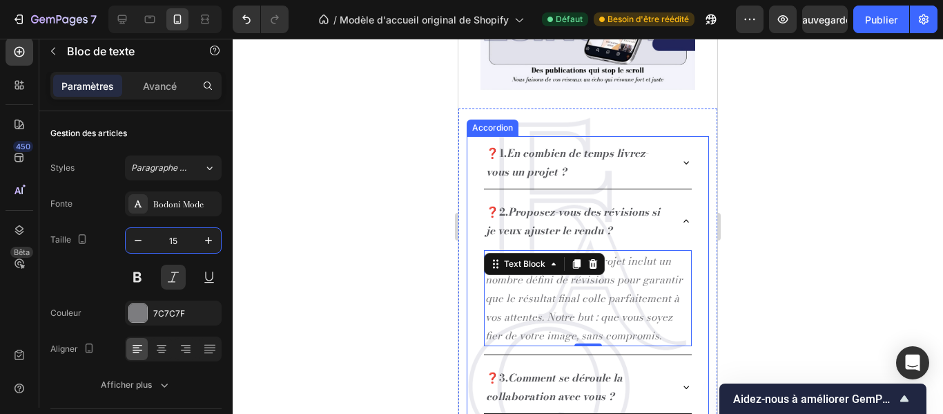
click at [681, 381] on icon at bounding box center [686, 386] width 11 height 11
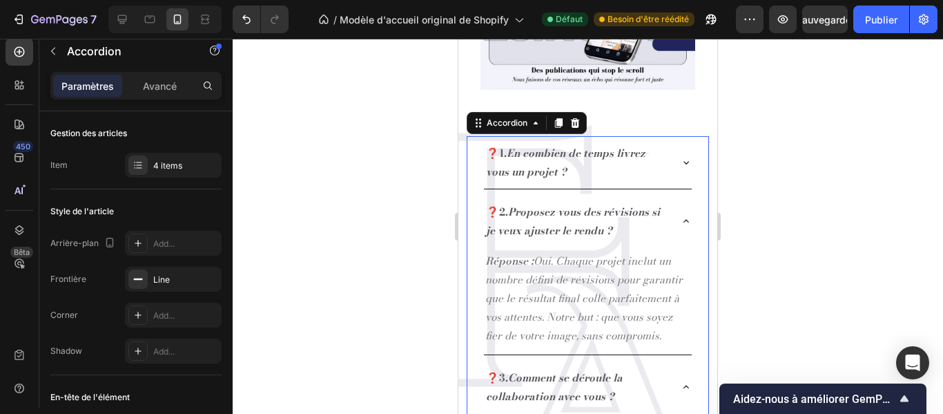
click at [681, 381] on icon at bounding box center [686, 386] width 11 height 11
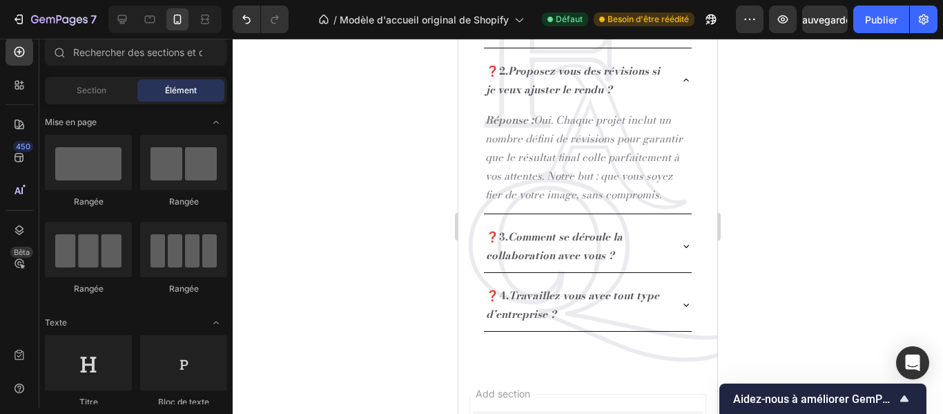
scroll to position [1963, 0]
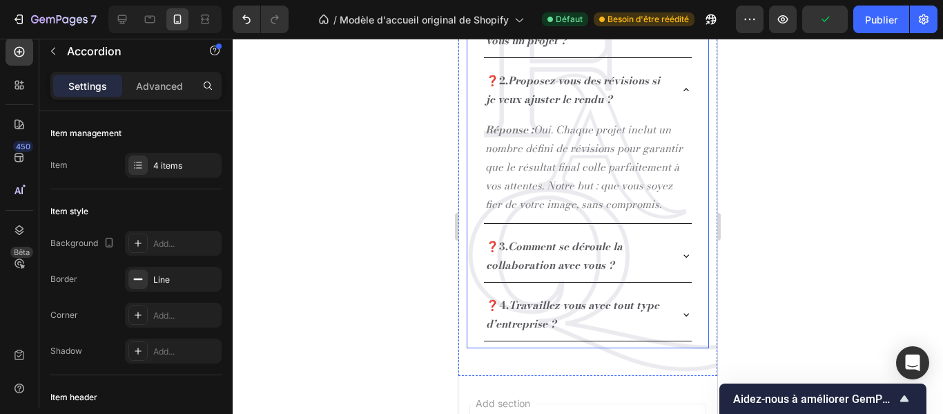
click at [681, 92] on icon at bounding box center [686, 89] width 11 height 11
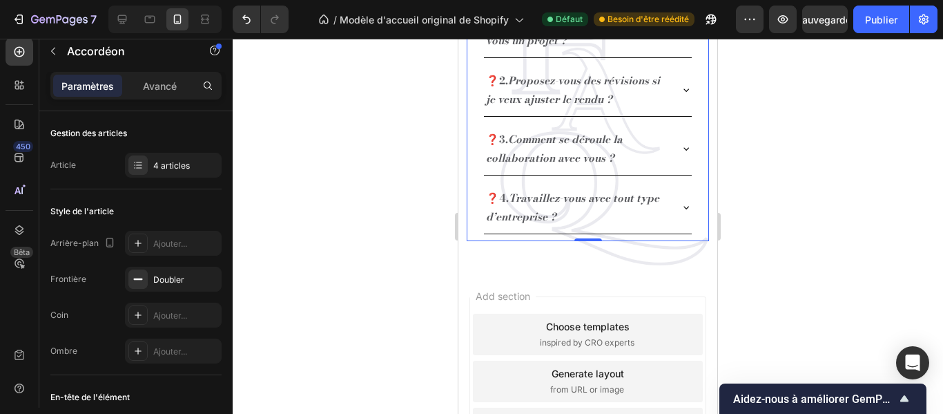
click at [681, 151] on icon at bounding box center [686, 148] width 11 height 11
click at [681, 150] on icon at bounding box center [686, 148] width 11 height 11
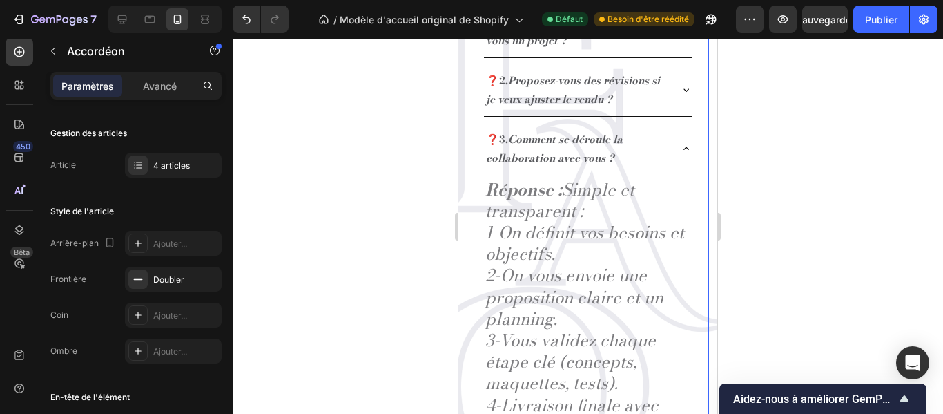
click at [681, 150] on icon at bounding box center [686, 148] width 11 height 11
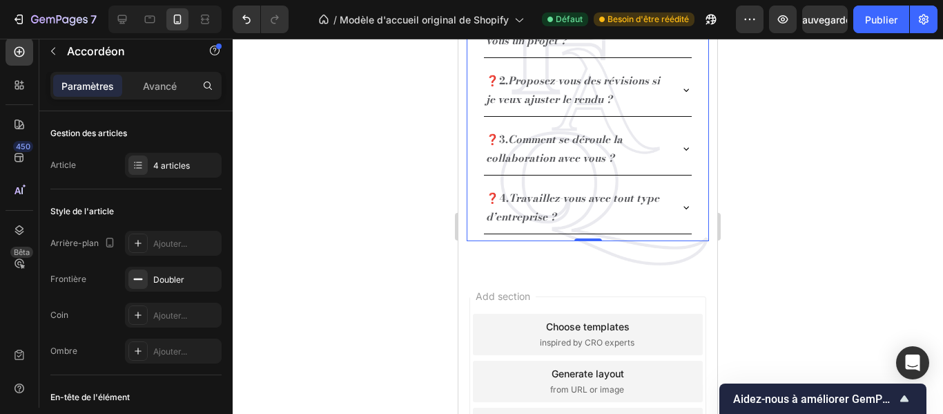
click at [681, 150] on icon at bounding box center [686, 148] width 11 height 11
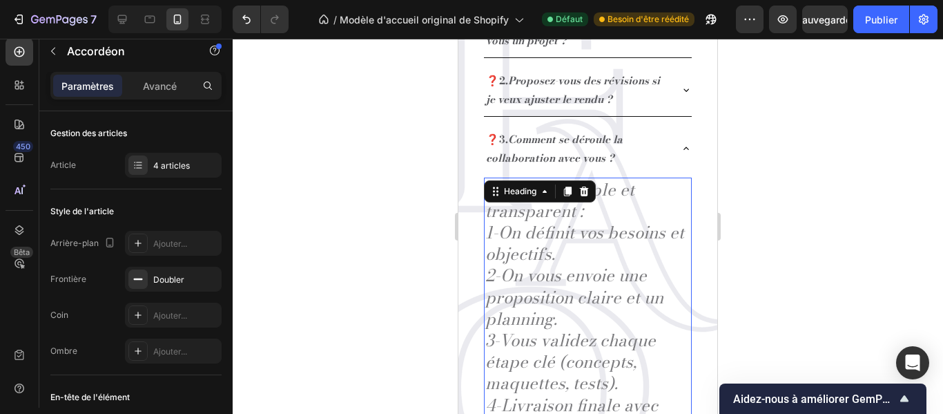
click at [637, 233] on h2 "Réponse : Simple et transparent : 1-On définit vos besoins et objectifs. 2-On v…" at bounding box center [588, 318] width 208 height 283
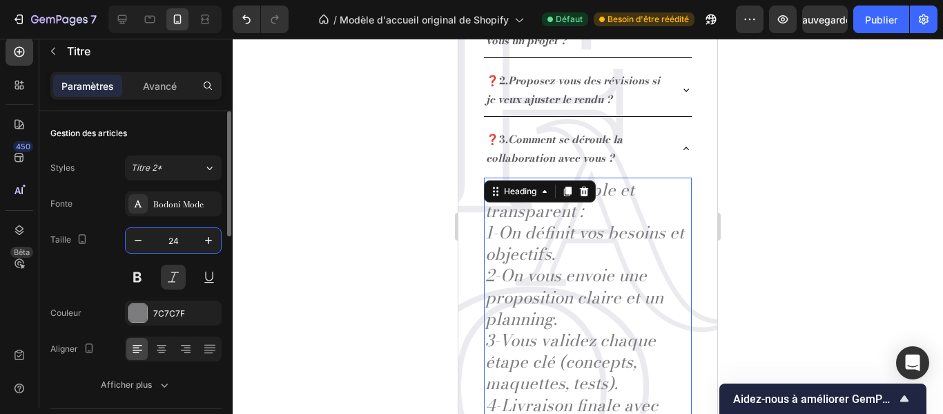
click at [188, 233] on input "24" at bounding box center [174, 240] width 46 height 25
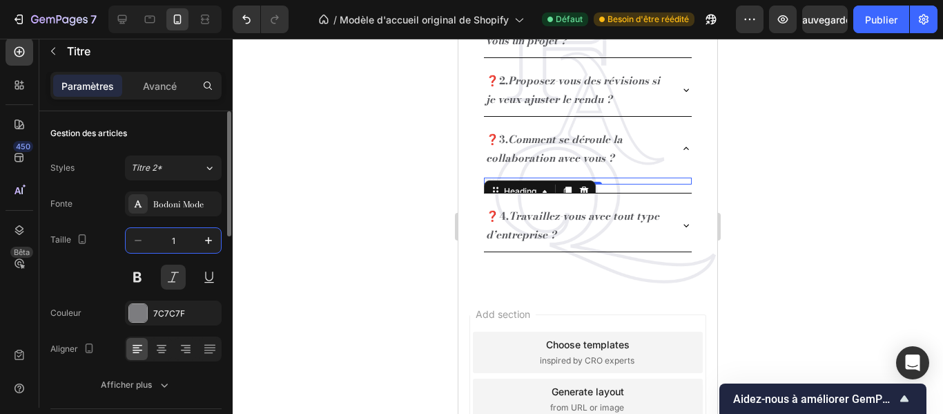
type input "15"
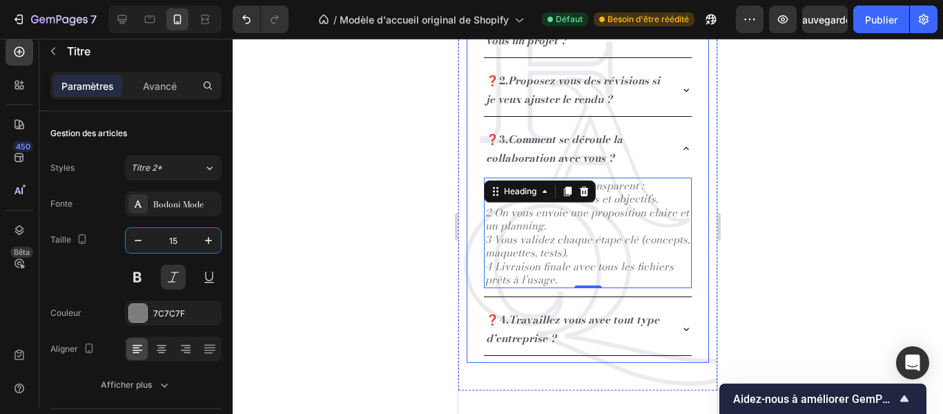
click at [681, 152] on icon at bounding box center [686, 148] width 11 height 11
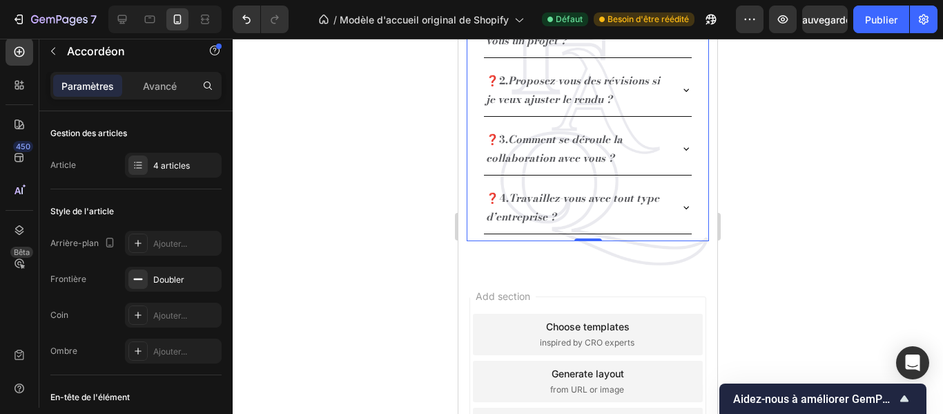
click at [661, 210] on div "❓4. Travaillez-vous avec tout type d’entreprise ?" at bounding box center [588, 207] width 208 height 52
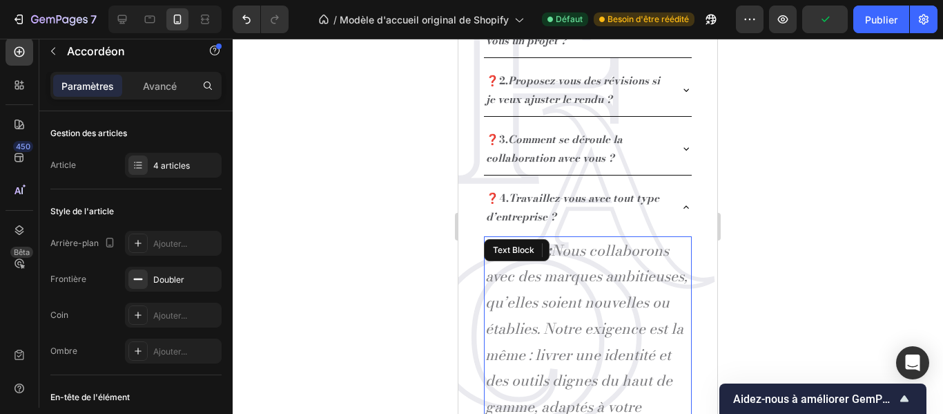
click at [630, 309] on p "Réponse : Nous collaborons avec des marques ambitieuses, qu’elles soient nouvel…" at bounding box center [587, 342] width 205 height 209
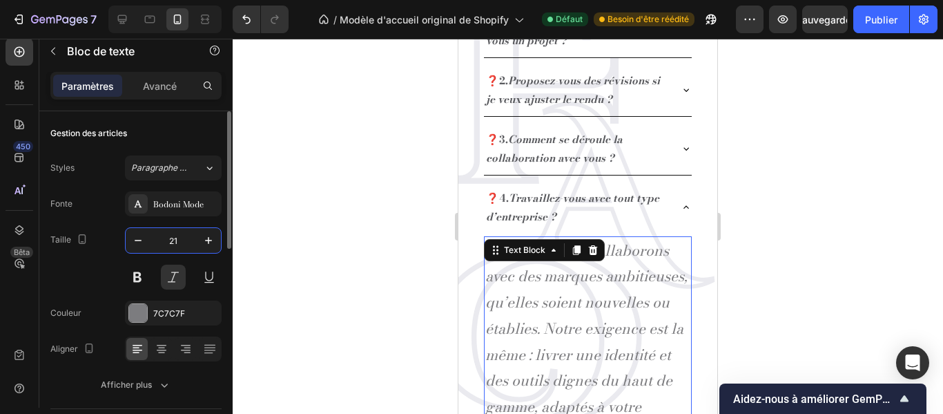
click at [181, 244] on input "21" at bounding box center [174, 240] width 46 height 25
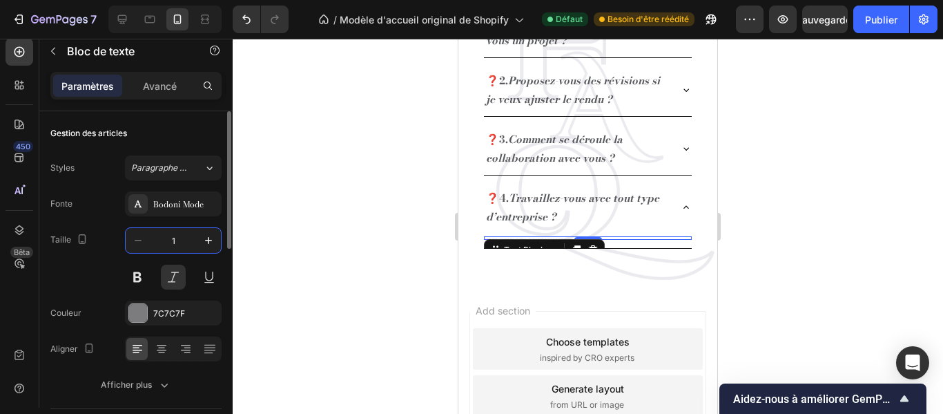
type input "15"
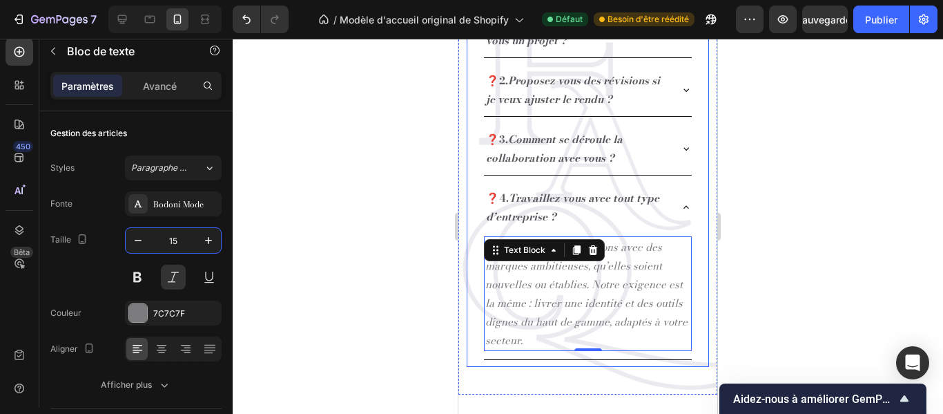
click at [681, 211] on icon at bounding box center [686, 207] width 11 height 11
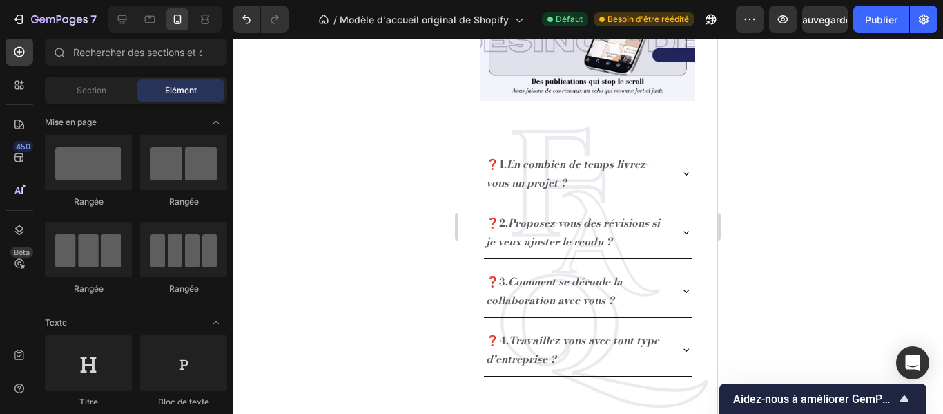
scroll to position [1425, 0]
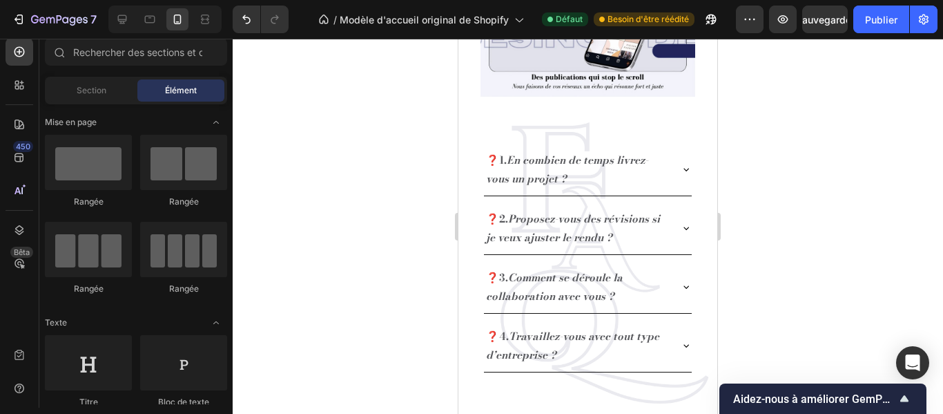
click at [573, 128] on div "❓1. En combien de temps livrez-vous un projet ? ❓2. Proposez-vous des révisions…" at bounding box center [588, 260] width 259 height 291
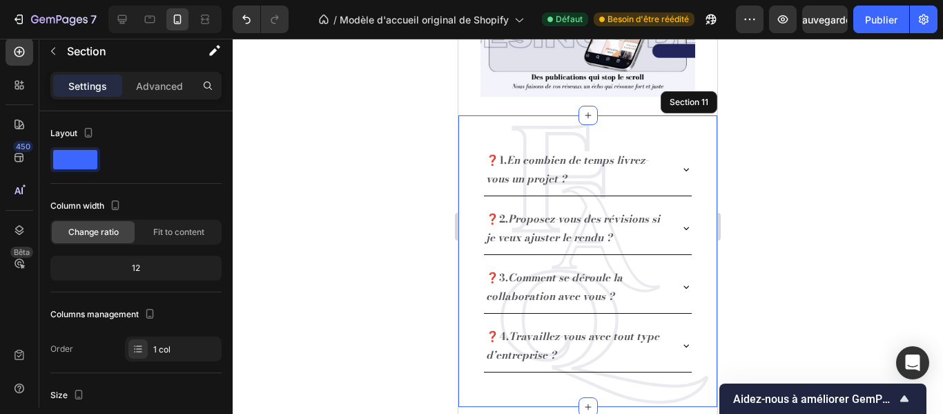
click at [484, 122] on div "❓1. En combien de temps livrez-vous un projet ? ❓2. Proposez-vous des révisions…" at bounding box center [588, 260] width 259 height 291
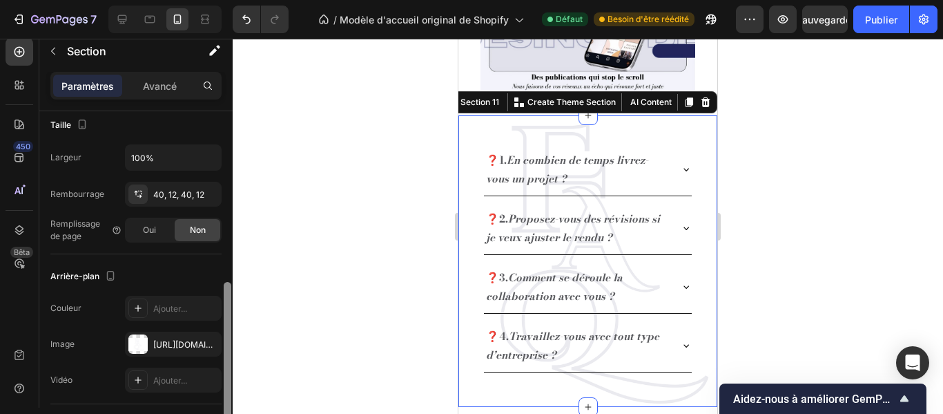
scroll to position [311, 0]
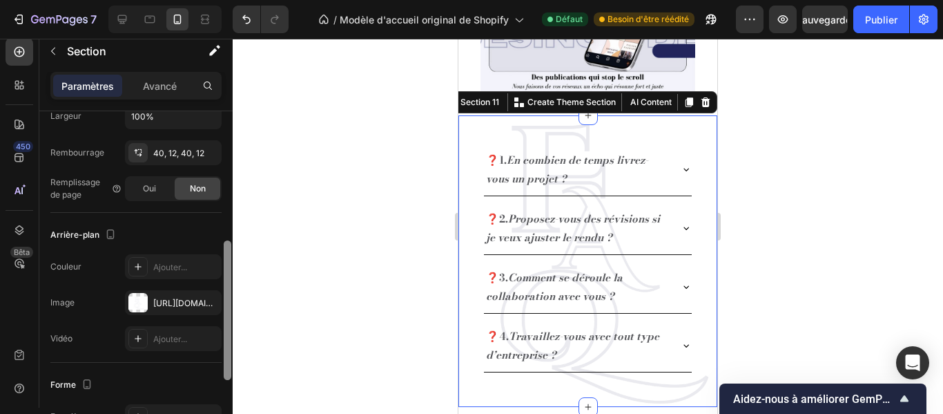
drag, startPoint x: 226, startPoint y: 149, endPoint x: 230, endPoint y: 279, distance: 129.9
click at [230, 279] on div at bounding box center [228, 309] width 8 height 139
click at [182, 298] on font "[URL][DOMAIN_NAME]" at bounding box center [197, 303] width 89 height 10
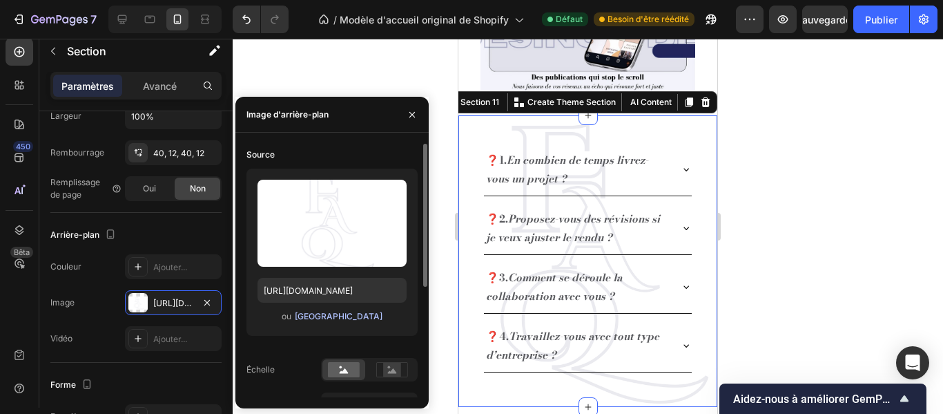
click at [345, 312] on font "[GEOGRAPHIC_DATA]" at bounding box center [339, 316] width 88 height 10
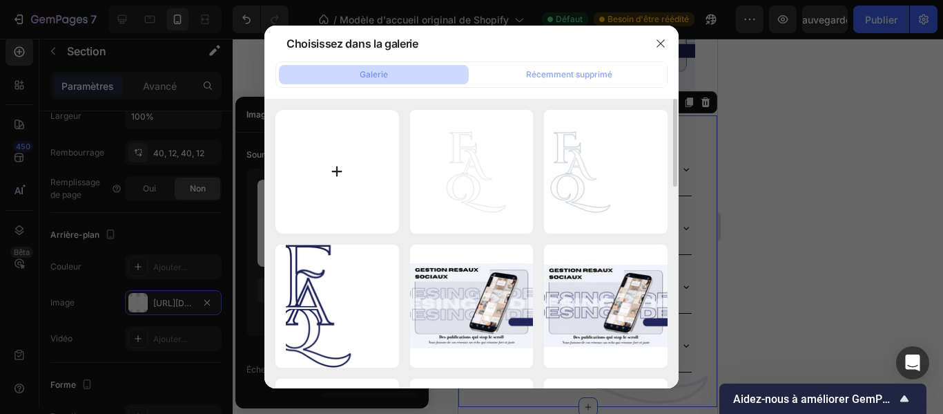
click at [335, 167] on input "file" at bounding box center [338, 172] width 124 height 124
type input "C:\fakepath\FAQ.png"
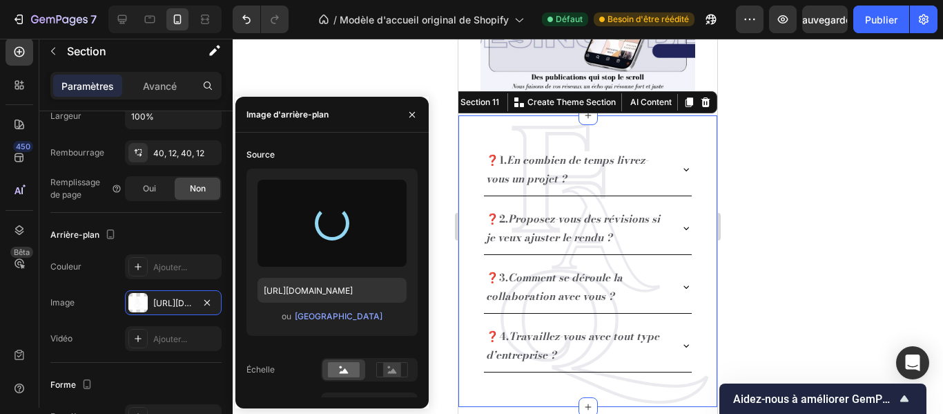
type input "https://cdn.shopify.com/s/files/1/0668/9911/6115/files/gempages_586319917595231…"
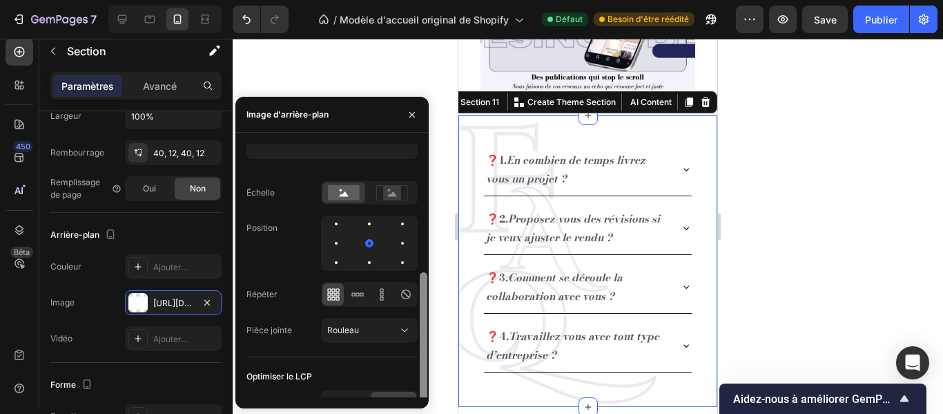
scroll to position [195, 0]
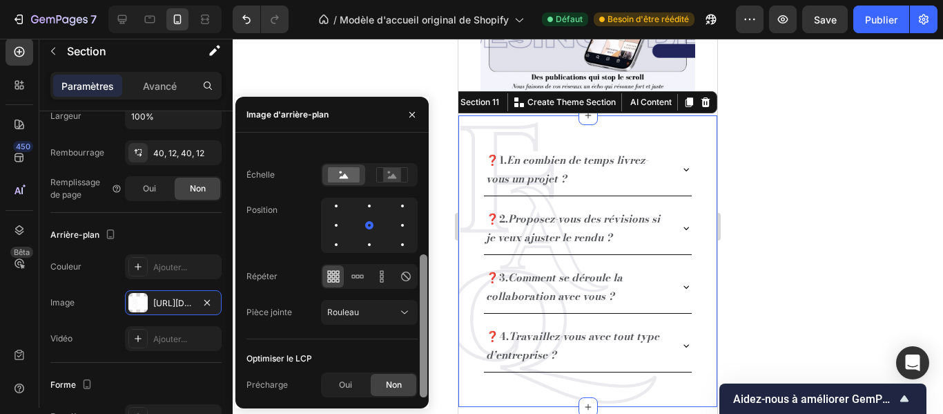
drag, startPoint x: 424, startPoint y: 195, endPoint x: 429, endPoint y: 335, distance: 140.3
click at [429, 0] on div "7 / Modèle d'accueil original de Shopify Défaut Besoin d'être réédité Aperçu Sa…" at bounding box center [471, 0] width 943 height 0
drag, startPoint x: 423, startPoint y: 335, endPoint x: 432, endPoint y: 363, distance: 29.7
click at [427, 380] on div at bounding box center [424, 325] width 8 height 143
click at [442, 346] on div at bounding box center [588, 226] width 711 height 375
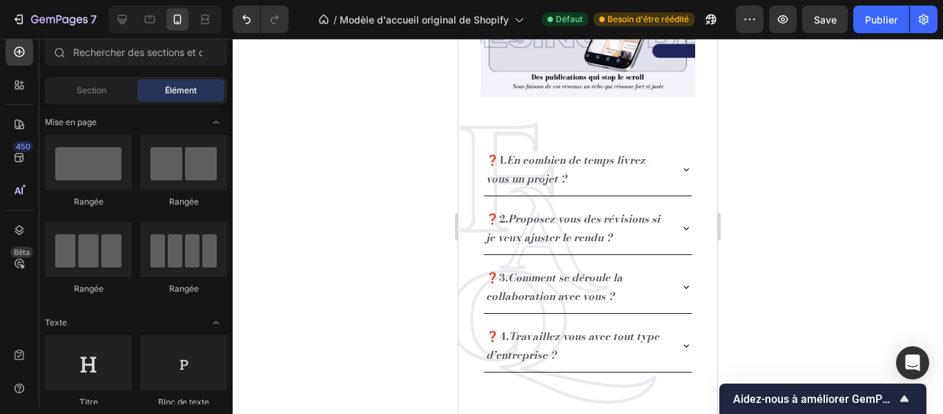
click at [442, 346] on div at bounding box center [588, 226] width 711 height 375
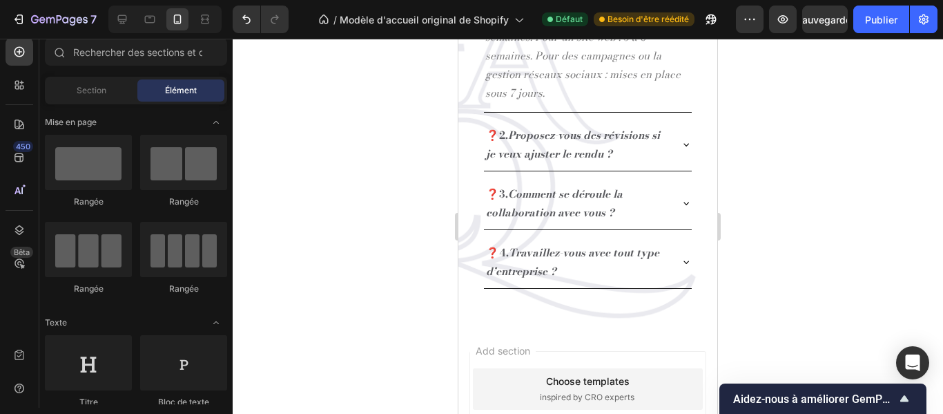
scroll to position [1668, 0]
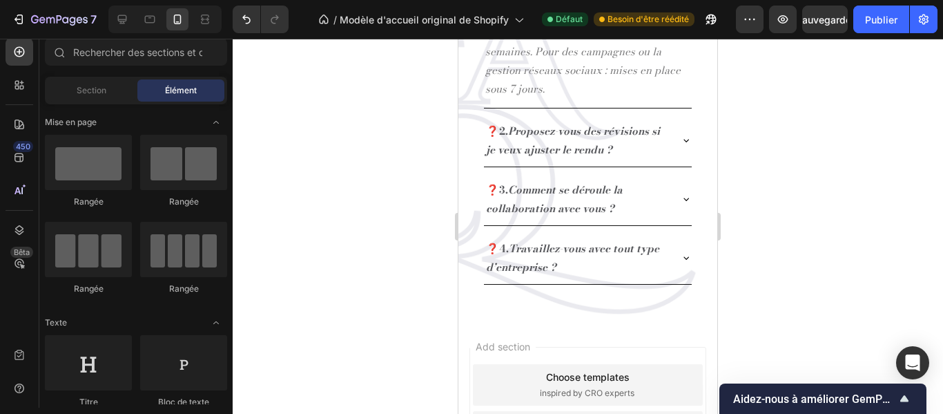
drag, startPoint x: 711, startPoint y: 295, endPoint x: 1193, endPoint y: 359, distance: 487.0
click at [223, 159] on div "Rangée Rangée Rangée Rangée" at bounding box center [136, 221] width 182 height 173
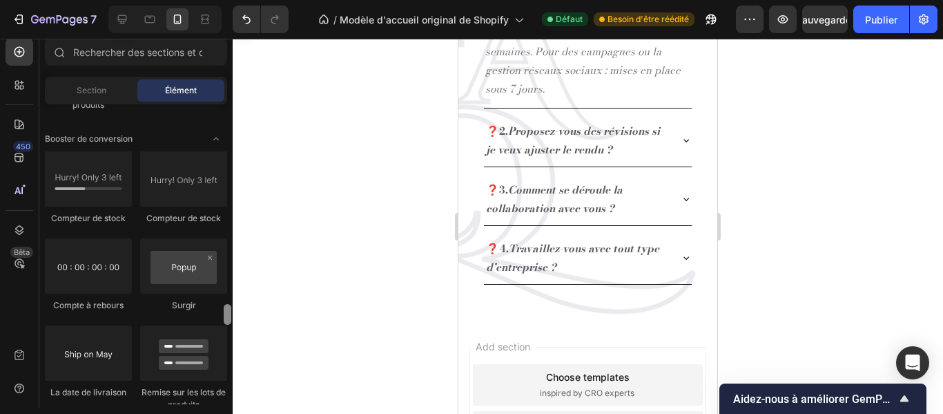
scroll to position [2809, 0]
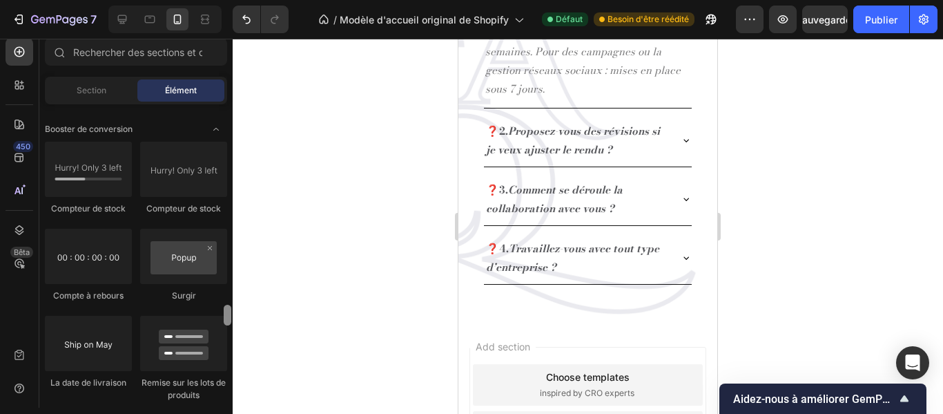
drag, startPoint x: 228, startPoint y: 120, endPoint x: 211, endPoint y: 315, distance: 195.5
click at [211, 315] on div "Mise en page [GEOGRAPHIC_DATA] [GEOGRAPHIC_DATA] [GEOGRAPHIC_DATA] Rangée Texte…" at bounding box center [135, 254] width 193 height 300
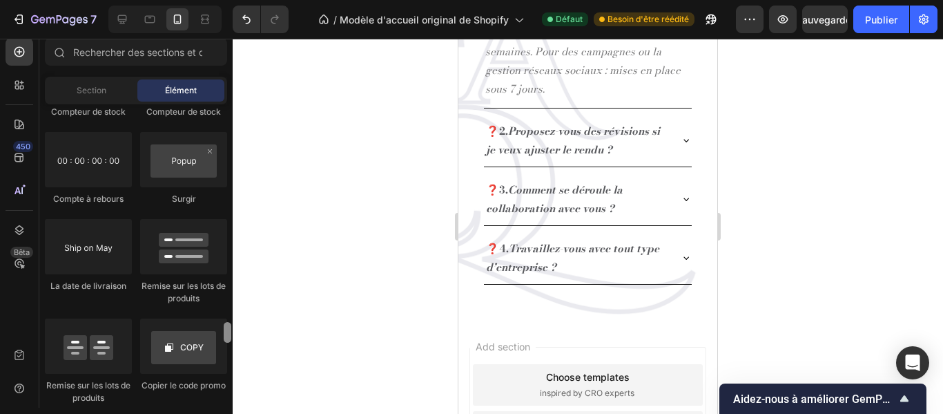
scroll to position [2916, 0]
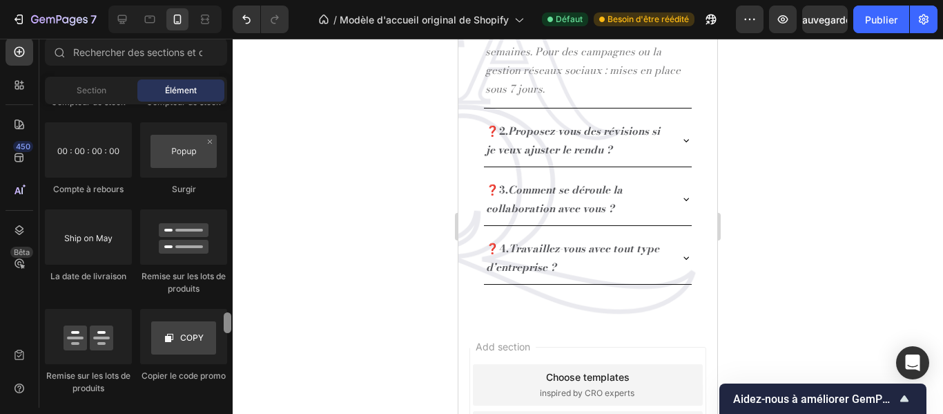
drag, startPoint x: 227, startPoint y: 306, endPoint x: 227, endPoint y: 314, distance: 7.6
click at [227, 314] on div at bounding box center [228, 322] width 8 height 21
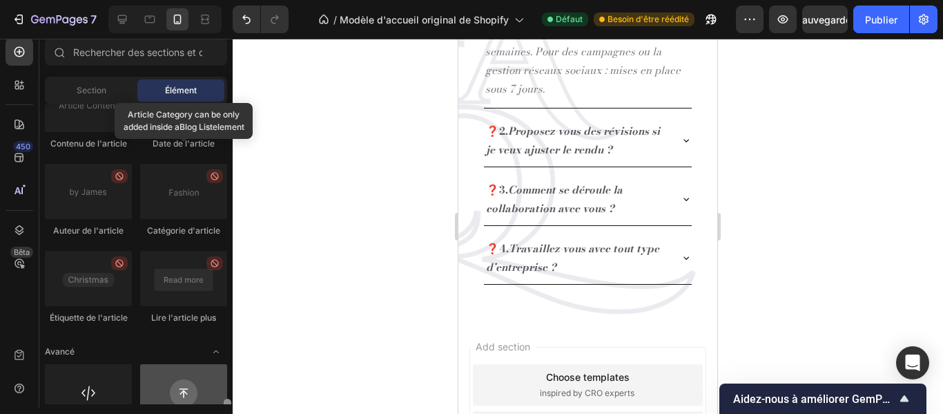
scroll to position [3904, 0]
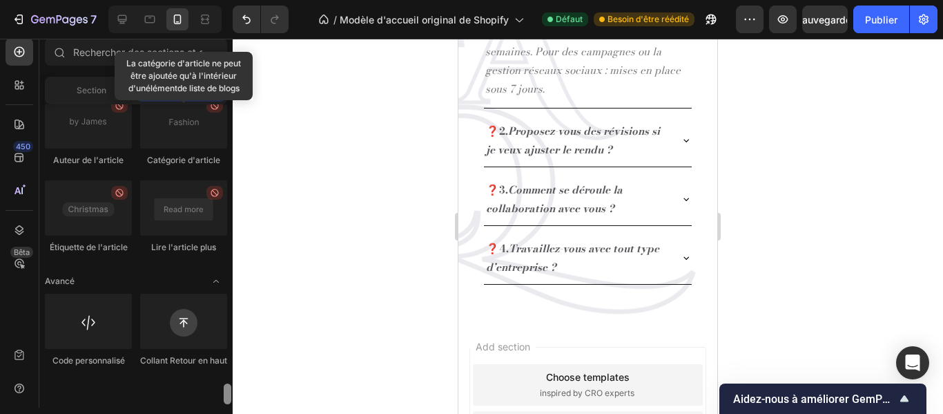
drag, startPoint x: 226, startPoint y: 316, endPoint x: 211, endPoint y: 399, distance: 84.1
click at [211, 399] on div "Mise en page [GEOGRAPHIC_DATA] [GEOGRAPHIC_DATA] [GEOGRAPHIC_DATA] Rangée Texte…" at bounding box center [135, 254] width 193 height 300
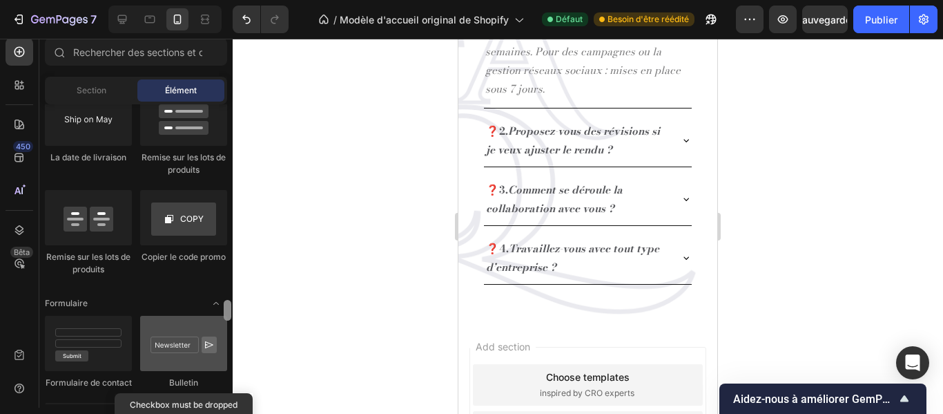
scroll to position [3015, 0]
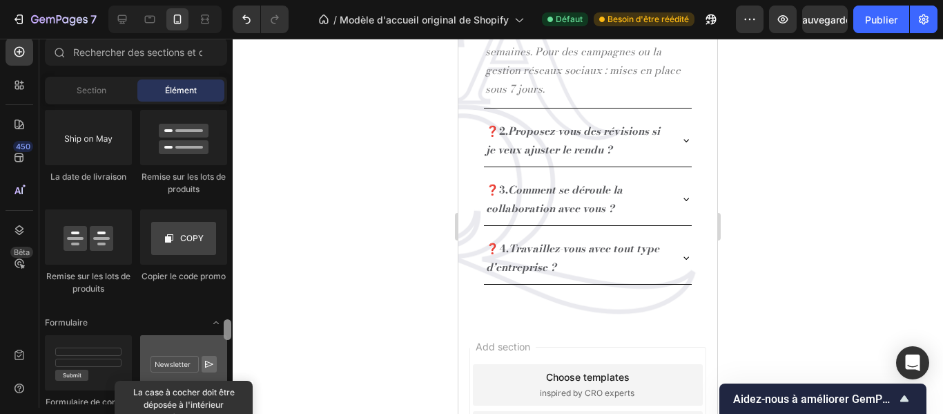
drag, startPoint x: 225, startPoint y: 396, endPoint x: 210, endPoint y: 332, distance: 65.3
click at [210, 332] on div "Mise en page [GEOGRAPHIC_DATA] [GEOGRAPHIC_DATA] [GEOGRAPHIC_DATA] Rangée Texte…" at bounding box center [135, 254] width 193 height 300
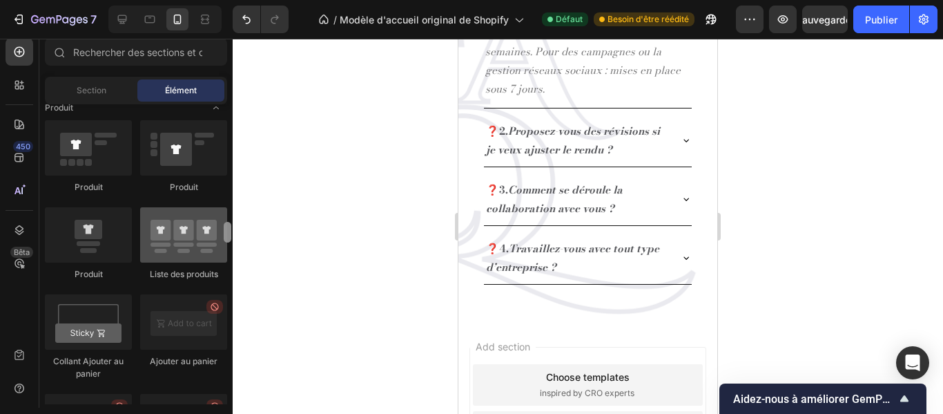
scroll to position [1788, 0]
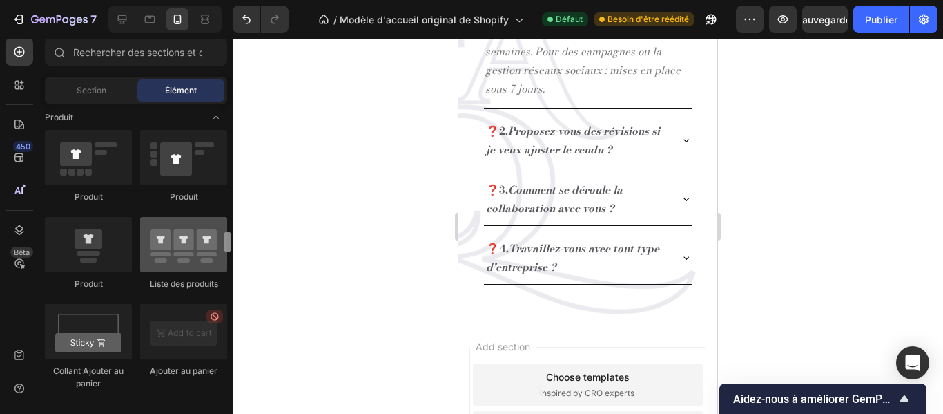
drag, startPoint x: 229, startPoint y: 331, endPoint x: 222, endPoint y: 243, distance: 88.0
click at [222, 243] on div "Mise en page [GEOGRAPHIC_DATA] [GEOGRAPHIC_DATA] [GEOGRAPHIC_DATA] Rangée Texte…" at bounding box center [135, 254] width 193 height 300
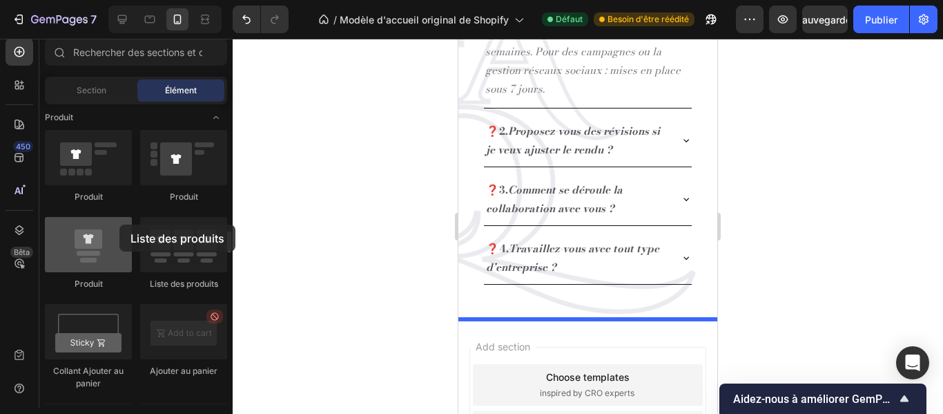
drag, startPoint x: 191, startPoint y: 253, endPoint x: 119, endPoint y: 224, distance: 76.6
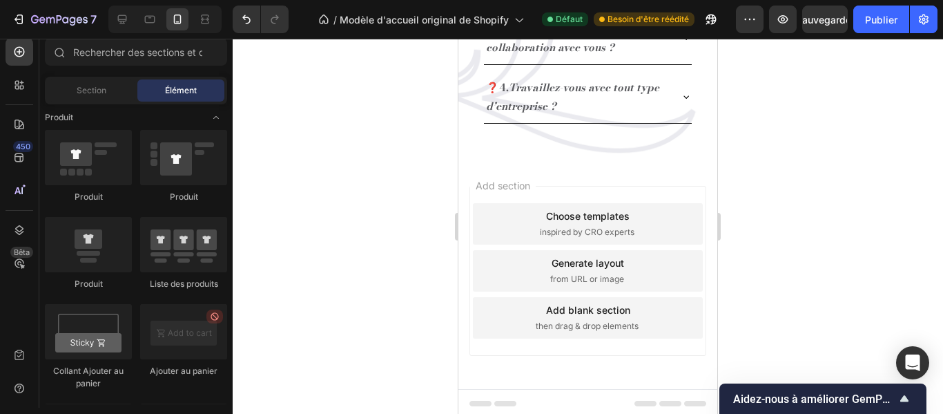
scroll to position [1833, 0]
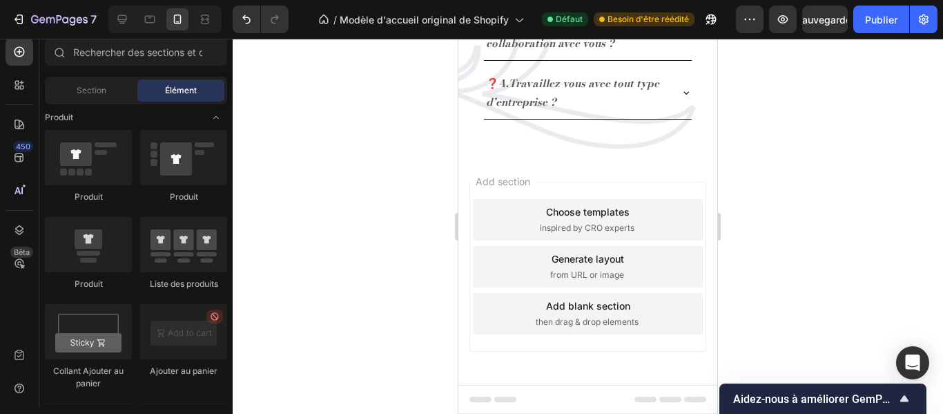
click at [628, 320] on span "then drag & drop elements" at bounding box center [587, 322] width 103 height 12
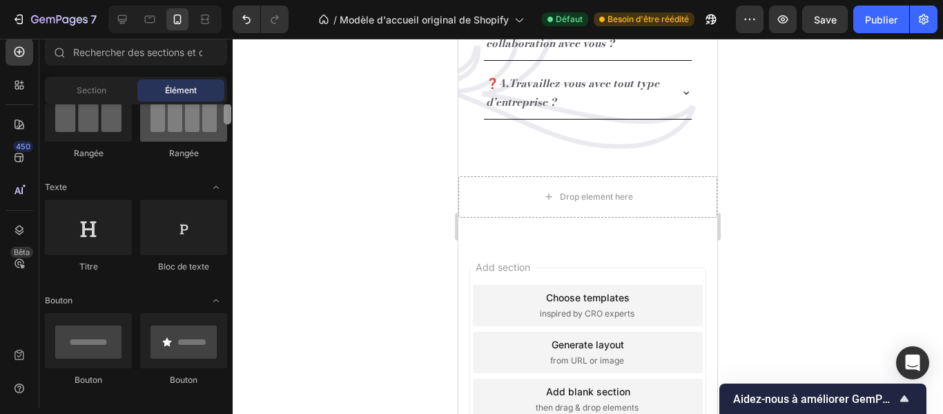
scroll to position [126, 0]
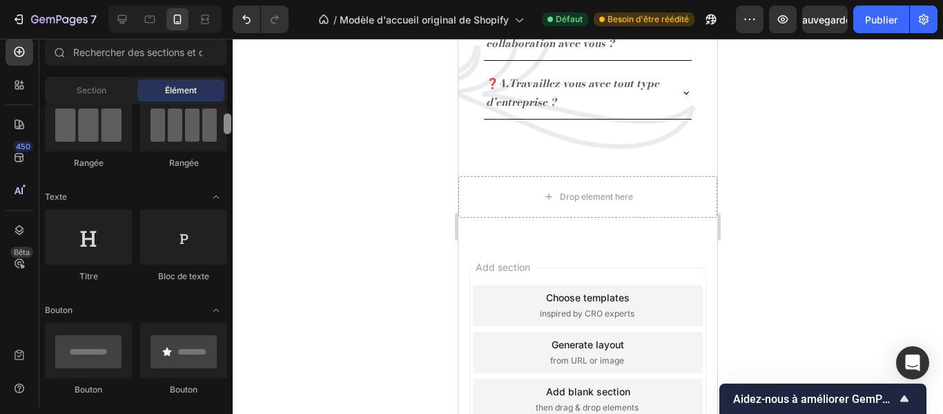
drag, startPoint x: 226, startPoint y: 233, endPoint x: 213, endPoint y: 113, distance: 121.6
click at [213, 113] on div "Mise en page [GEOGRAPHIC_DATA] [GEOGRAPHIC_DATA] [GEOGRAPHIC_DATA] Rangée Texte…" at bounding box center [135, 254] width 193 height 300
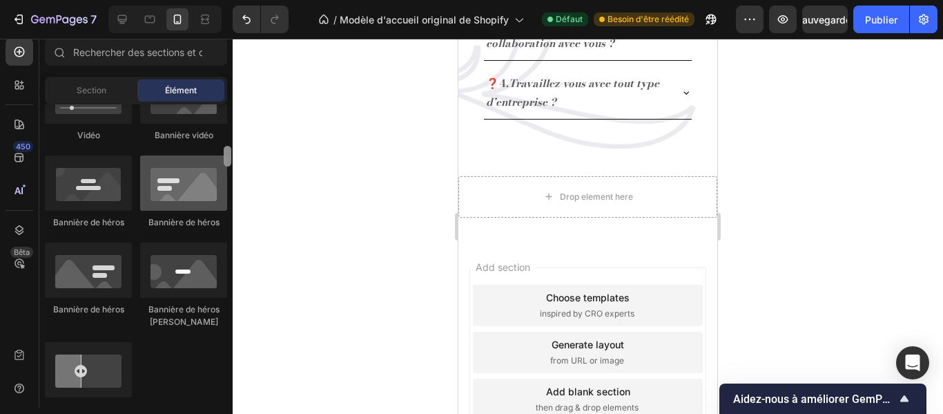
scroll to position [599, 0]
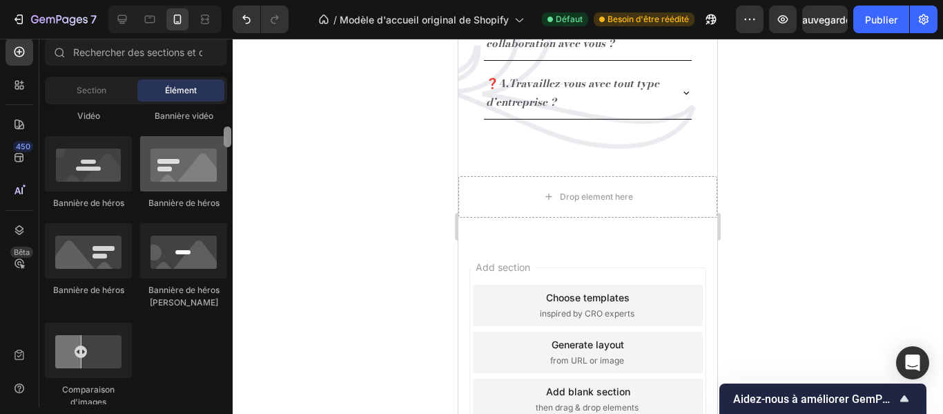
drag, startPoint x: 224, startPoint y: 117, endPoint x: 221, endPoint y: 153, distance: 36.0
click at [221, 153] on div "Mise en page [GEOGRAPHIC_DATA] [GEOGRAPHIC_DATA] [GEOGRAPHIC_DATA] Rangée Texte…" at bounding box center [135, 254] width 193 height 300
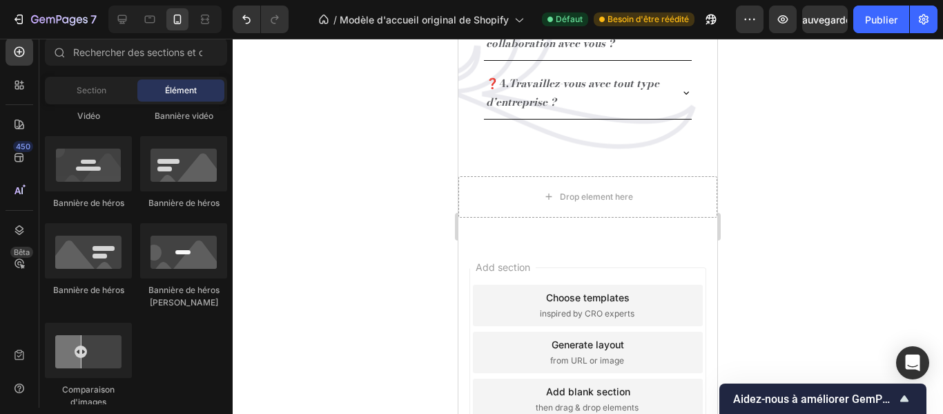
scroll to position [899, 0]
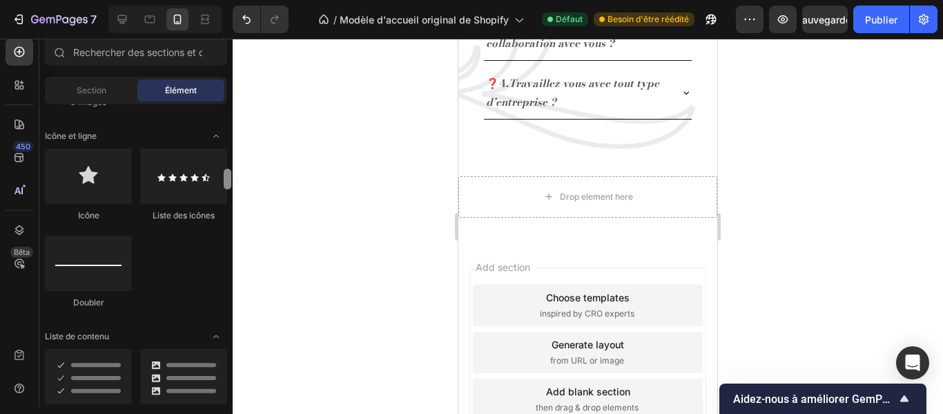
click at [226, 328] on div at bounding box center [227, 254] width 10 height 300
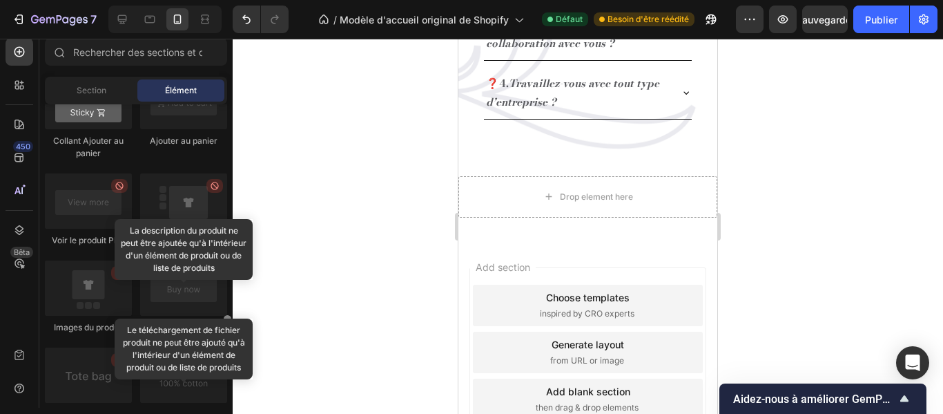
scroll to position [2080, 0]
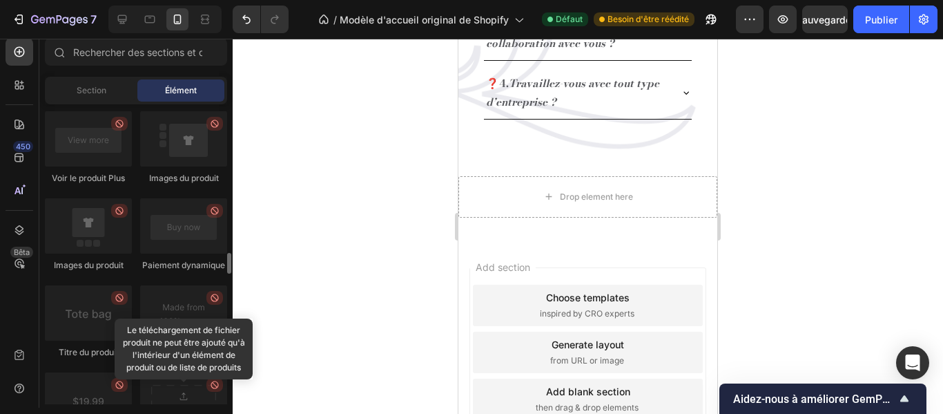
click at [64, 358] on div "Titre du produit" at bounding box center [88, 321] width 87 height 73
click at [128, 358] on div "Titre du produit" at bounding box center [88, 321] width 87 height 73
click at [99, 358] on div "Titre du produit" at bounding box center [88, 321] width 87 height 73
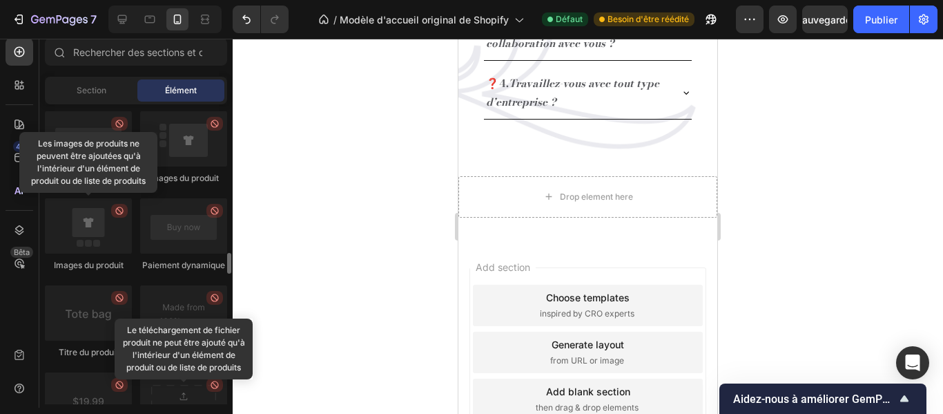
click at [180, 191] on div "Produit Produit Produit Liste des produits Collant Ajouter au panier Ajouter au…" at bounding box center [136, 340] width 182 height 1005
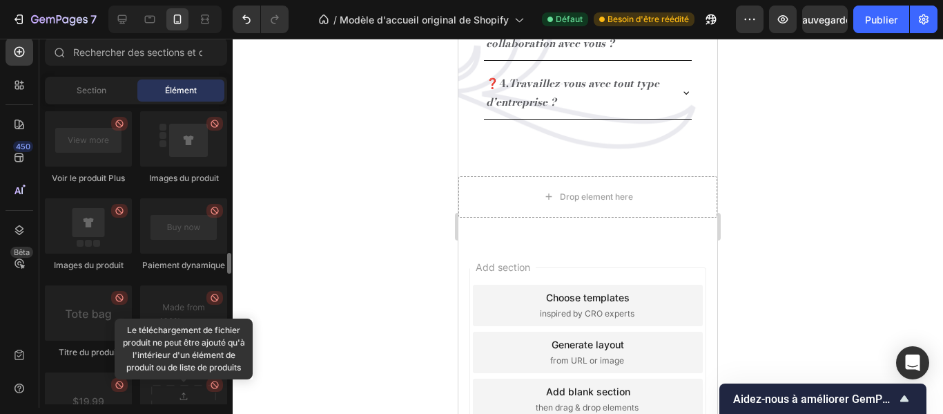
click at [64, 358] on div "Titre du produit" at bounding box center [88, 321] width 87 height 73
click at [173, 381] on div "Produit Produit Produit Liste des produits Collant Ajouter au panier Ajouter au…" at bounding box center [136, 340] width 182 height 1005
click at [241, 379] on div at bounding box center [588, 226] width 711 height 375
click at [47, 374] on div "Produit Produit Produit Liste des produits Collant Ajouter au panier Ajouter au…" at bounding box center [136, 340] width 182 height 1005
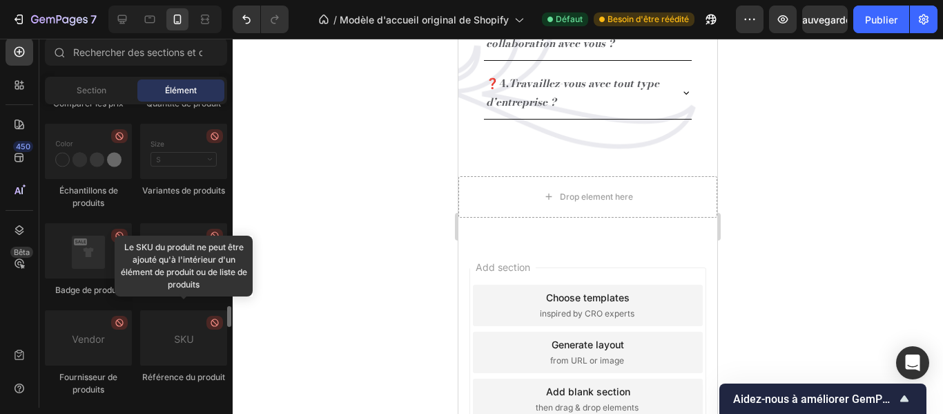
scroll to position [2536, 0]
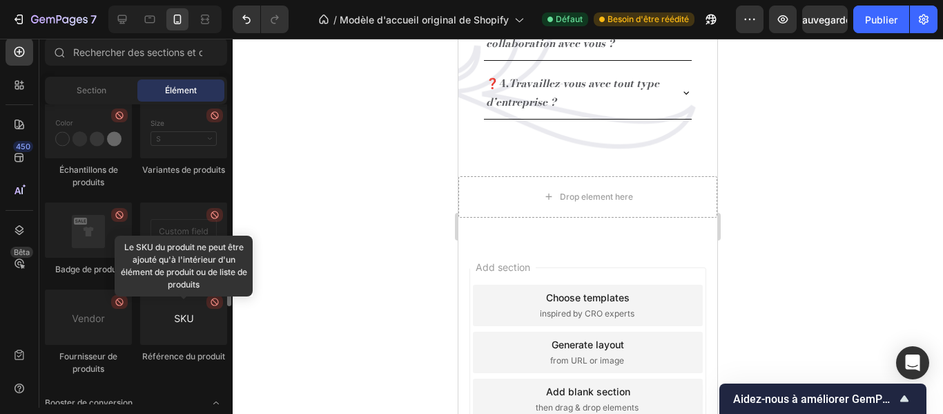
click at [164, 336] on div at bounding box center [183, 316] width 87 height 55
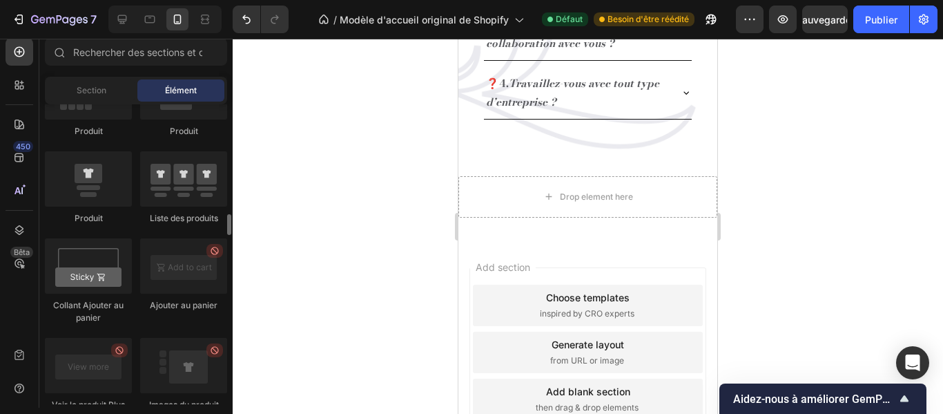
scroll to position [1833, 0]
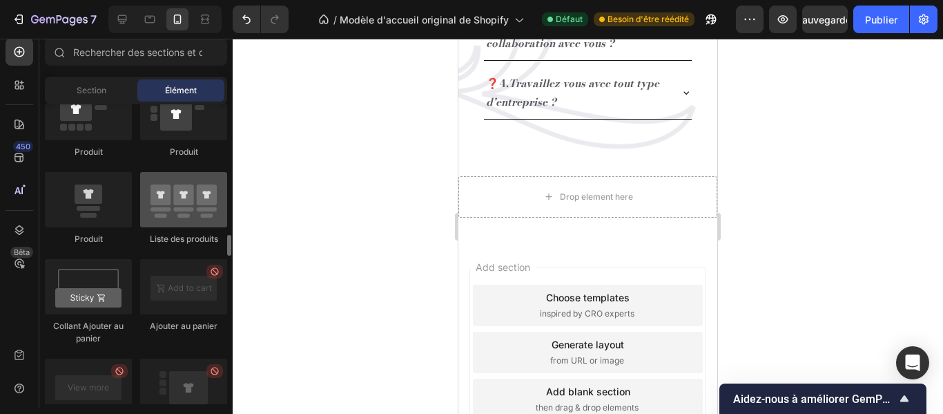
click at [188, 192] on div at bounding box center [183, 199] width 87 height 55
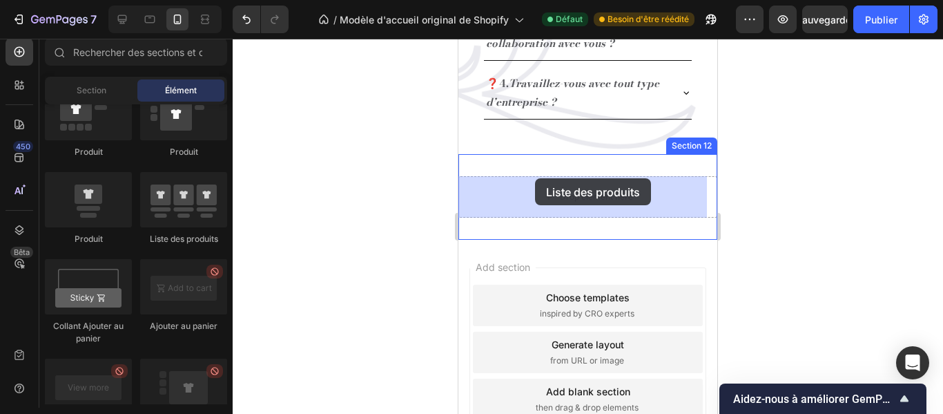
drag, startPoint x: 628, startPoint y: 246, endPoint x: 535, endPoint y: 178, distance: 114.6
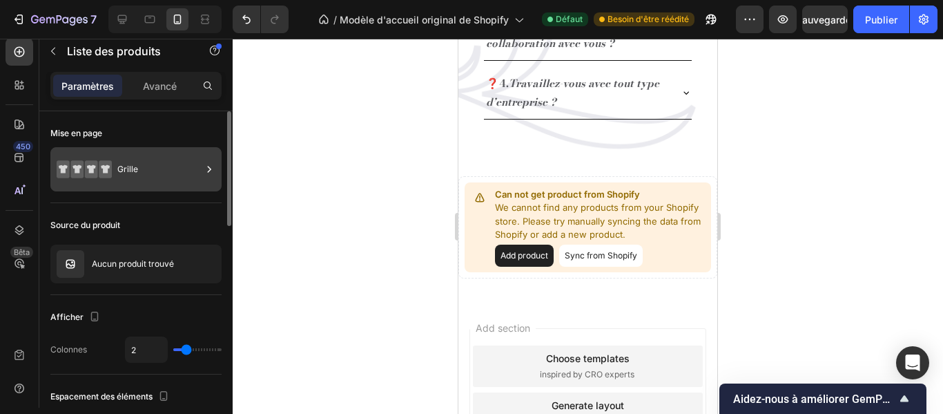
click at [147, 173] on div "Grille" at bounding box center [159, 169] width 84 height 32
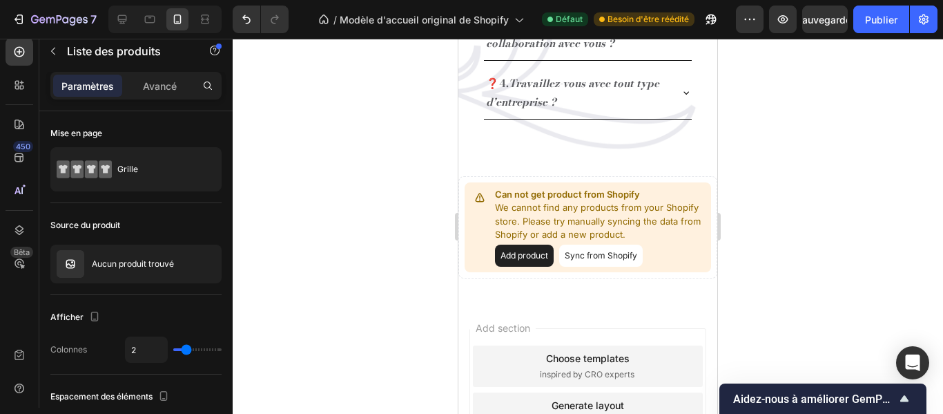
click at [347, 105] on div at bounding box center [588, 226] width 711 height 375
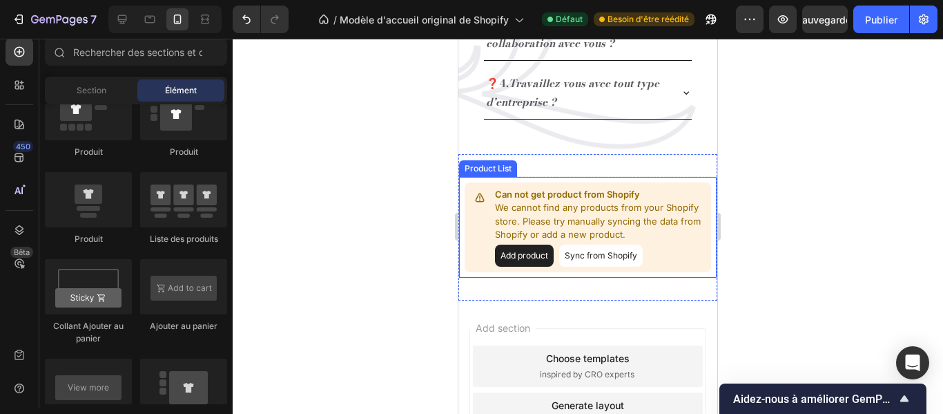
click at [600, 218] on p "We cannot find any products from your Shopify store. Please try manually syncin…" at bounding box center [600, 221] width 211 height 41
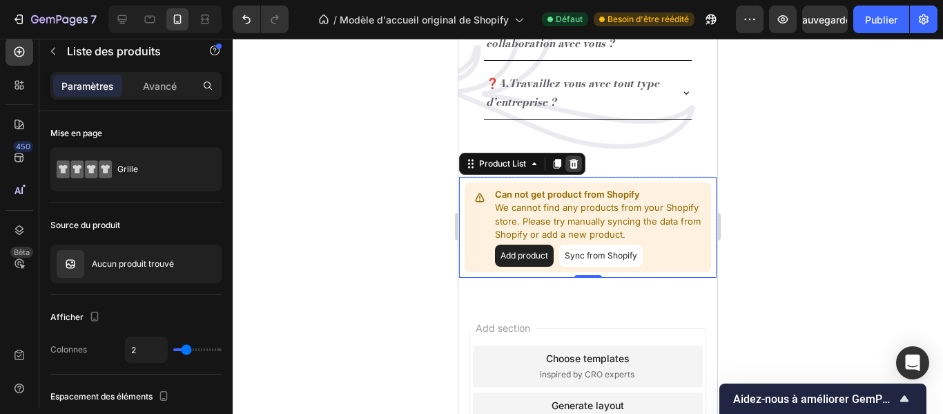
click at [572, 162] on icon at bounding box center [574, 163] width 9 height 10
